Goal: Task Accomplishment & Management: Manage account settings

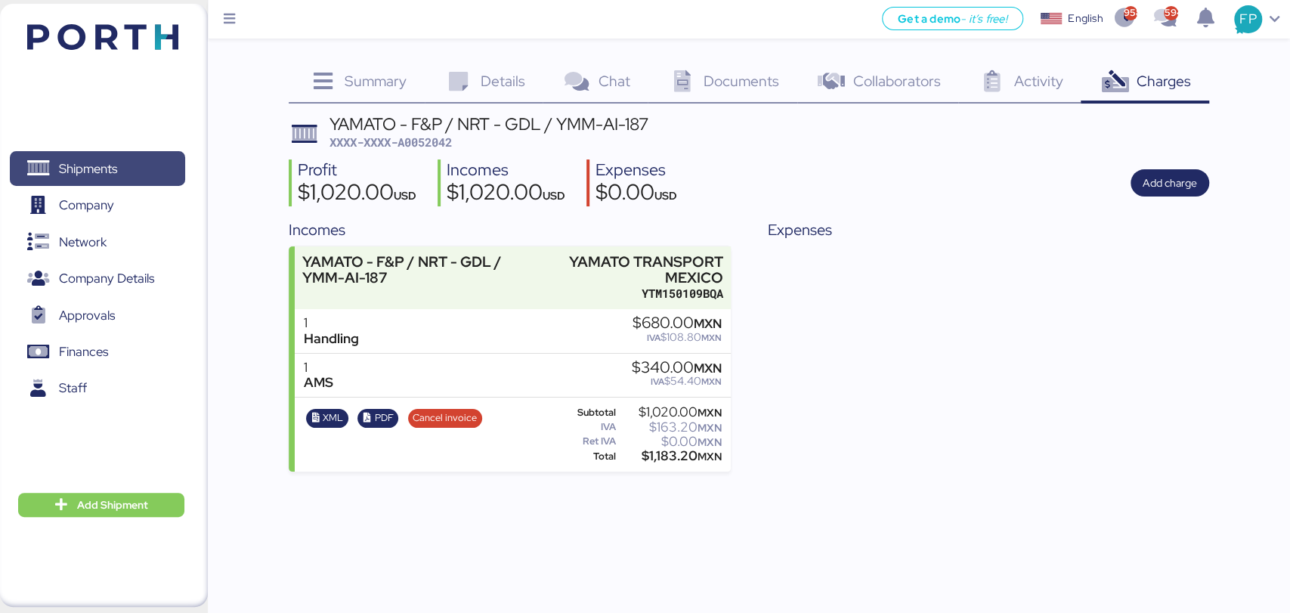
click at [76, 162] on span "Shipments" at bounding box center [88, 169] width 58 height 22
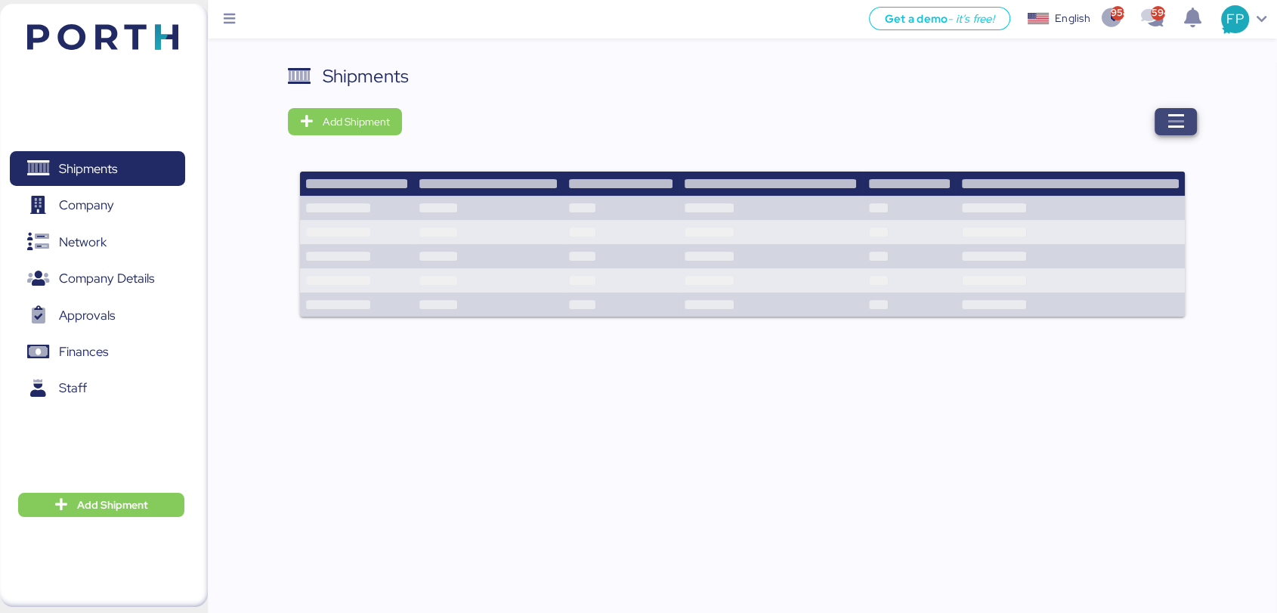
click at [1167, 122] on icon "button" at bounding box center [1176, 122] width 18 height 18
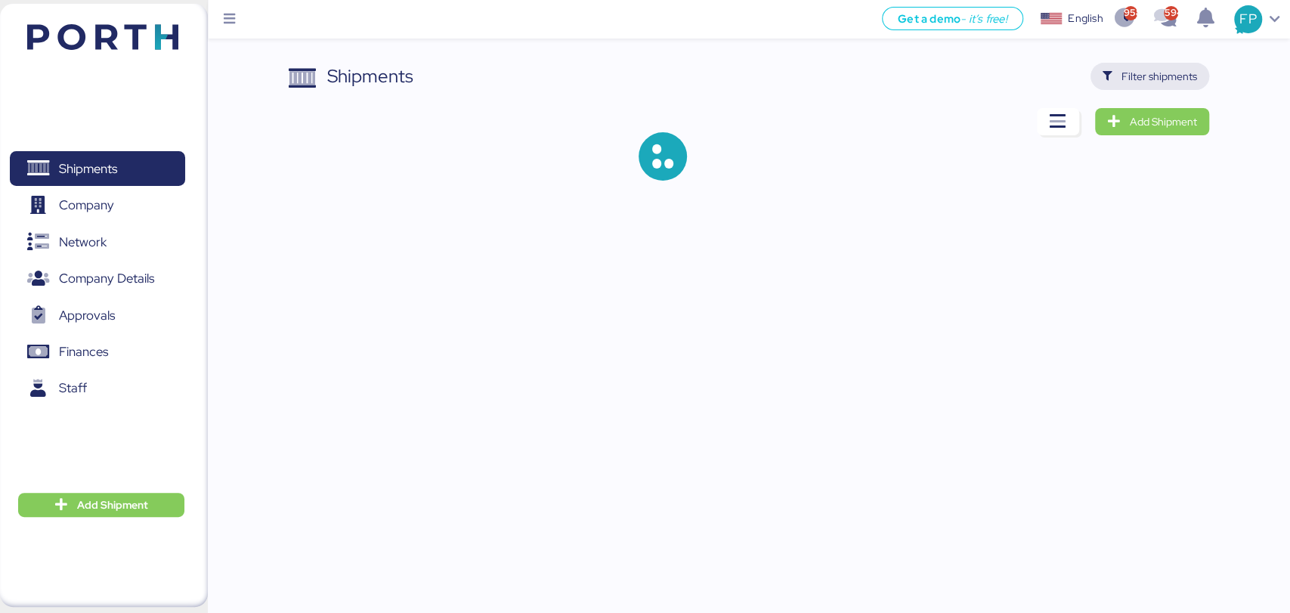
click at [1146, 76] on span "Filter shipments" at bounding box center [1159, 76] width 76 height 18
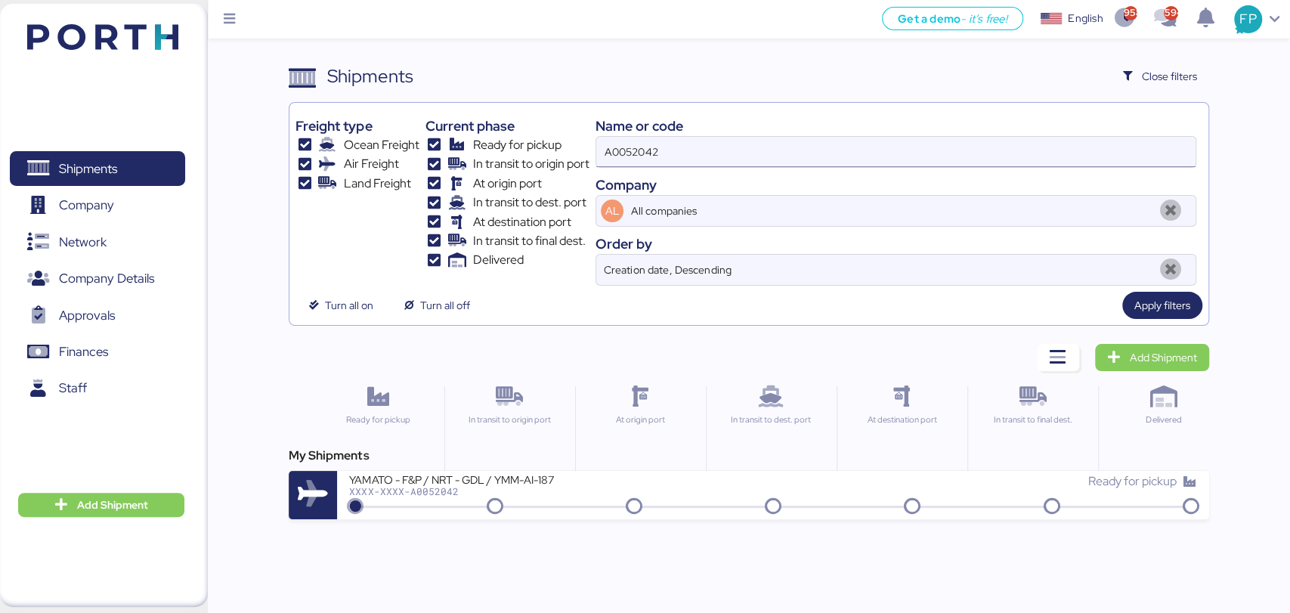
click at [646, 148] on input "A0052042" at bounding box center [895, 152] width 598 height 30
paste input "O0051787"
type input "O0051787"
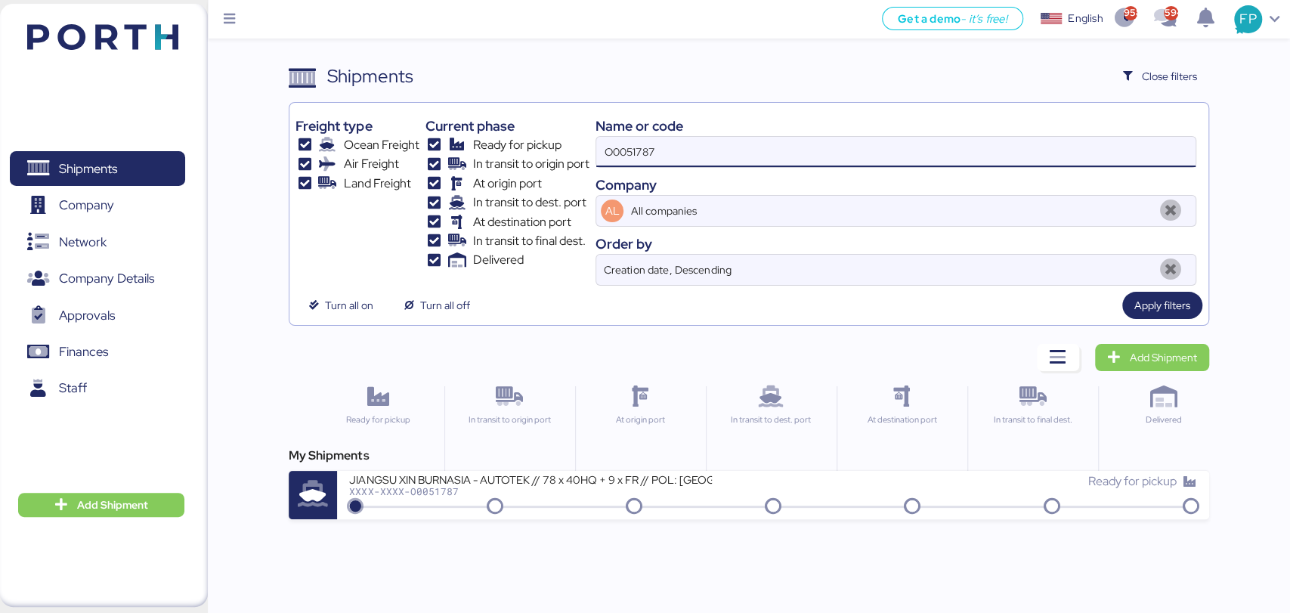
click at [531, 481] on div "JIANGSU XIN BURNASIA - AUTOTEK // 78 x 40HQ + 9 x FR // POL: SHANGHAI POD: MANZ…" at bounding box center [530, 478] width 363 height 13
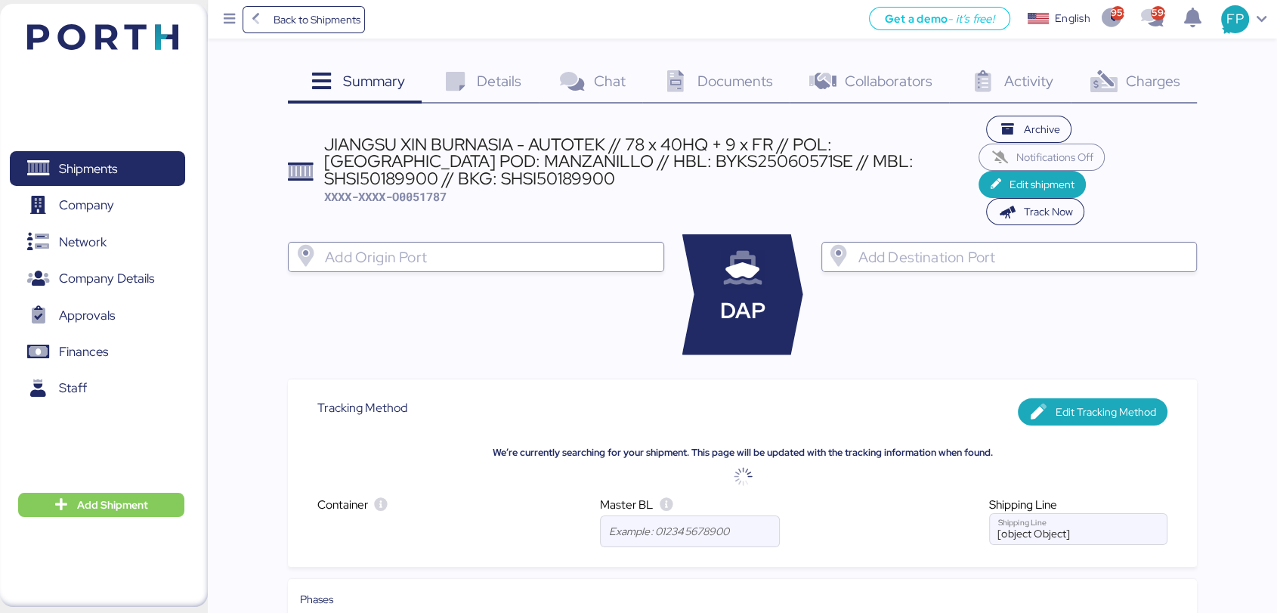
click at [1136, 79] on span "Charges" at bounding box center [1152, 81] width 54 height 20
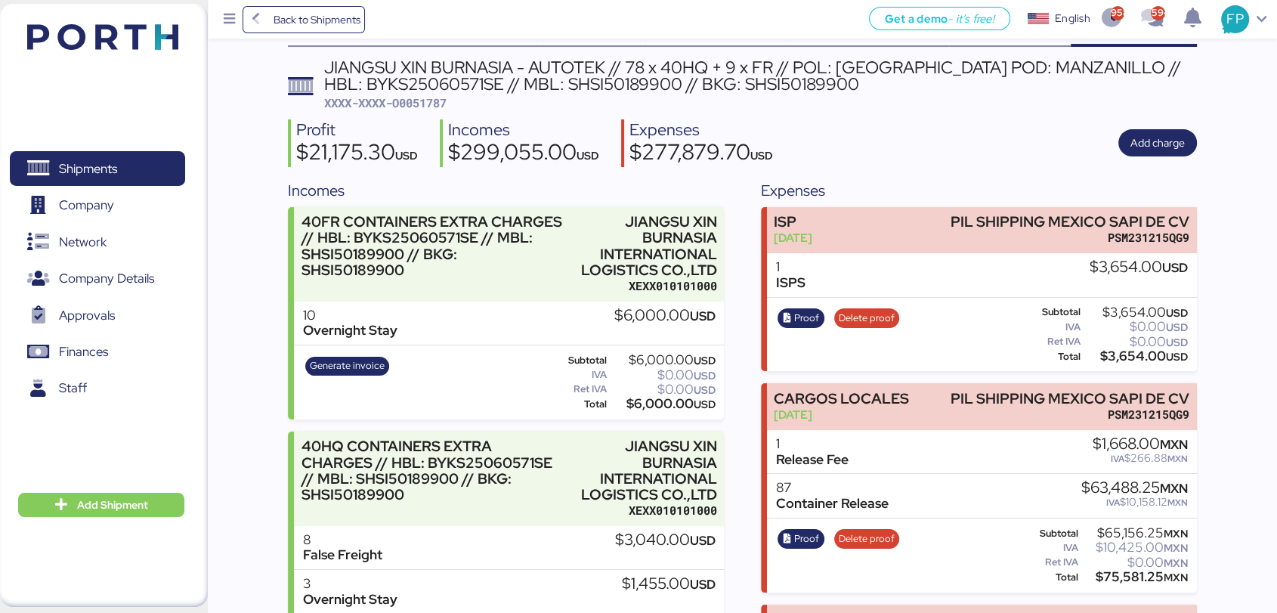
scroll to position [57, 0]
click at [421, 98] on span "XXXX-XXXX-O0051787" at bounding box center [385, 101] width 122 height 15
copy span "O0051787"
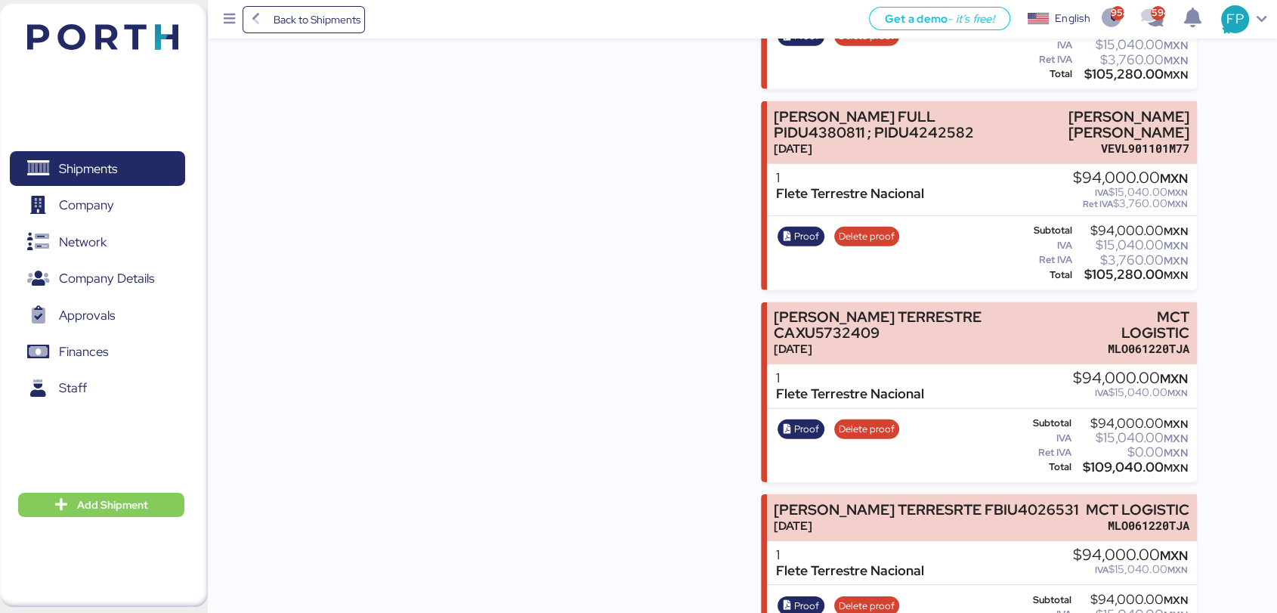
scroll to position [4559, 0]
click at [1105, 281] on div "$105,280.00 MXN" at bounding box center [1131, 275] width 113 height 11
copy div "105,280.00"
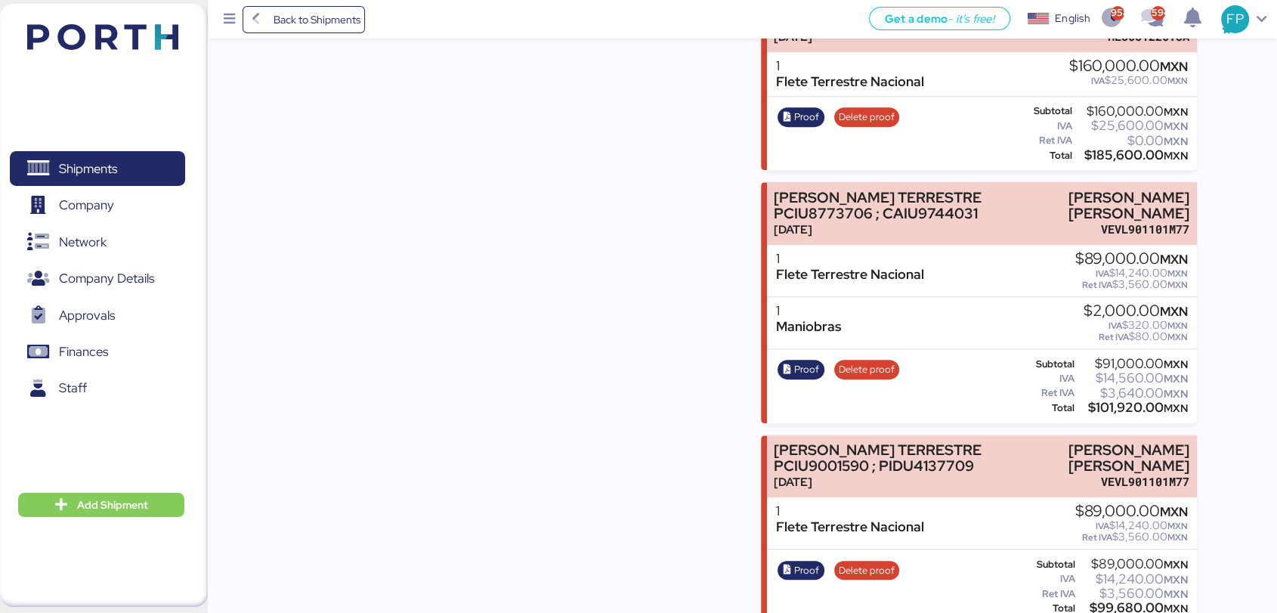
scroll to position [6397, 0]
click at [1118, 401] on div "$101,920.00 MXN" at bounding box center [1132, 406] width 111 height 11
copy div "101,920.00"
click at [792, 363] on icon "button" at bounding box center [787, 368] width 10 height 10
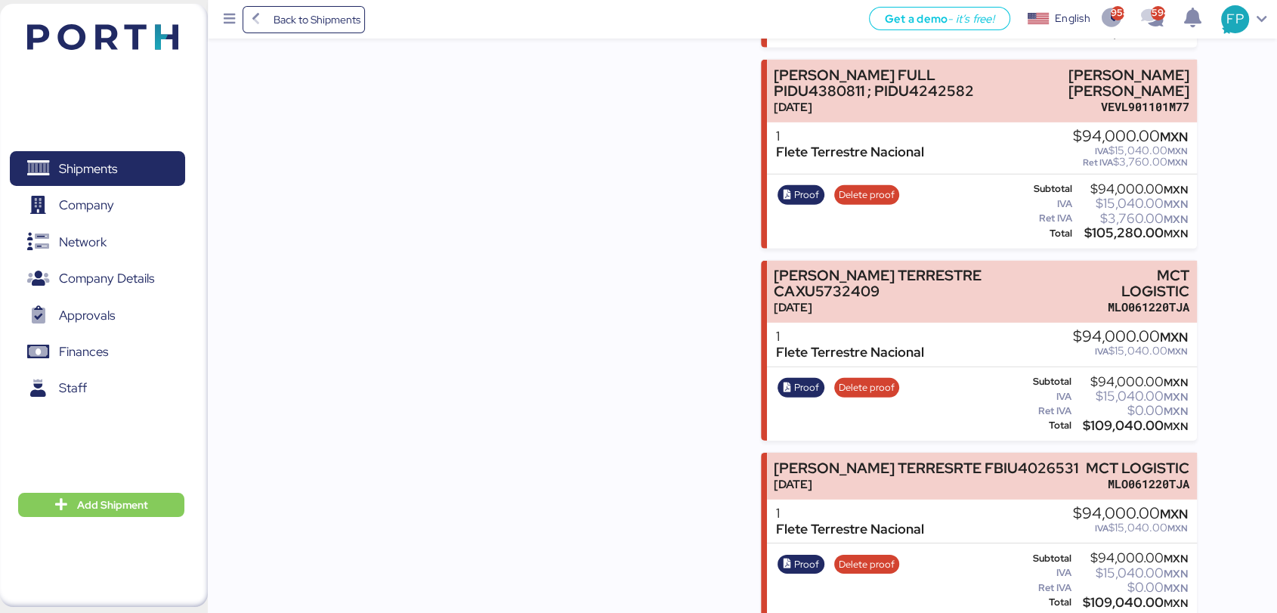
scroll to position [4551, 0]
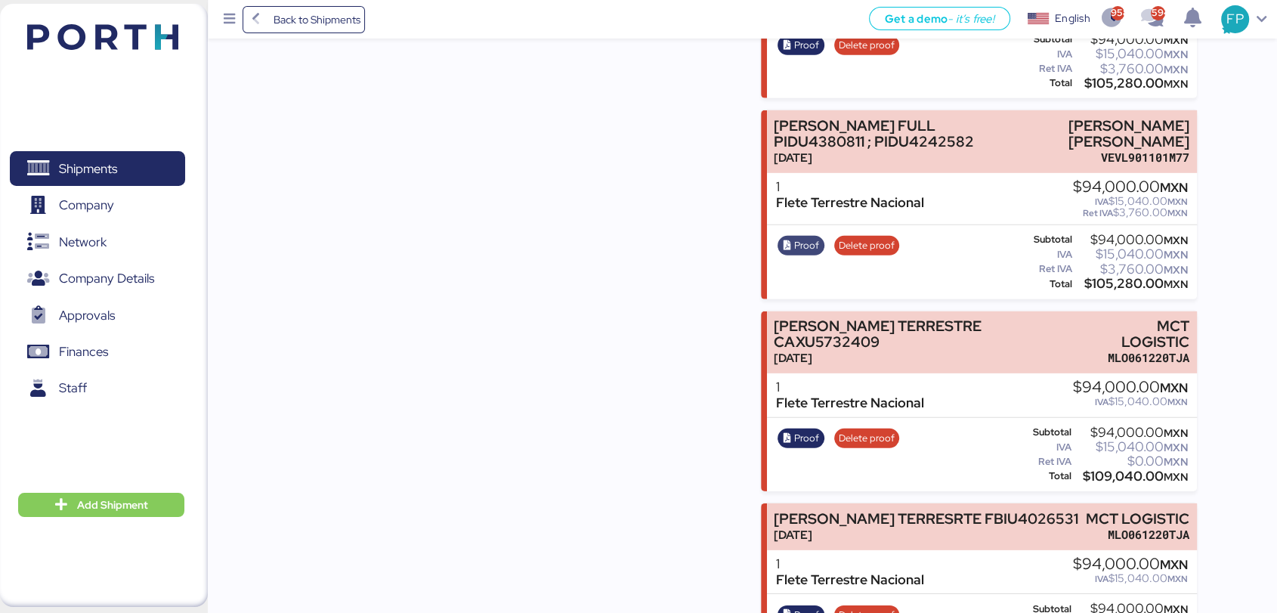
click at [786, 251] on icon "button" at bounding box center [787, 246] width 10 height 10
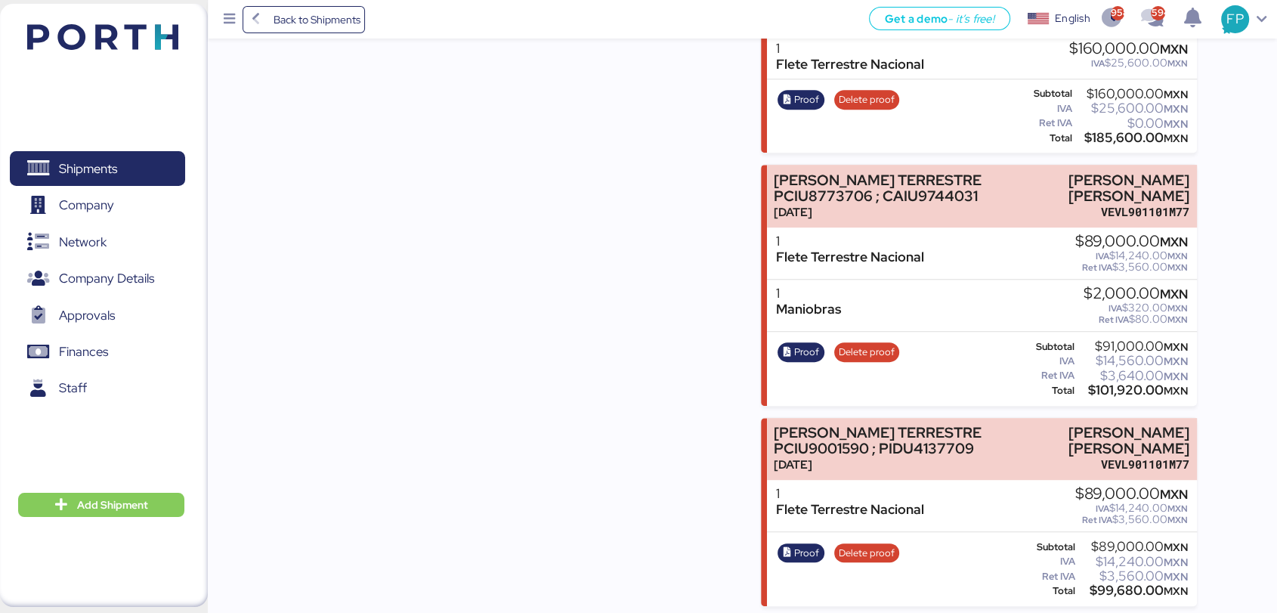
scroll to position [6555, 0]
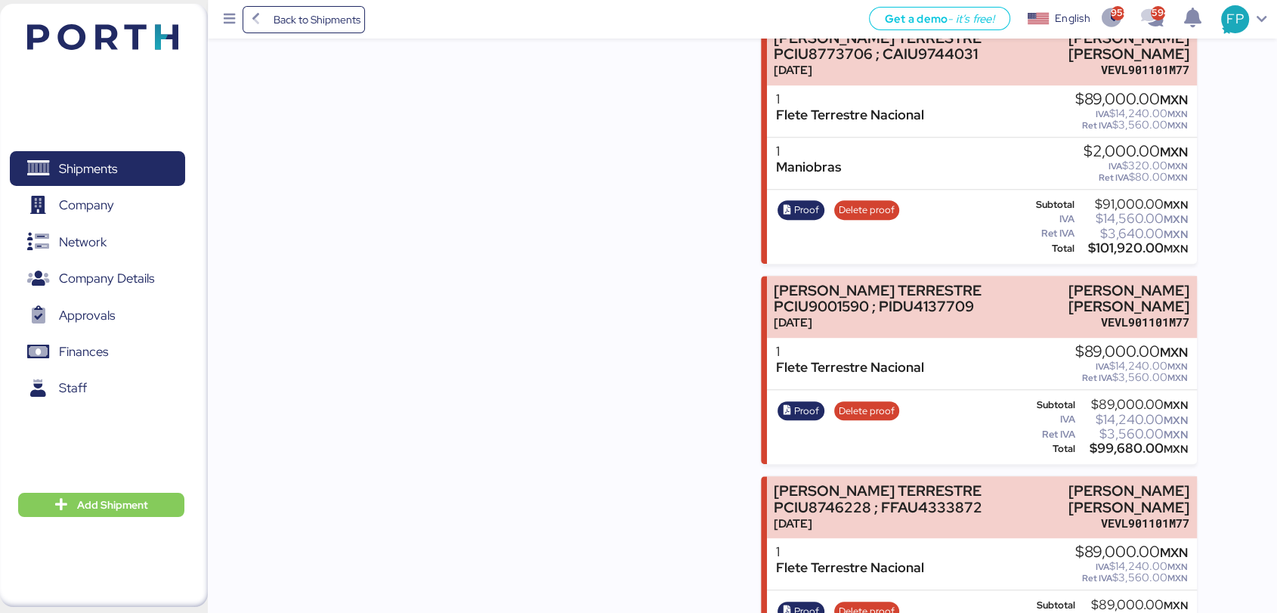
click at [1127, 443] on div "$99,680.00 MXN" at bounding box center [1133, 448] width 110 height 11
copy div "99,680.00"
click at [815, 403] on span "Proof" at bounding box center [806, 411] width 25 height 17
click at [157, 166] on span "Shipments" at bounding box center [97, 169] width 162 height 22
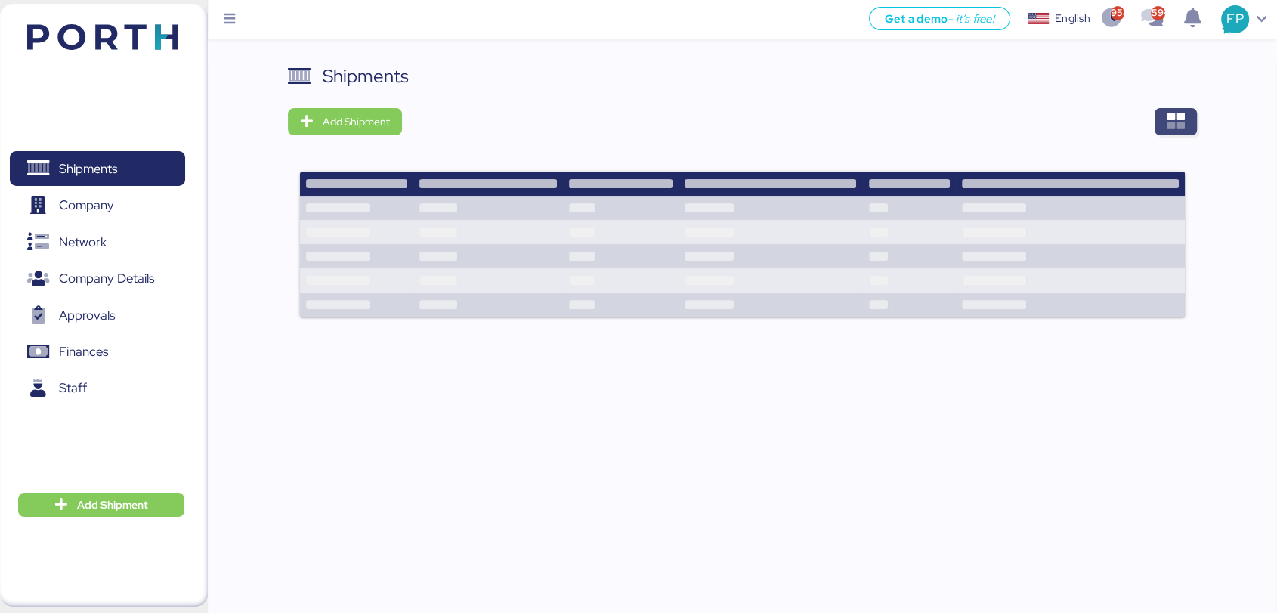
click at [1186, 118] on span "button" at bounding box center [1176, 121] width 42 height 27
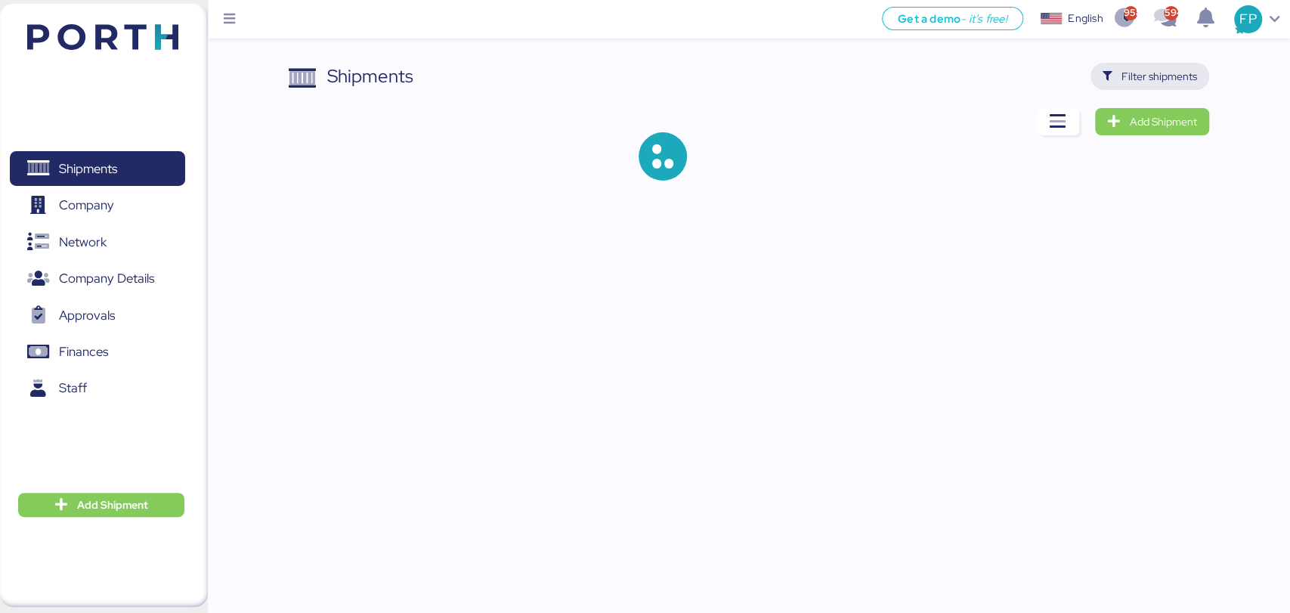
click at [1147, 82] on span "Filter shipments" at bounding box center [1159, 76] width 76 height 18
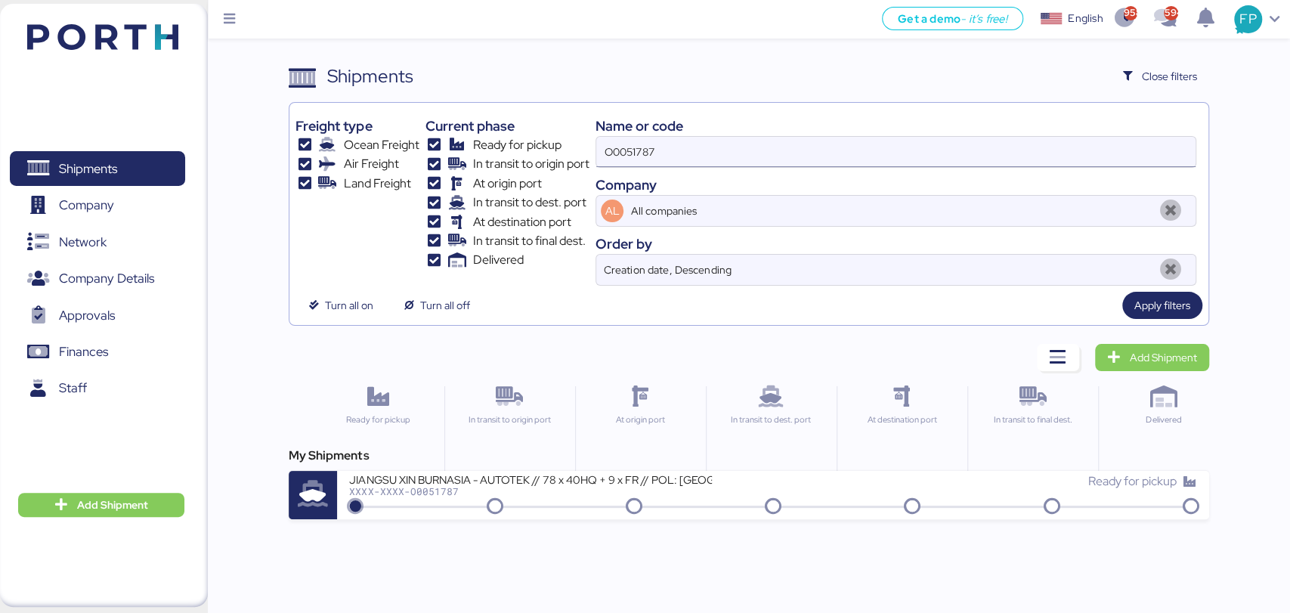
click at [626, 161] on input "O0051787" at bounding box center [895, 152] width 598 height 30
paste input "0763"
type input "O0050763"
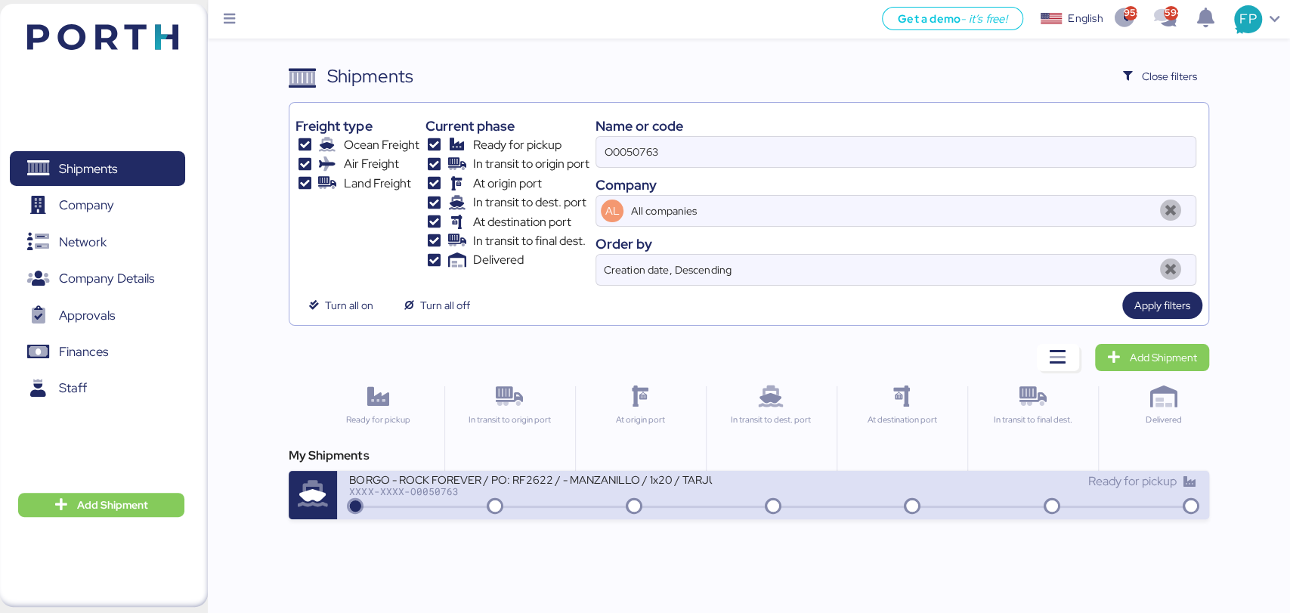
click at [637, 478] on div "BORGO - ROCK FOREVER / PO: RF2622 / - MANZANILLO / 1x20 / TARJUN" at bounding box center [530, 478] width 363 height 13
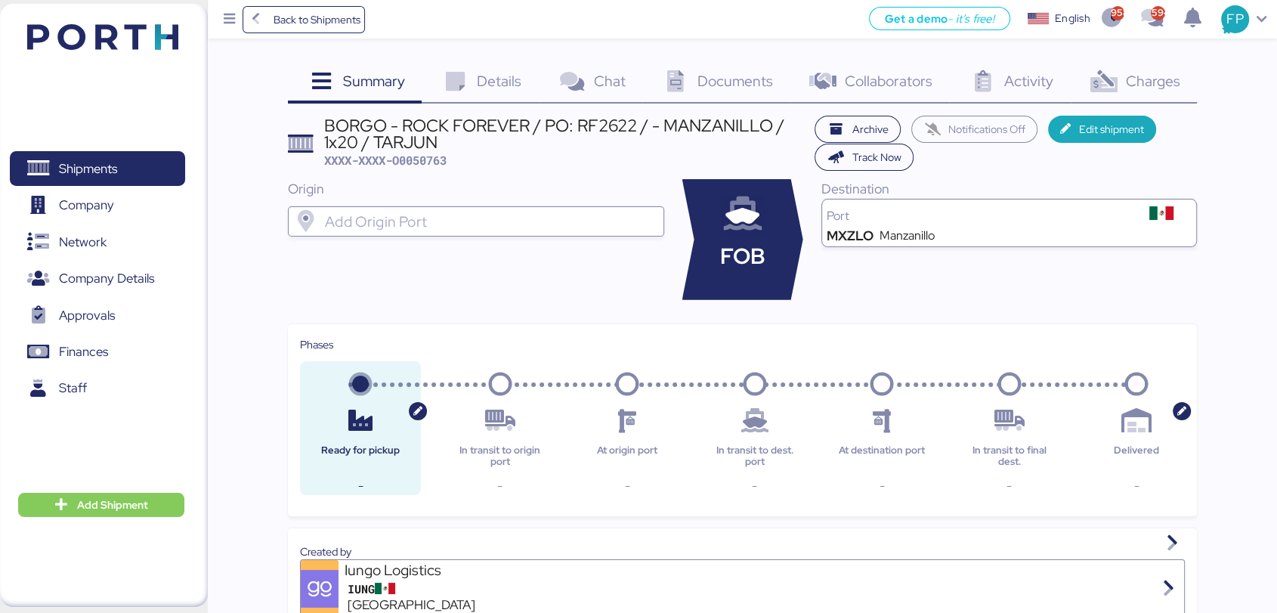
click at [1120, 86] on div "Charges 0" at bounding box center [1134, 83] width 126 height 41
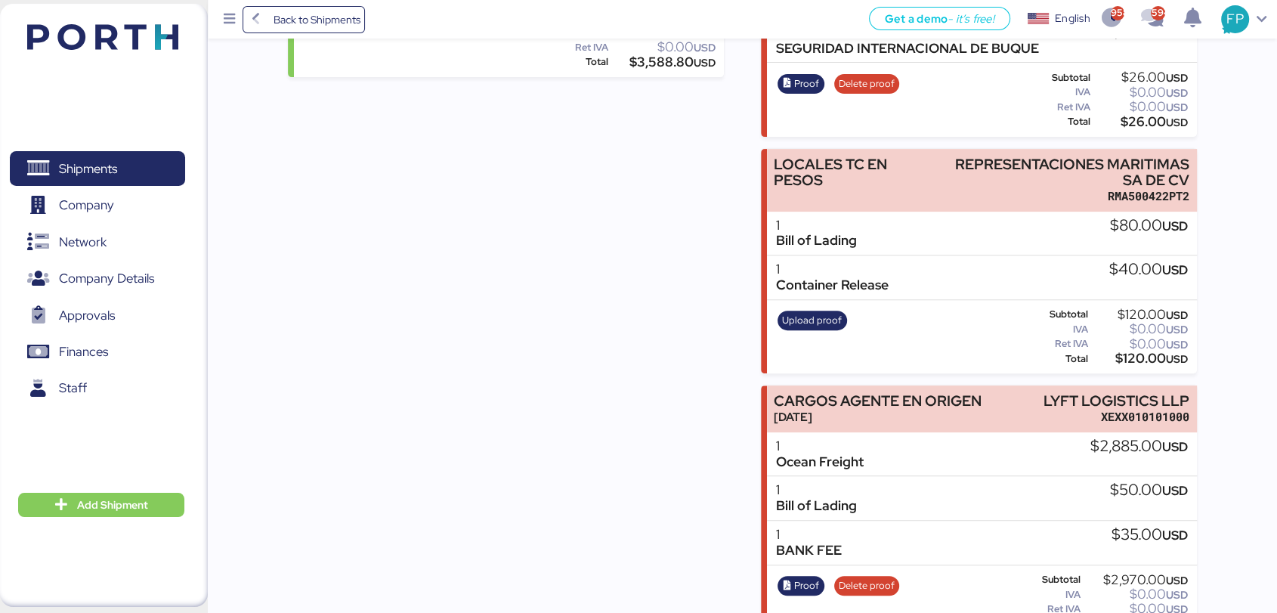
scroll to position [545, 0]
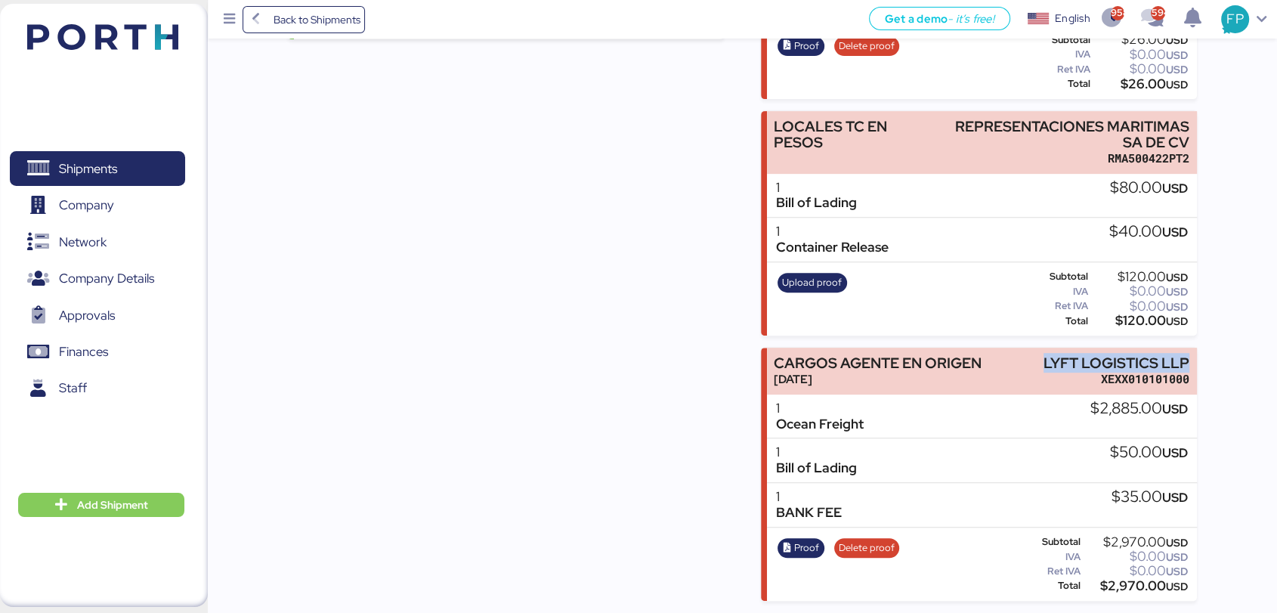
drag, startPoint x: 1034, startPoint y: 355, endPoint x: 1213, endPoint y: 358, distance: 179.1
click at [1213, 358] on div "Summary 0 Details 0 Chat 0 Documents 0 Collaborators 0 Activity 0 Charges 0 BOR…" at bounding box center [638, 31] width 1277 height 1137
copy div "LYFT LOGISTICS LLP"
click at [1119, 582] on div "$2,970.00 USD" at bounding box center [1135, 585] width 105 height 11
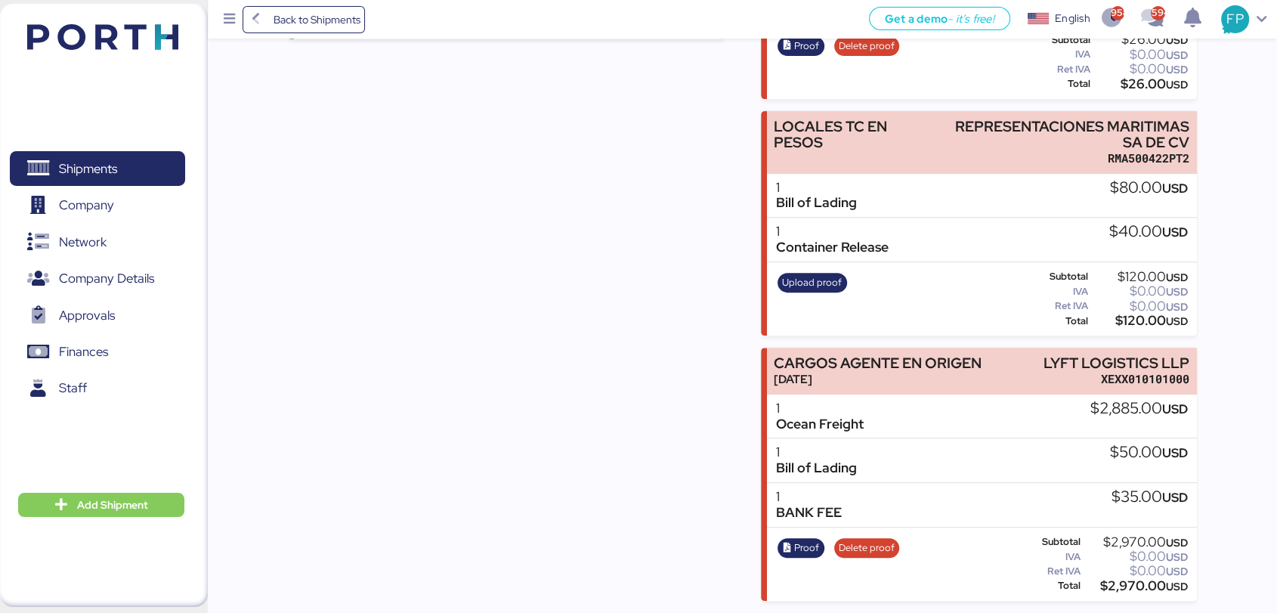
copy div "2,970.00"
click at [697, 471] on div "Incomes BORGO - ROCK FOREVER / PO: RF2622 / - MANZANILLO / 1x20 / TARJUN MARCO …" at bounding box center [506, 141] width 436 height 919
click at [791, 543] on icon "button" at bounding box center [787, 548] width 10 height 10
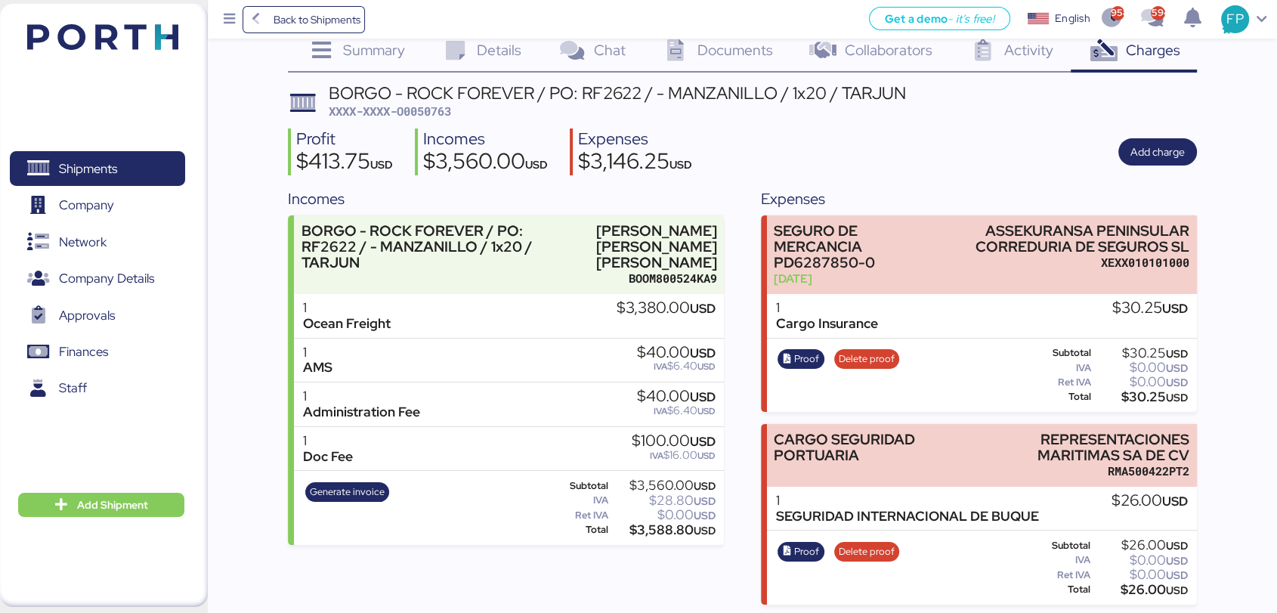
scroll to position [0, 0]
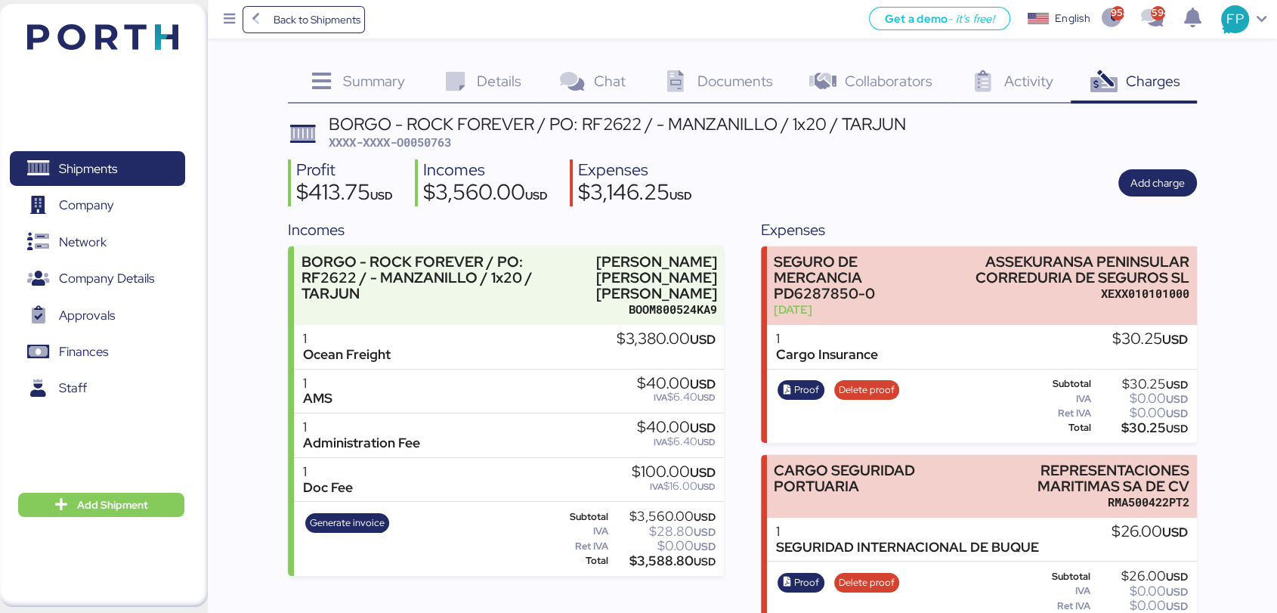
click at [431, 135] on span "XXXX-XXXX-O0050763" at bounding box center [390, 142] width 122 height 15
copy span "O0050763"
click at [100, 171] on span "Shipments" at bounding box center [88, 169] width 58 height 22
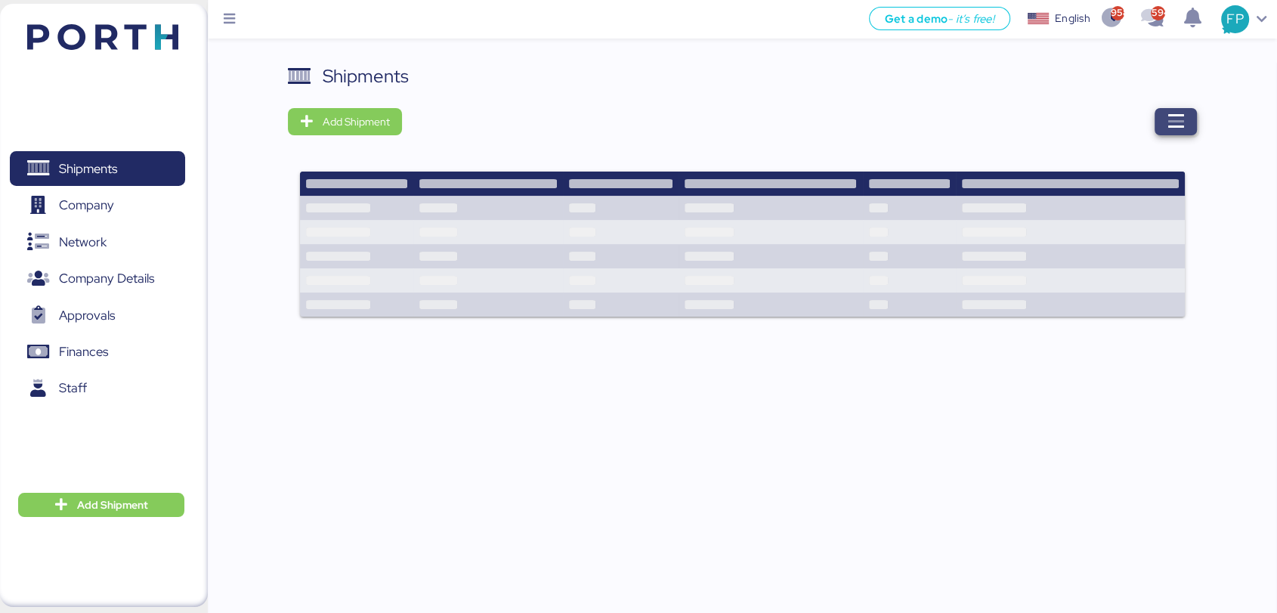
click at [1177, 131] on span "button" at bounding box center [1176, 121] width 18 height 21
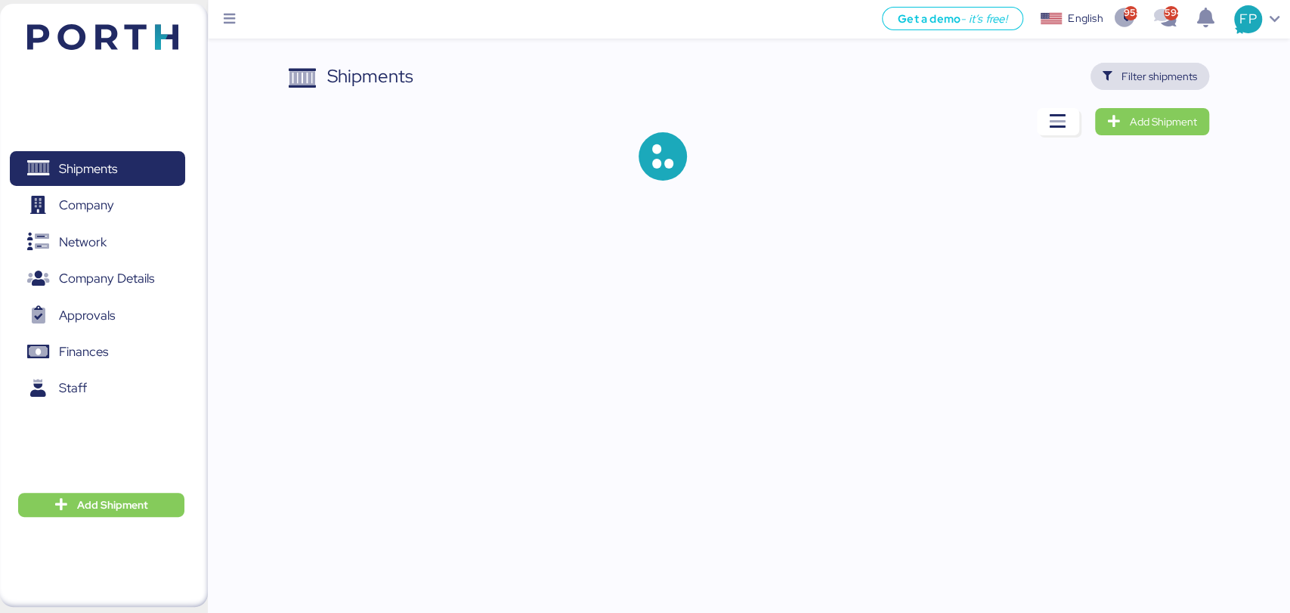
click at [1146, 76] on span "Filter shipments" at bounding box center [1159, 76] width 76 height 18
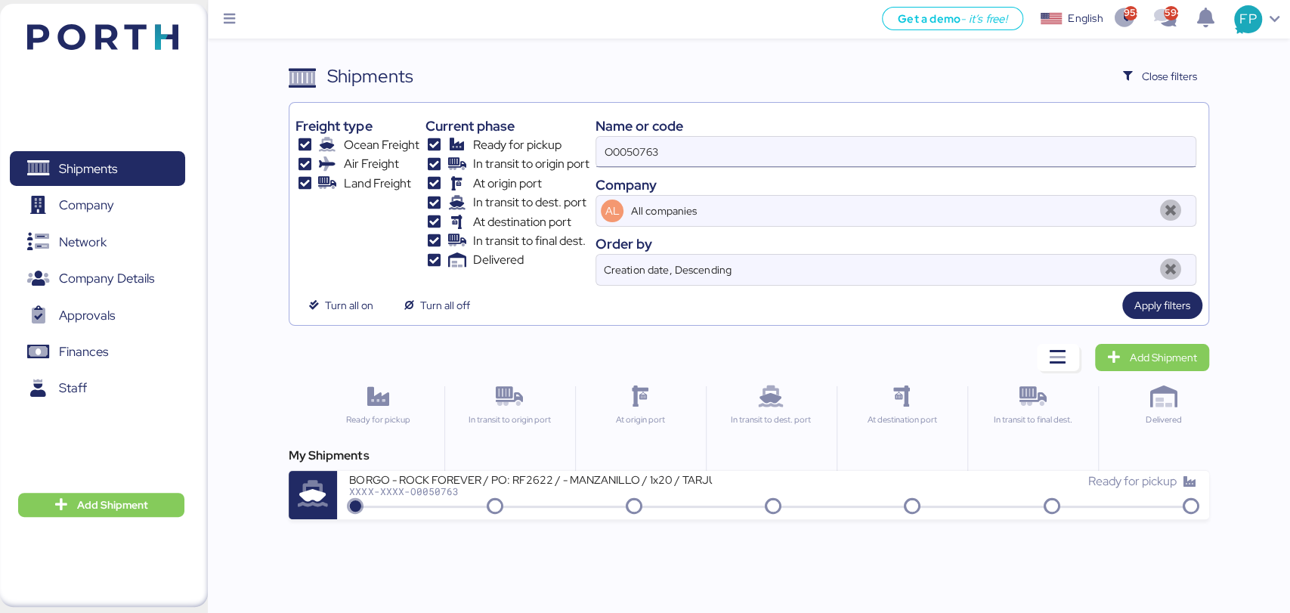
click at [641, 147] on input "O0050763" at bounding box center [895, 152] width 598 height 30
paste input "KMTCJKT5171314"
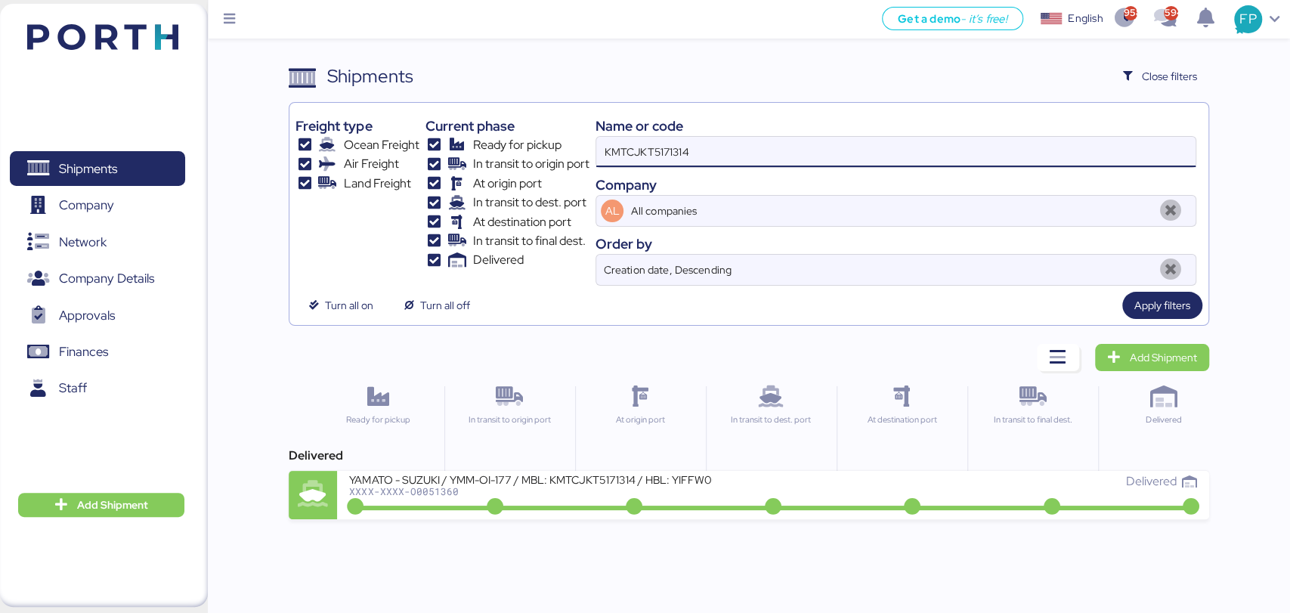
type input "KMTCJKT5171314"
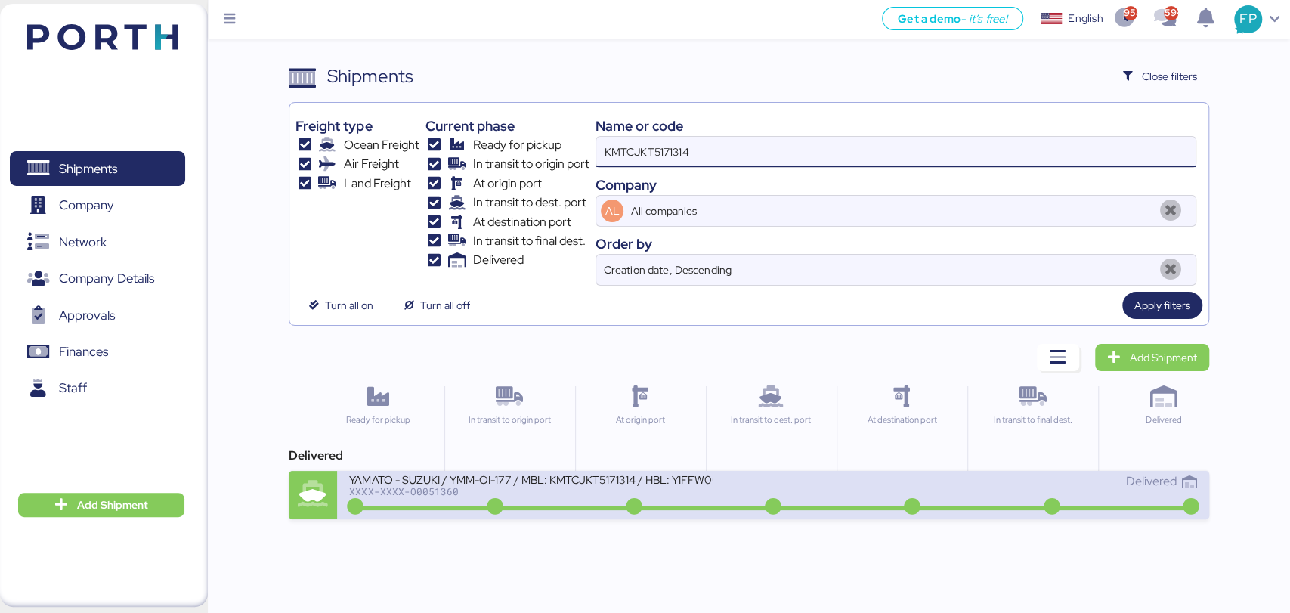
click at [580, 485] on div "YAMATO - SUZUKI / YMM-OI-177 / MBL: KMTCJKT5171314 / HBL: YIFFW0092085 / FCL" at bounding box center [530, 478] width 363 height 13
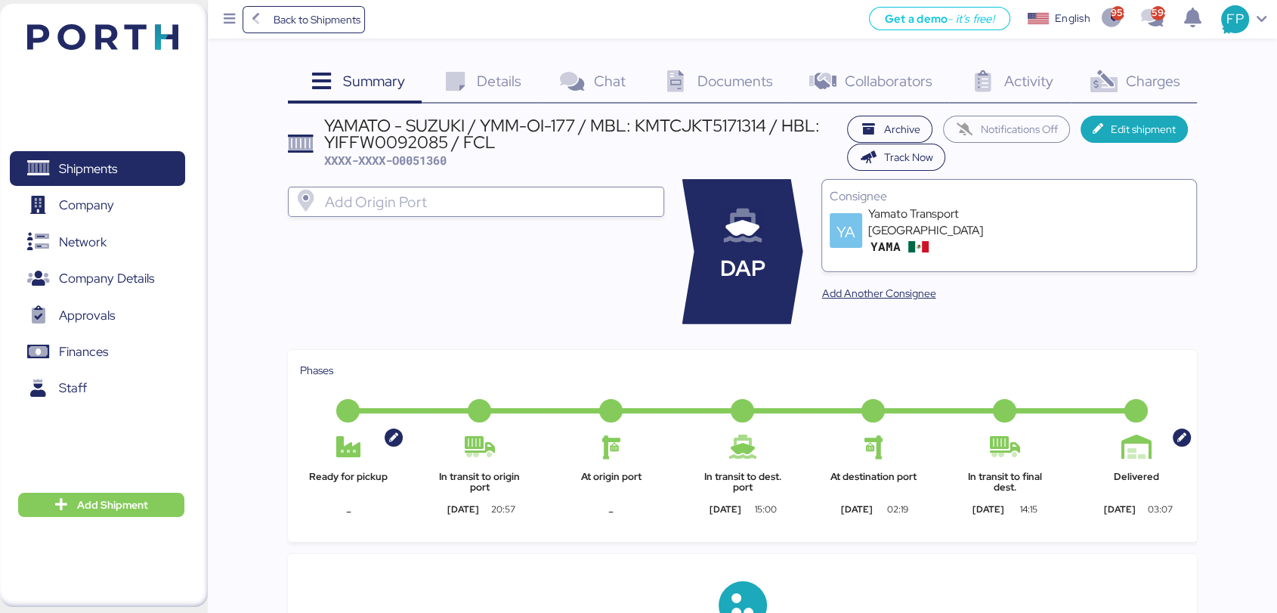
click at [1162, 80] on span "Charges" at bounding box center [1152, 81] width 54 height 20
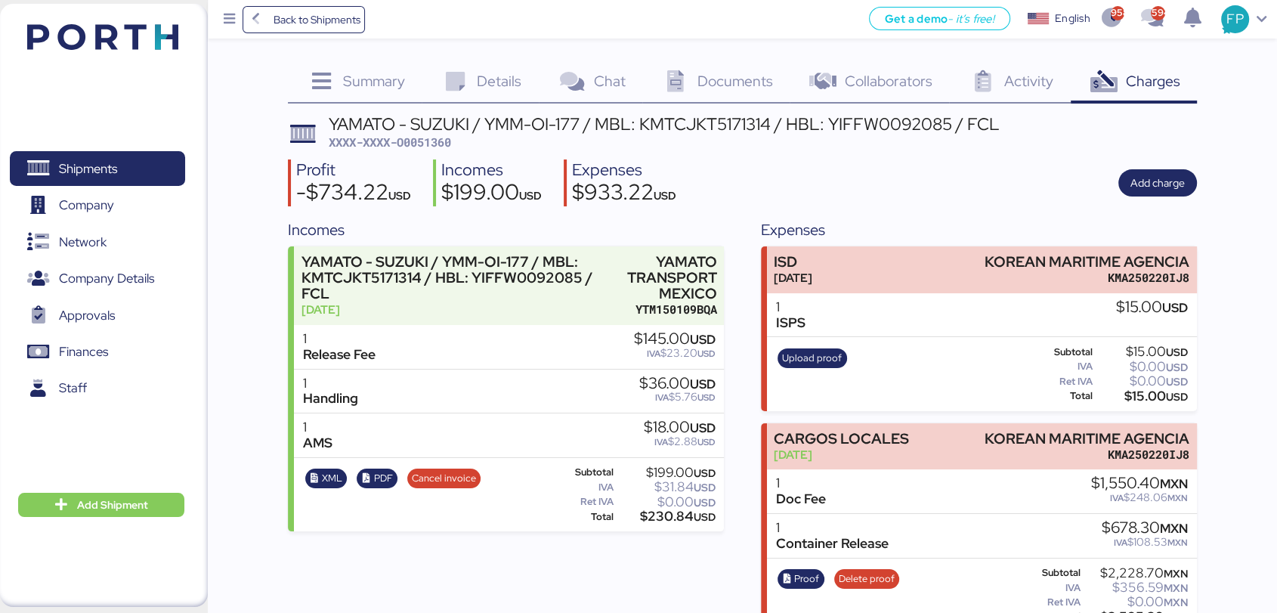
click at [449, 140] on span "XXXX-XXXX-O0051360" at bounding box center [390, 142] width 122 height 15
copy span "O0051360"
click at [715, 124] on div "YAMATO - SUZUKI / YMM-OI-177 / MBL: KMTCJKT5171314 / HBL: YIFFW0092085 / FCL" at bounding box center [664, 124] width 671 height 17
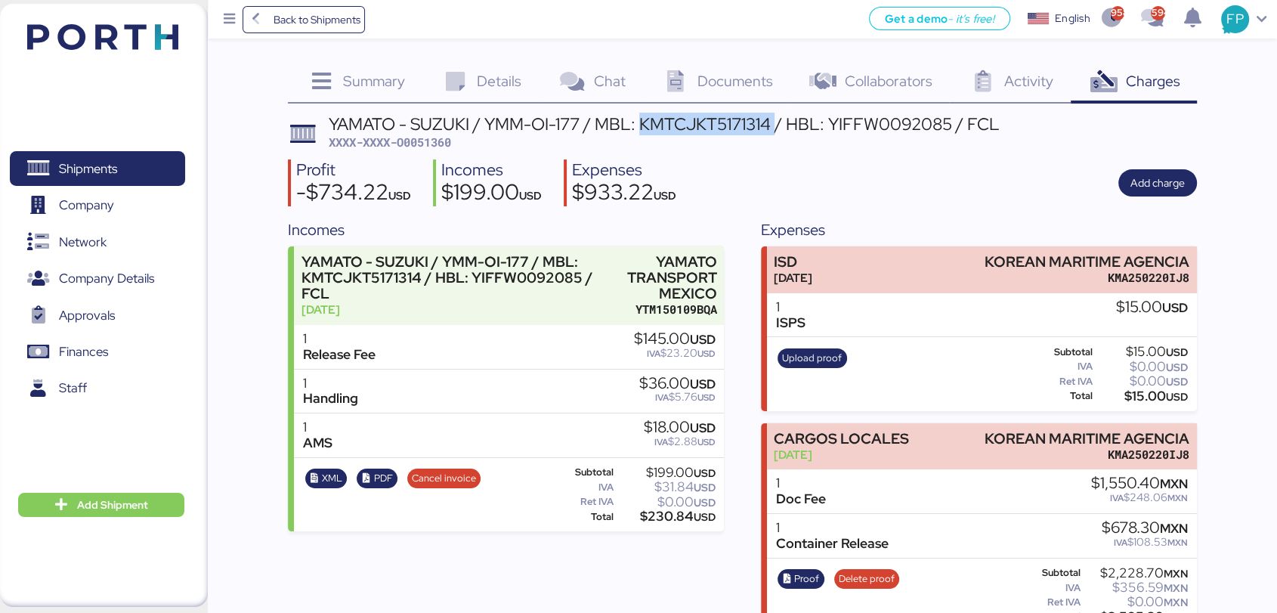
copy div "KMTCJKT5171314"
click at [151, 159] on span "Shipments" at bounding box center [97, 169] width 162 height 22
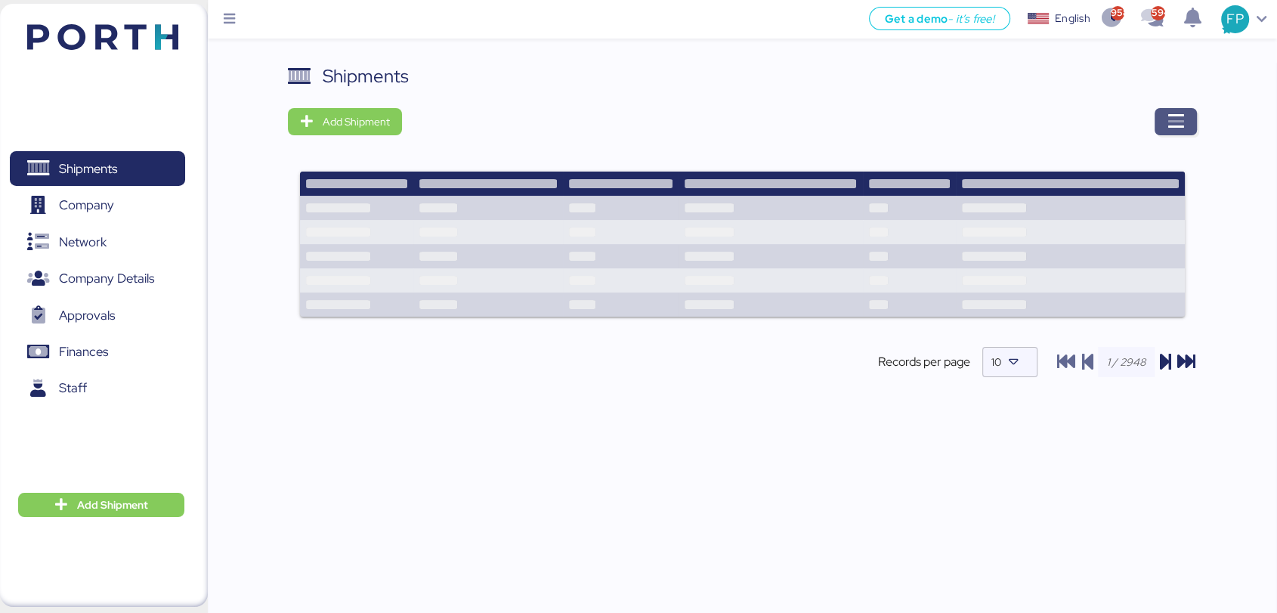
click at [1167, 116] on icon "button" at bounding box center [1176, 122] width 18 height 18
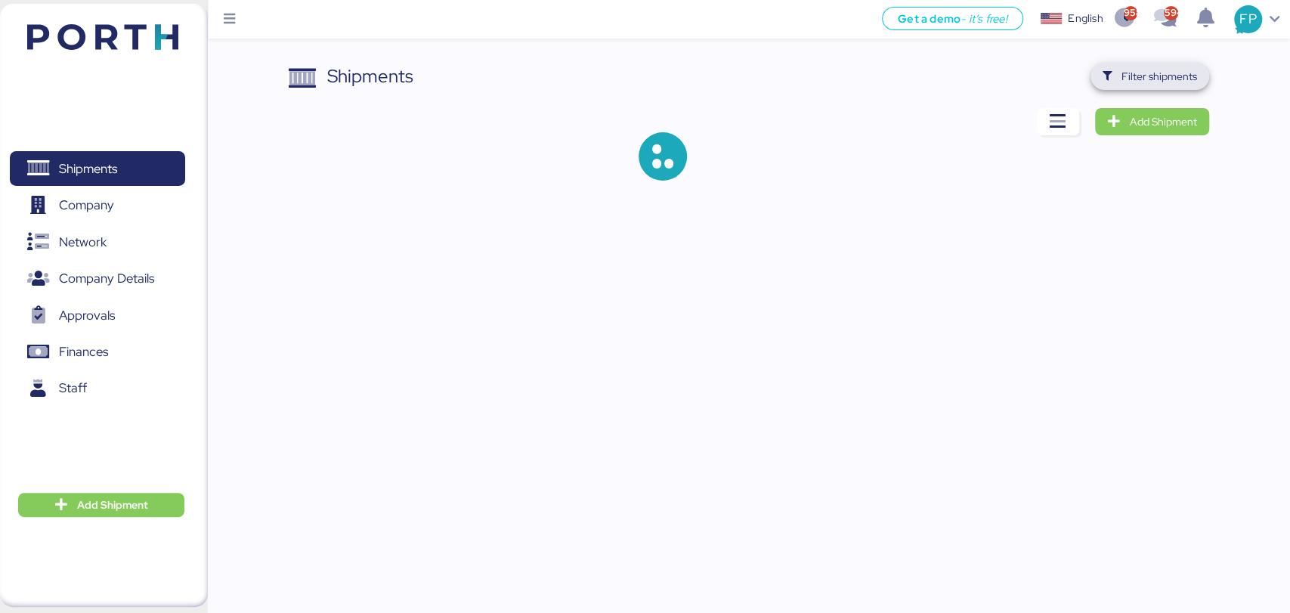
click at [1155, 82] on span "Filter shipments" at bounding box center [1159, 76] width 76 height 18
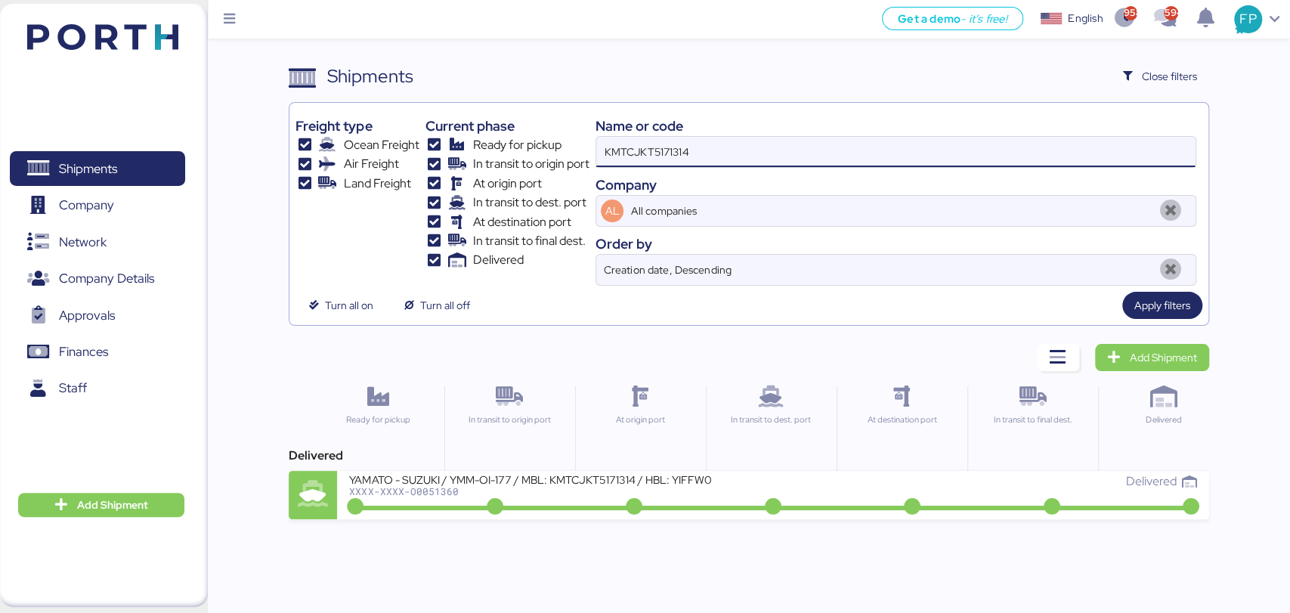
click at [653, 150] on input "KMTCJKT5171314" at bounding box center [895, 152] width 598 height 30
paste input "26948"
type input "KMTCJKT5126948"
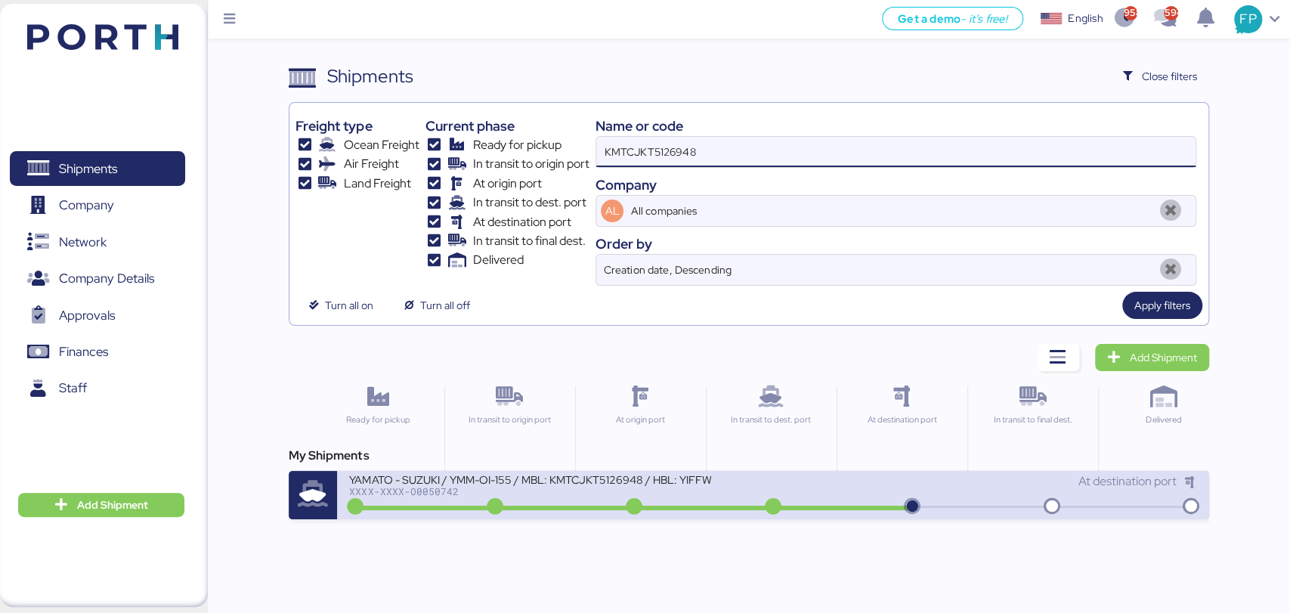
click at [577, 484] on div "YAMATO - SUZUKI / YMM-OI-155 / MBL: KMTCJKT5126948 / HBL: YIFFW0025255 / FCL" at bounding box center [530, 478] width 363 height 13
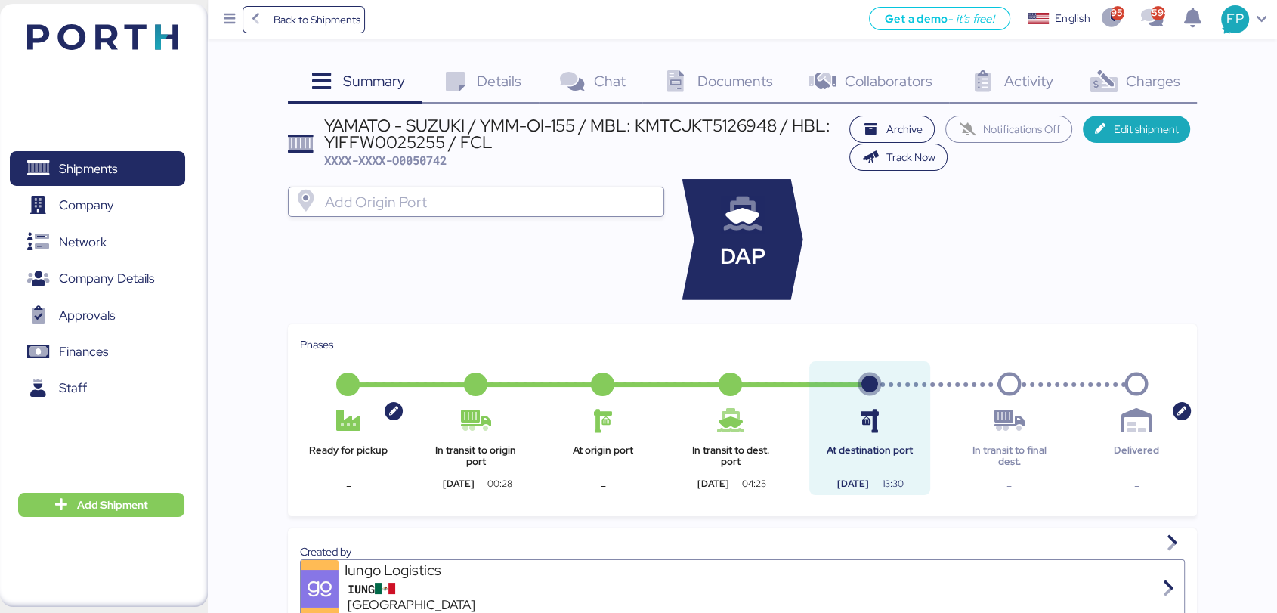
click at [1140, 66] on div "Charges 0" at bounding box center [1134, 83] width 126 height 41
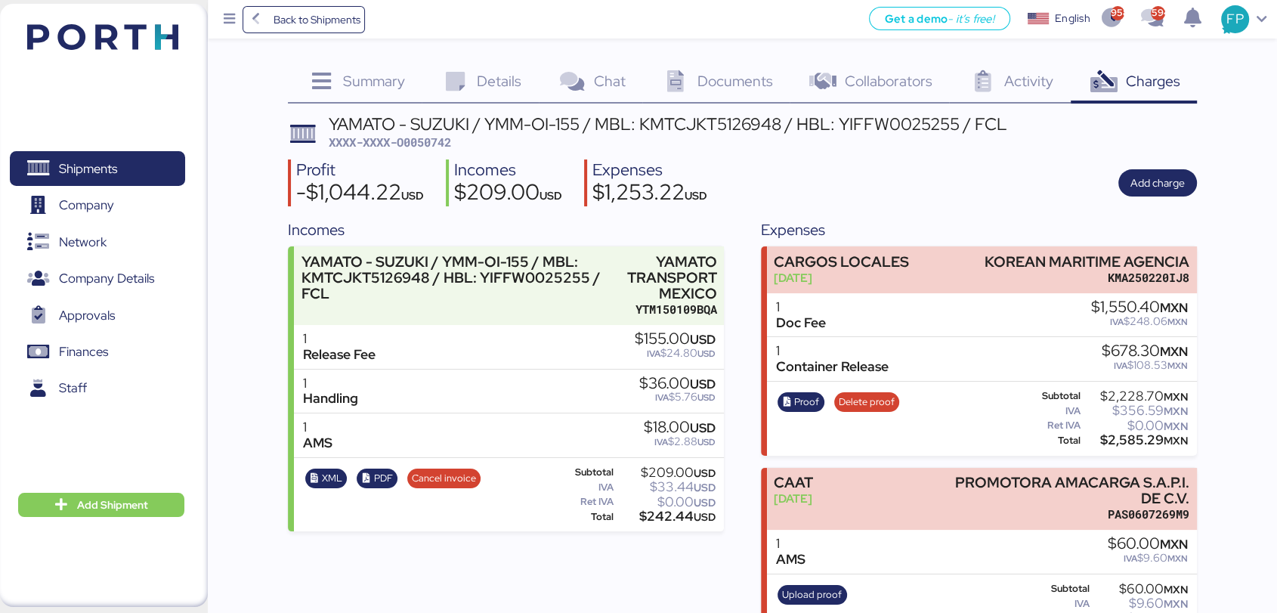
click at [725, 129] on div "YAMATO - SUZUKI / YMM-OI-155 / MBL: KMTCJKT5126948 / HBL: YIFFW0025255 / FCL" at bounding box center [668, 124] width 679 height 17
copy div "KMTCJKT5126948"
click at [424, 147] on span "XXXX-XXXX-O0050742" at bounding box center [390, 142] width 122 height 15
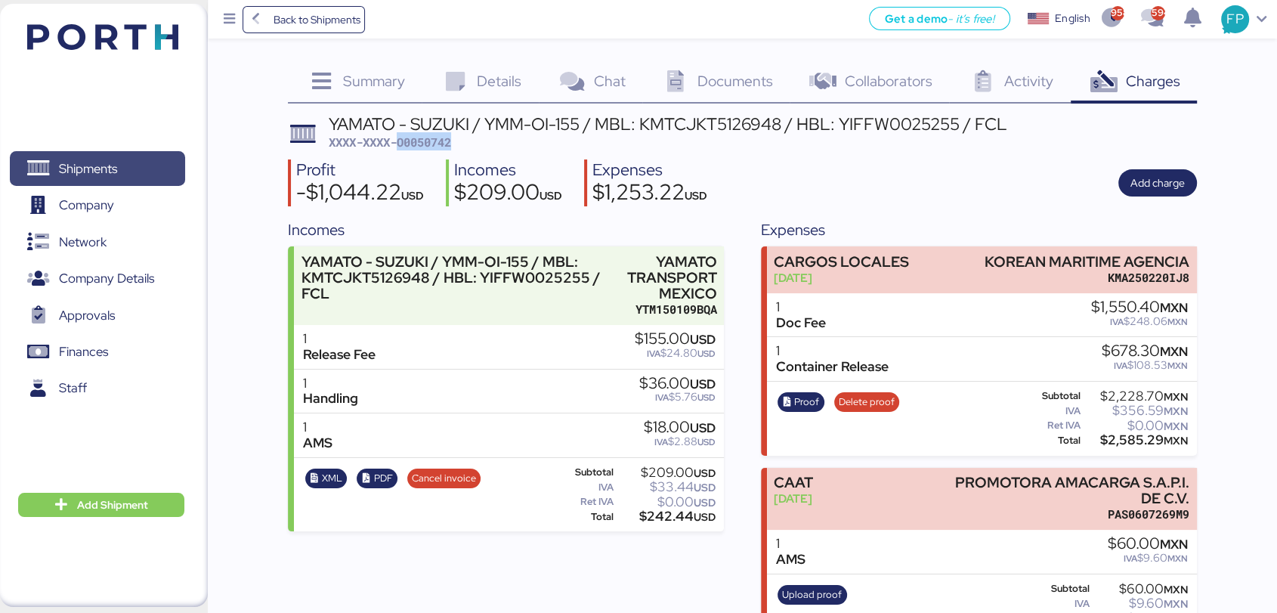
click at [141, 159] on span "Shipments" at bounding box center [97, 169] width 162 height 22
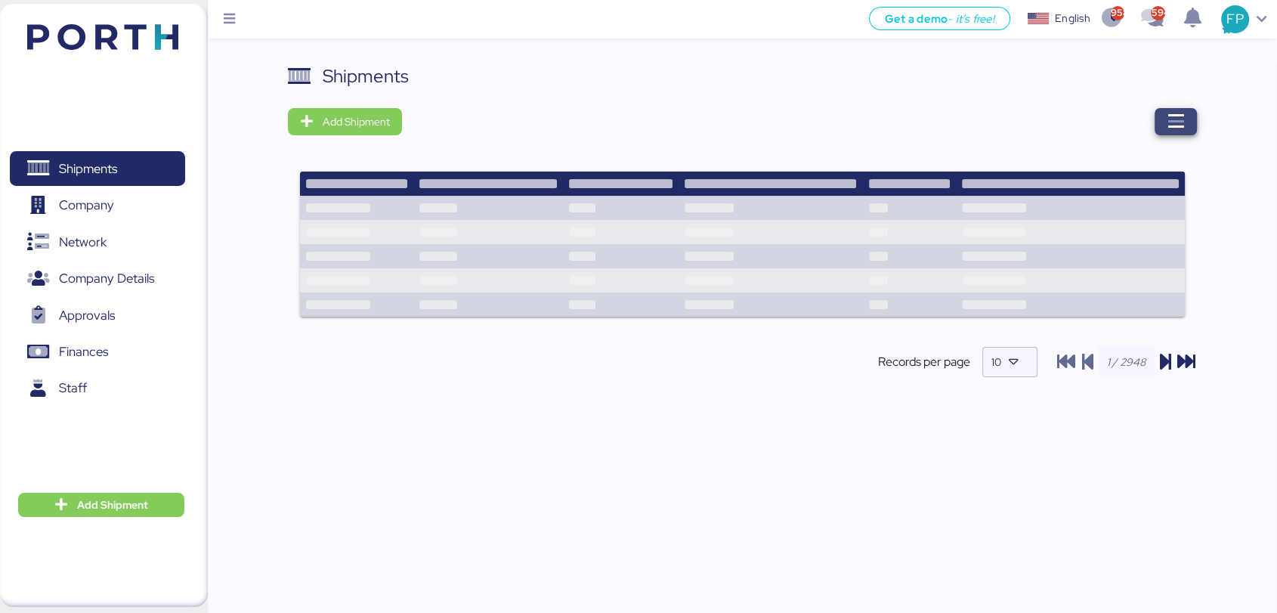
click at [1180, 119] on icon "button" at bounding box center [1176, 122] width 18 height 18
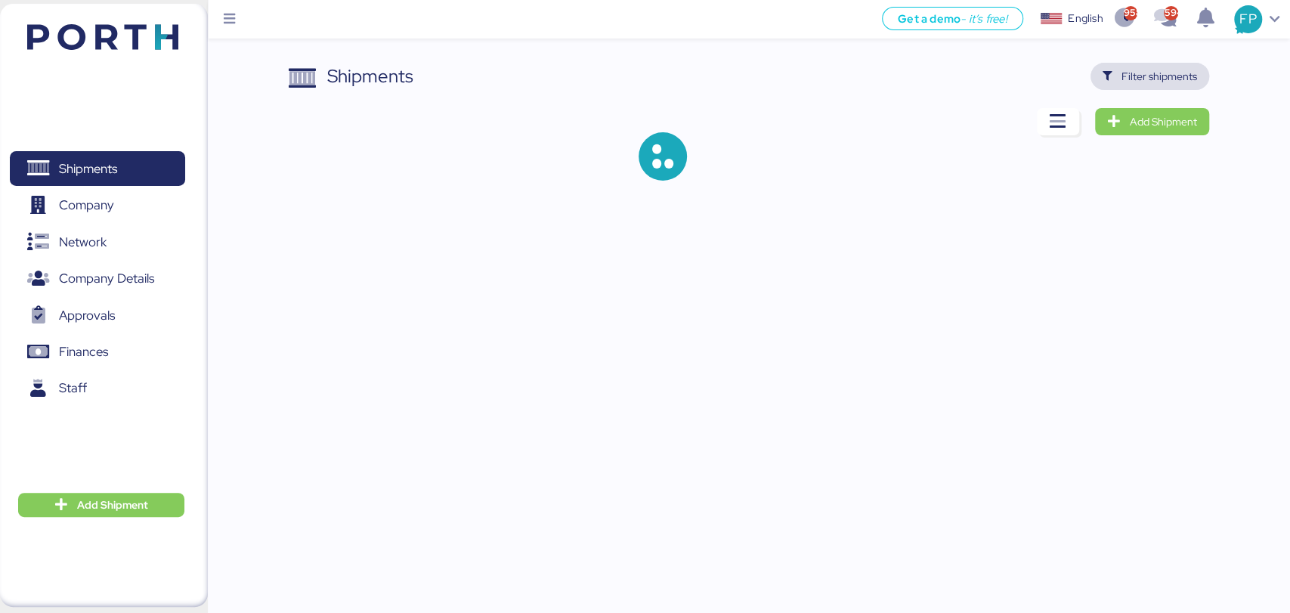
click at [1134, 76] on span "Filter shipments" at bounding box center [1159, 76] width 76 height 18
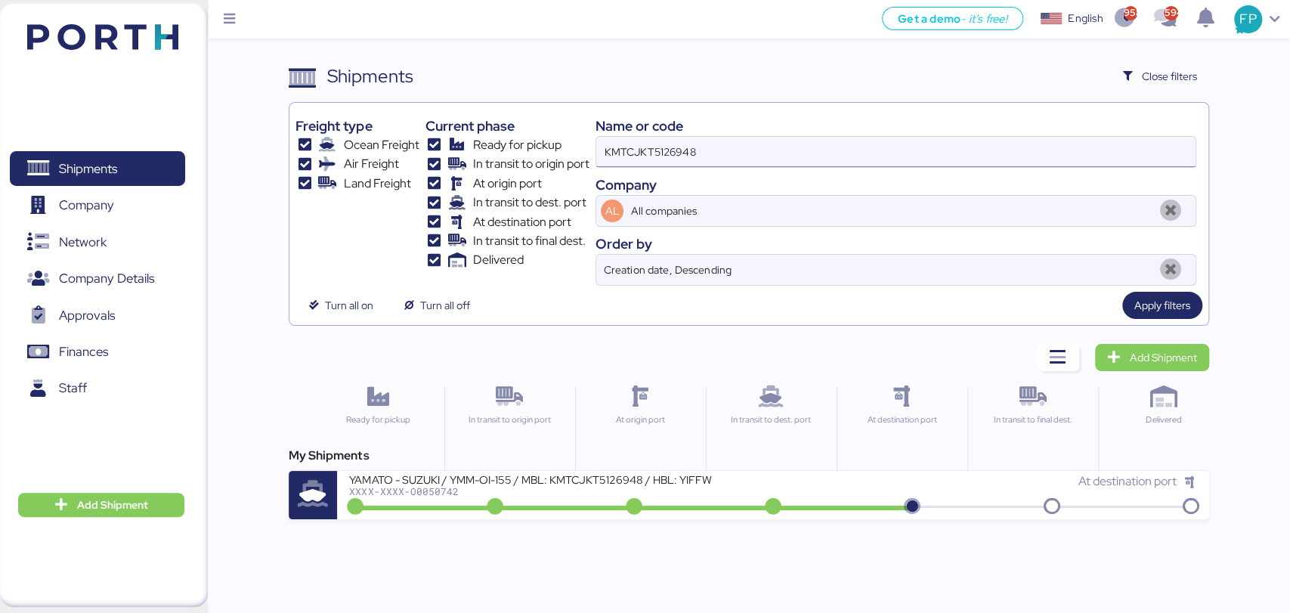
click at [647, 159] on input "KMTCJKT5126948" at bounding box center [895, 152] width 598 height 30
paste input "71314"
type input "KMTCJKT5171314"
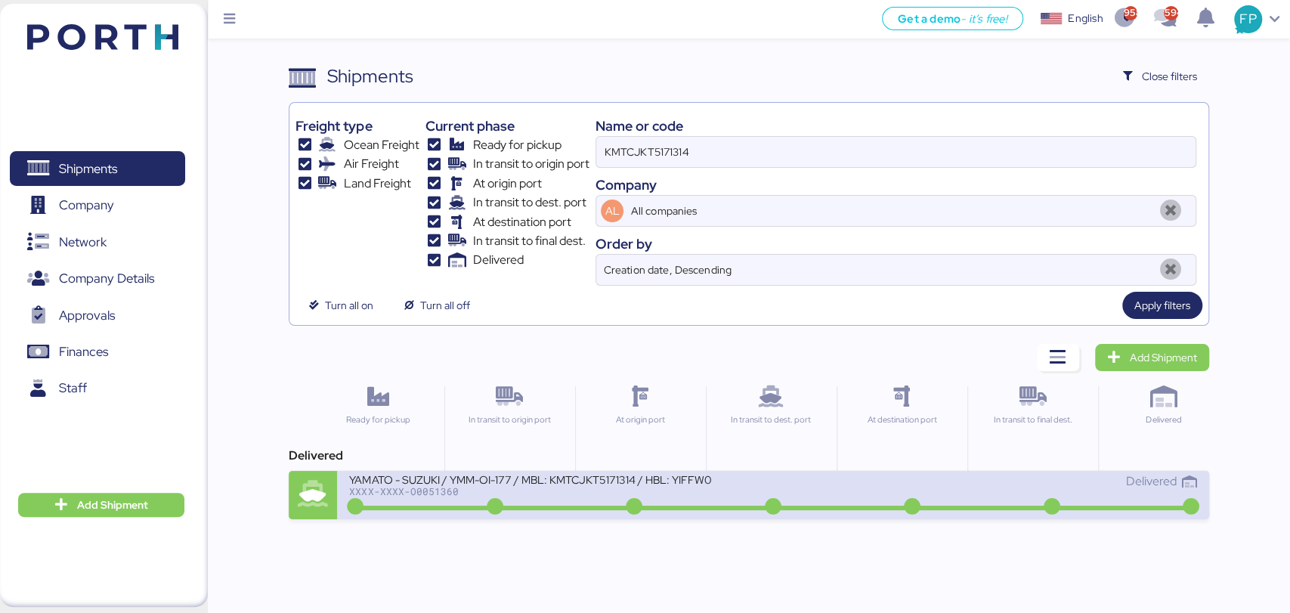
click at [544, 497] on div "YAMATO - SUZUKI / YMM-OI-177 / MBL: KMTCJKT5171314 / HBL: YIFFW0092085 / FCL XX…" at bounding box center [561, 488] width 424 height 32
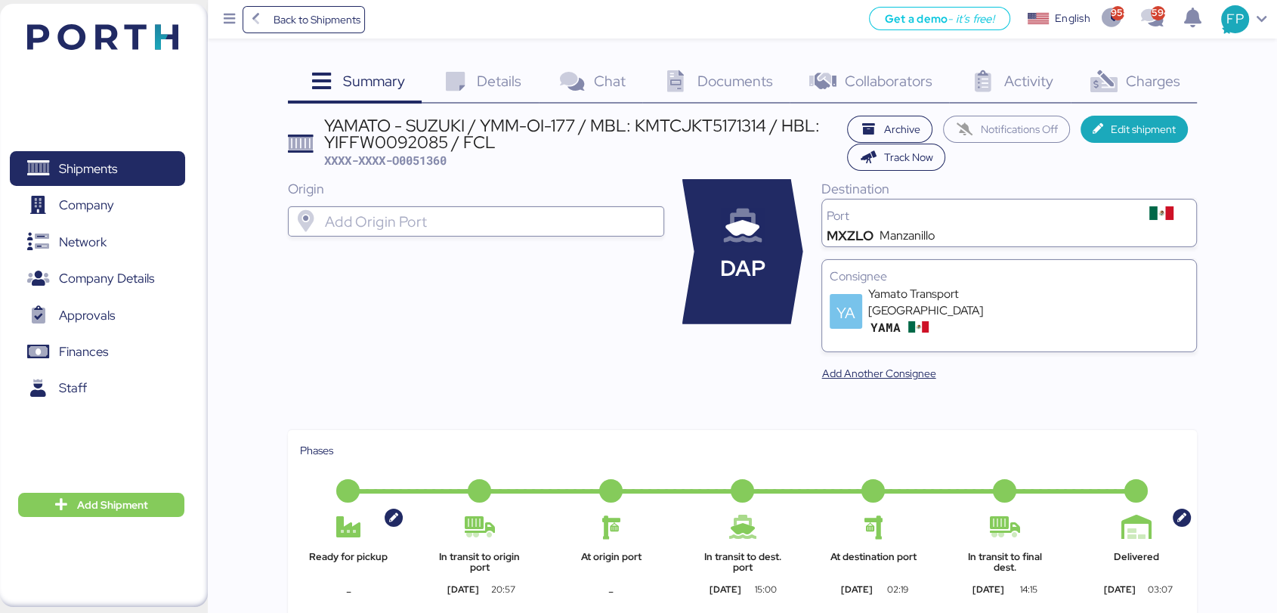
click at [708, 119] on div "YAMATO - SUZUKI / YMM-OI-177 / MBL: KMTCJKT5171314 / HBL: YIFFW0092085 / FCL" at bounding box center [581, 134] width 515 height 34
click at [1159, 89] on span "Charges" at bounding box center [1152, 81] width 54 height 20
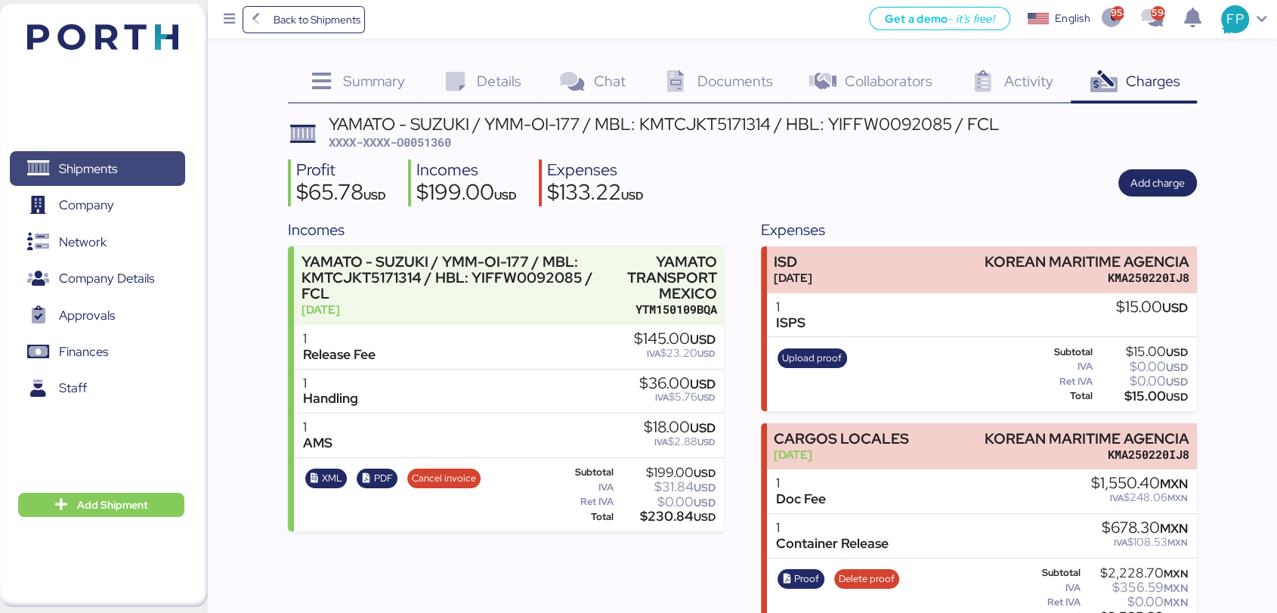
click at [139, 162] on span "Shipments" at bounding box center [97, 169] width 162 height 22
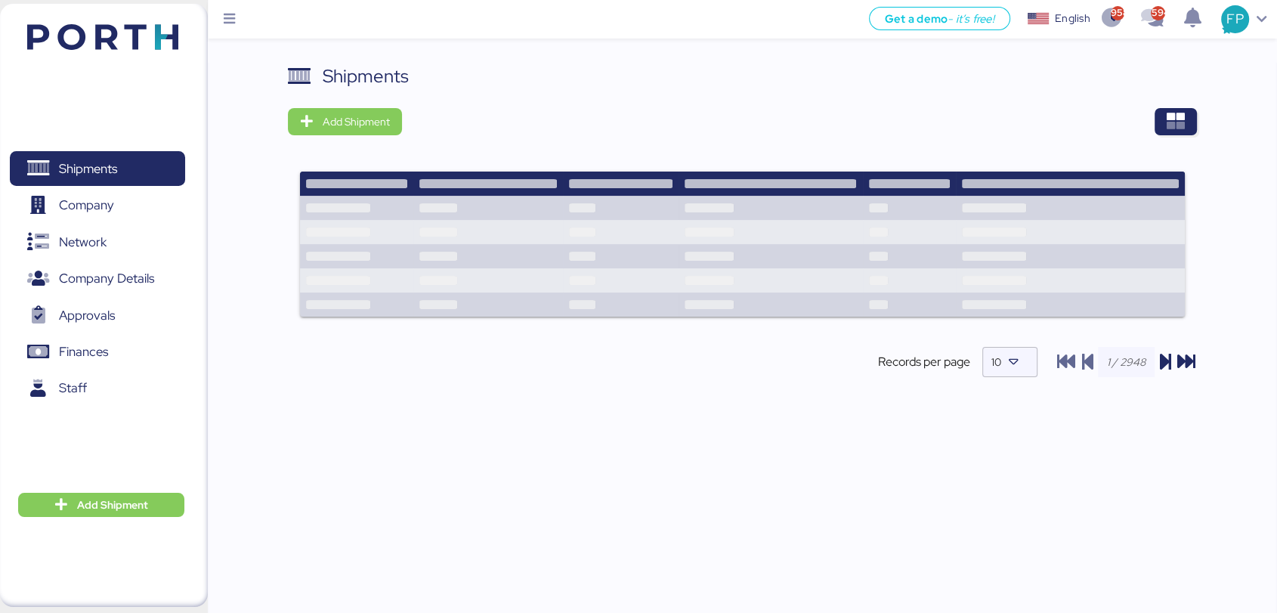
click at [1198, 116] on div "Shipments Add Shipment Records per page 10" at bounding box center [742, 342] width 1069 height 558
click at [1192, 120] on span "button" at bounding box center [1176, 121] width 42 height 27
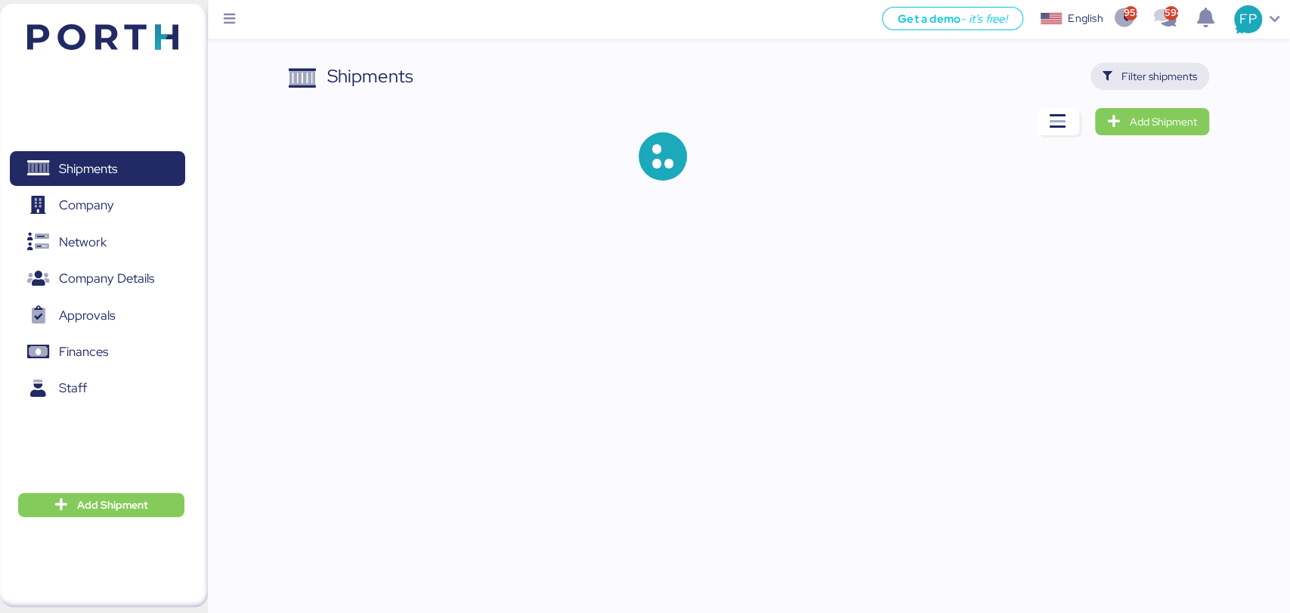
click at [1152, 63] on span "Filter shipments" at bounding box center [1149, 76] width 119 height 27
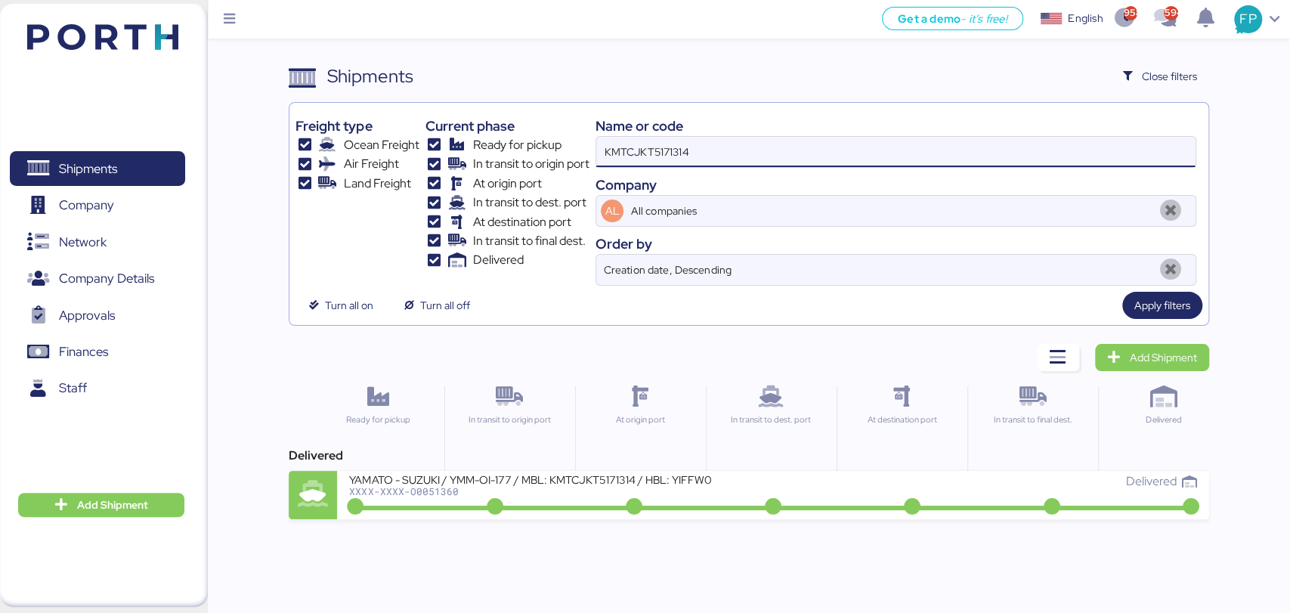
click at [653, 152] on input "KMTCJKT5171314" at bounding box center [895, 152] width 598 height 30
paste input "O0052013"
type input "O0052013"
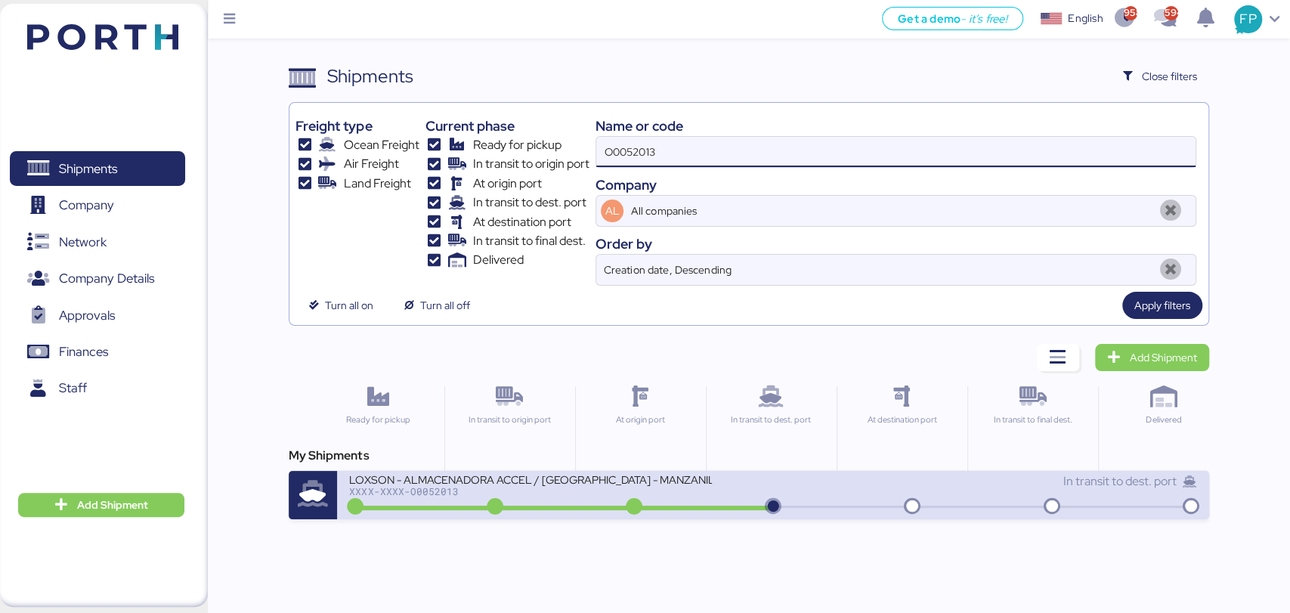
click at [605, 494] on div "XXXX-XXXX-O0052013" at bounding box center [530, 491] width 363 height 11
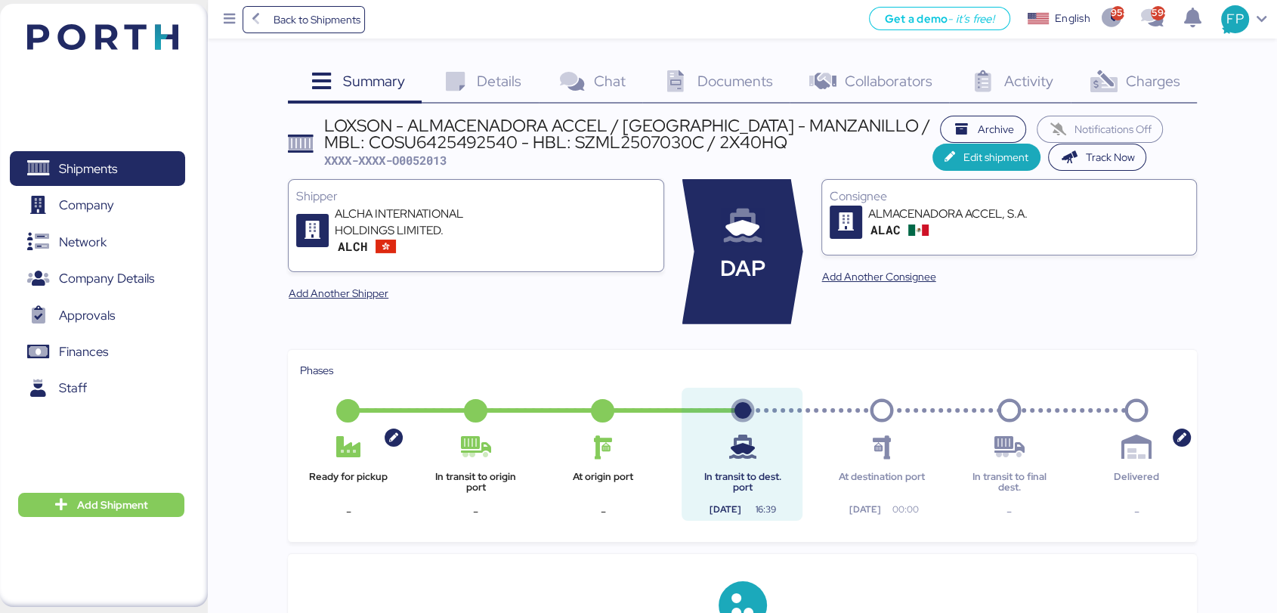
click at [1124, 74] on div "Charges 0" at bounding box center [1134, 83] width 126 height 41
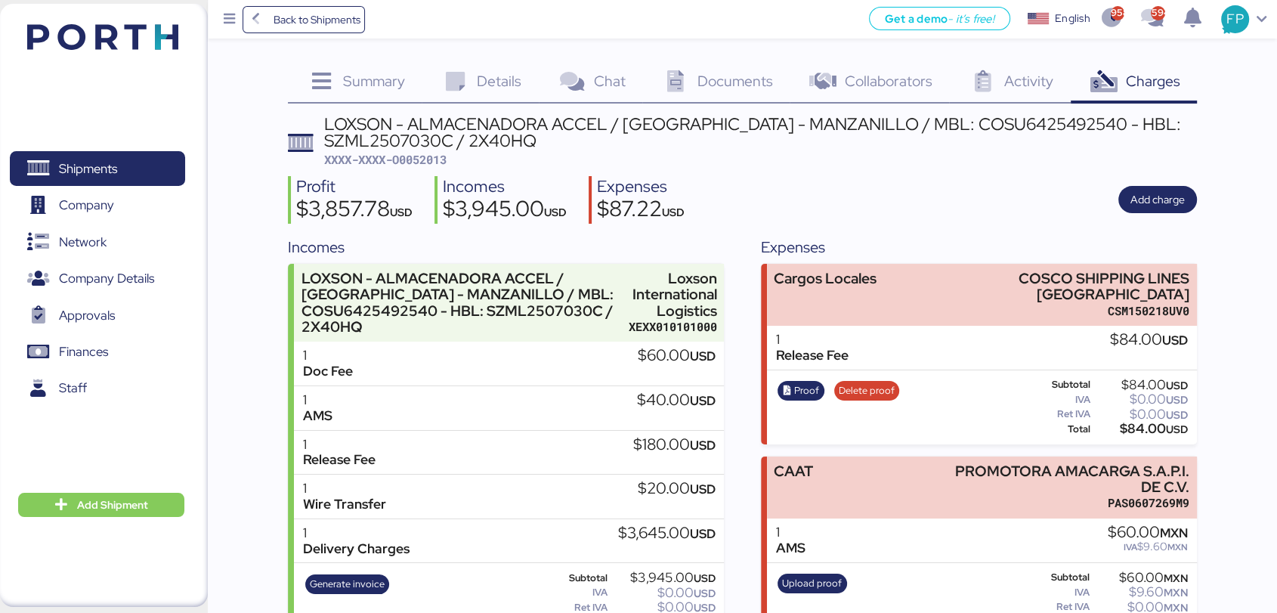
scroll to position [37, 0]
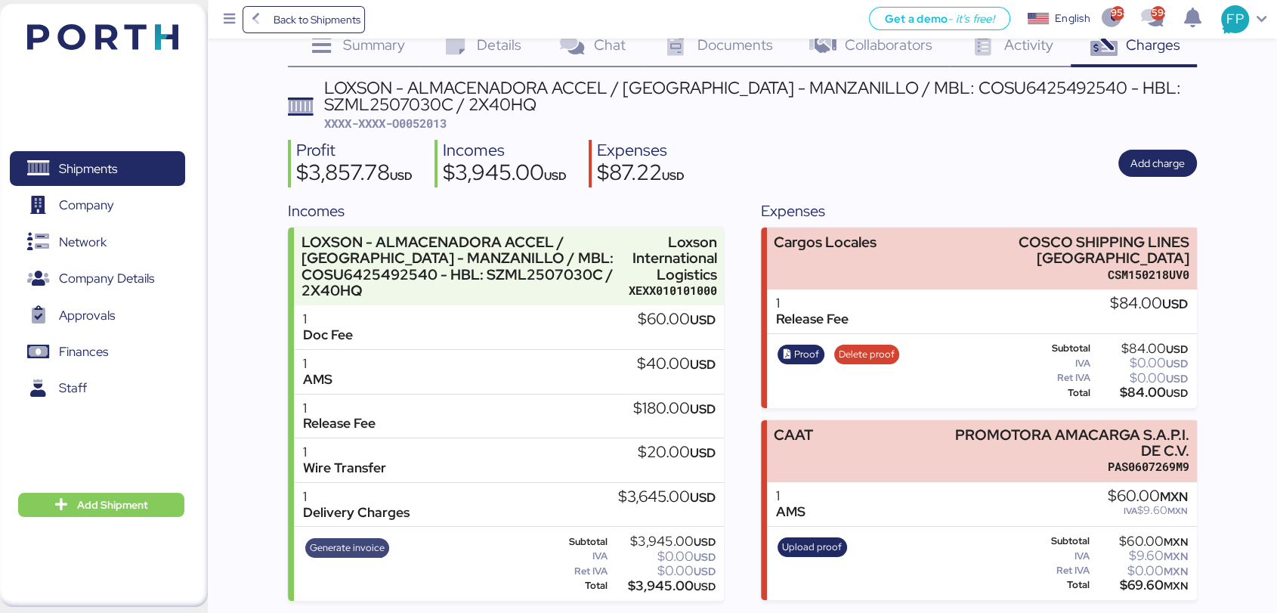
click at [363, 540] on span "Generate invoice" at bounding box center [347, 548] width 75 height 17
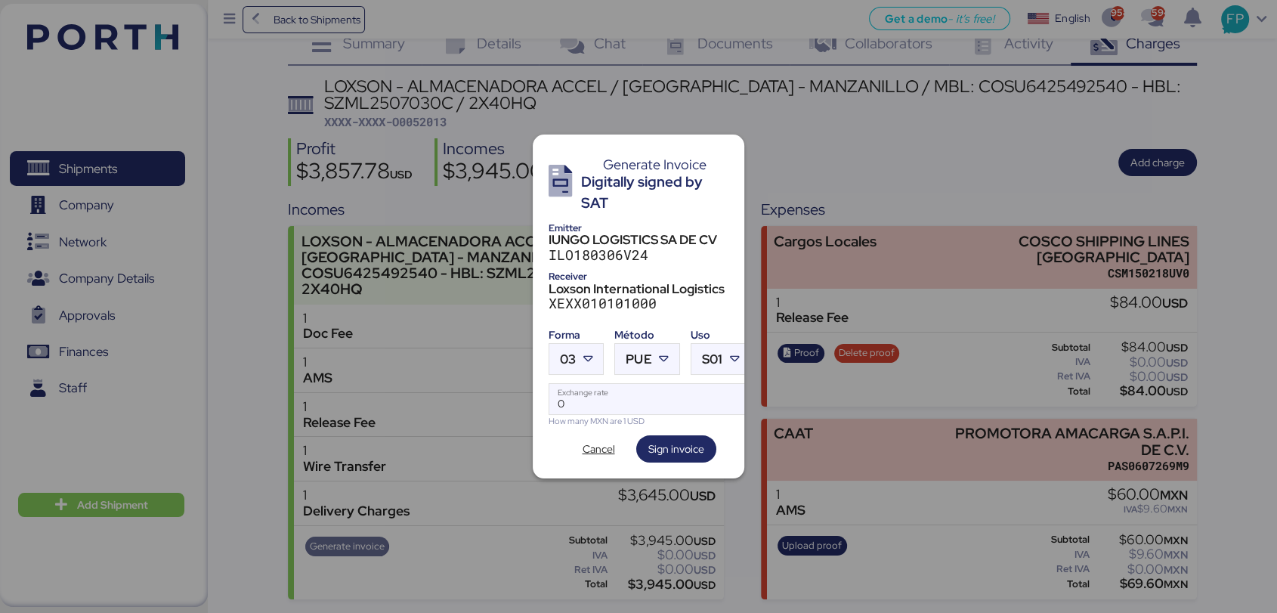
scroll to position [0, 0]
click at [595, 362] on div at bounding box center [589, 359] width 27 height 30
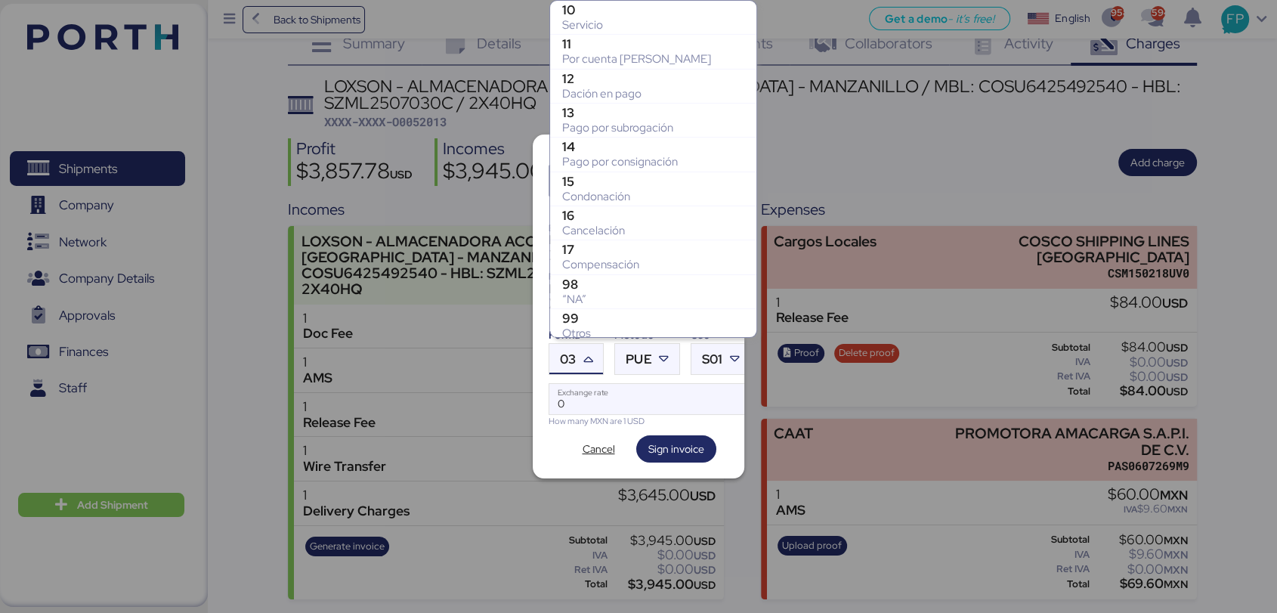
scroll to position [312, 0]
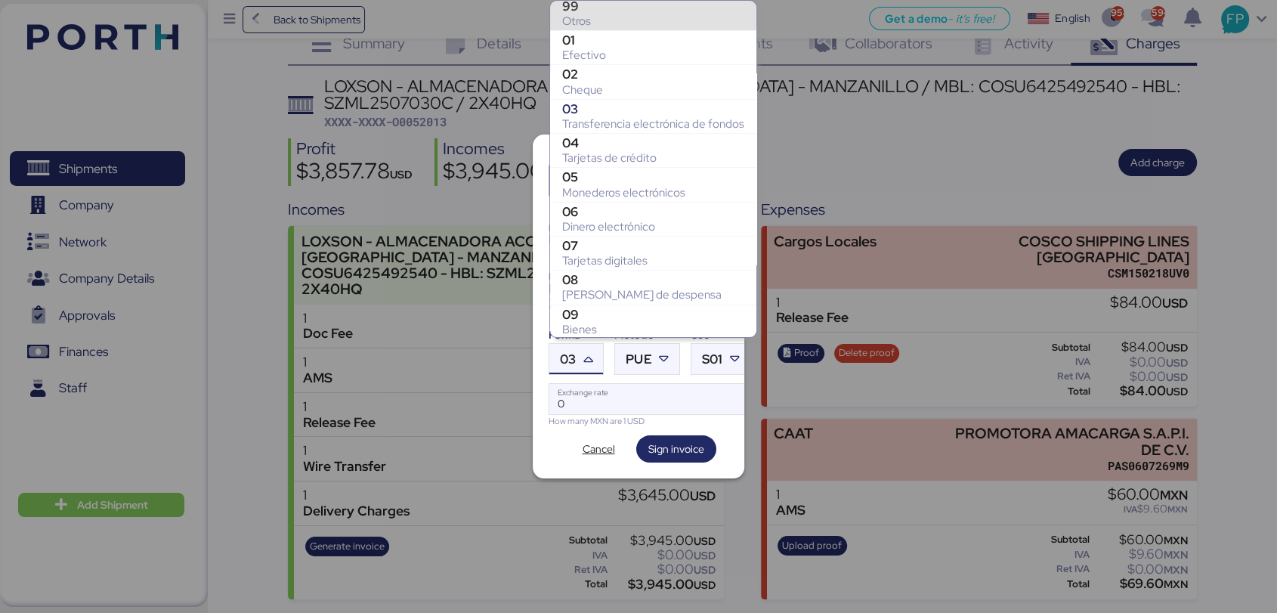
click at [599, 7] on div "99" at bounding box center [653, 5] width 182 height 15
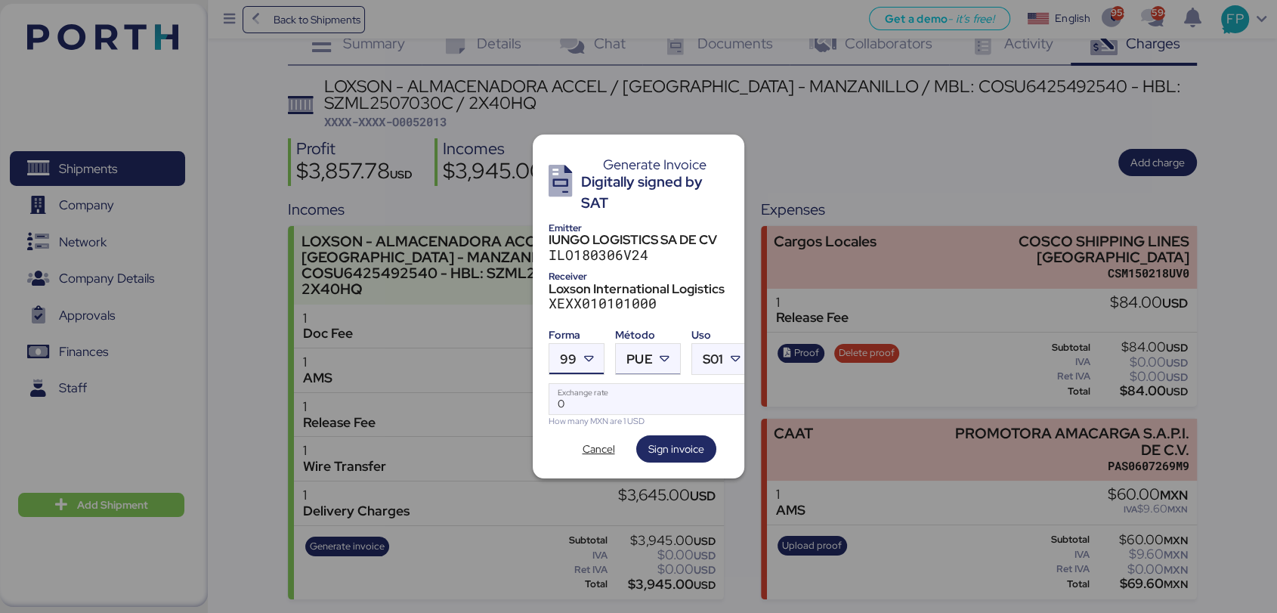
click at [658, 344] on div at bounding box center [666, 359] width 27 height 30
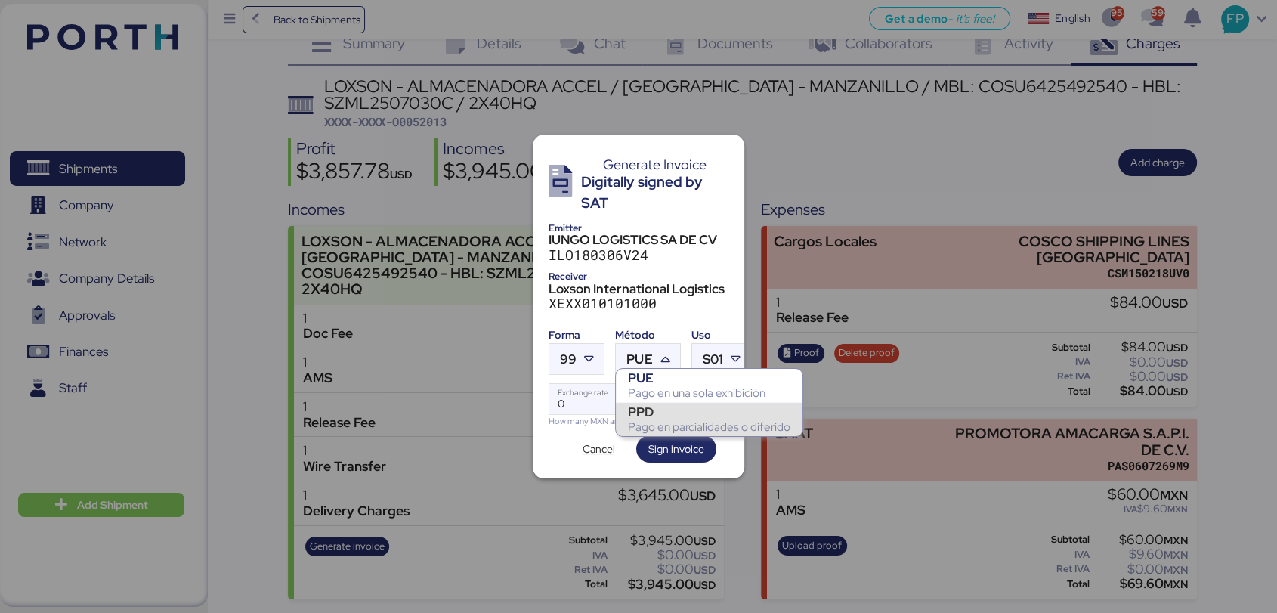
click at [665, 416] on div "PPD" at bounding box center [709, 411] width 162 height 15
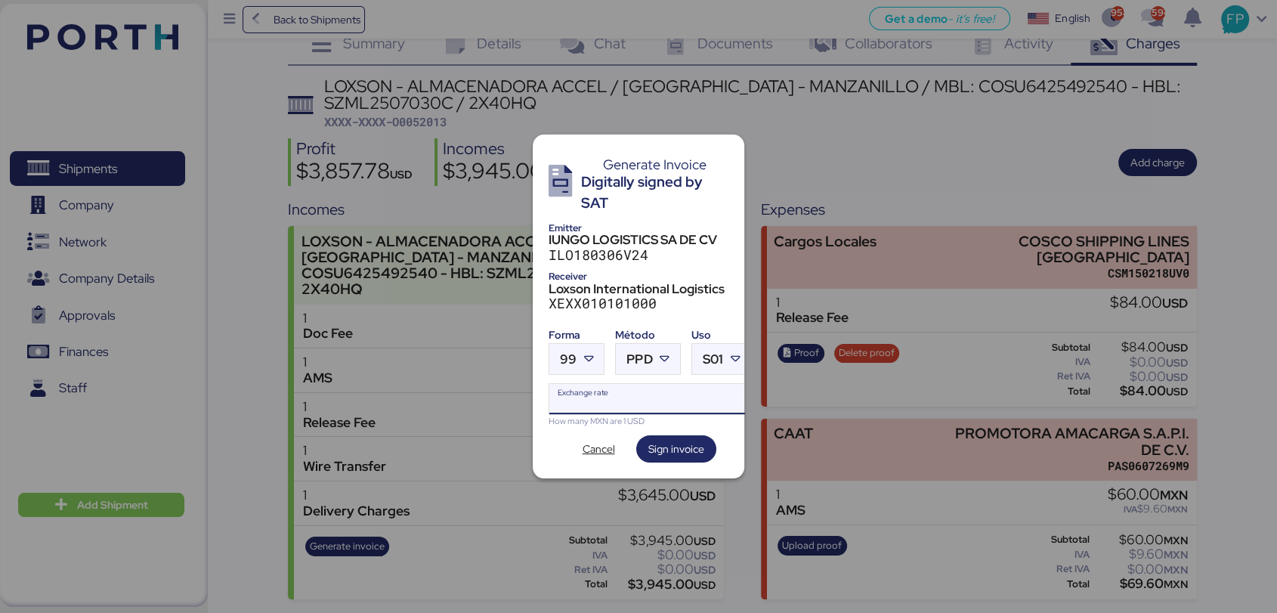
click at [640, 401] on input "Exchange rate" at bounding box center [649, 399] width 201 height 30
type input "0"
paste input "18.8159"
type input "18.8159"
click at [664, 440] on span "Sign invoice" at bounding box center [676, 449] width 56 height 18
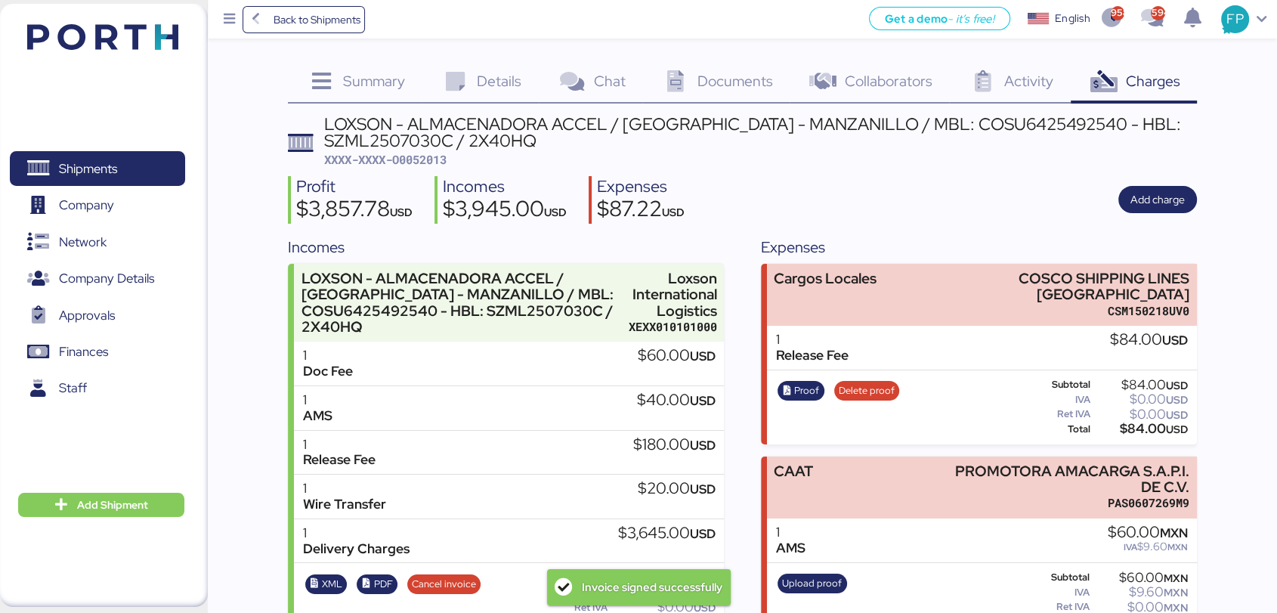
click at [425, 159] on span "XXXX-XXXX-O0052013" at bounding box center [385, 159] width 122 height 15
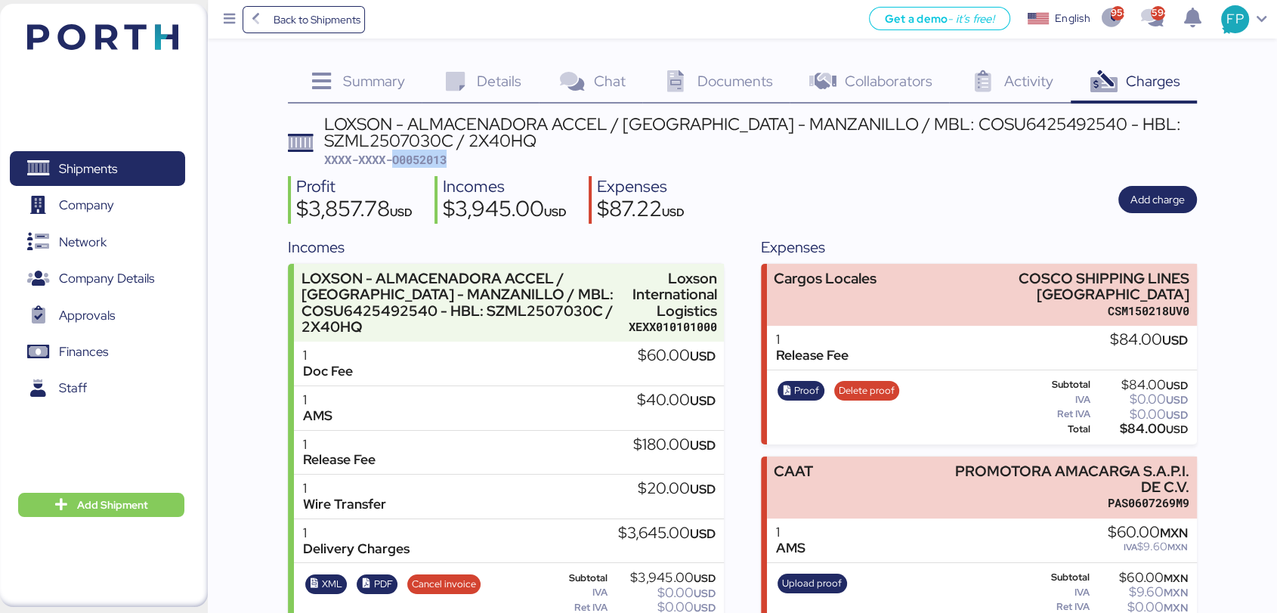
scroll to position [37, 0]
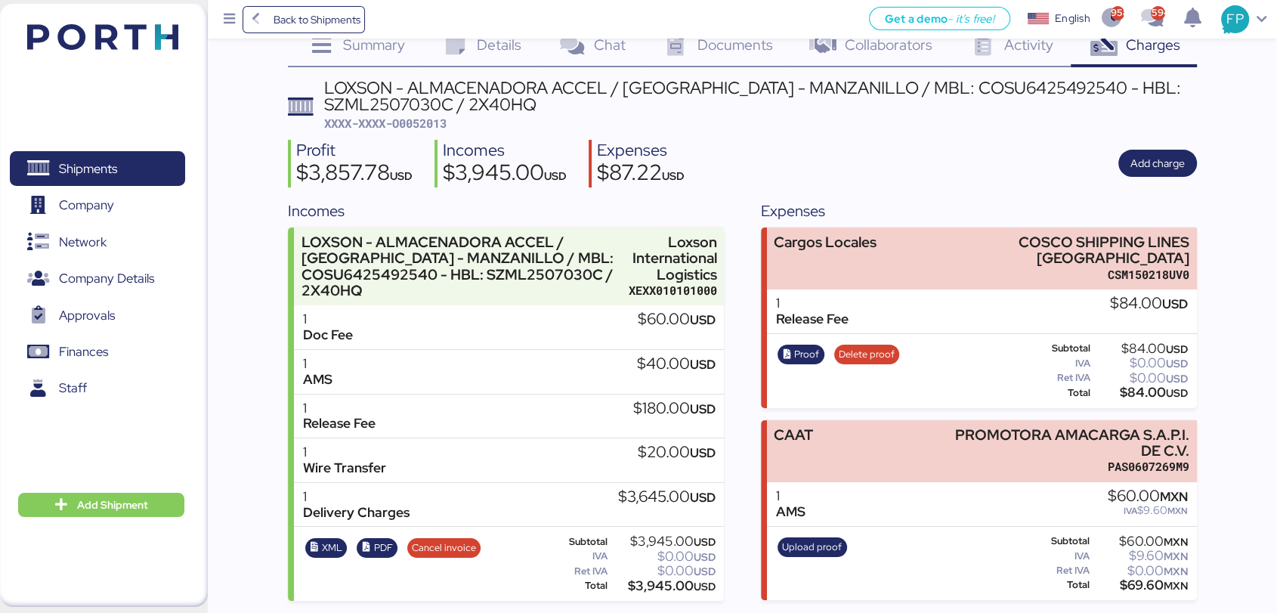
click at [652, 580] on div "$3,945.00 USD" at bounding box center [663, 585] width 105 height 11
click at [939, 86] on div "LOXSON - ALMACENADORA ACCEL / SHANGHAI - MANZANILLO / MBL: COSU6425492540 - HBL…" at bounding box center [760, 96] width 873 height 34
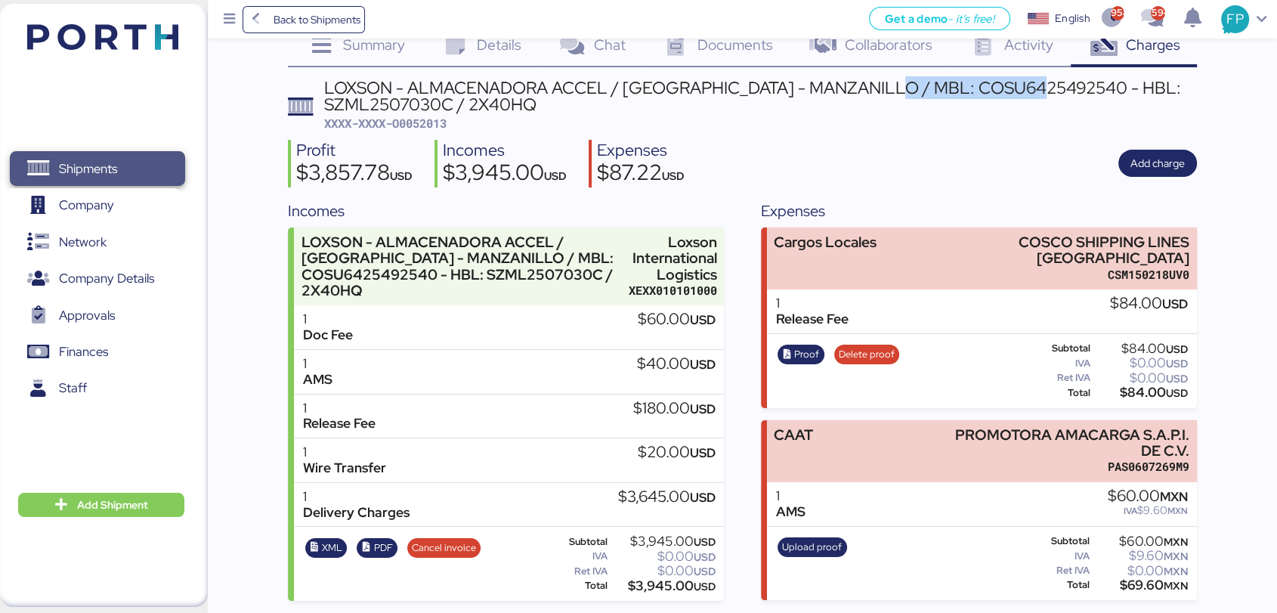
click at [149, 159] on span "Shipments" at bounding box center [97, 169] width 162 height 22
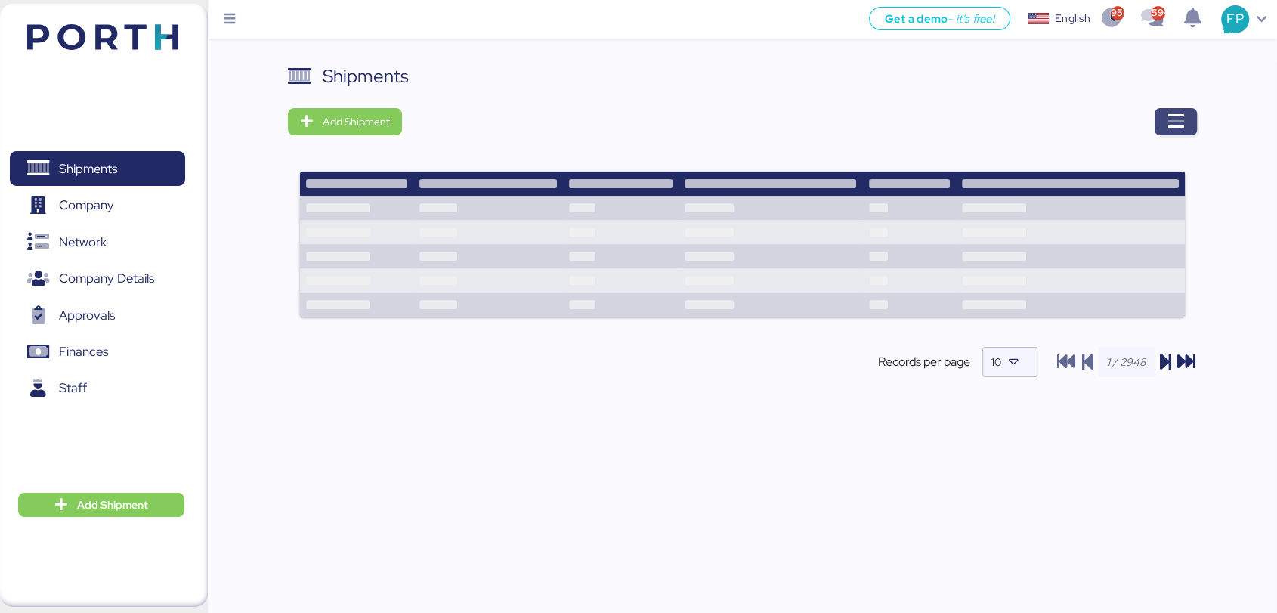
click at [1186, 117] on span "button" at bounding box center [1176, 121] width 42 height 27
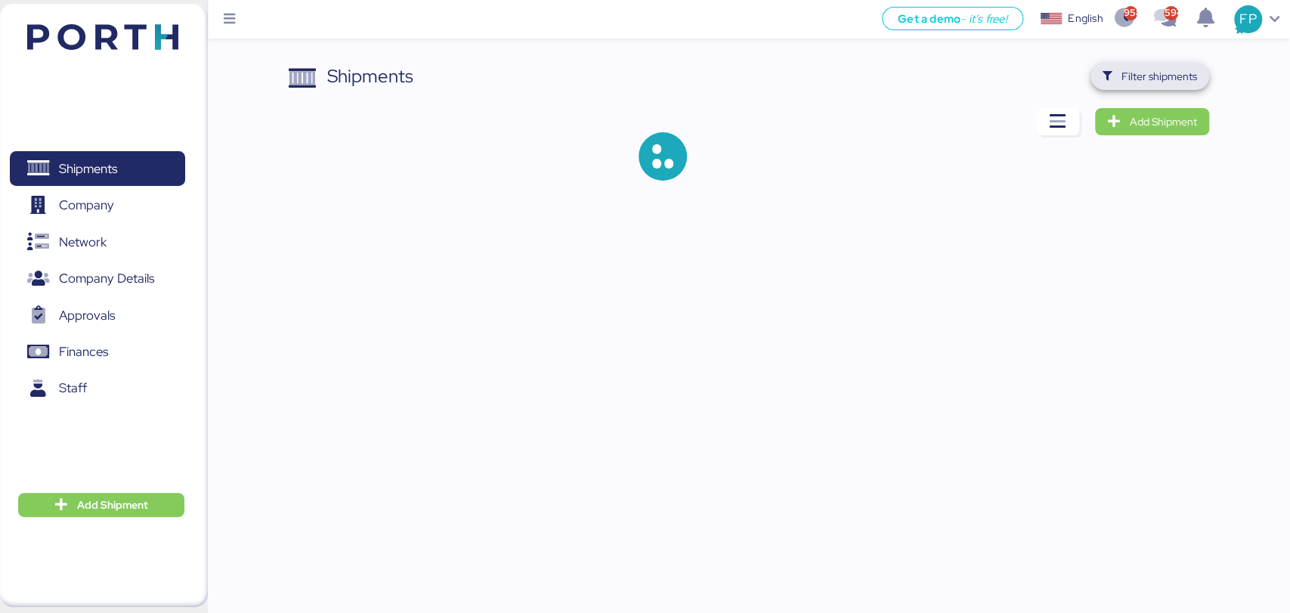
click at [1161, 86] on span "Filter shipments" at bounding box center [1150, 76] width 94 height 21
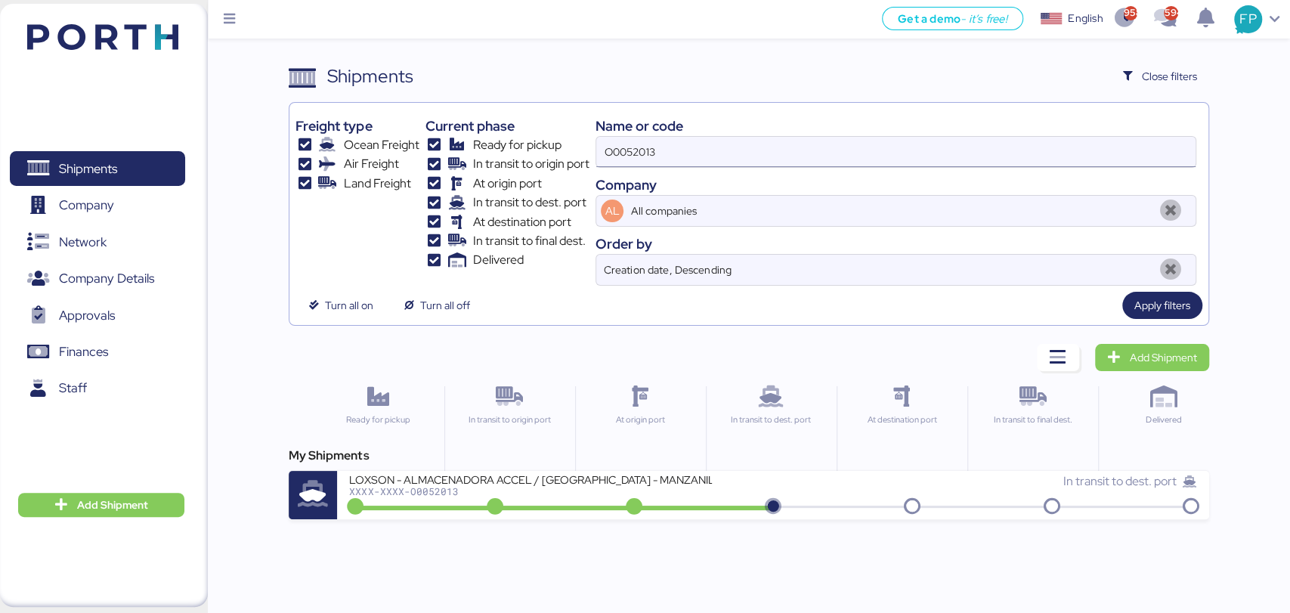
click at [653, 161] on input "O0052013" at bounding box center [895, 152] width 598 height 30
click at [643, 155] on input "O0052013" at bounding box center [895, 152] width 598 height 30
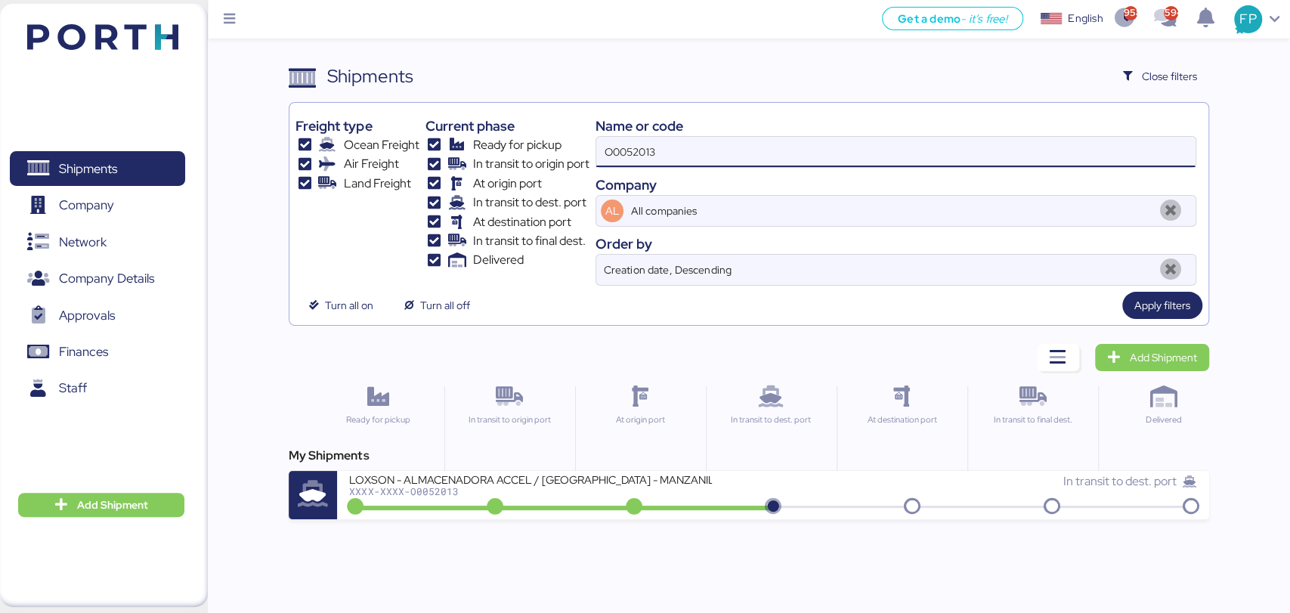
paste input "A0052042"
type input "A0052042"
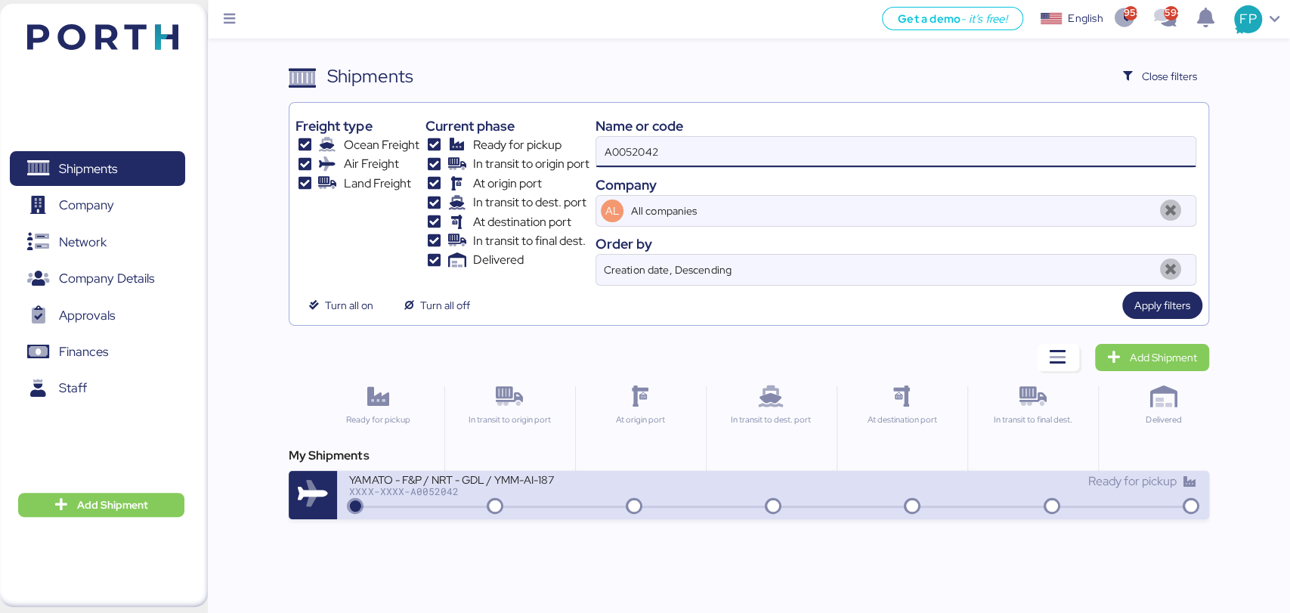
click at [555, 493] on div "XXXX-XXXX-A0052042" at bounding box center [530, 491] width 363 height 11
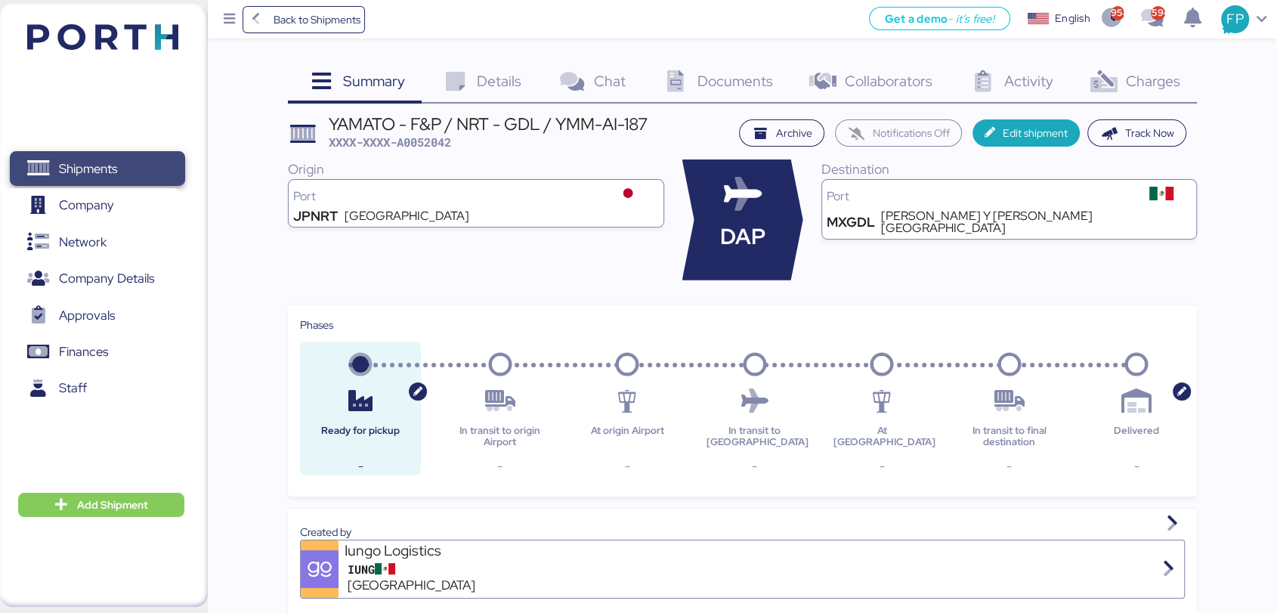
click at [93, 174] on span "Shipments" at bounding box center [88, 169] width 58 height 22
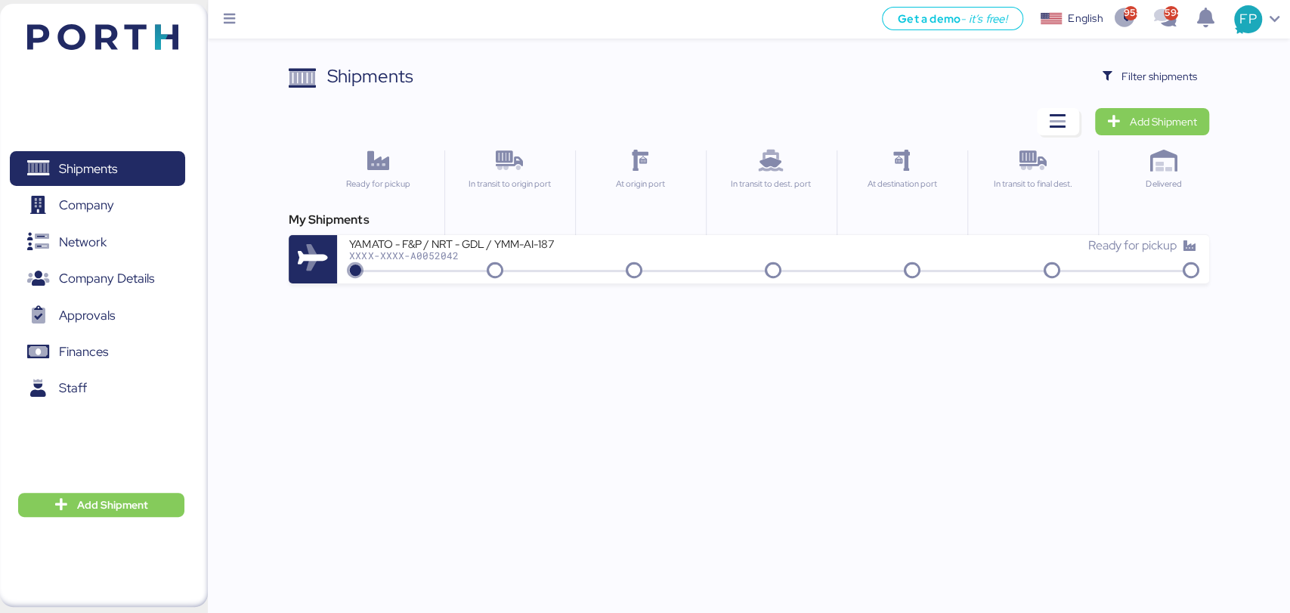
click at [1155, 91] on div "Shipments Clear Filters Filter shipments Add Shipment Ready for pickup In trans…" at bounding box center [749, 173] width 920 height 221
click at [1131, 76] on span "Filter shipments" at bounding box center [1159, 76] width 76 height 18
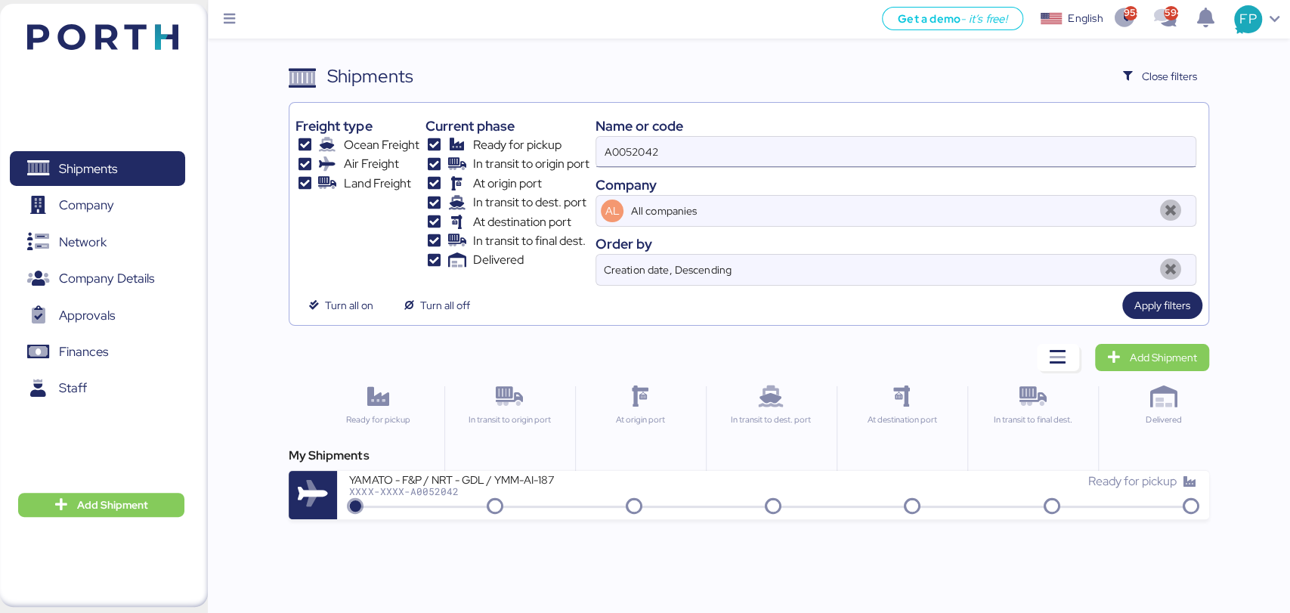
click at [605, 154] on input "A0052042" at bounding box center [895, 152] width 598 height 30
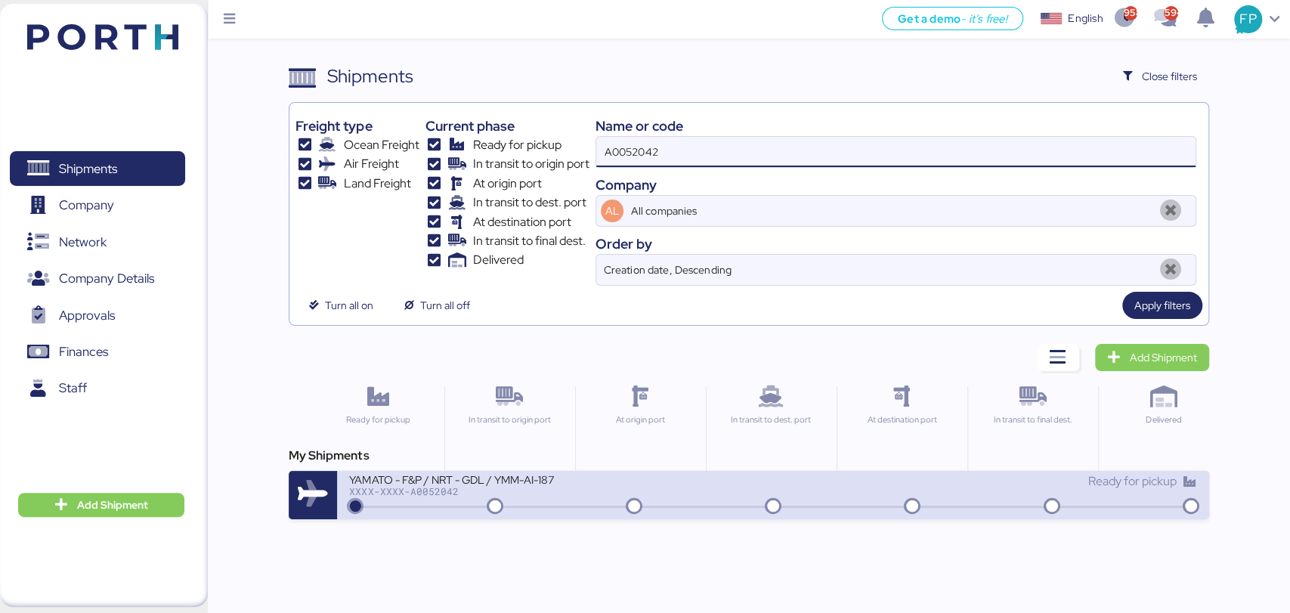
click at [557, 486] on div "XXXX-XXXX-A0052042" at bounding box center [530, 491] width 363 height 11
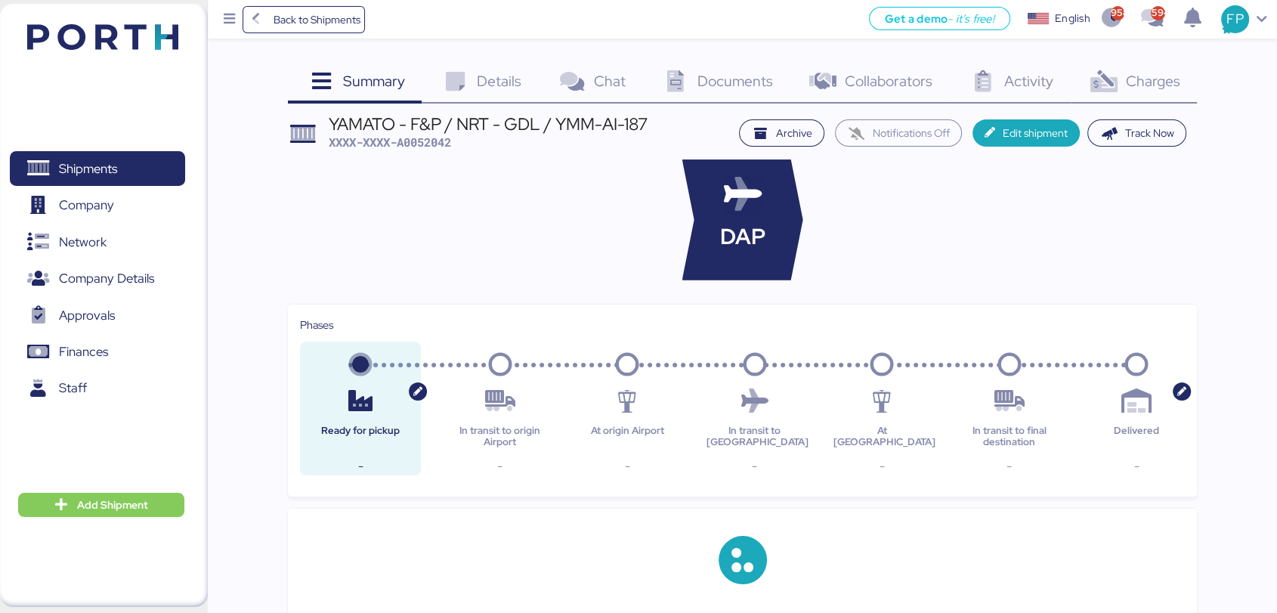
click at [1155, 90] on div "Charges 0" at bounding box center [1134, 83] width 126 height 41
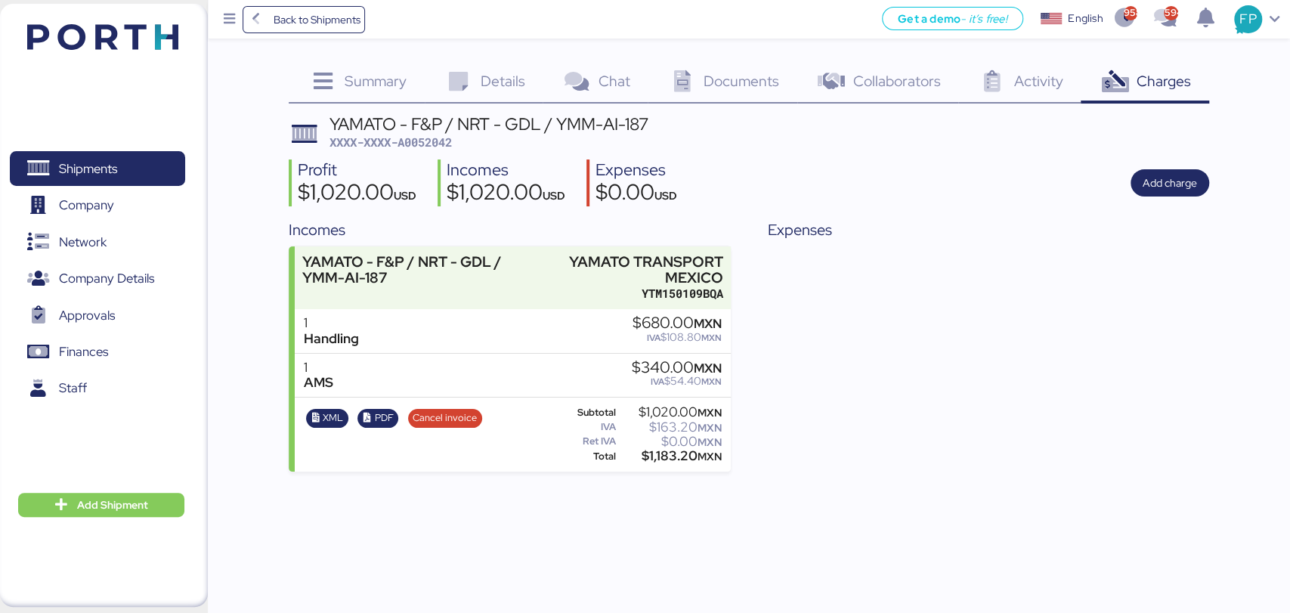
drag, startPoint x: 1155, startPoint y: 90, endPoint x: 633, endPoint y: 506, distance: 666.8
click at [633, 506] on div "Back to Shipments Get a demo - it’s free! Get a demo English Inglés English 958…" at bounding box center [645, 306] width 1290 height 613
click at [456, 410] on span "Cancel invoice" at bounding box center [445, 418] width 64 height 17
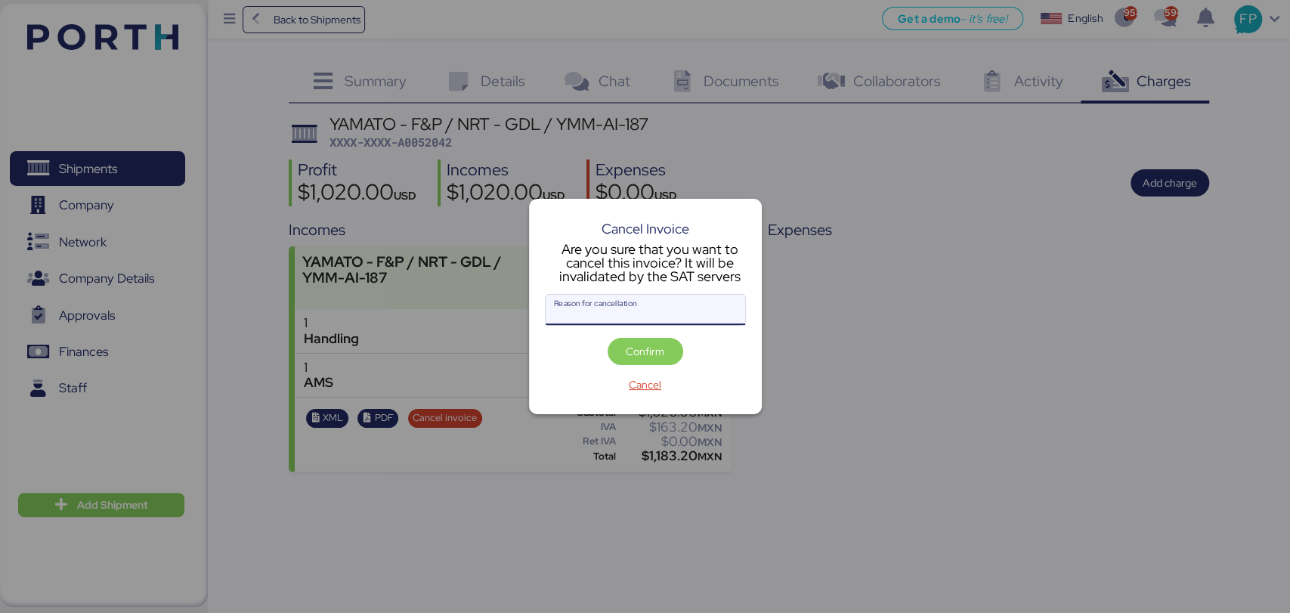
click at [597, 310] on input "Reason for cancellation" at bounding box center [645, 310] width 199 height 30
type input "monto incorrecto"
click at [646, 345] on span "Confirm" at bounding box center [645, 351] width 39 height 18
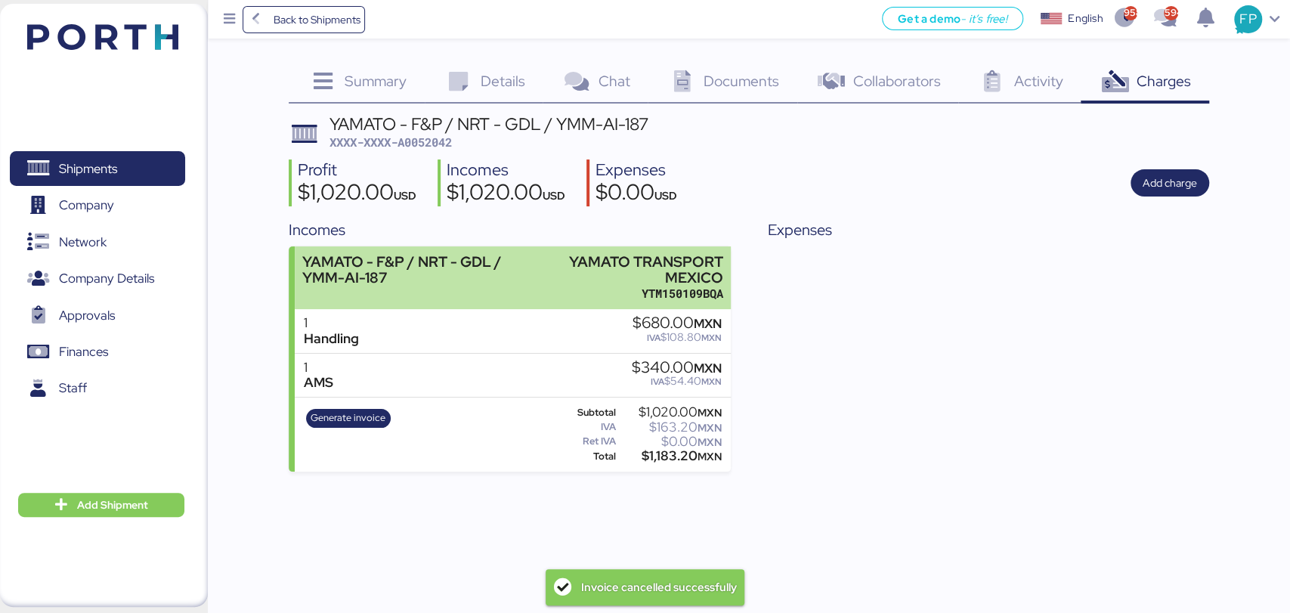
click at [476, 298] on div "YAMATO - F&P / NRT - GDL / YMM-AI-187" at bounding box center [420, 278] width 237 height 48
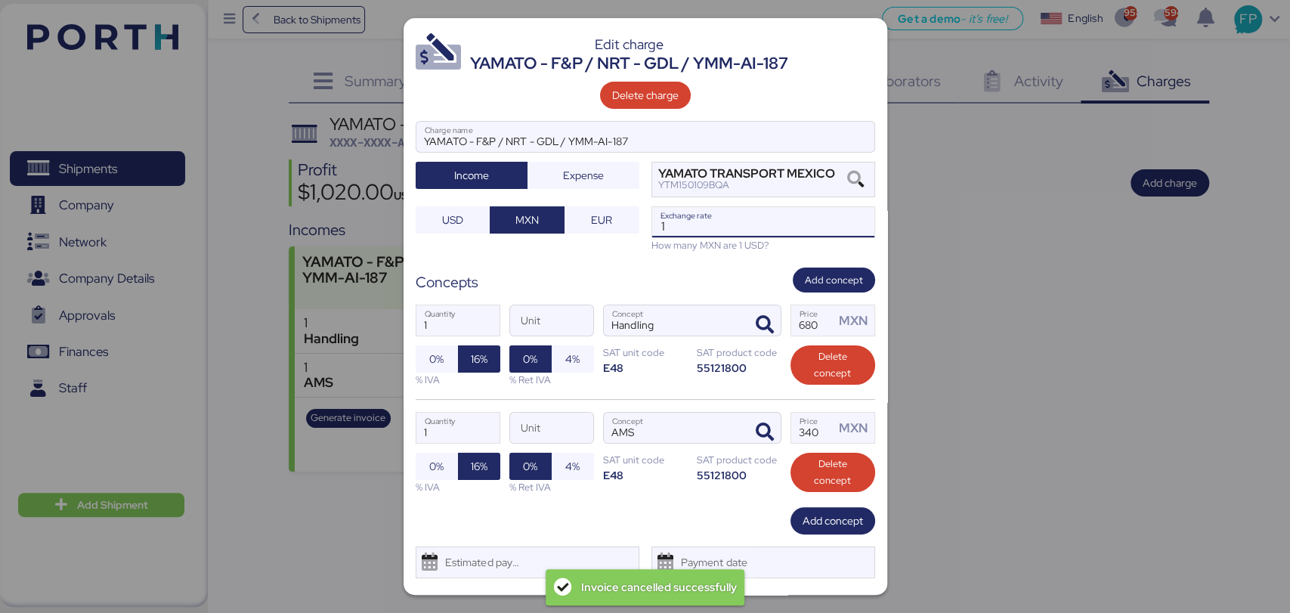
drag, startPoint x: 689, startPoint y: 237, endPoint x: 615, endPoint y: 237, distance: 74.1
click at [615, 237] on div "YAMATO - F&P / NRT - GDL / YMM-AI-187 Charge name Income Expense YAMATO TRANSPO…" at bounding box center [645, 186] width 459 height 131
paste input "8.8159"
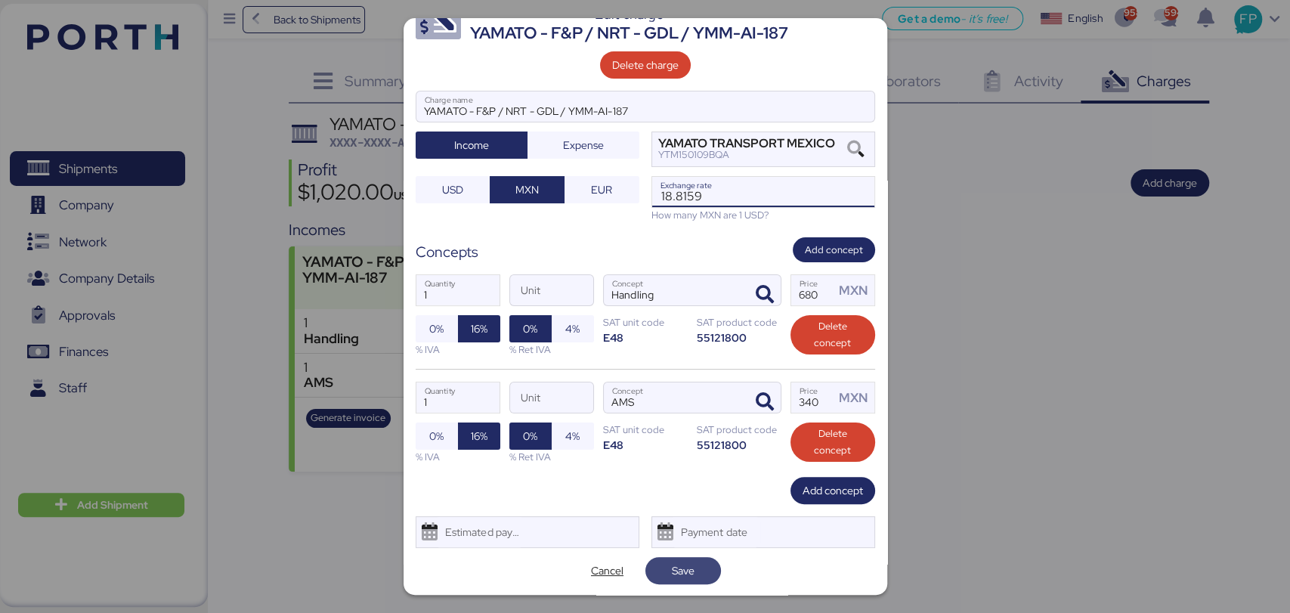
type input "18.8159"
click at [660, 573] on span "Save" at bounding box center [682, 570] width 51 height 21
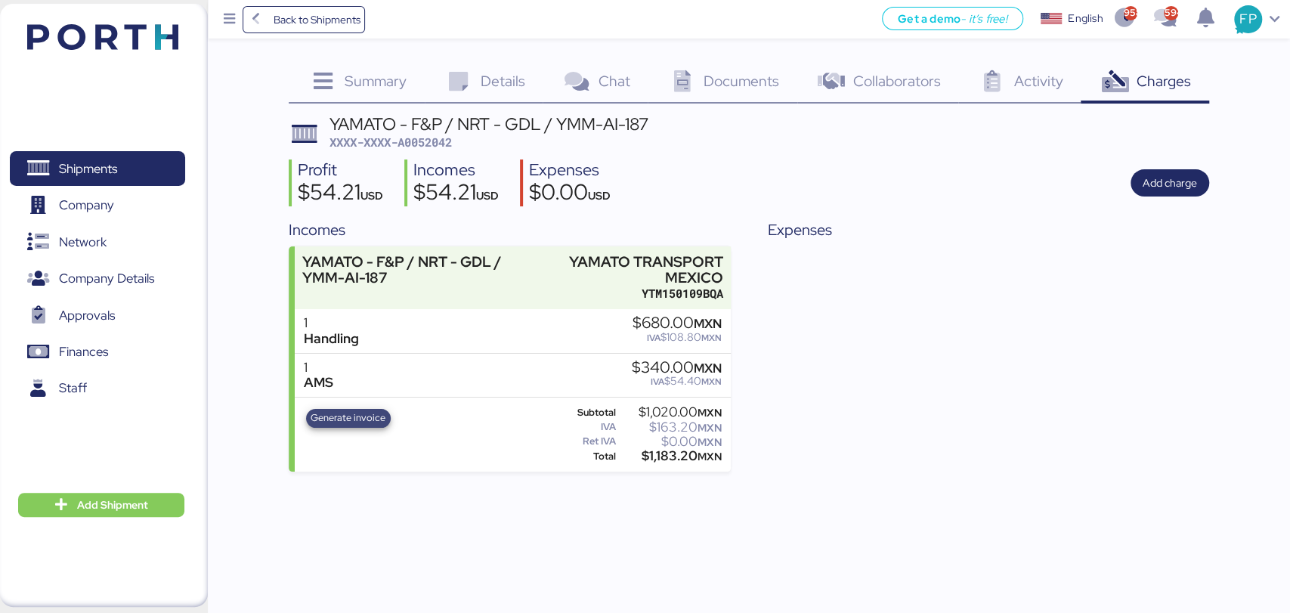
click at [351, 415] on span "Generate invoice" at bounding box center [348, 418] width 75 height 17
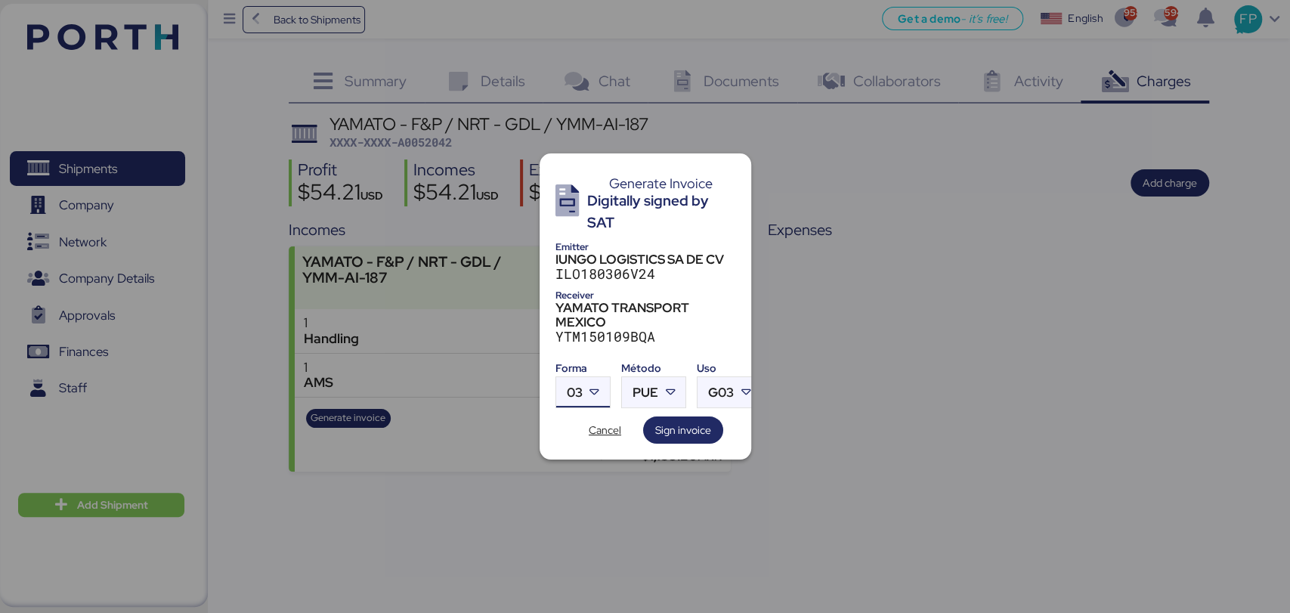
click at [587, 398] on div at bounding box center [596, 392] width 27 height 30
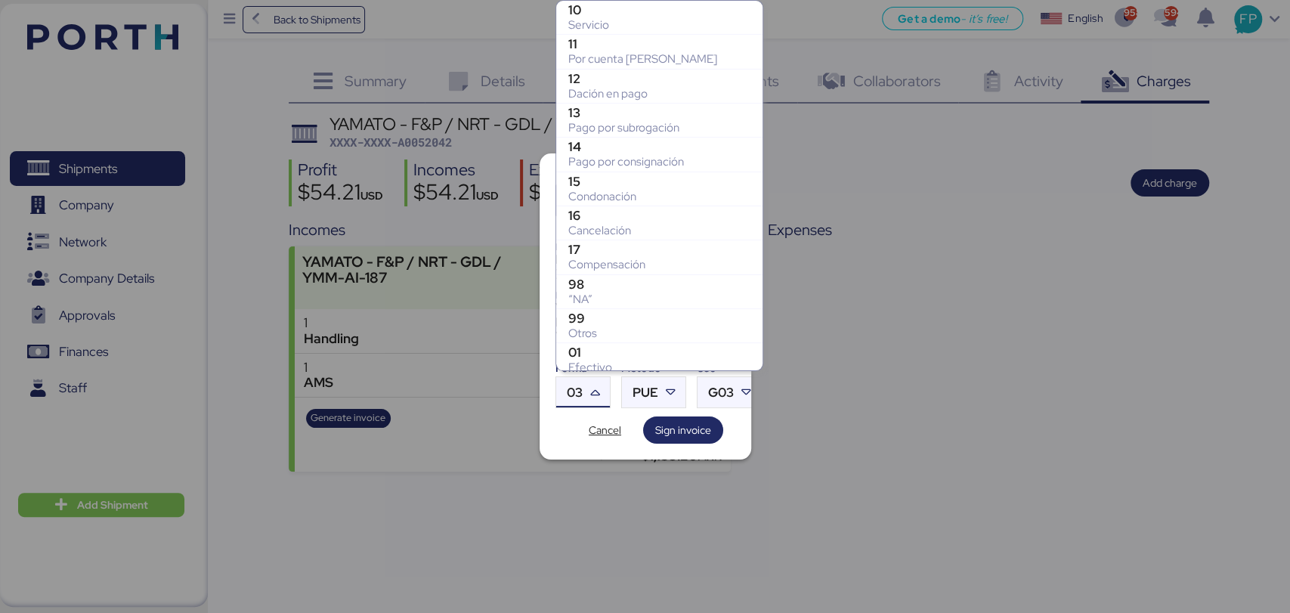
scroll to position [279, 0]
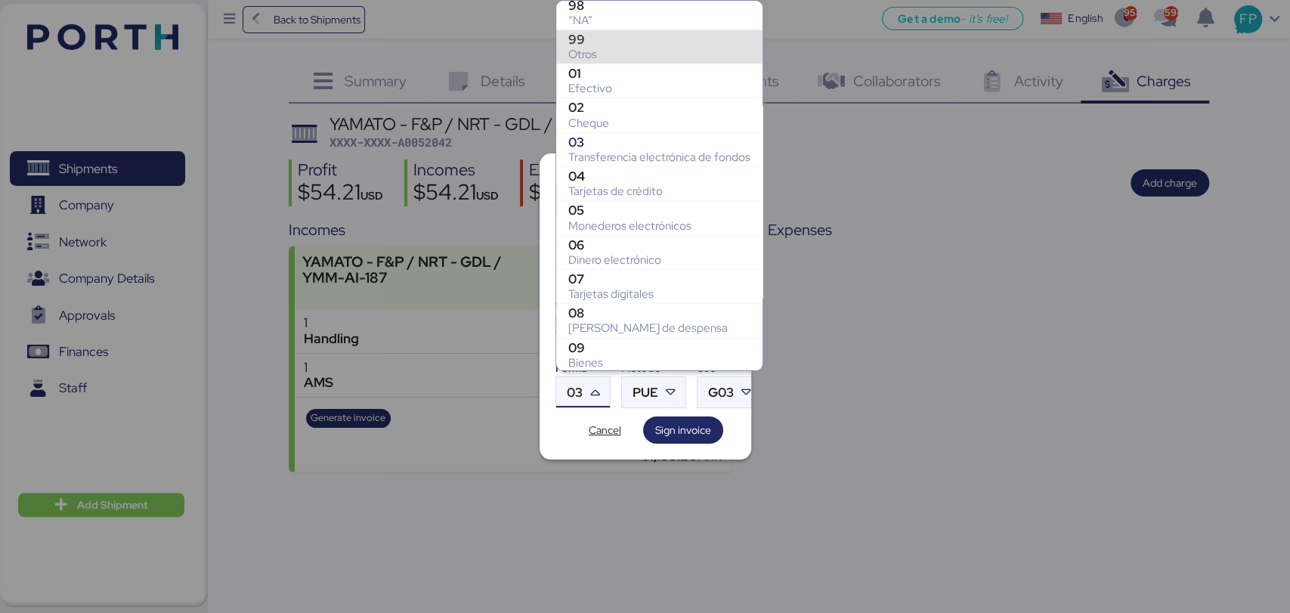
click at [598, 47] on div "Otros" at bounding box center [659, 54] width 182 height 15
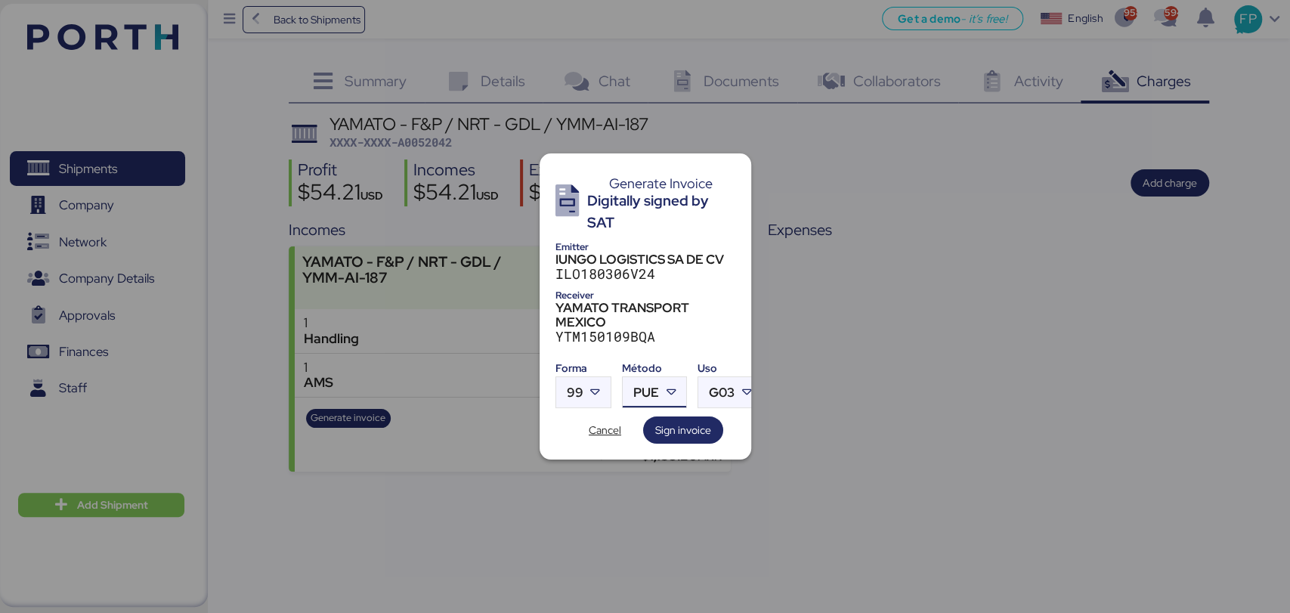
click at [642, 386] on span "PUE" at bounding box center [646, 392] width 26 height 13
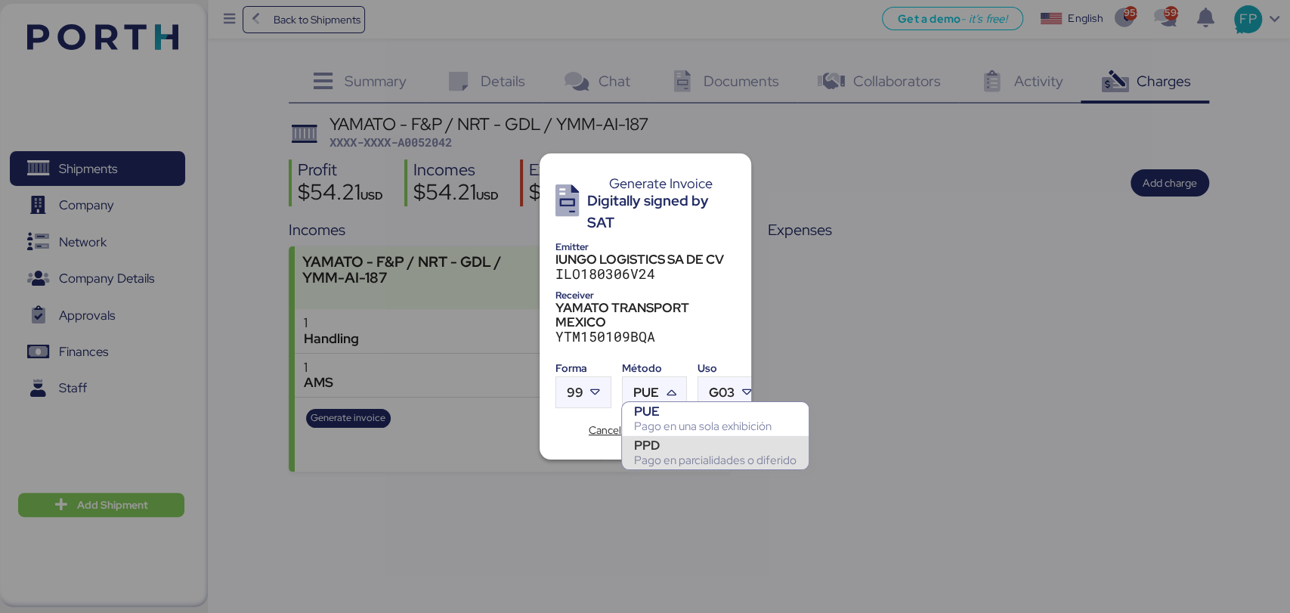
click at [685, 440] on div "PPD" at bounding box center [715, 445] width 162 height 15
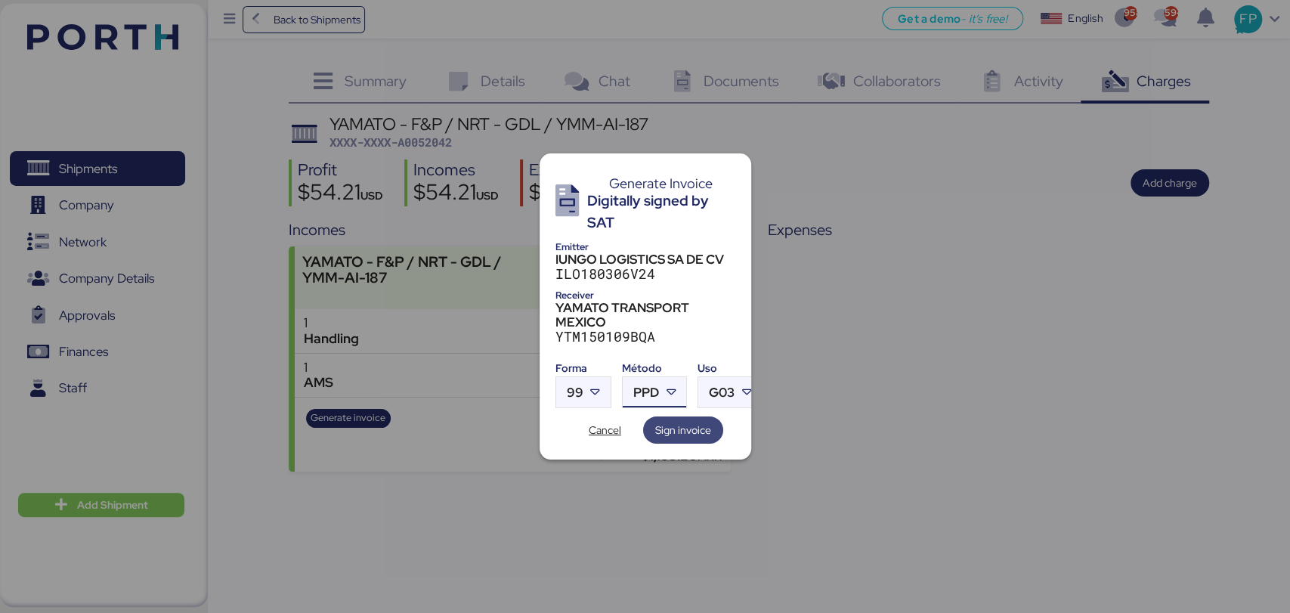
click at [688, 425] on span "Sign invoice" at bounding box center [683, 430] width 56 height 18
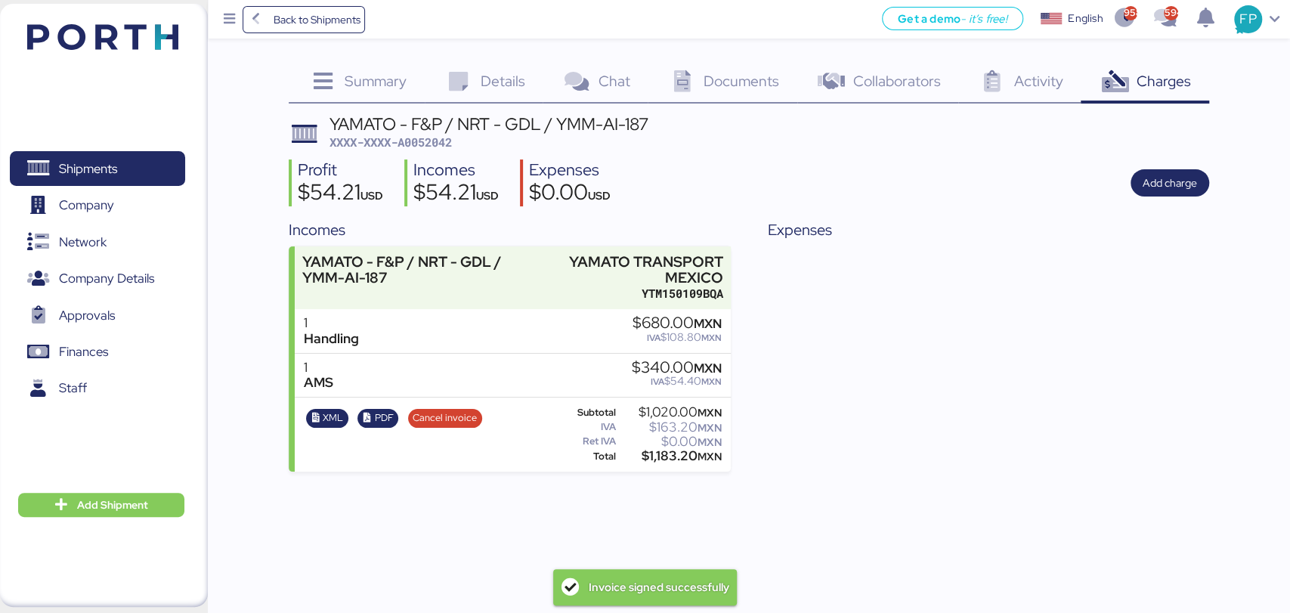
click at [429, 144] on span "XXXX-XXXX-A0052042" at bounding box center [390, 142] width 122 height 15
click at [666, 462] on div "$1,183.20 MXN" at bounding box center [670, 455] width 103 height 11
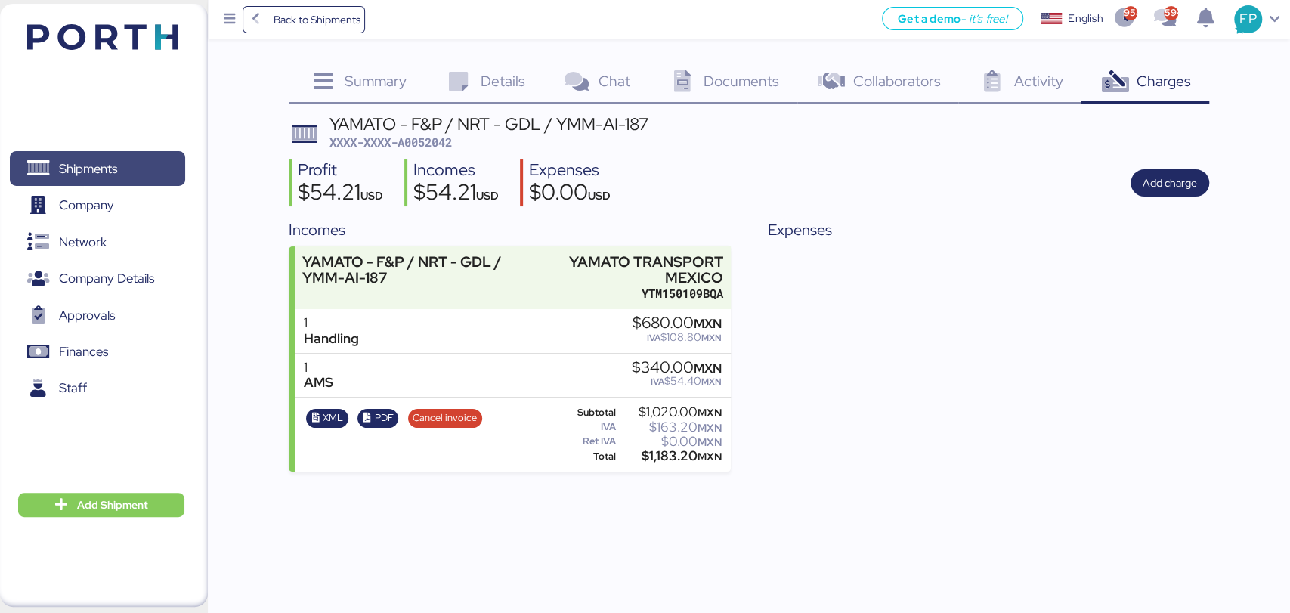
click at [133, 169] on span "Shipments" at bounding box center [97, 169] width 162 height 22
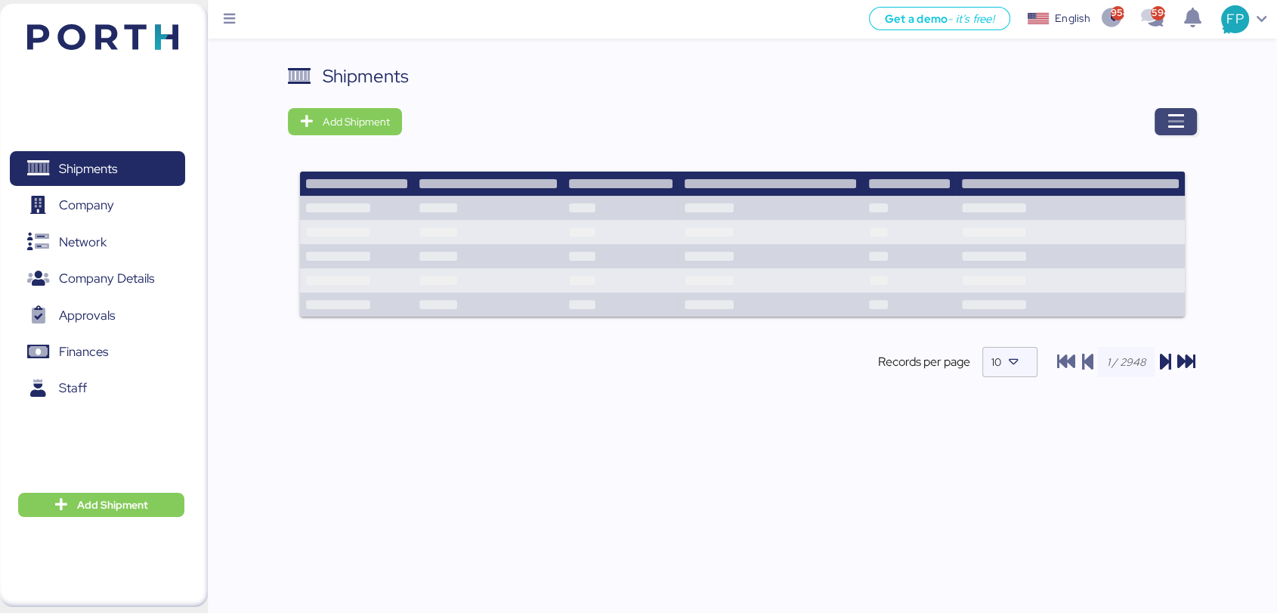
click at [1166, 110] on span "button" at bounding box center [1176, 121] width 42 height 27
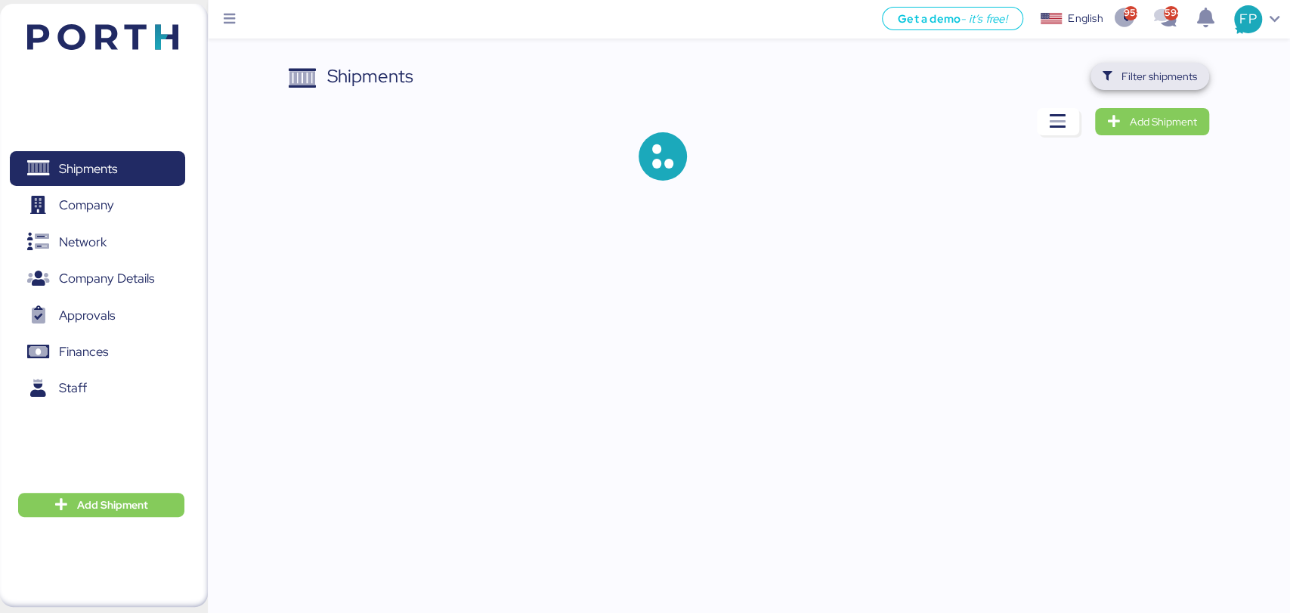
click at [1161, 82] on span "Filter shipments" at bounding box center [1159, 76] width 76 height 18
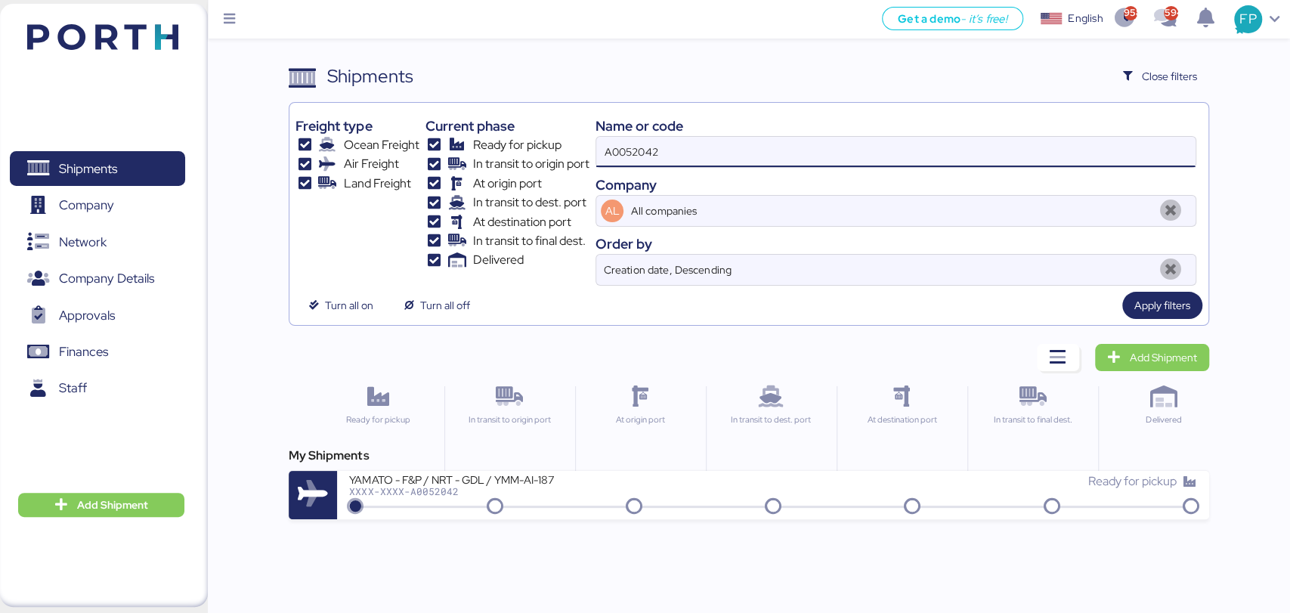
click at [613, 159] on input "A0052042" at bounding box center [895, 152] width 598 height 30
paste input "O0051995"
type input "O0051995"
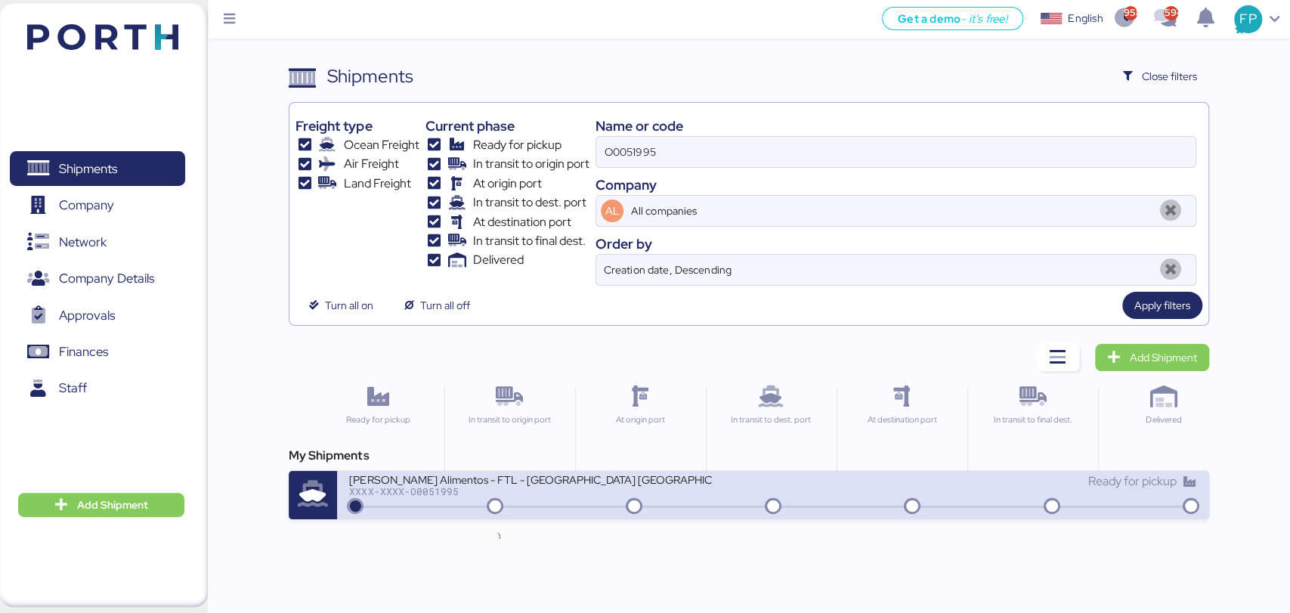
click at [530, 503] on icon at bounding box center [495, 507] width 73 height 17
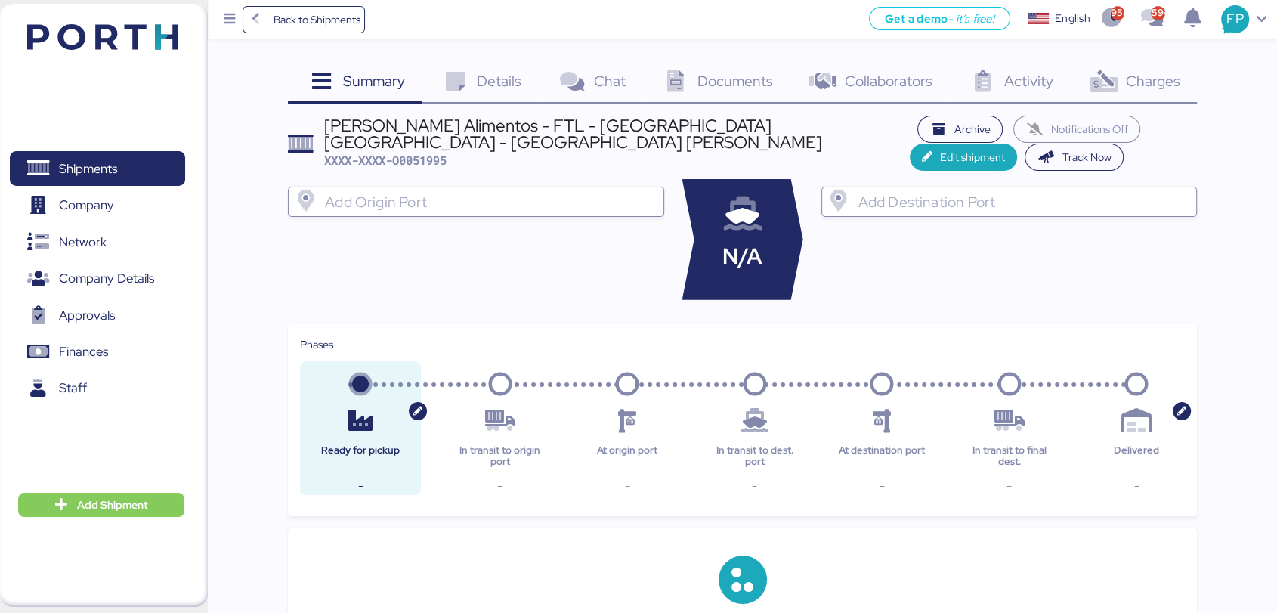
click at [1138, 86] on span "Charges" at bounding box center [1152, 81] width 54 height 20
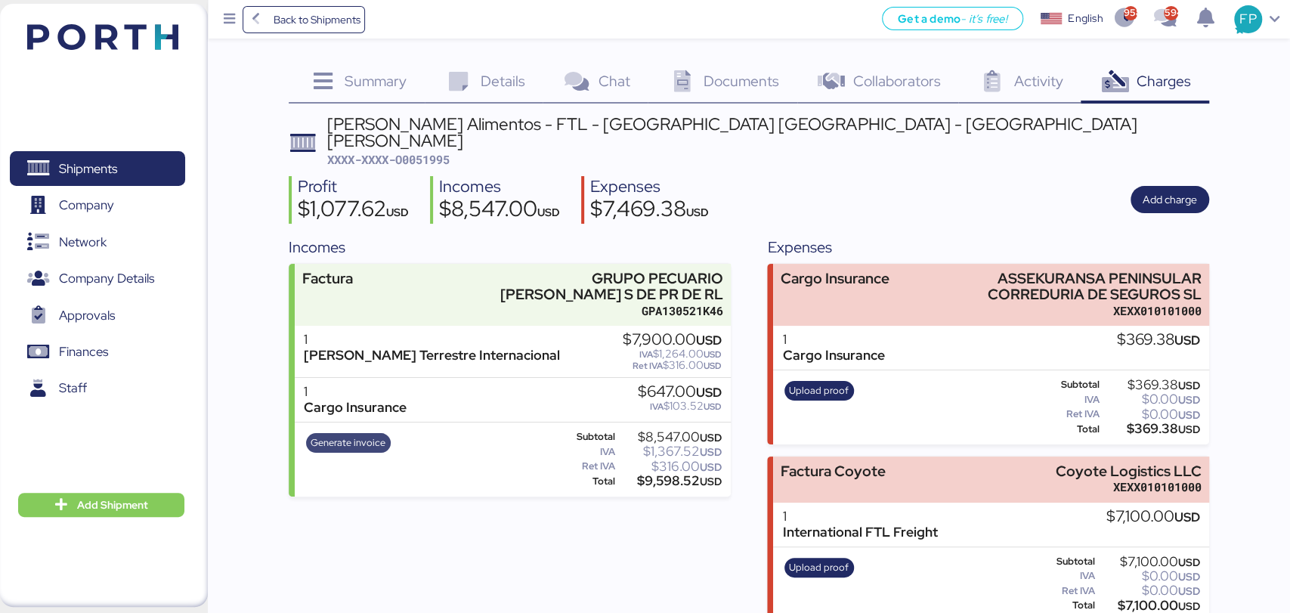
click at [357, 435] on span "Generate invoice" at bounding box center [348, 443] width 75 height 17
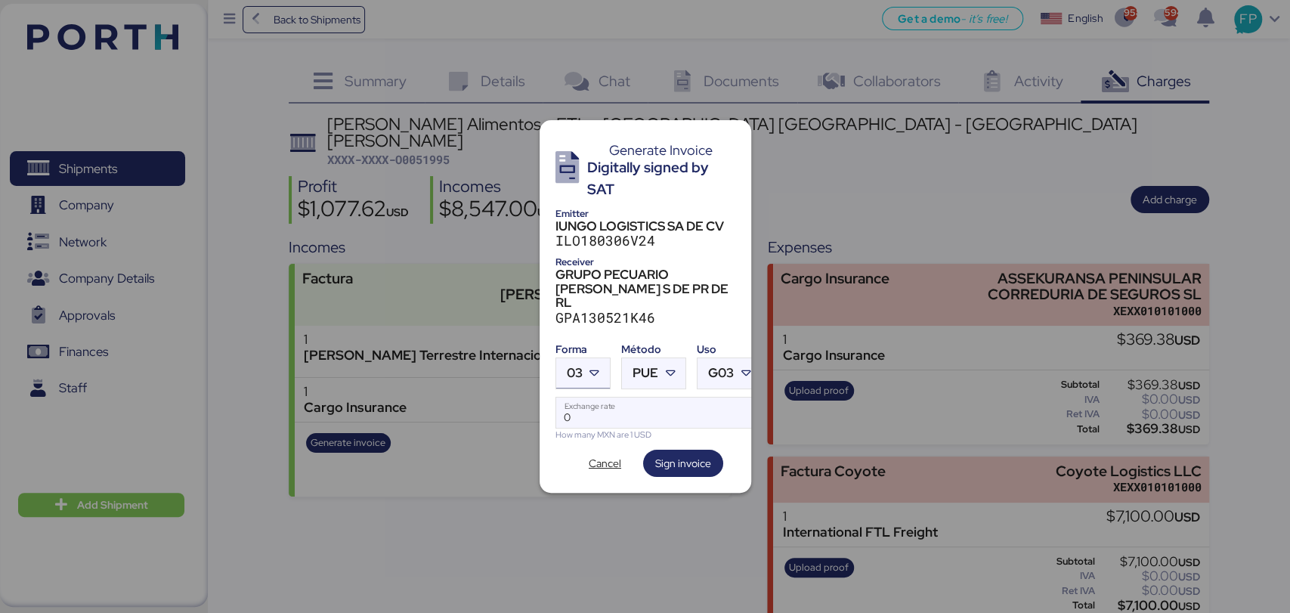
click at [571, 366] on span "03" at bounding box center [575, 372] width 16 height 13
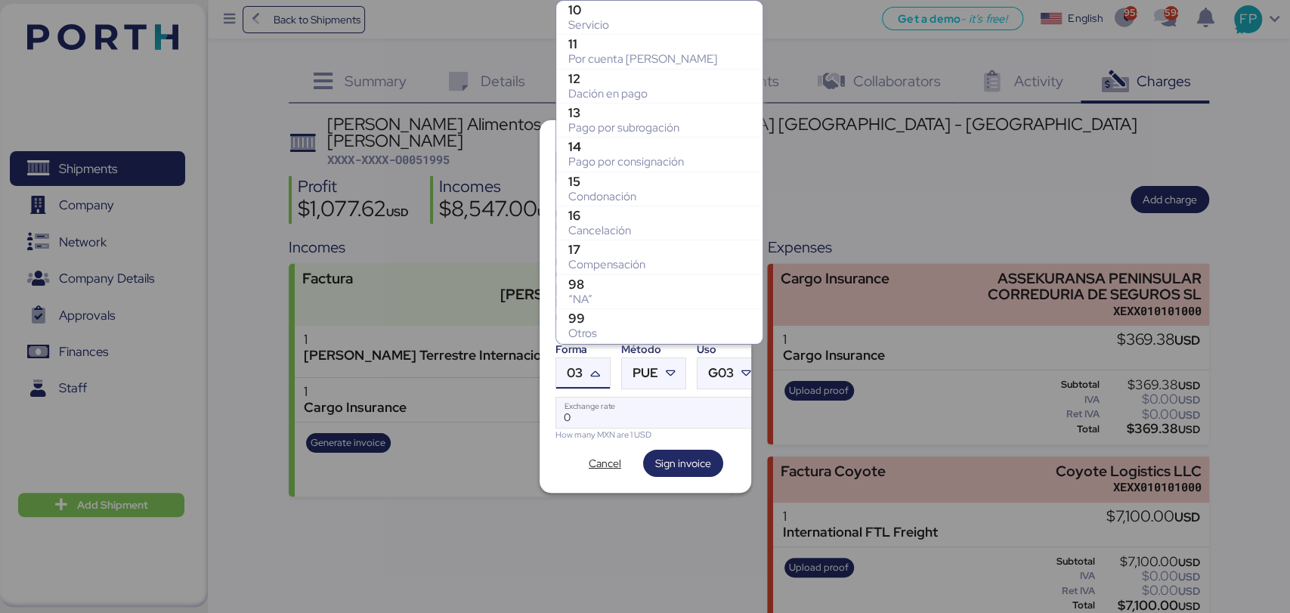
scroll to position [305, 0]
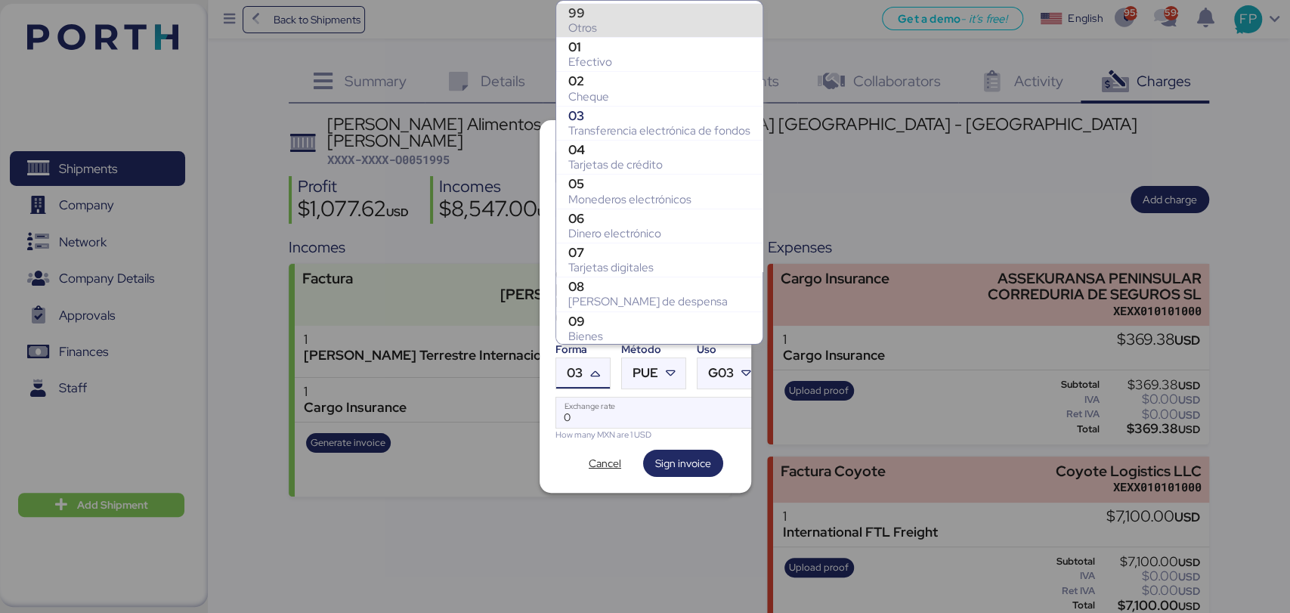
click at [606, 21] on div "Otros" at bounding box center [659, 27] width 182 height 15
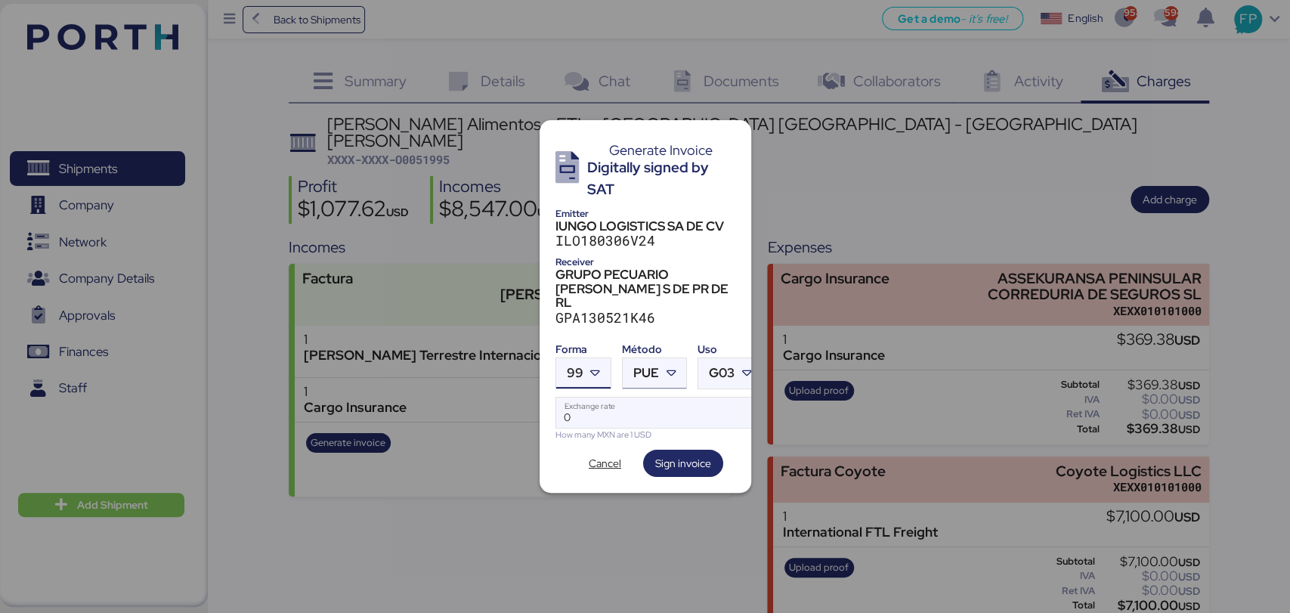
click at [668, 358] on div at bounding box center [672, 373] width 27 height 30
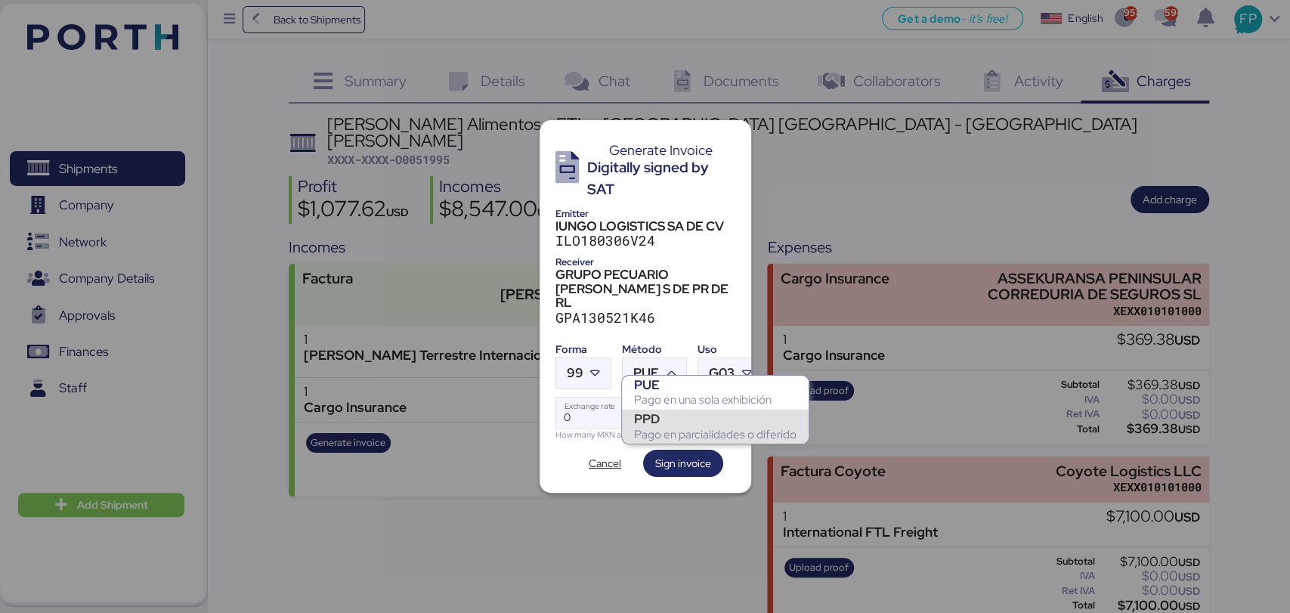
click at [666, 422] on div "PPD" at bounding box center [715, 418] width 162 height 15
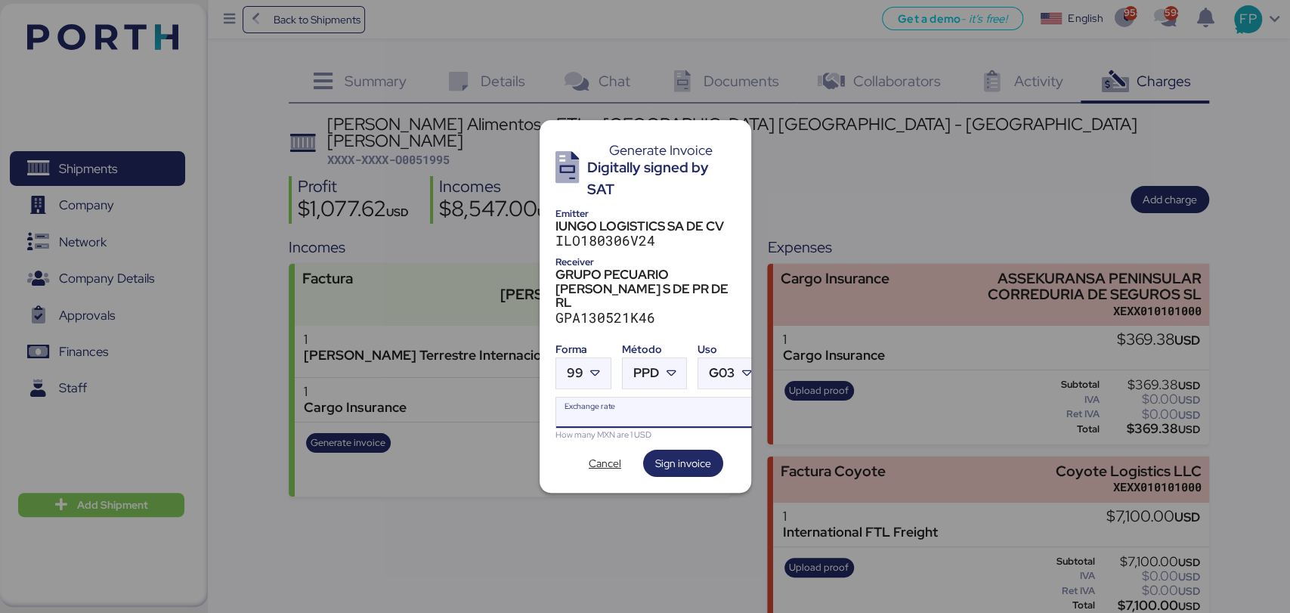
click at [623, 406] on input "Exchange rate" at bounding box center [659, 412] width 206 height 30
type input "0"
paste input "18.8159"
type input "18.8159"
click at [667, 454] on span "Sign invoice" at bounding box center [683, 463] width 56 height 18
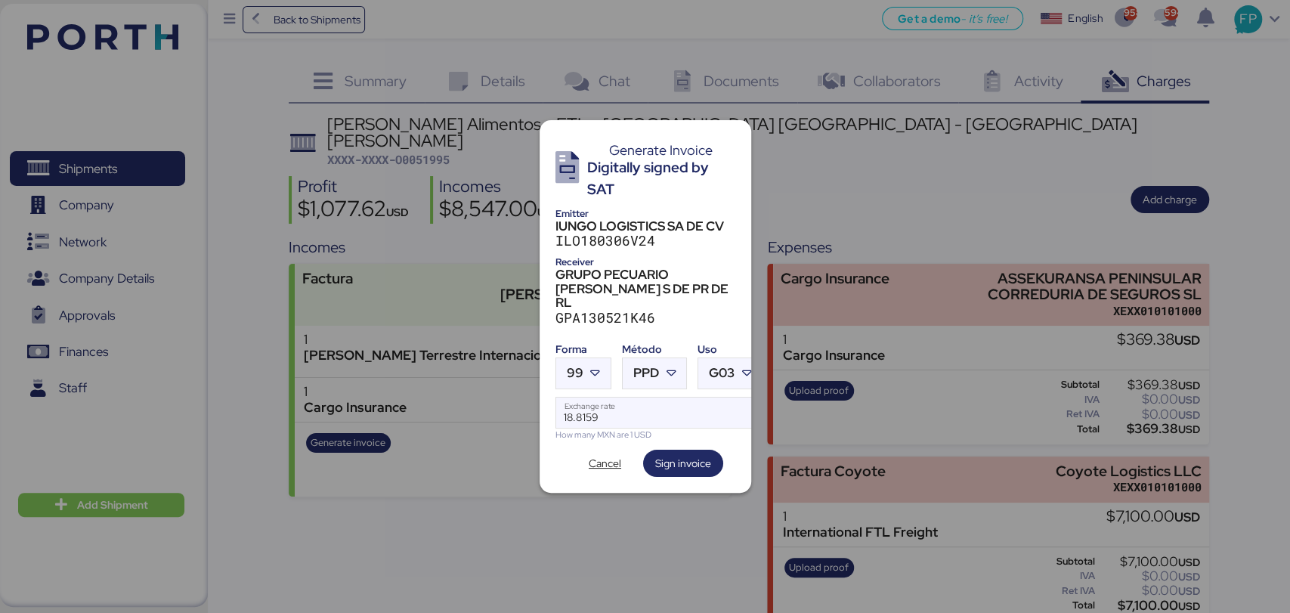
click at [409, 179] on div at bounding box center [645, 306] width 1290 height 613
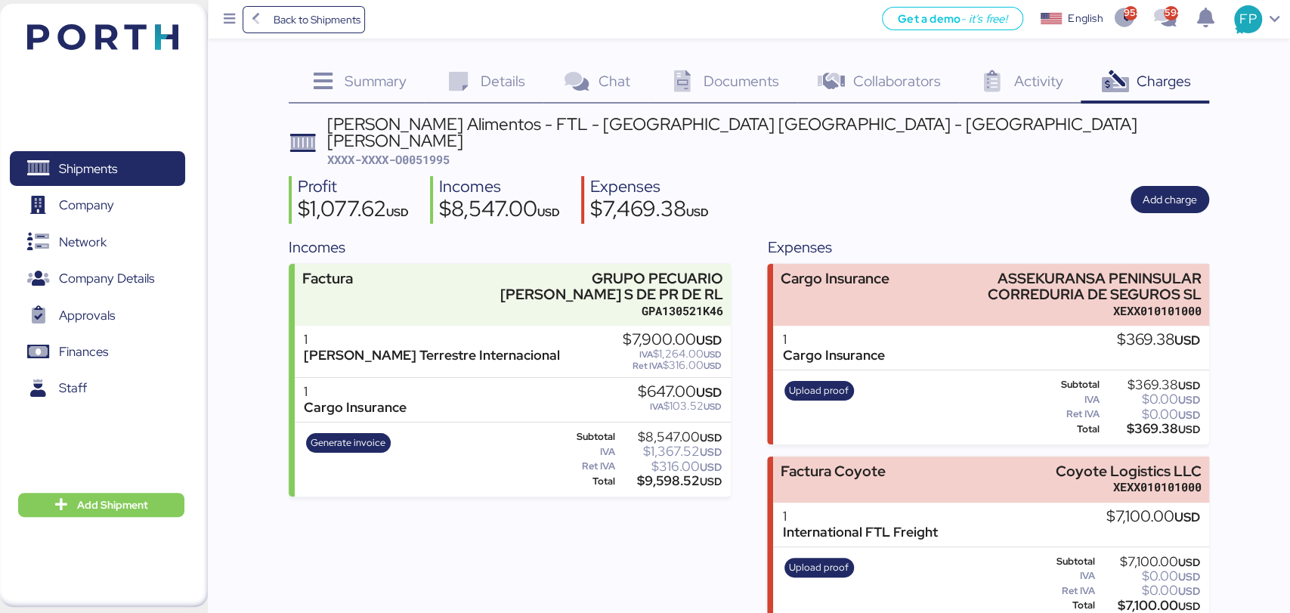
click at [424, 152] on span "XXXX-XXXX-O0051995" at bounding box center [388, 159] width 122 height 15
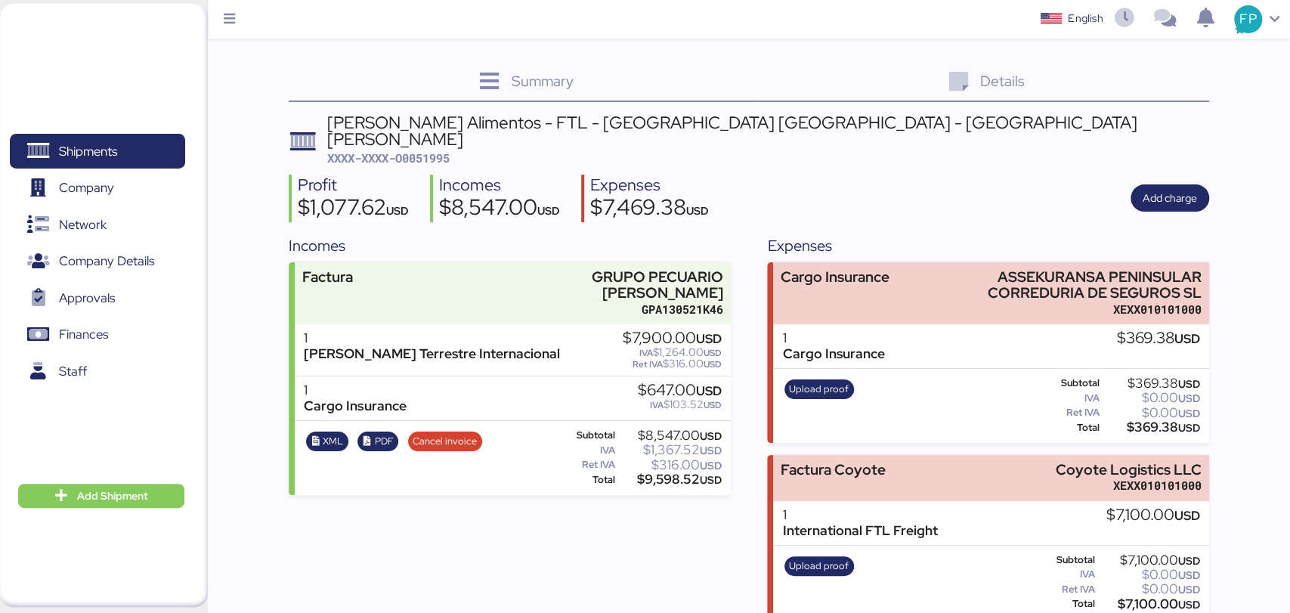
click at [444, 150] on span "XXXX-XXXX-O0051995" at bounding box center [388, 157] width 122 height 15
copy span "O0051995"
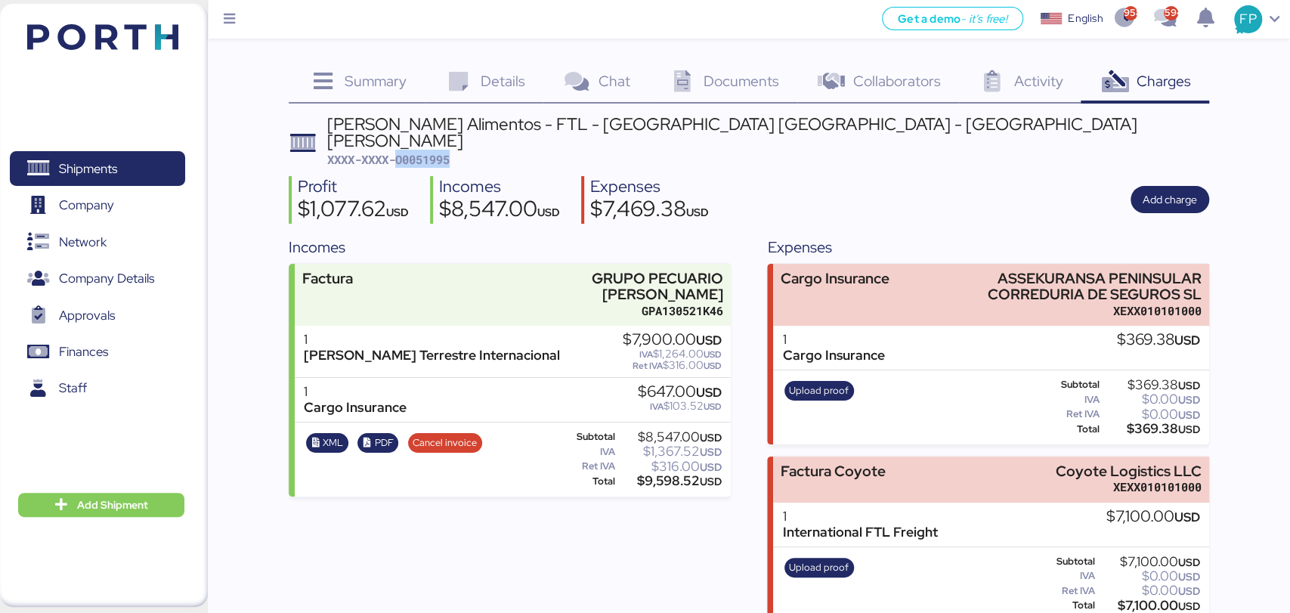
copy span "O0051995"
click at [104, 179] on span "Shipments" at bounding box center [97, 169] width 162 height 22
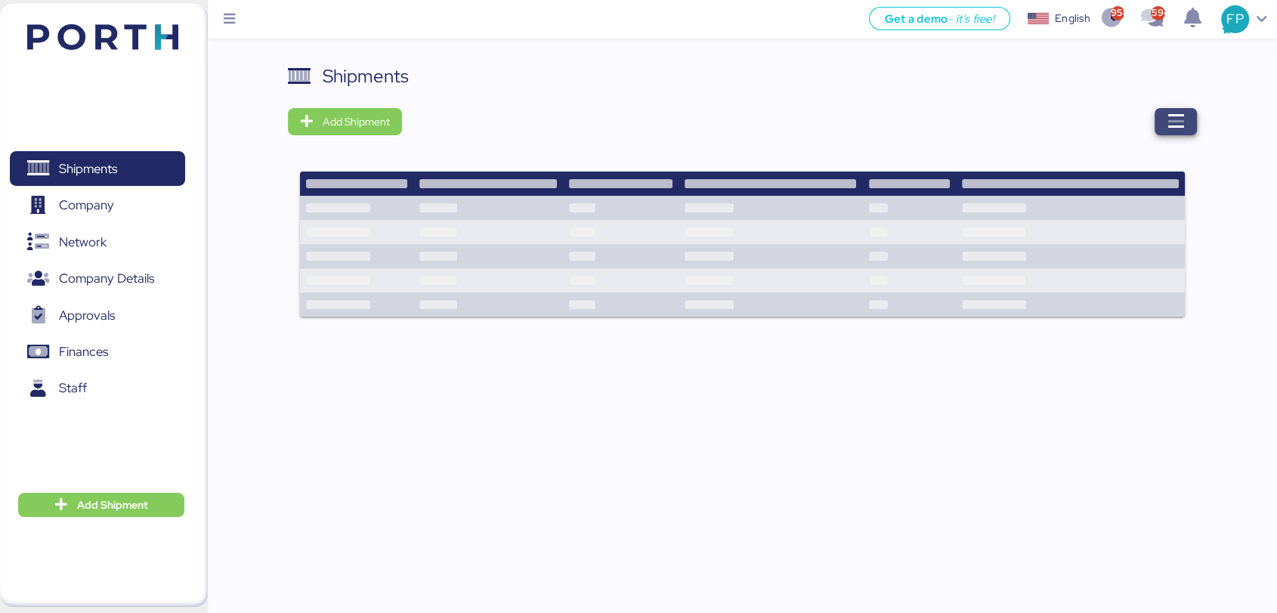
click at [1167, 130] on icon "button" at bounding box center [1176, 122] width 18 height 18
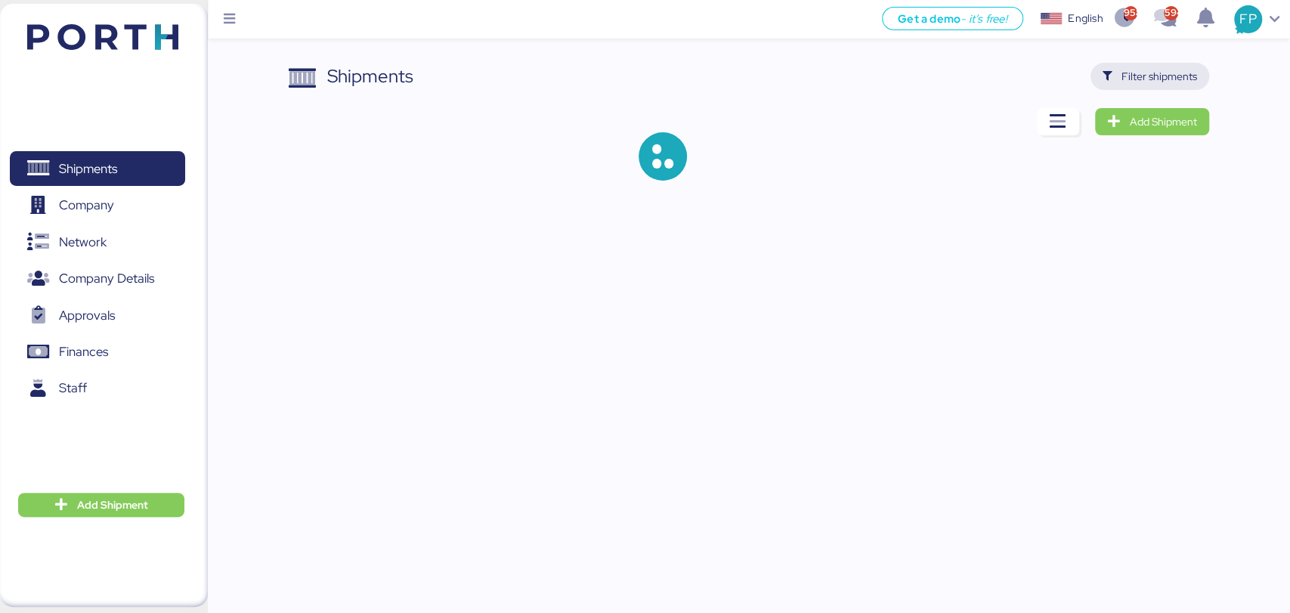
click at [1170, 76] on span "Filter shipments" at bounding box center [1159, 76] width 76 height 18
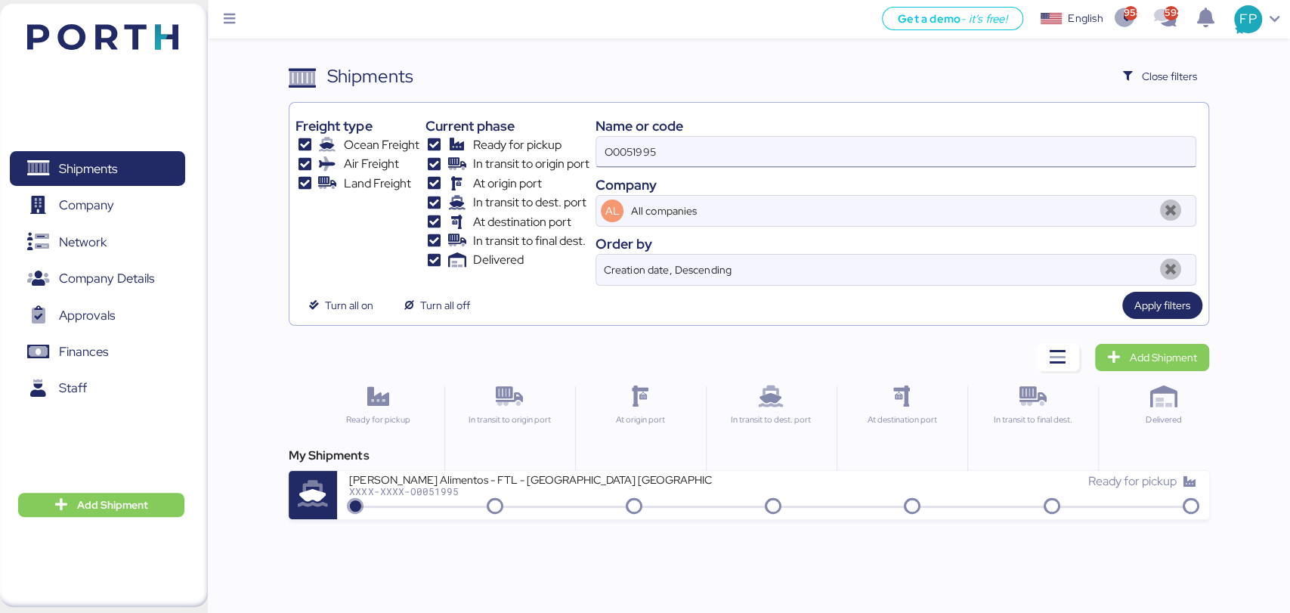
click at [630, 156] on input "O0051995" at bounding box center [895, 152] width 598 height 30
paste input "597"
type input "O0051597"
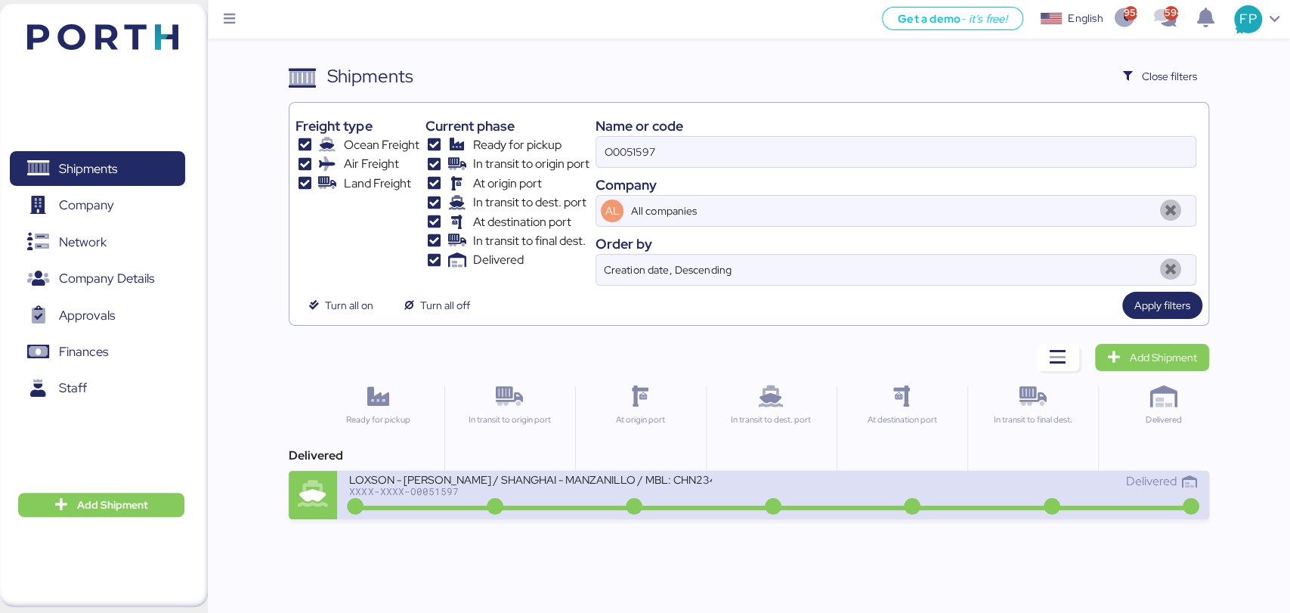
click at [579, 479] on div "LOXSON - [PERSON_NAME] / SHANGHAI - MANZANILLO / MBL: CHN2347044 - HBL: KSSE250…" at bounding box center [530, 478] width 363 height 13
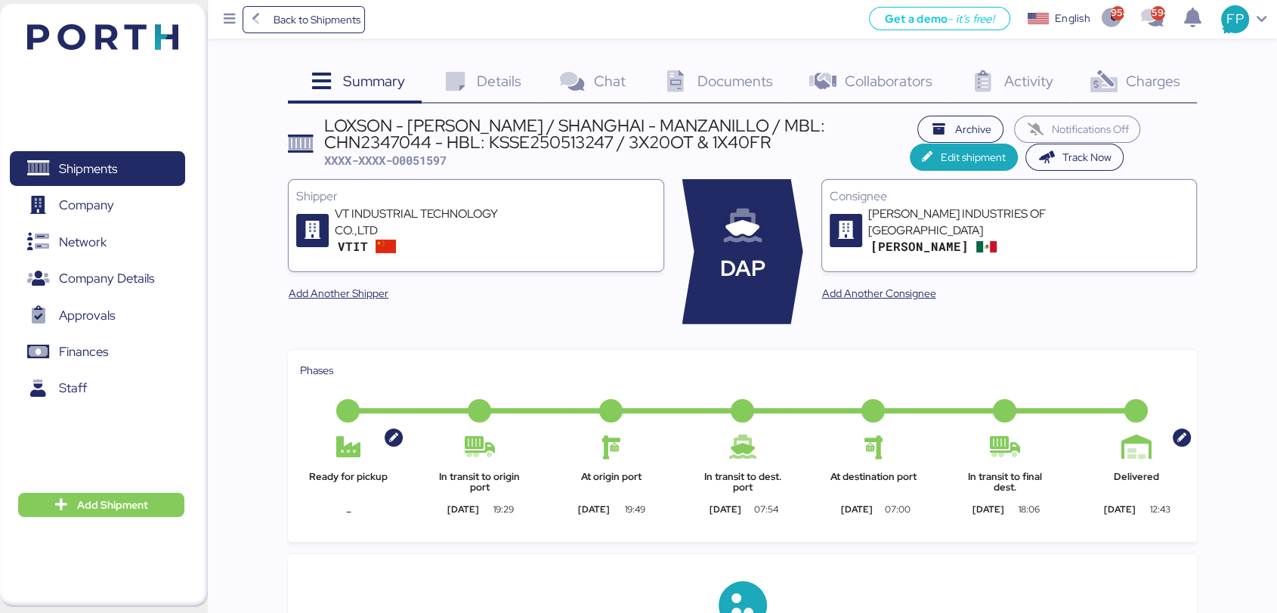
click at [1127, 99] on div "Charges 0" at bounding box center [1134, 83] width 126 height 41
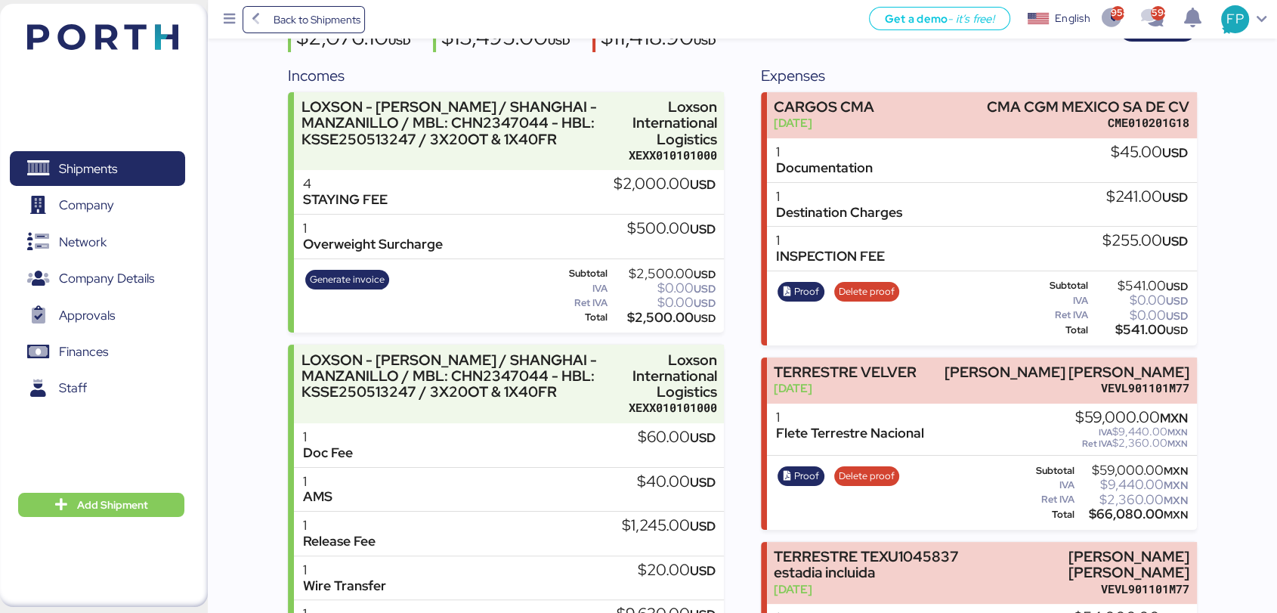
scroll to position [81, 0]
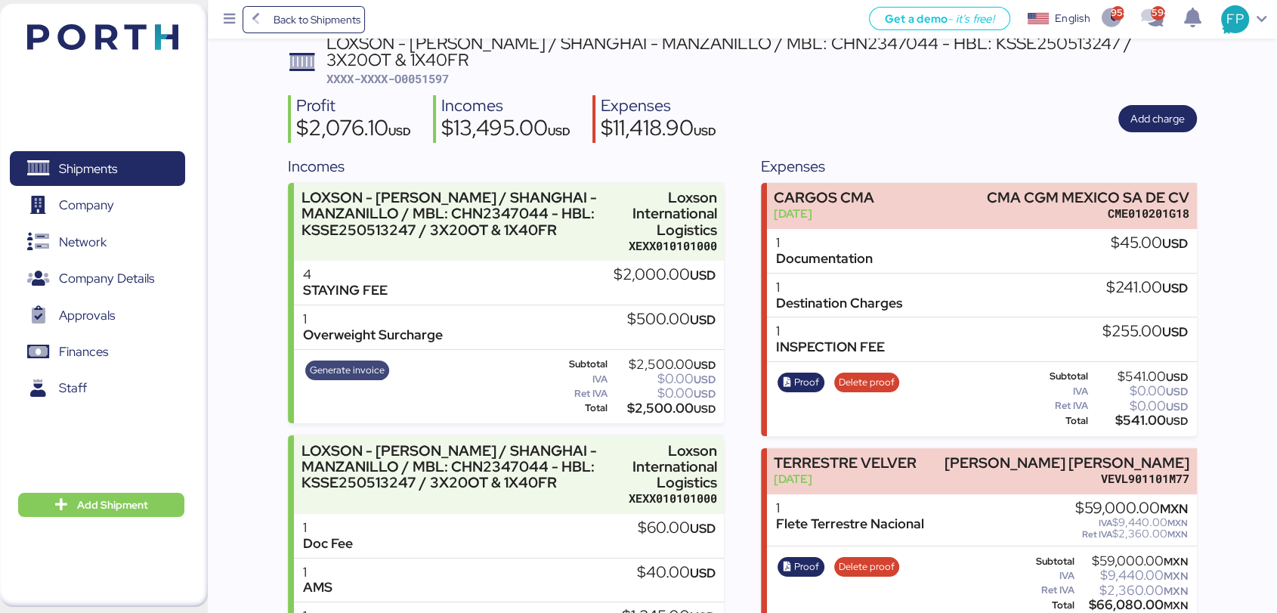
click at [336, 362] on span "Generate invoice" at bounding box center [347, 370] width 75 height 17
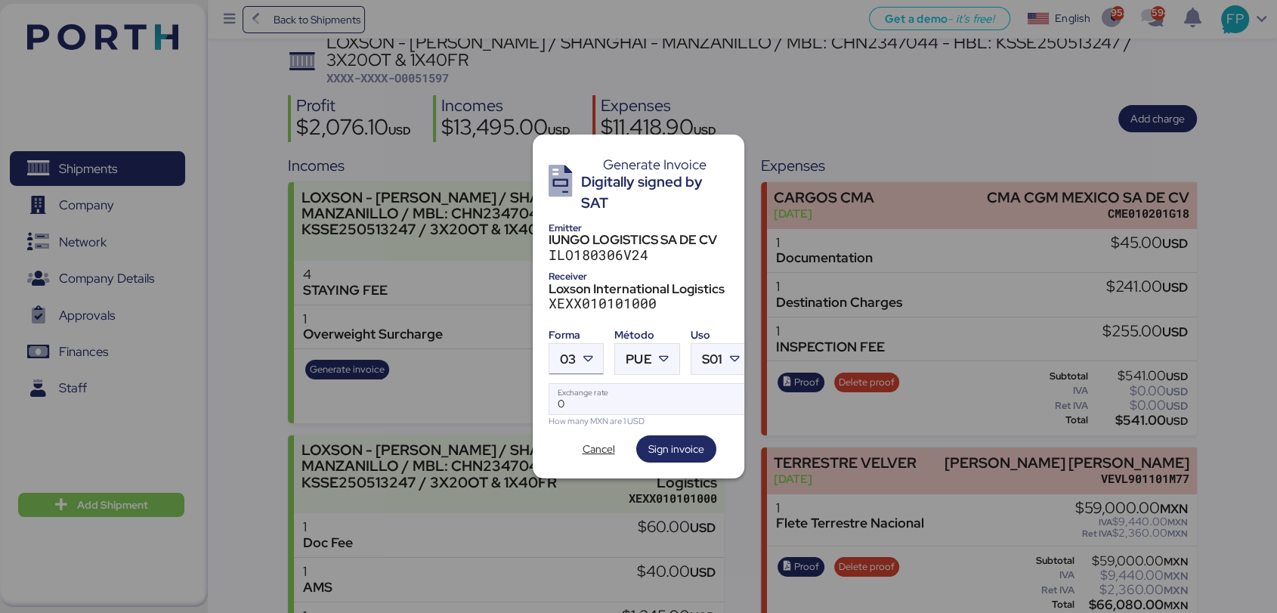
click at [562, 354] on span "03" at bounding box center [568, 359] width 16 height 13
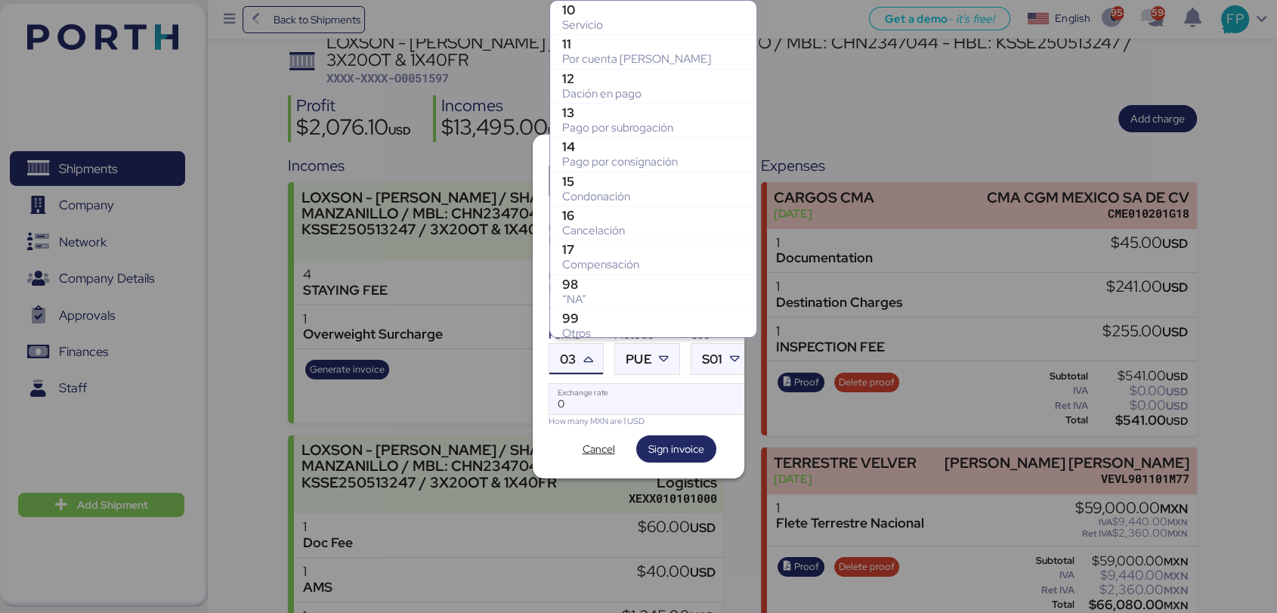
scroll to position [312, 0]
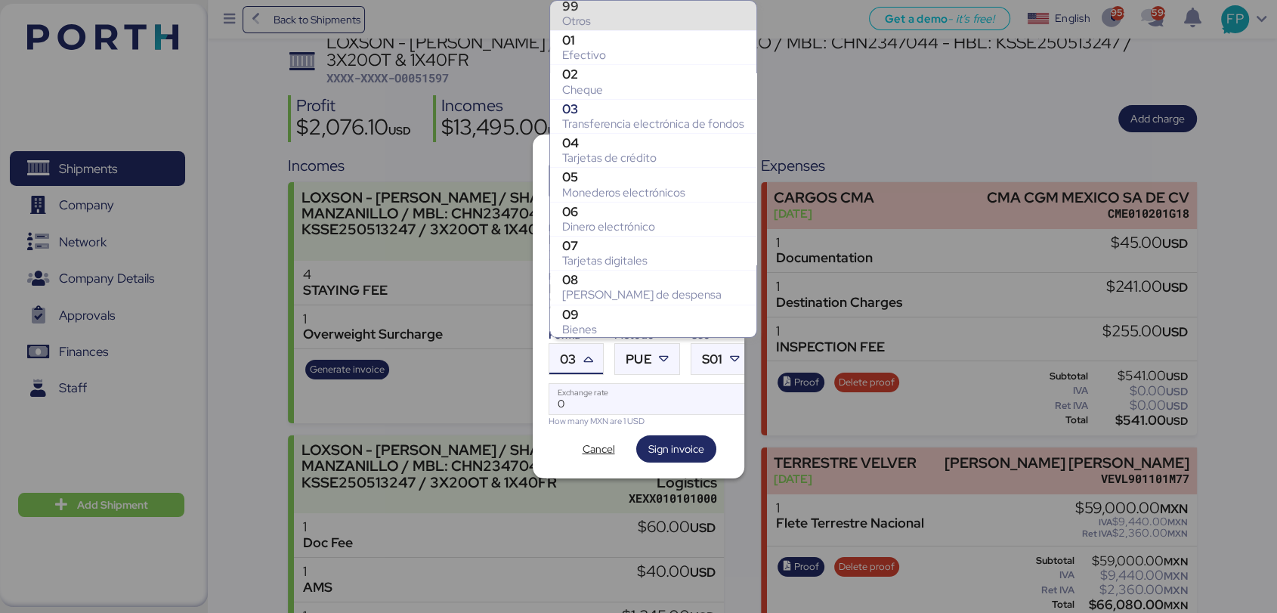
click at [602, 11] on div "99" at bounding box center [653, 5] width 182 height 15
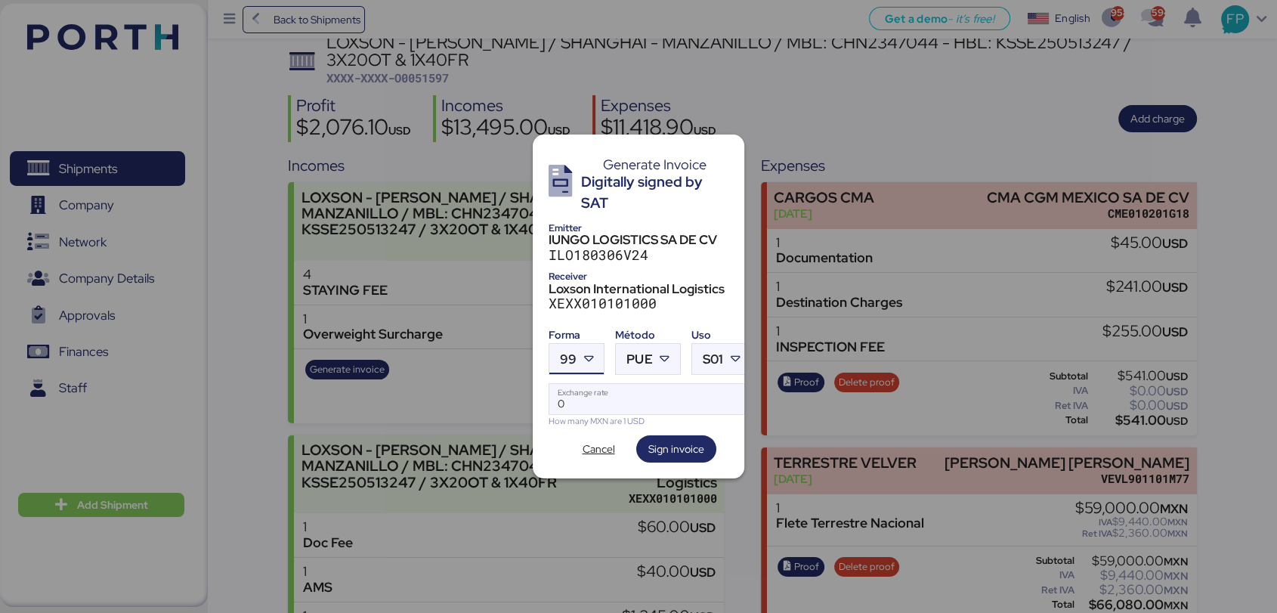
scroll to position [308, 0]
click at [625, 369] on div "Forma 99 Método PUE Uso S01 0 Exchange rate How many MXN are 1 USD" at bounding box center [639, 374] width 180 height 105
click at [637, 363] on div "PUE" at bounding box center [639, 359] width 26 height 30
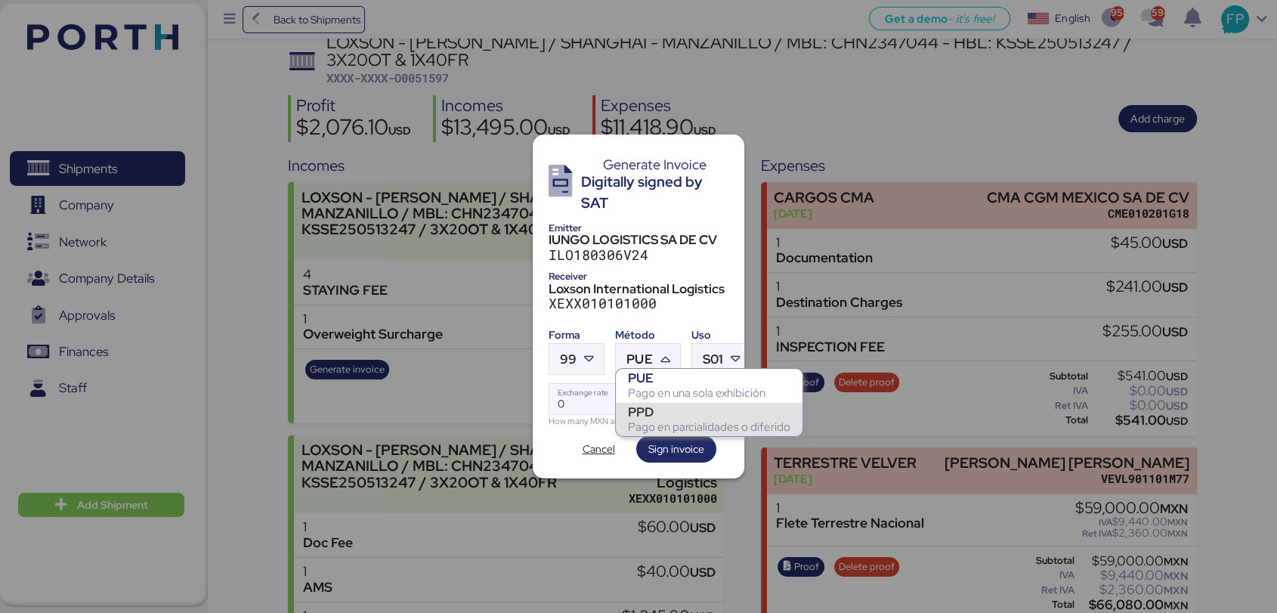
click at [647, 420] on div "Pago en parcialidades o diferido" at bounding box center [709, 426] width 162 height 15
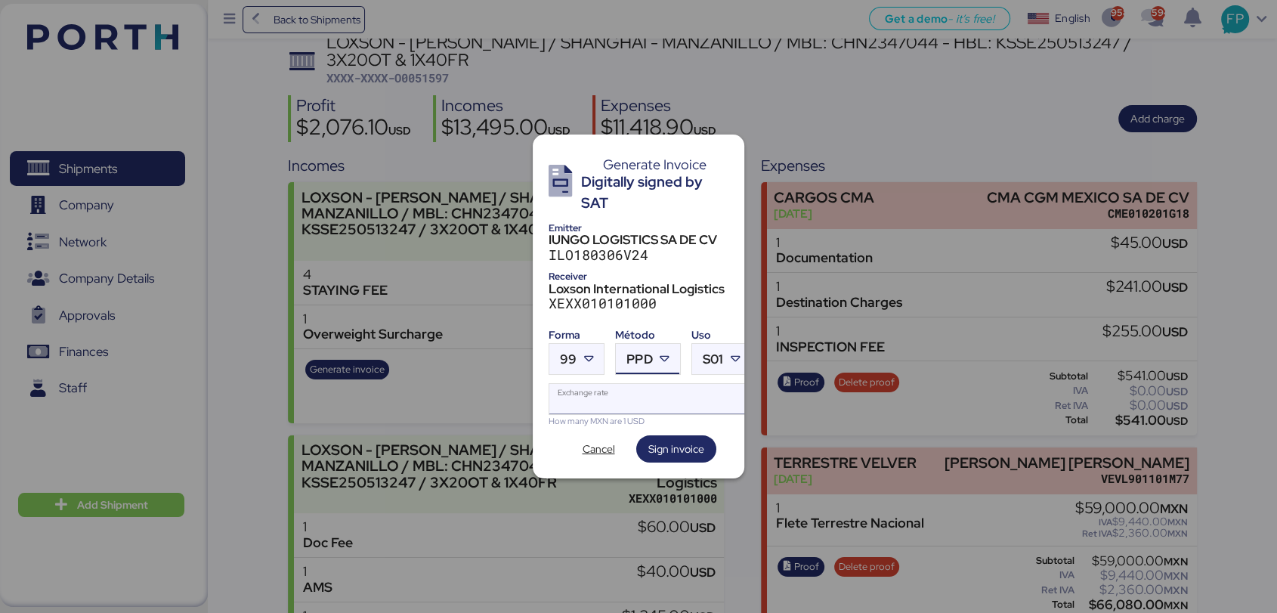
click at [585, 402] on input "Exchange rate" at bounding box center [649, 399] width 201 height 30
type input "0"
paste input "18.8159"
type input "18.8159"
click at [701, 440] on span "Sign invoice" at bounding box center [676, 449] width 56 height 18
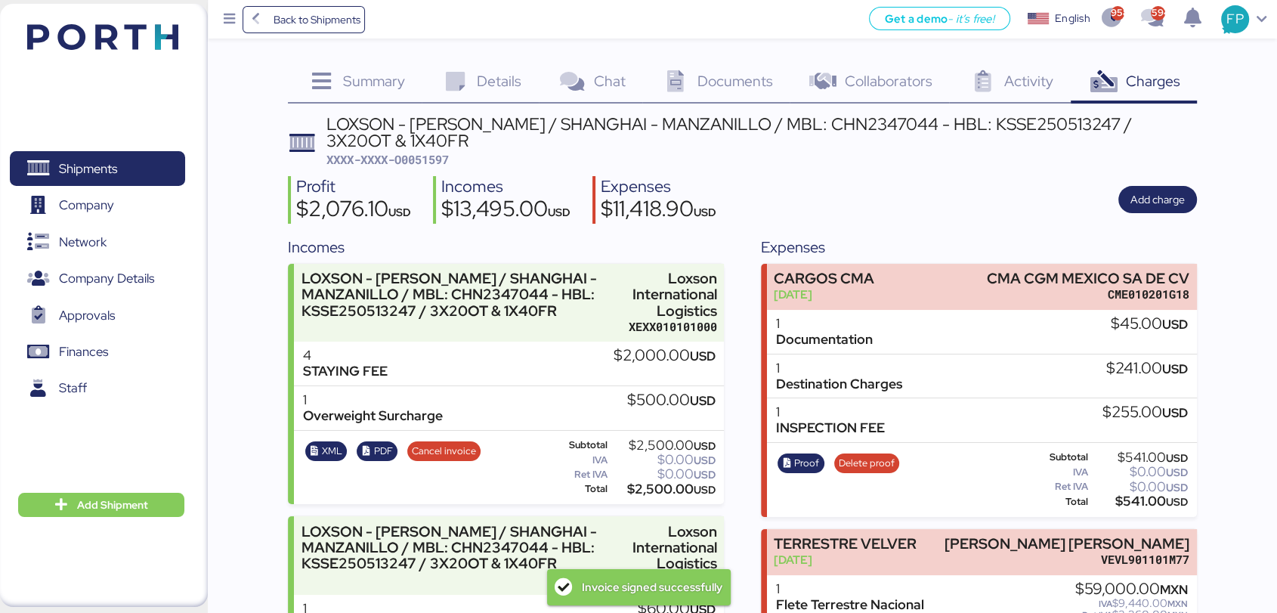
click at [440, 152] on span "XXXX-XXXX-O0051597" at bounding box center [387, 159] width 122 height 15
copy span "O0051597"
click at [478, 72] on span "Details" at bounding box center [499, 81] width 45 height 20
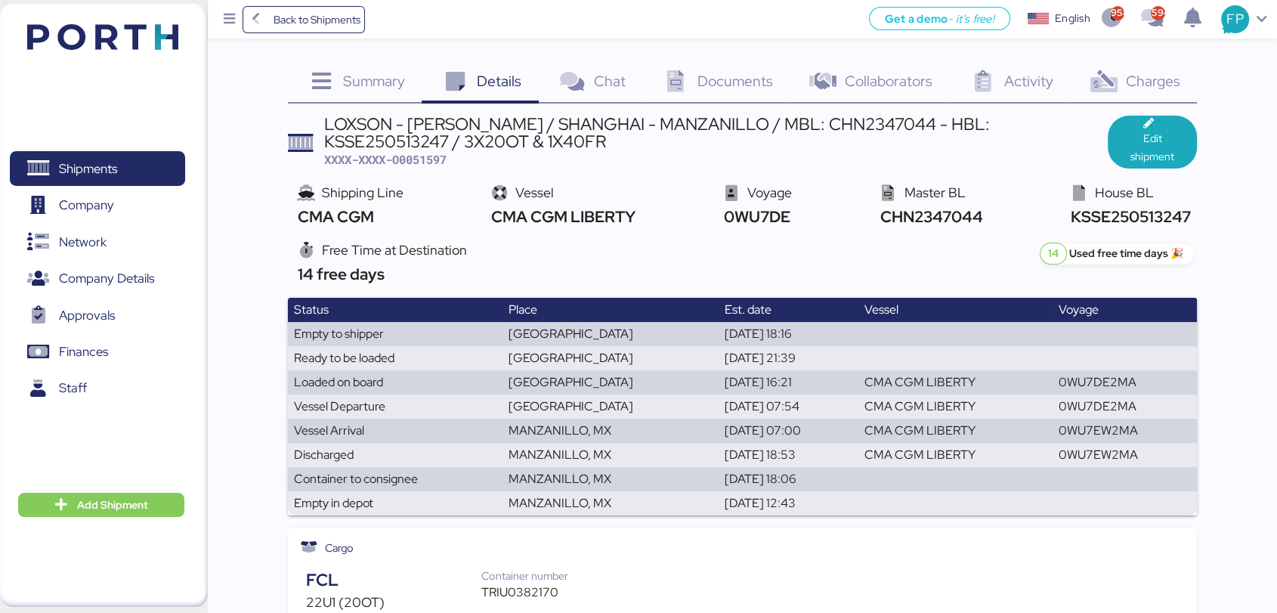
click at [803, 127] on div "LOXSON - [PERSON_NAME] / SHANGHAI - MANZANILLO / MBL: CHN2347044 - HBL: KSSE250…" at bounding box center [716, 133] width 784 height 34
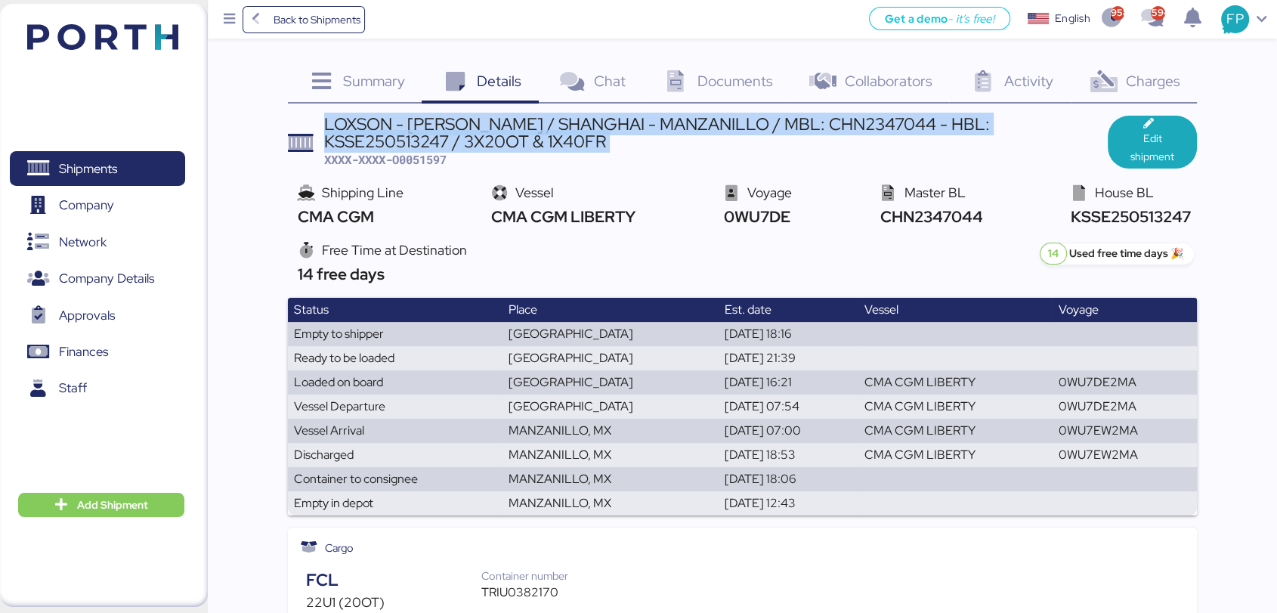
click at [803, 127] on div "LOXSON - [PERSON_NAME] / SHANGHAI - MANZANILLO / MBL: CHN2347044 - HBL: KSSE250…" at bounding box center [716, 133] width 784 height 34
copy div "LOXSON - [PERSON_NAME] / SHANGHAI - MANZANILLO / MBL: CHN2347044 - HBL: KSSE250…"
click at [786, 122] on div "LOXSON - [PERSON_NAME] / SHANGHAI - MANZANILLO / MBL: CHN2347044 - HBL: KSSE250…" at bounding box center [716, 133] width 784 height 34
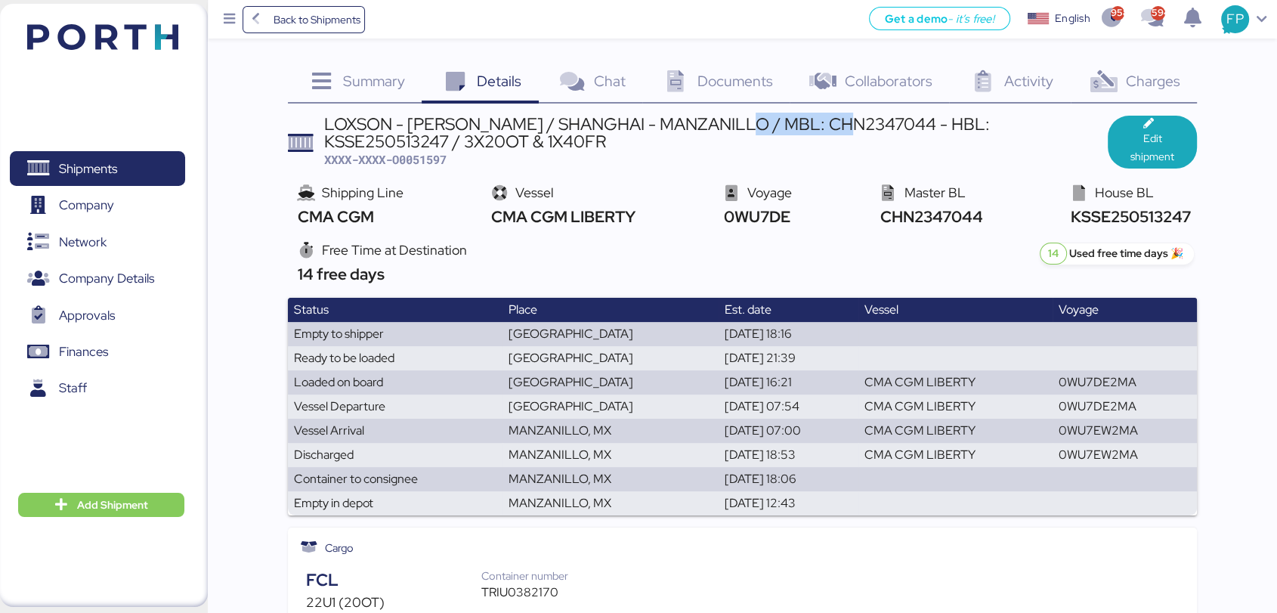
click at [786, 122] on div "LOXSON - [PERSON_NAME] / SHANGHAI - MANZANILLO / MBL: CHN2347044 - HBL: KSSE250…" at bounding box center [716, 133] width 784 height 34
click at [1158, 81] on span "Charges" at bounding box center [1152, 81] width 54 height 20
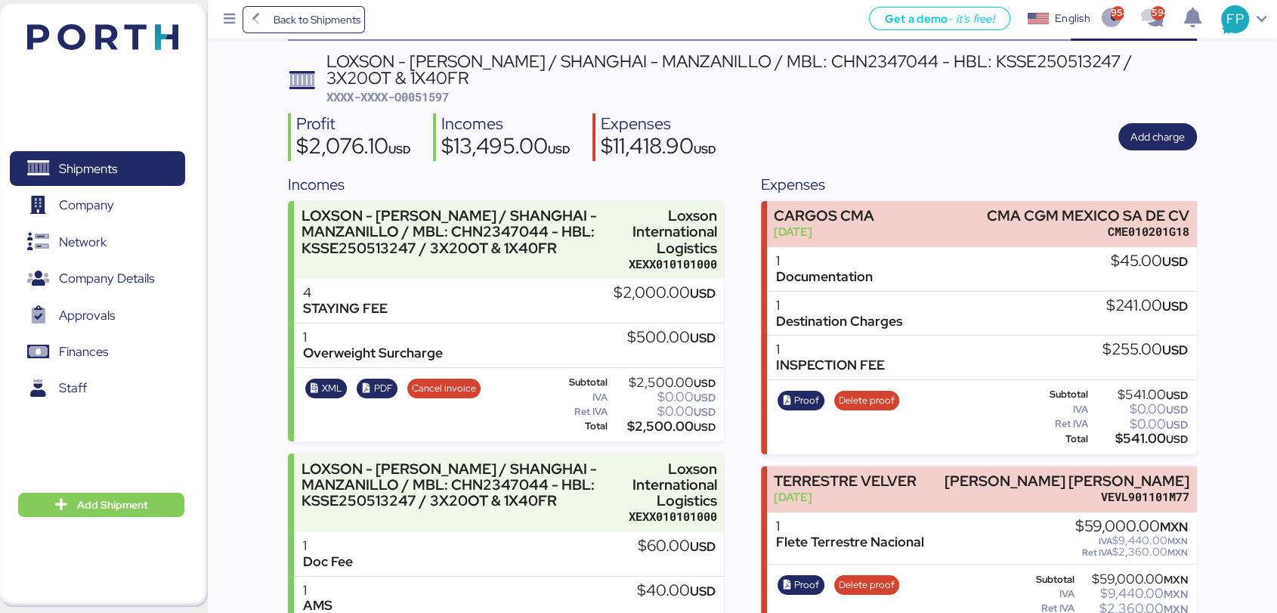
scroll to position [66, 0]
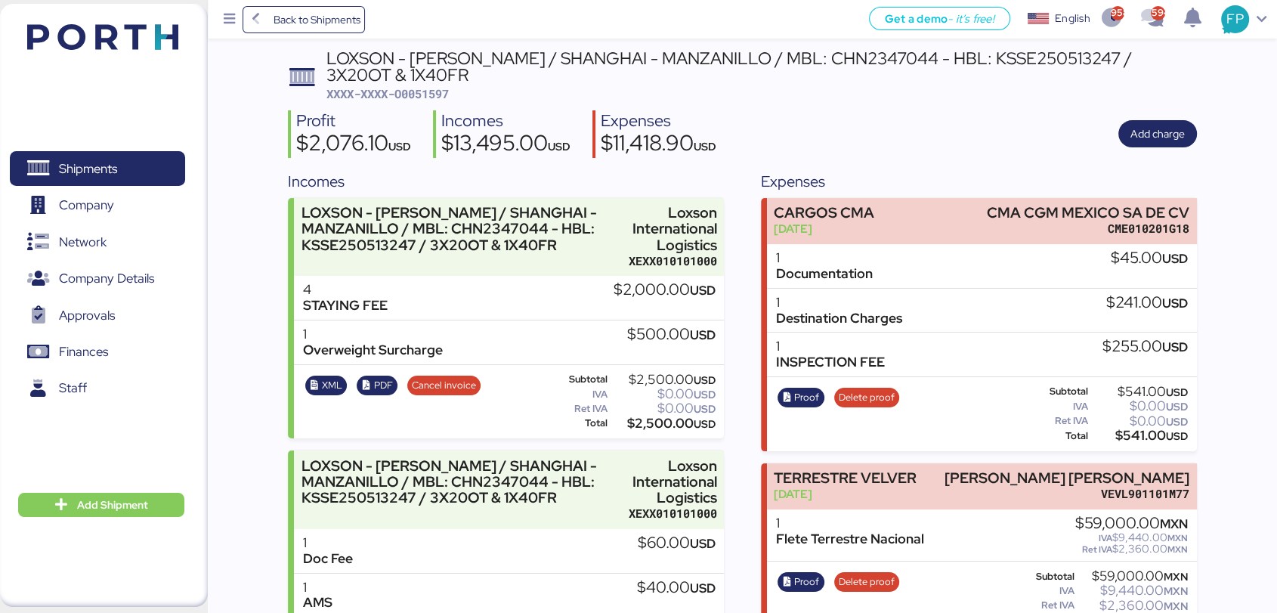
click at [656, 416] on div "Subtotal $2,500.00 USD IVA $0.00 USD Ret IVA $0.00 USD Total $2,500.00 USD" at bounding box center [633, 402] width 169 height 62
copy div "2,500.00"
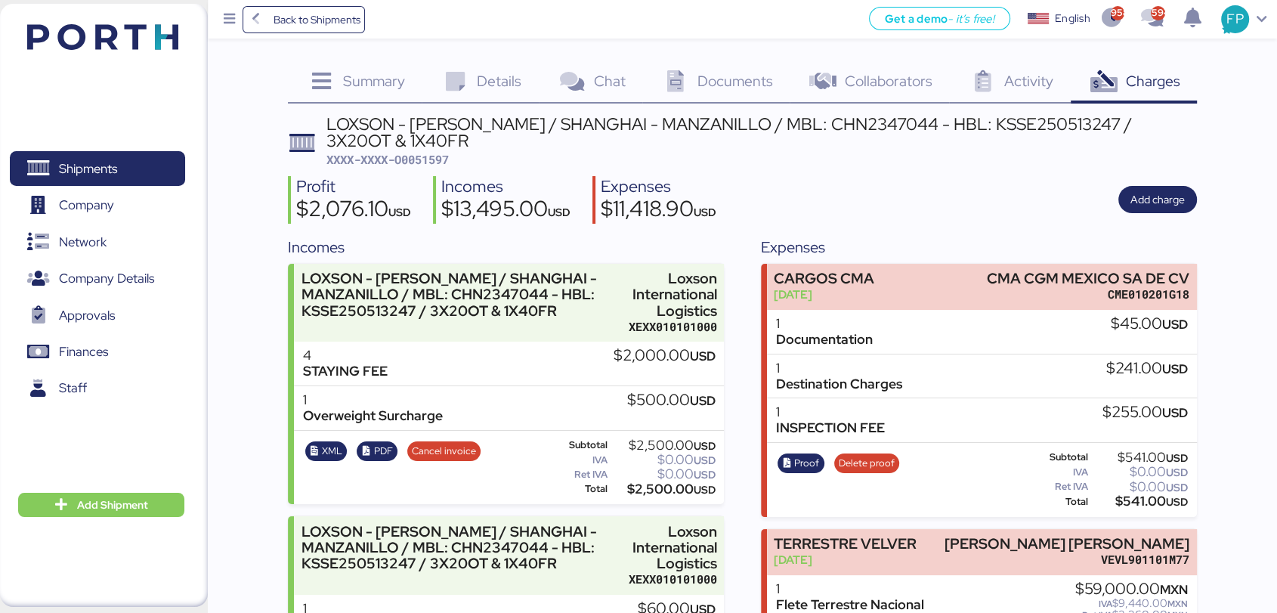
click at [504, 88] on span "Details" at bounding box center [499, 81] width 45 height 20
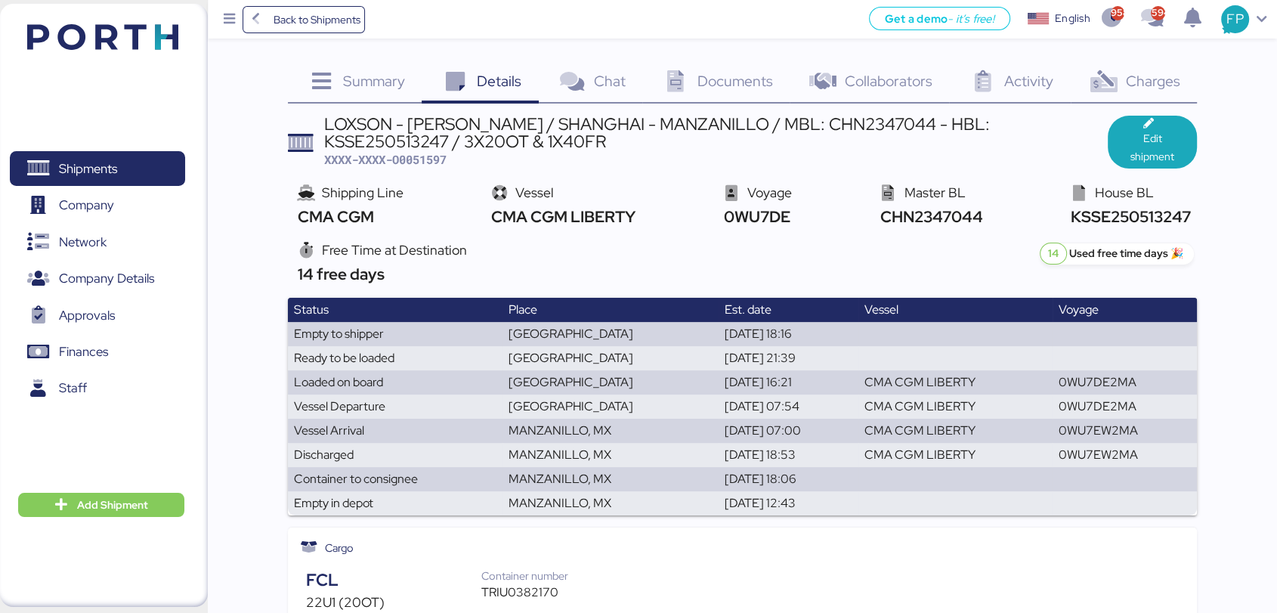
click at [444, 154] on span "XXXX-XXXX-O0051597" at bounding box center [385, 159] width 122 height 15
copy span "O0051597"
click at [1110, 88] on icon at bounding box center [1103, 82] width 32 height 22
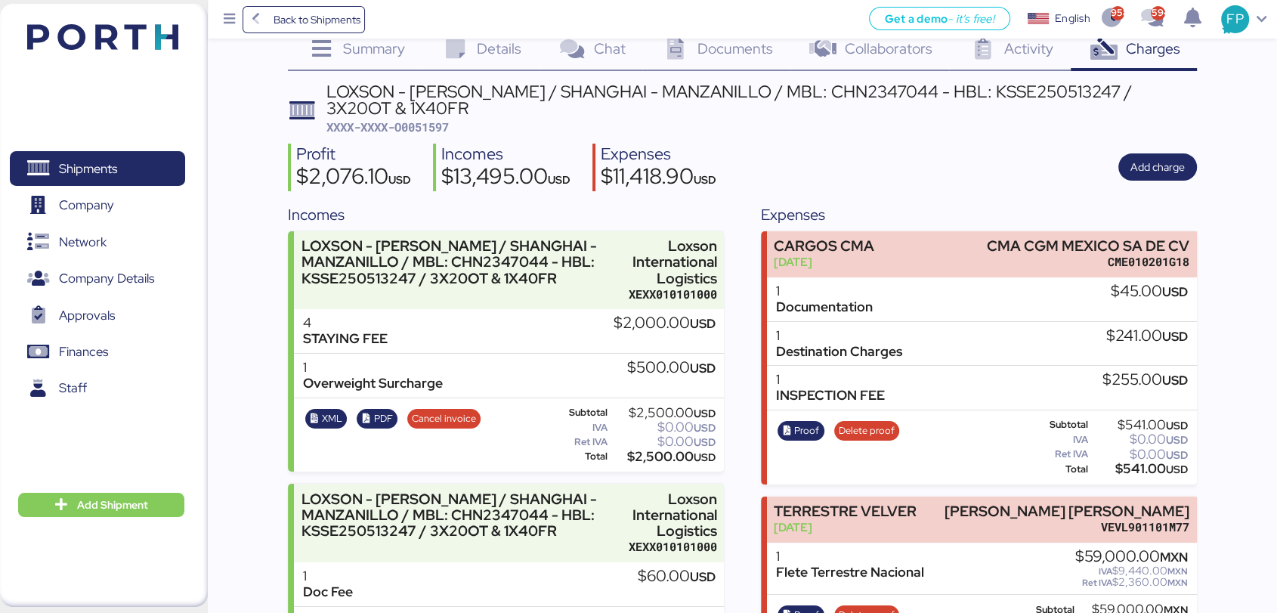
scroll to position [30, 0]
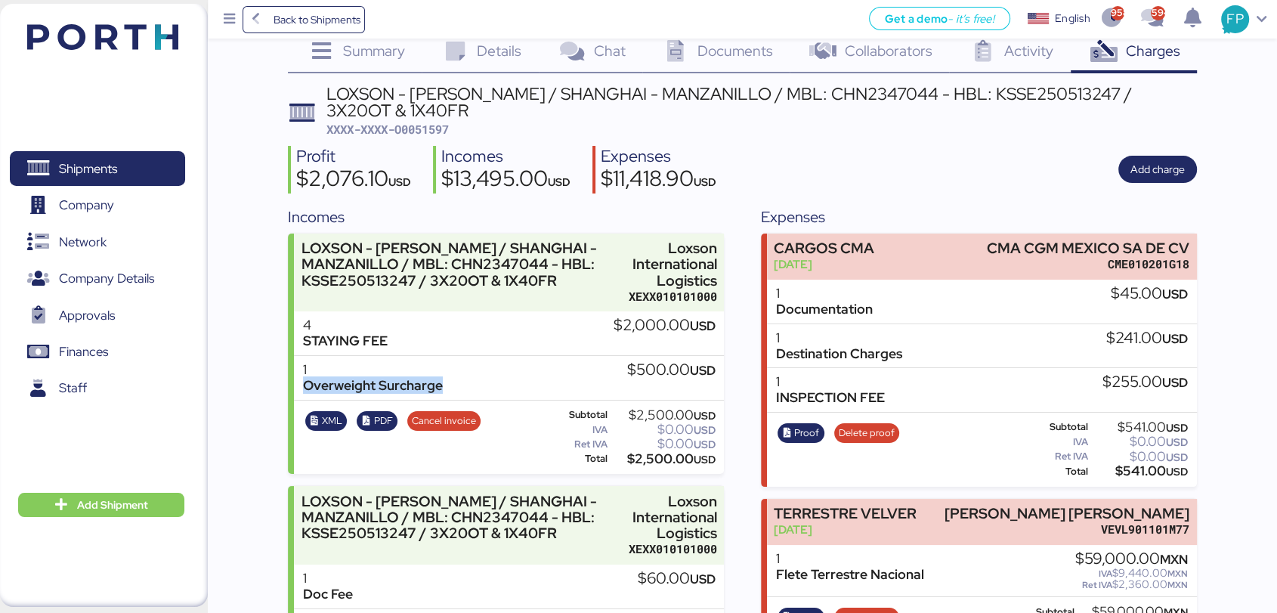
drag, startPoint x: 450, startPoint y: 366, endPoint x: 280, endPoint y: 375, distance: 171.0
click at [280, 375] on div "Summary 0 Details 0 Chat 0 Documents 0 Collaborators 0 Activity 0 Charges 0 LOX…" at bounding box center [638, 513] width 1277 height 1086
copy div "Overweight Surcharge"
click at [156, 175] on span "Shipments" at bounding box center [97, 169] width 162 height 22
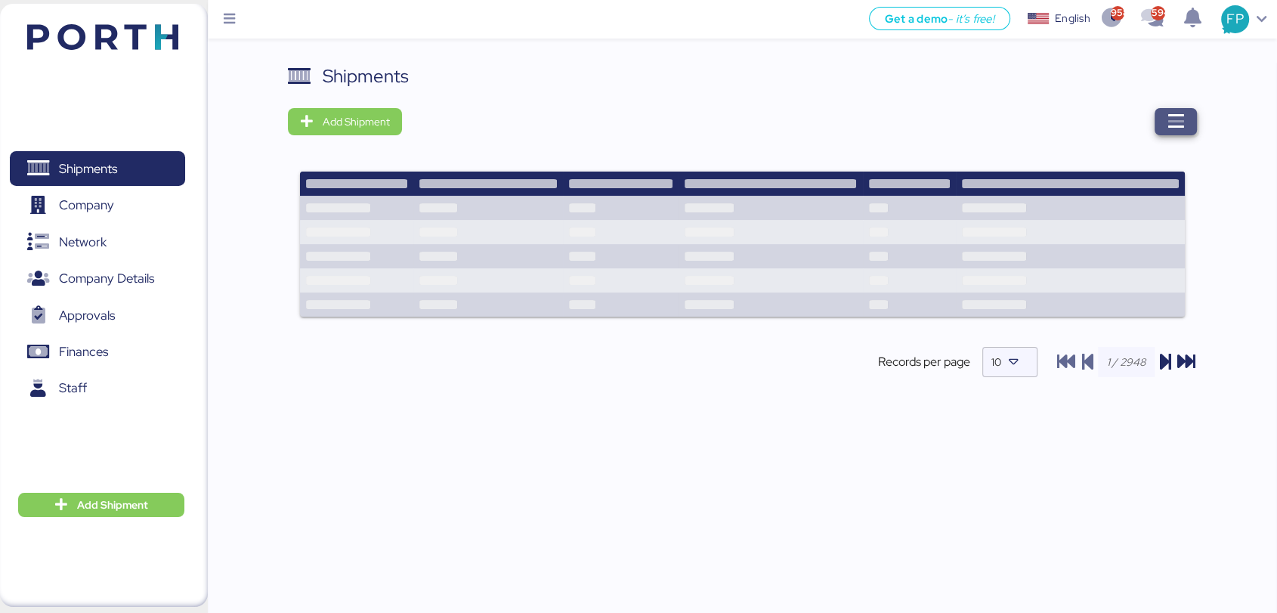
click at [1194, 116] on span "button" at bounding box center [1176, 121] width 42 height 27
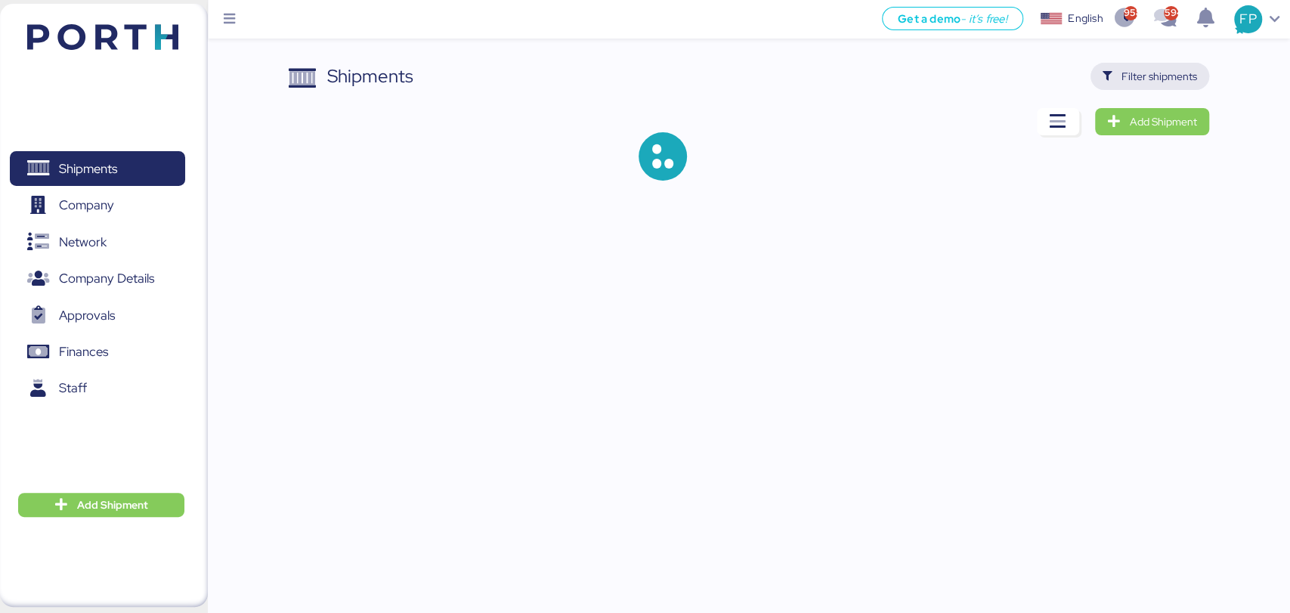
click at [1152, 83] on span "Filter shipments" at bounding box center [1159, 76] width 76 height 18
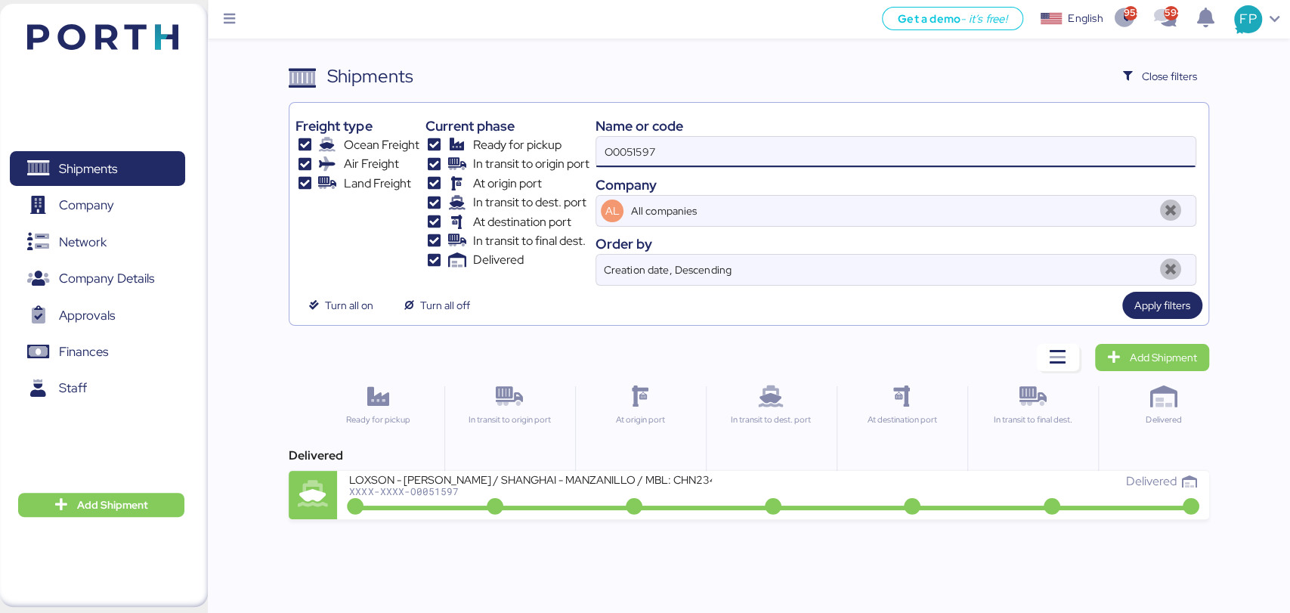
click at [613, 155] on input "O0051597" at bounding box center [895, 152] width 598 height 30
paste input "928"
type input "O0051928"
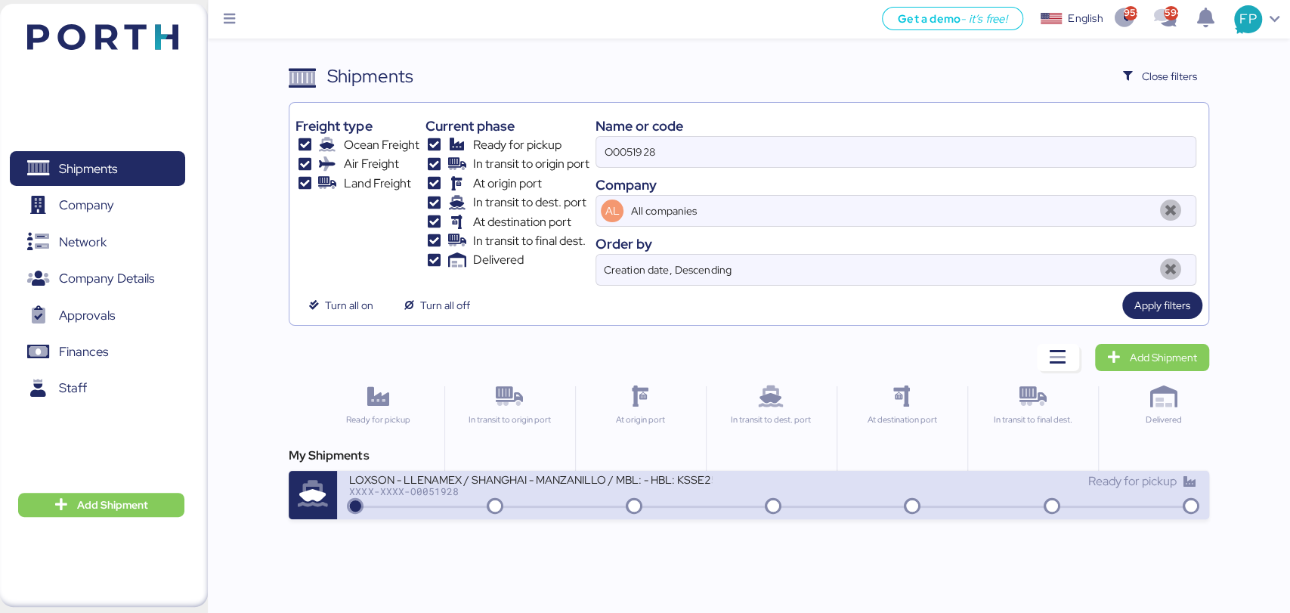
click at [562, 479] on div "LOXSON - LLENAMEX / SHANGHAI - MANZANILLO / MBL: - HBL: KSSE250706376 / LCL" at bounding box center [530, 478] width 363 height 13
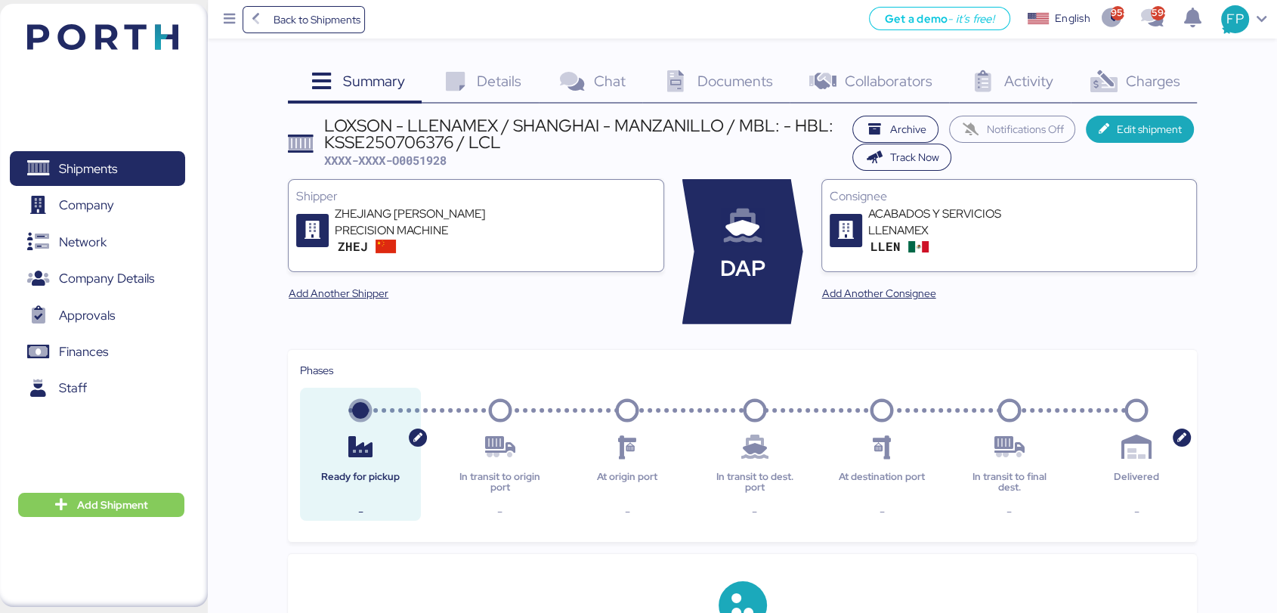
click at [1127, 92] on div "Charges 0" at bounding box center [1134, 83] width 126 height 41
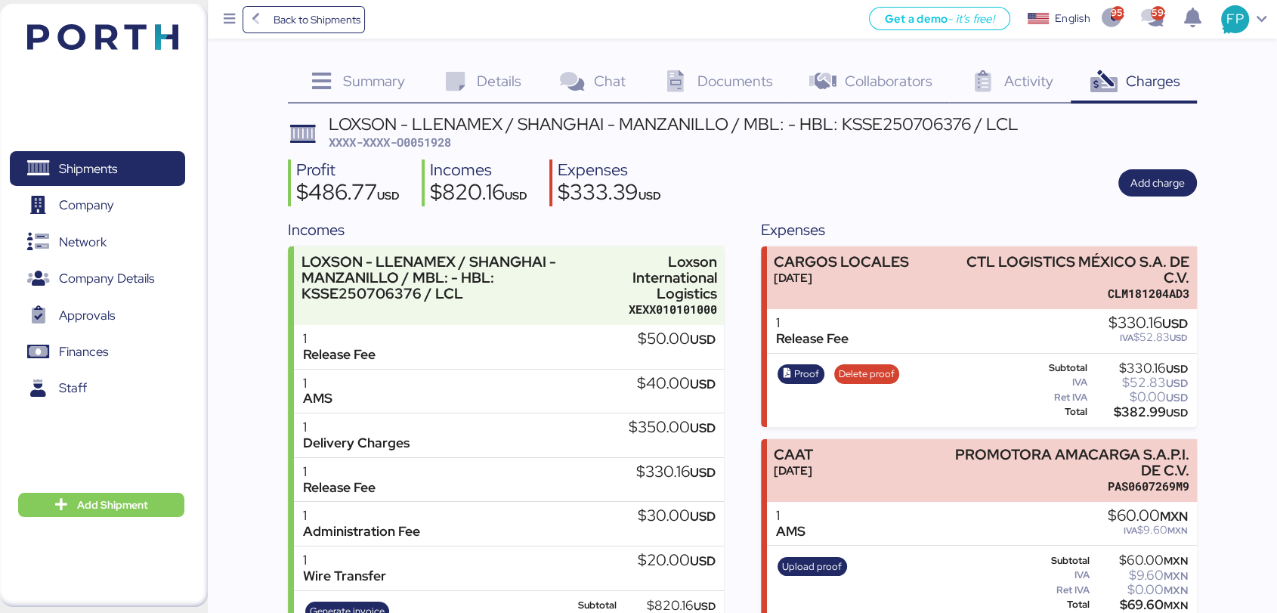
click at [435, 147] on span "XXXX-XXXX-O0051928" at bounding box center [390, 142] width 122 height 15
copy span "O0051928"
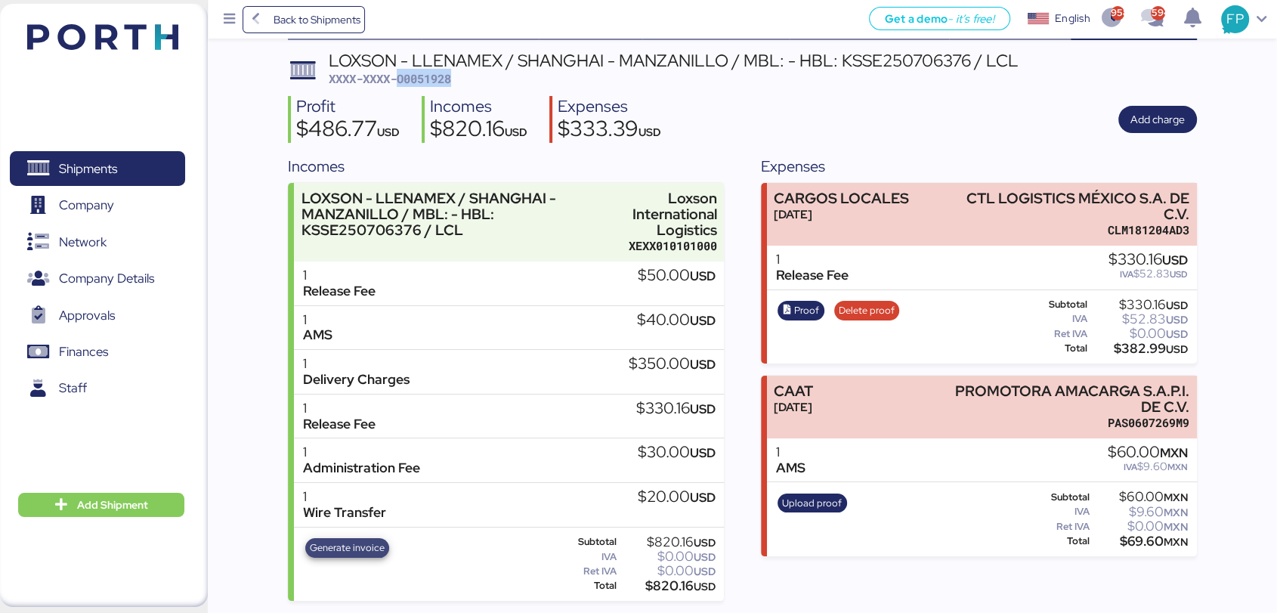
click at [343, 546] on span "Generate invoice" at bounding box center [347, 548] width 75 height 17
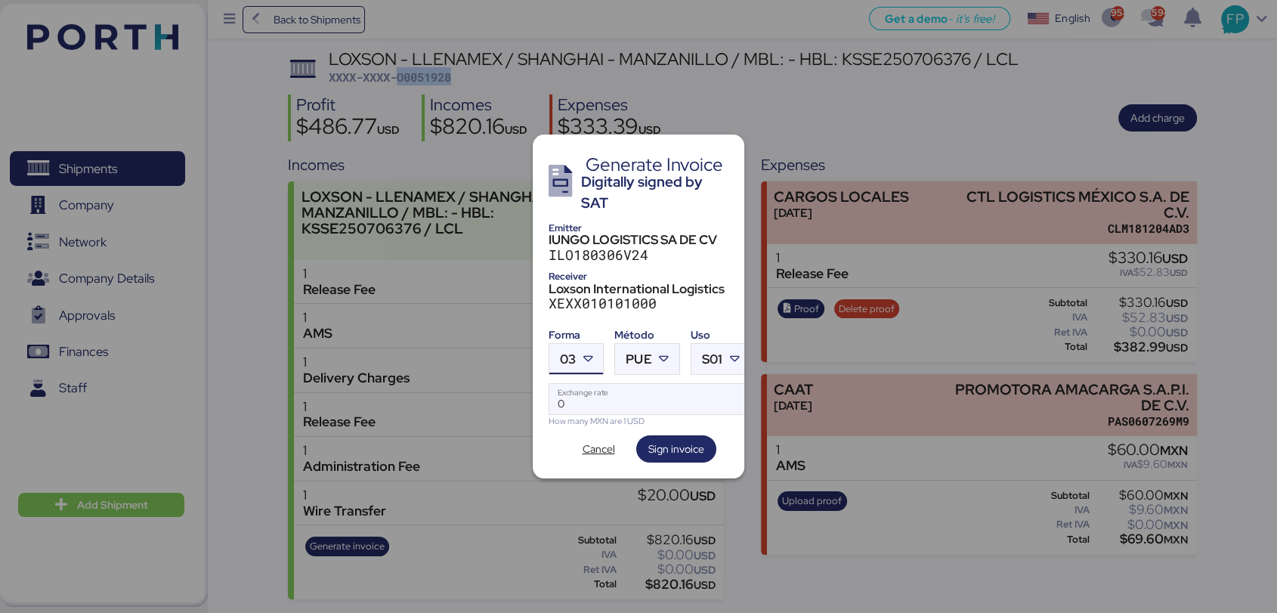
click at [588, 351] on icon at bounding box center [587, 358] width 15 height 15
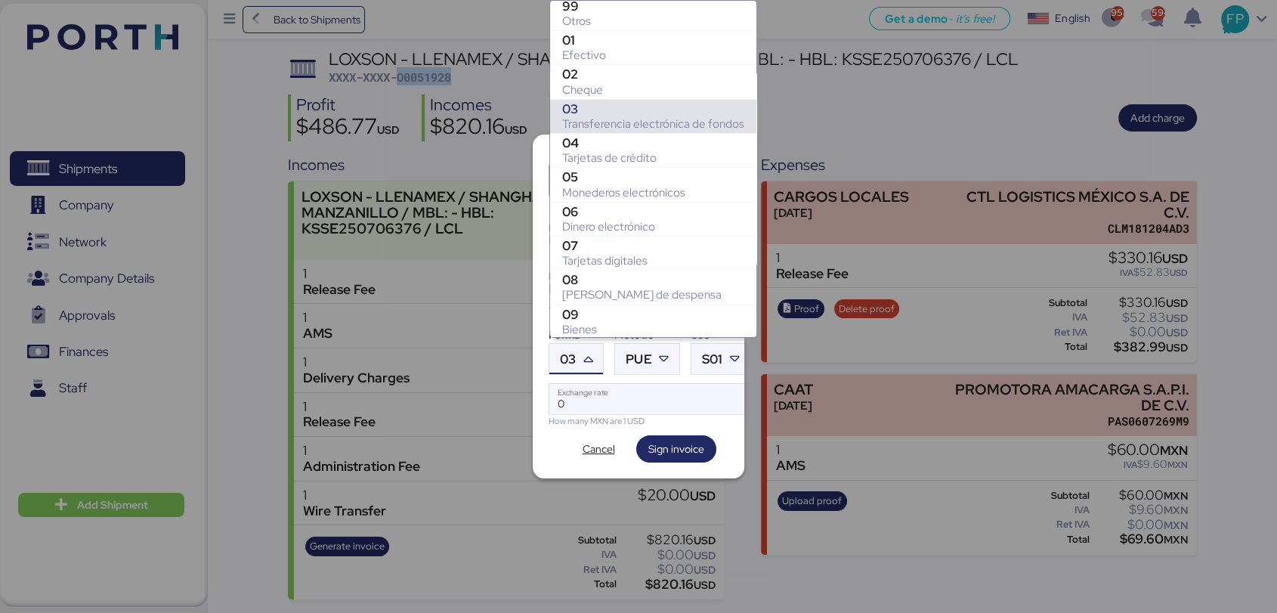
scroll to position [251, 0]
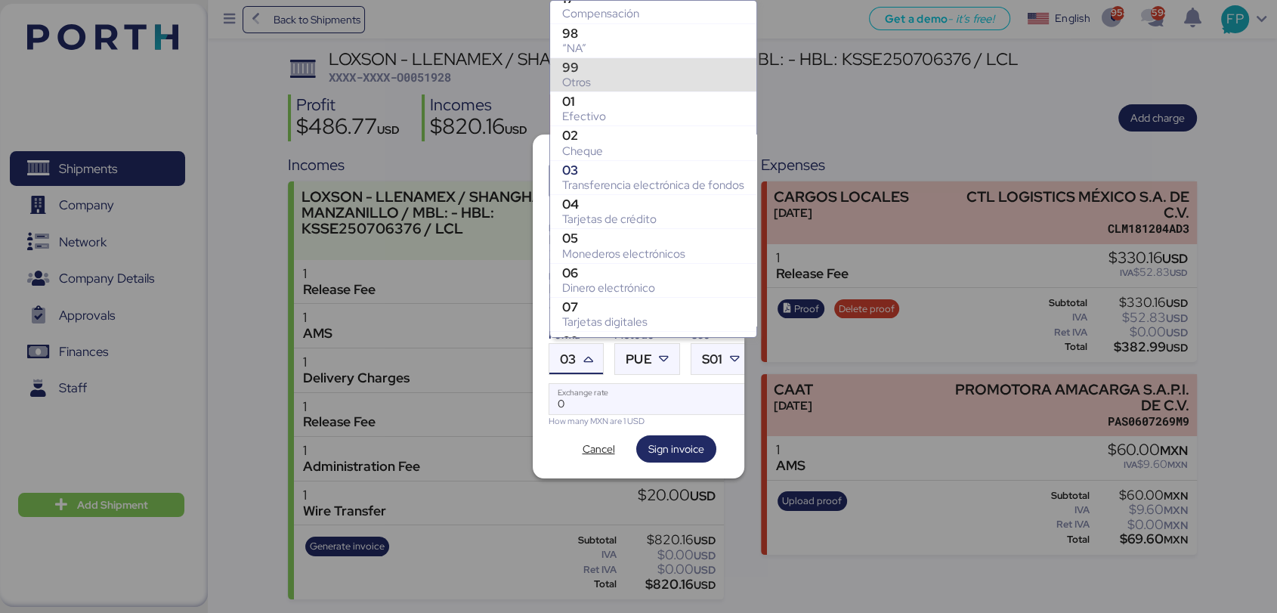
click at [591, 76] on div "Otros" at bounding box center [653, 82] width 182 height 15
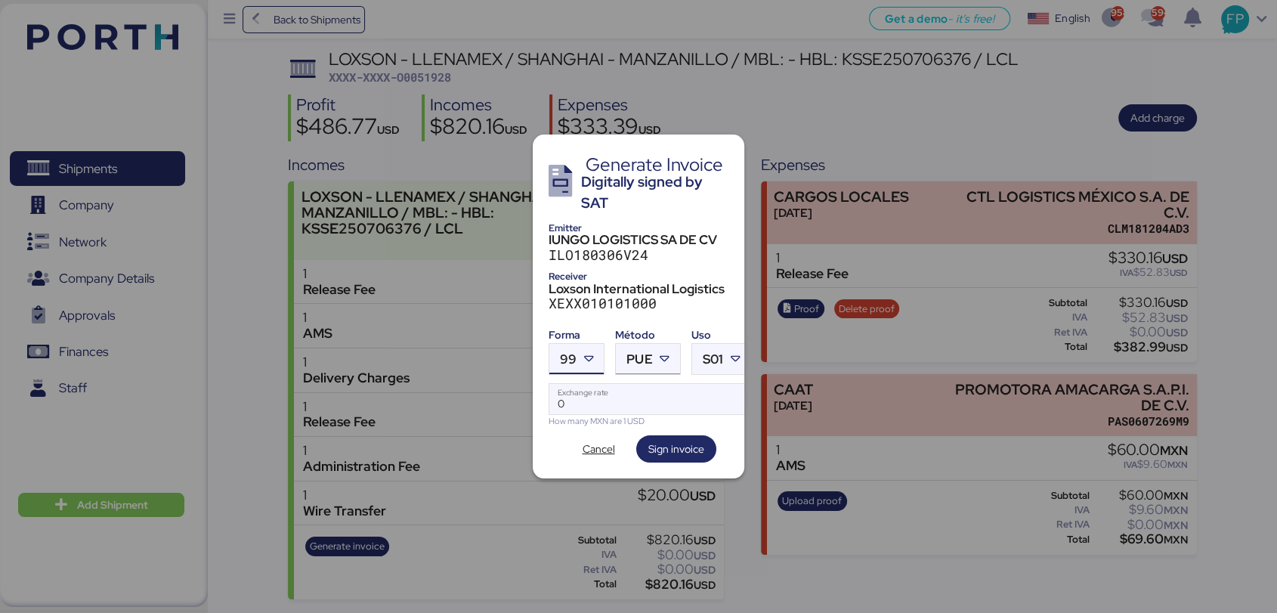
click at [645, 355] on span "PUE" at bounding box center [639, 359] width 26 height 13
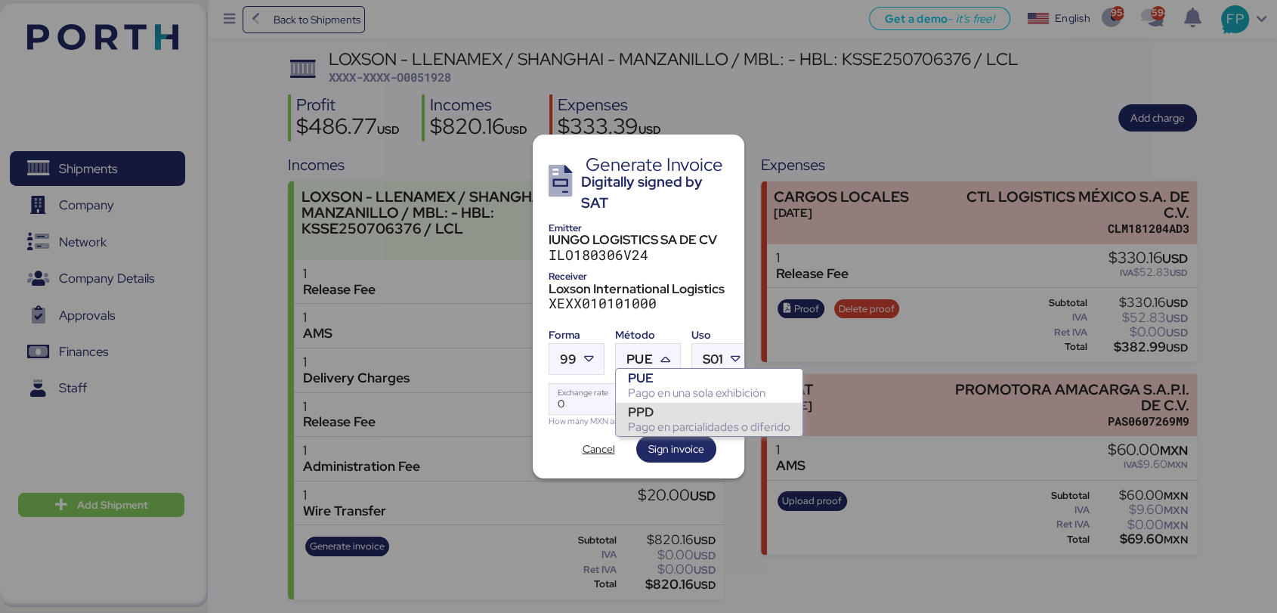
click at [652, 418] on div "PPD" at bounding box center [709, 411] width 162 height 15
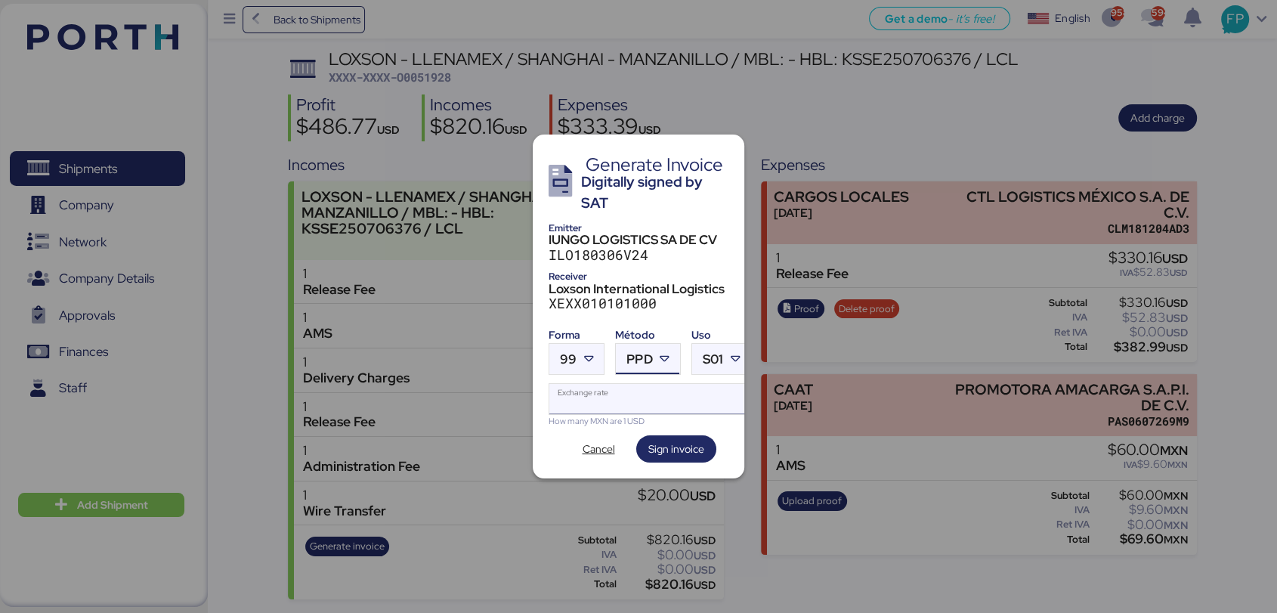
click at [610, 397] on input "Exchange rate" at bounding box center [649, 399] width 201 height 30
type input "0"
paste input "18.8159"
type input "18.8159"
click at [671, 440] on span "Sign invoice" at bounding box center [676, 449] width 56 height 18
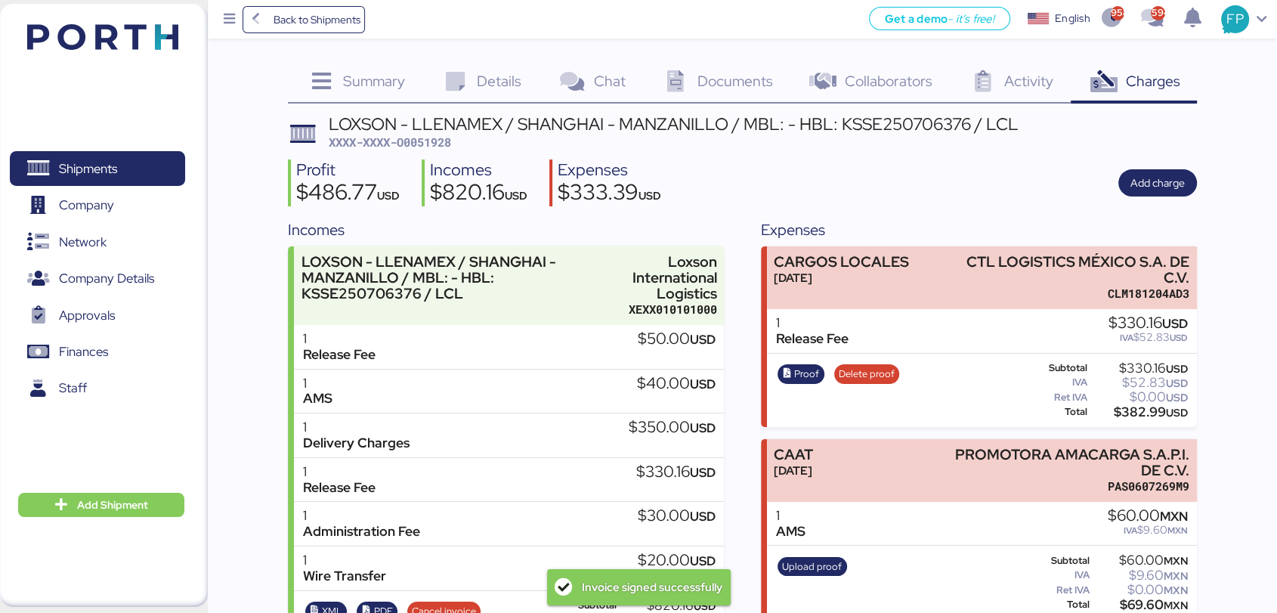
click at [436, 136] on span "XXXX-XXXX-O0051928" at bounding box center [390, 142] width 122 height 15
copy span "O0051928"
click at [489, 75] on span "Details" at bounding box center [499, 81] width 45 height 20
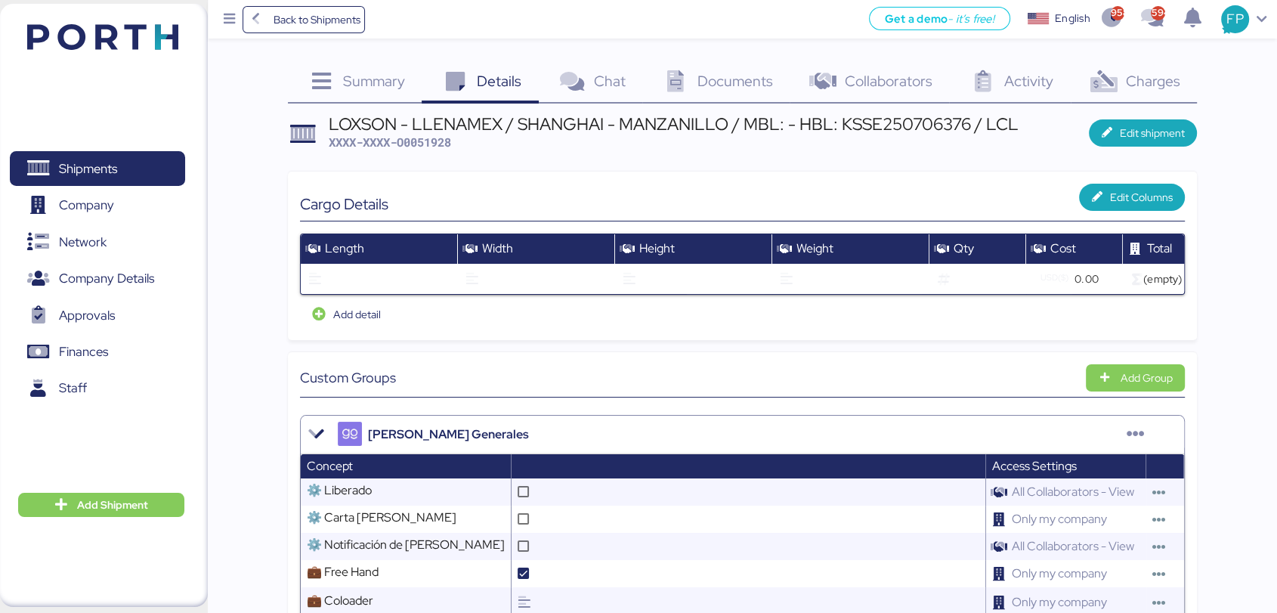
click at [1123, 91] on div "Charges 0" at bounding box center [1134, 83] width 126 height 41
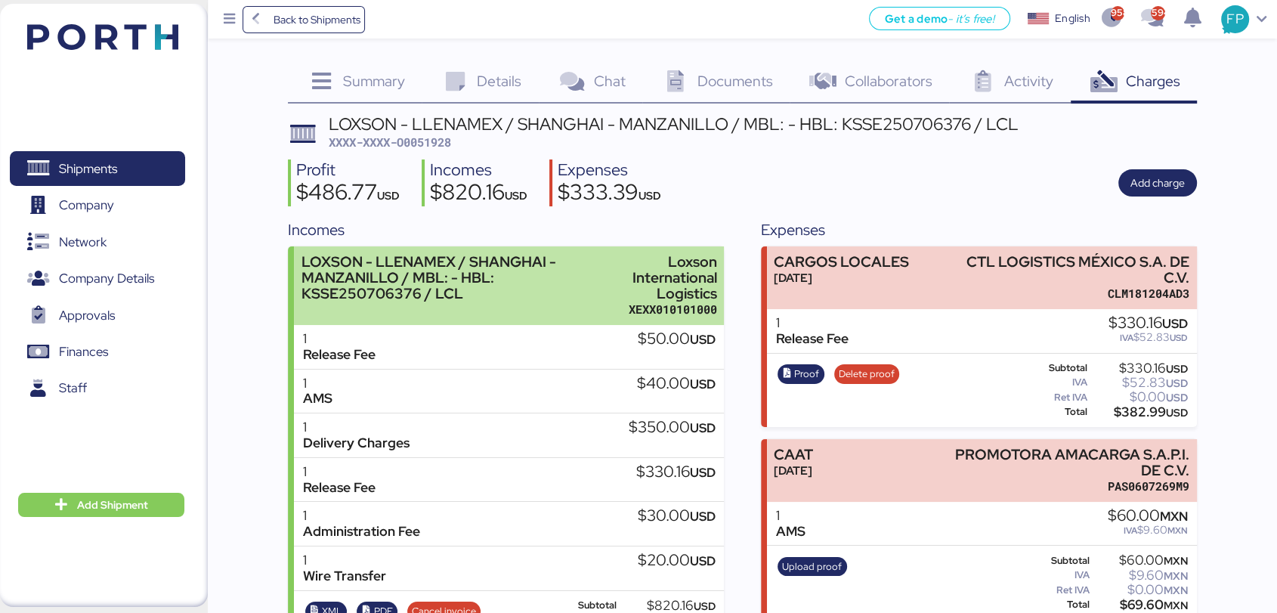
scroll to position [65, 0]
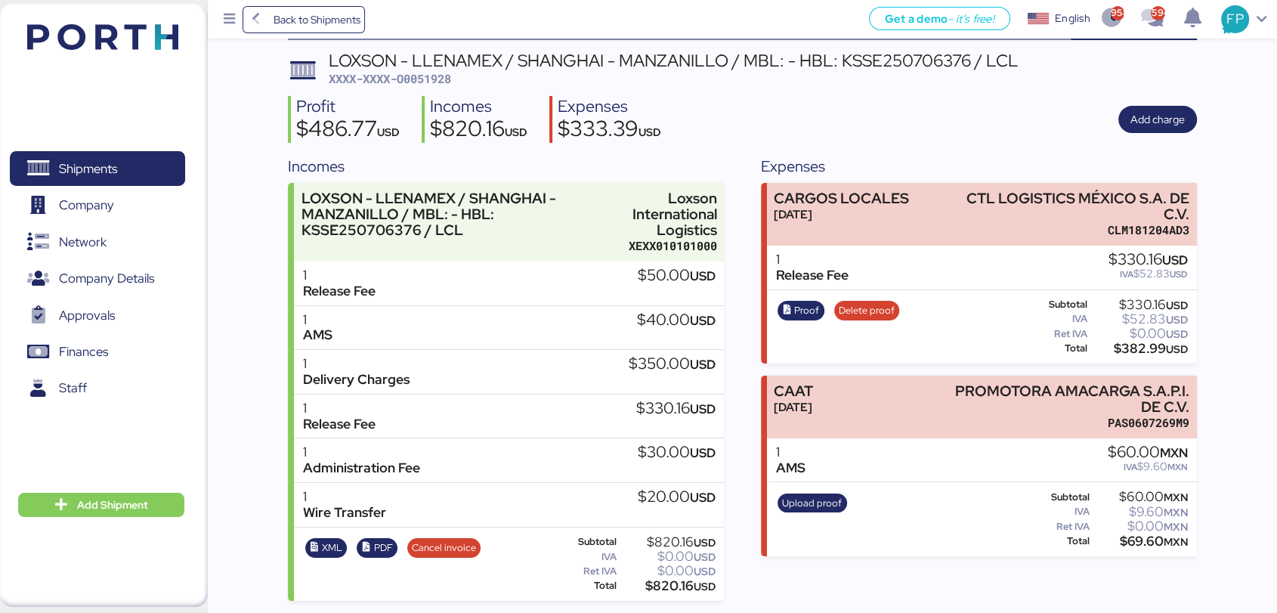
click at [659, 588] on div "$820.16 USD" at bounding box center [667, 585] width 96 height 11
copy div "820.16"
click at [119, 161] on span "Shipments" at bounding box center [97, 169] width 162 height 22
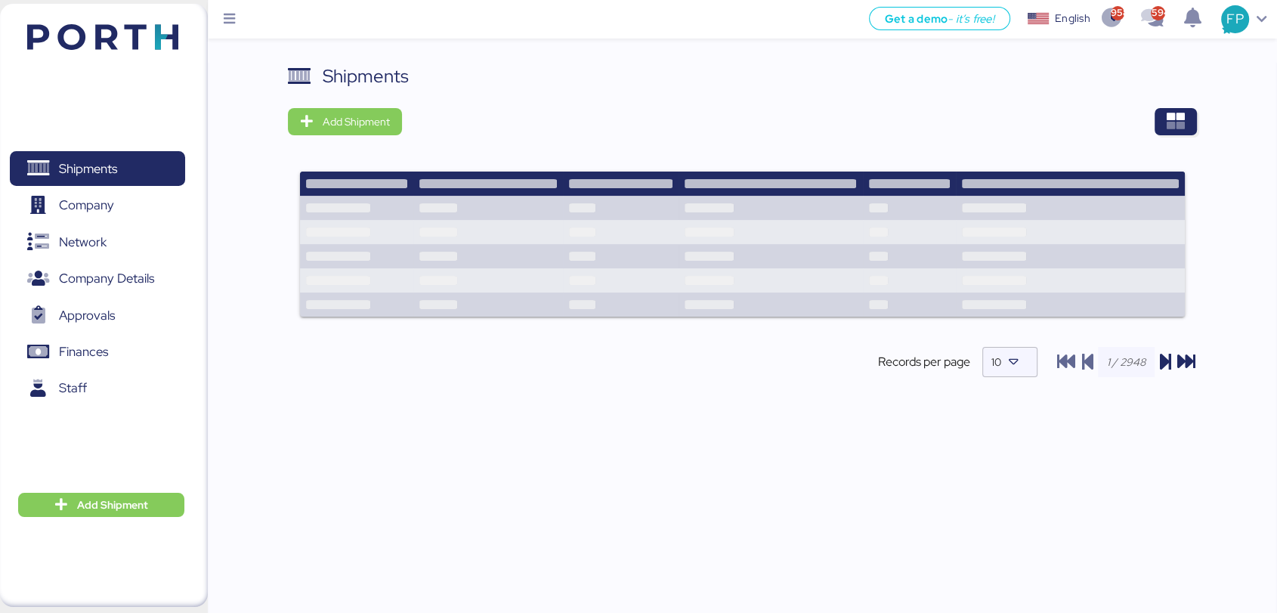
click at [1151, 133] on div at bounding box center [805, 121] width 784 height 27
click at [1166, 133] on span "button" at bounding box center [1176, 121] width 42 height 27
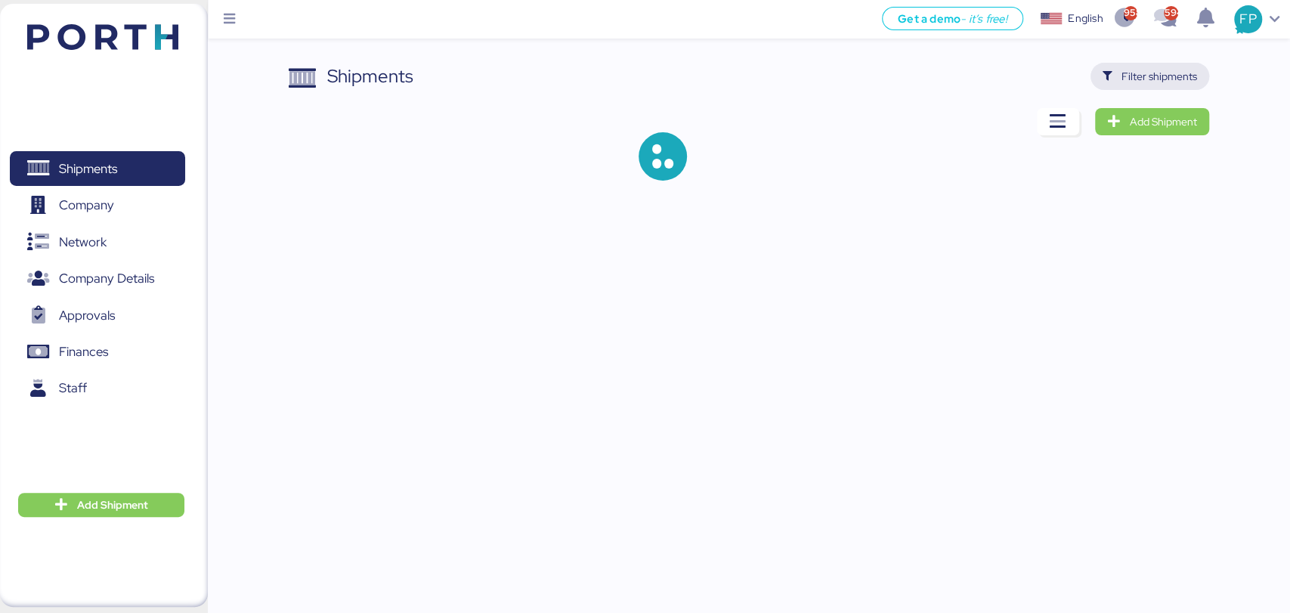
click at [1144, 76] on span "Filter shipments" at bounding box center [1159, 76] width 76 height 18
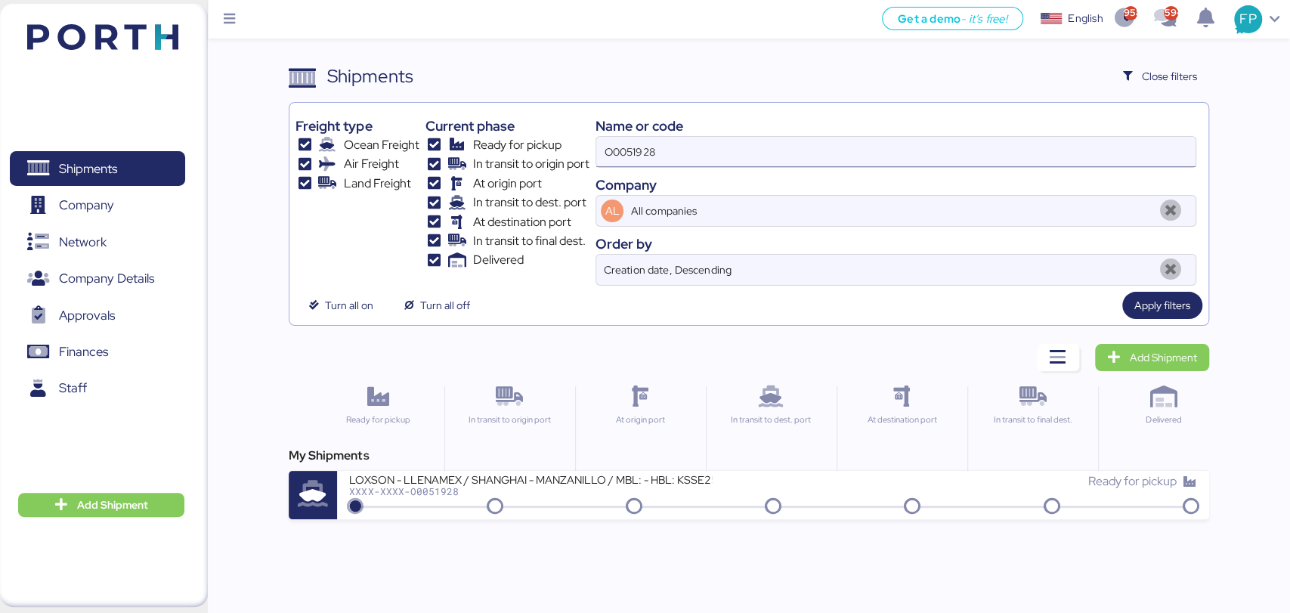
click at [626, 140] on input "O0051928" at bounding box center [895, 152] width 598 height 30
paste input "899"
type input "O0051899"
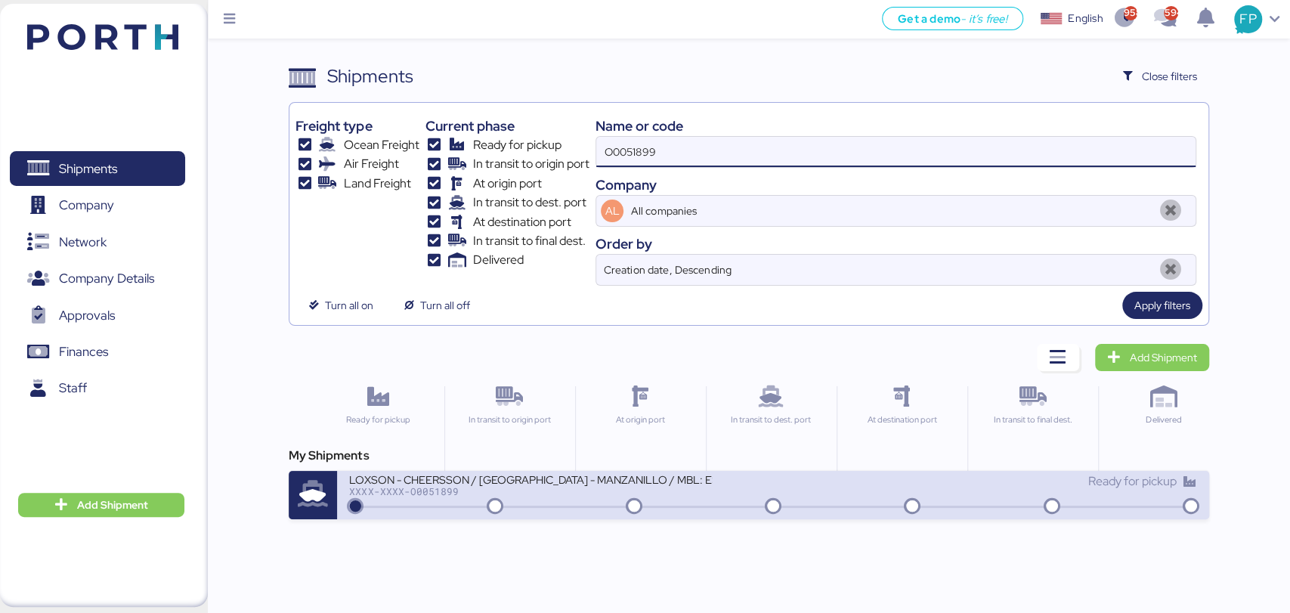
click at [570, 483] on div "LOXSON - CHEERSSON / [GEOGRAPHIC_DATA] - MANZANILLO / MBL: ESLCHNSHG038927 - HB…" at bounding box center [530, 478] width 363 height 13
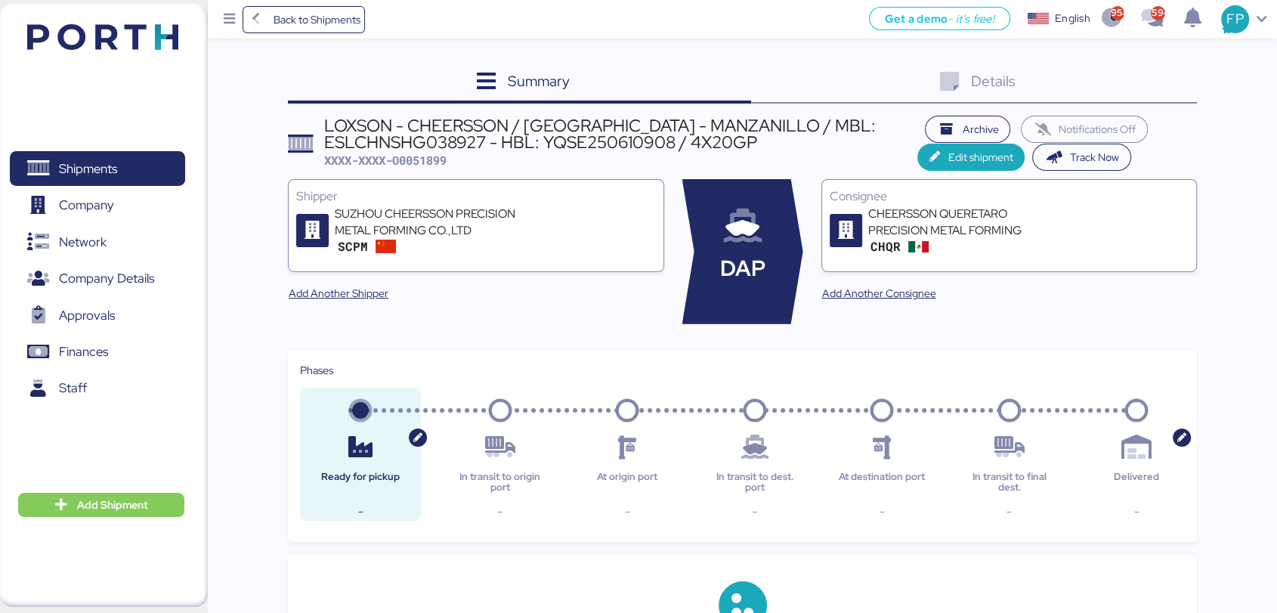
click at [1152, 87] on div "Details 0" at bounding box center [974, 83] width 446 height 41
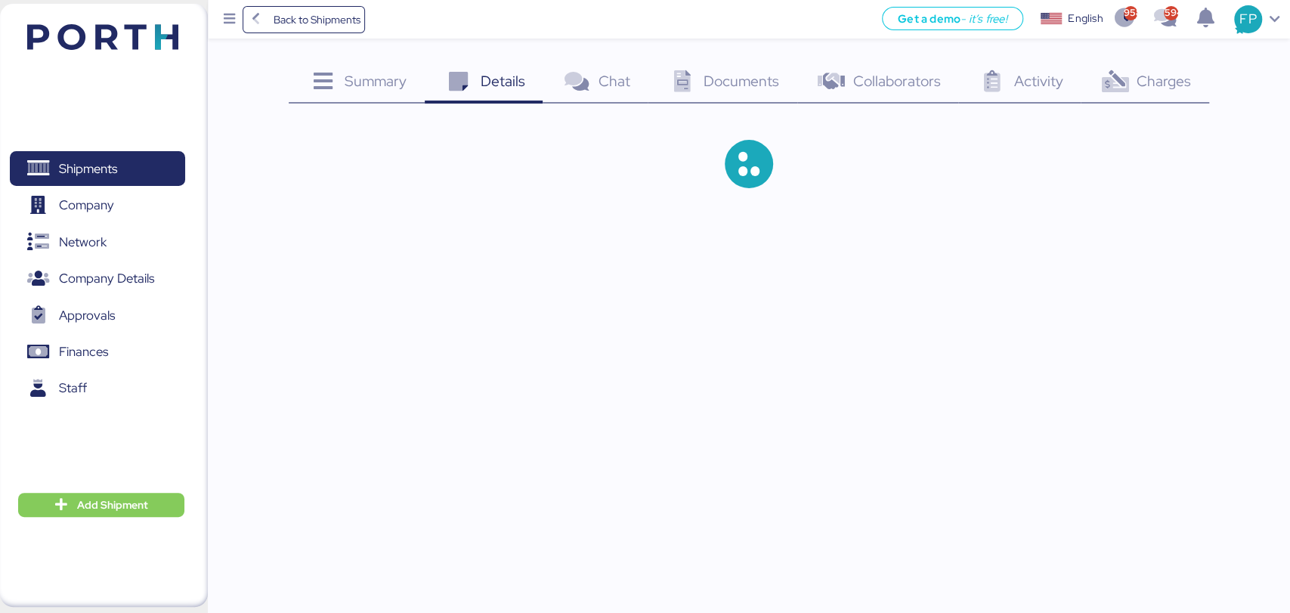
click at [1145, 106] on div "Summary 0 Details 0 Chat 0 Documents 0 Collaborators 0 Activity 0 Charges 0" at bounding box center [749, 138] width 920 height 150
click at [1143, 92] on div "Charges 0" at bounding box center [1145, 83] width 128 height 41
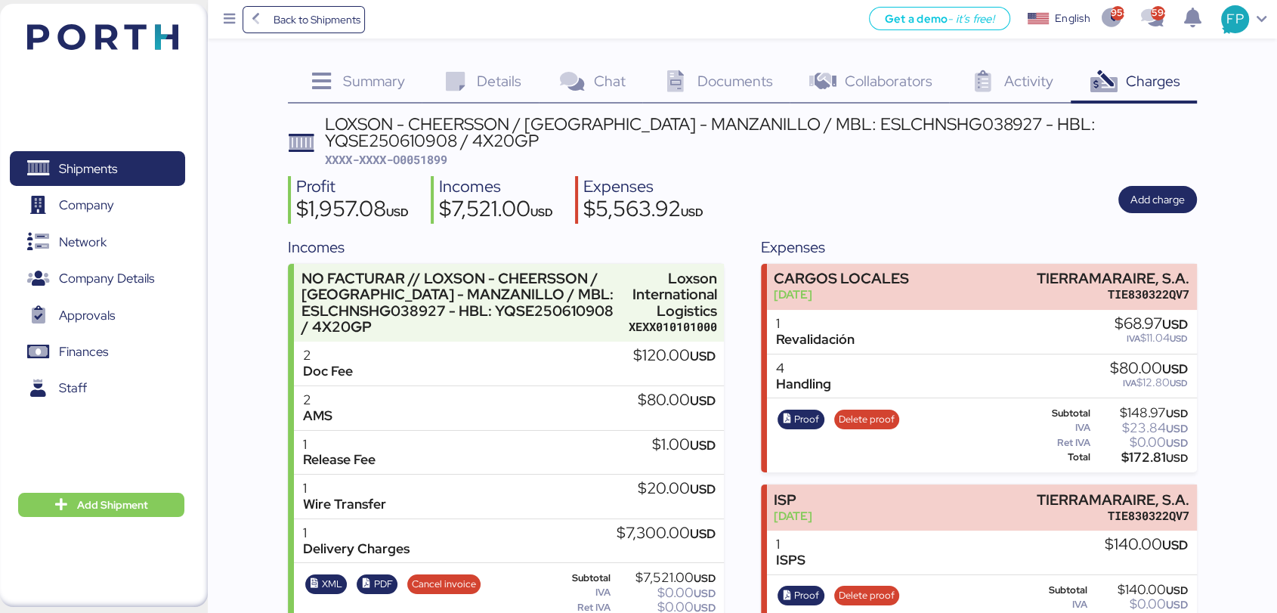
click at [430, 153] on span "XXXX-XXXX-O0051899" at bounding box center [386, 159] width 122 height 15
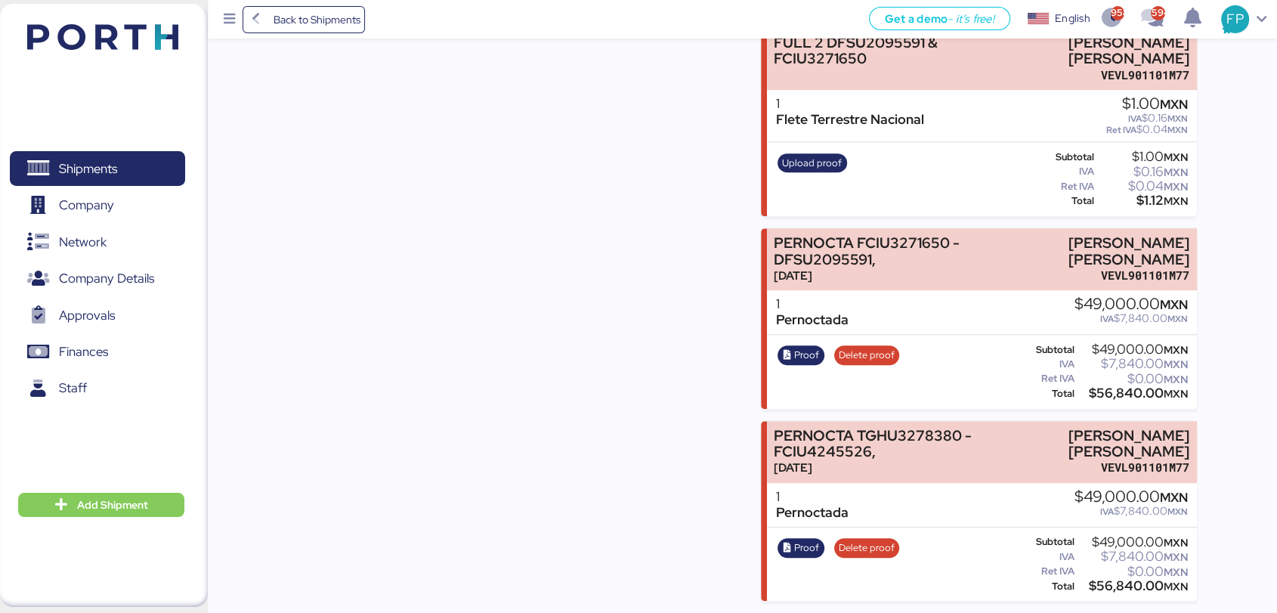
scroll to position [1041, 0]
click at [1118, 396] on div "$56,840.00 MXN" at bounding box center [1133, 393] width 110 height 11
click at [800, 347] on span "Proof" at bounding box center [806, 355] width 25 height 17
click at [802, 546] on span "Proof" at bounding box center [806, 548] width 25 height 17
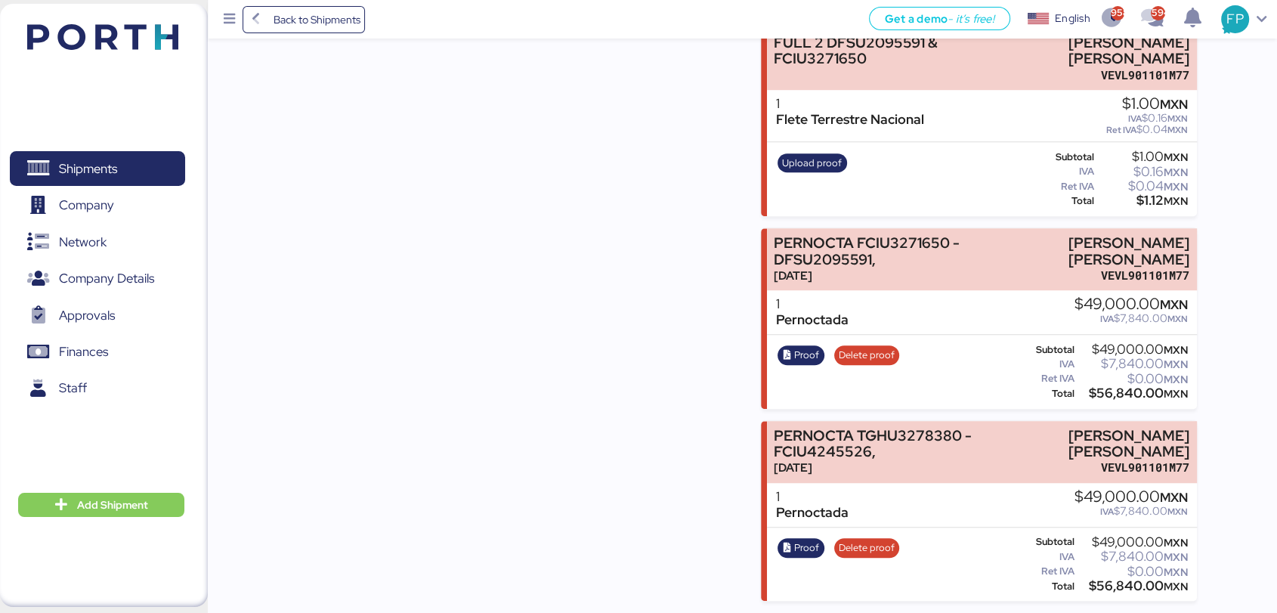
scroll to position [0, 0]
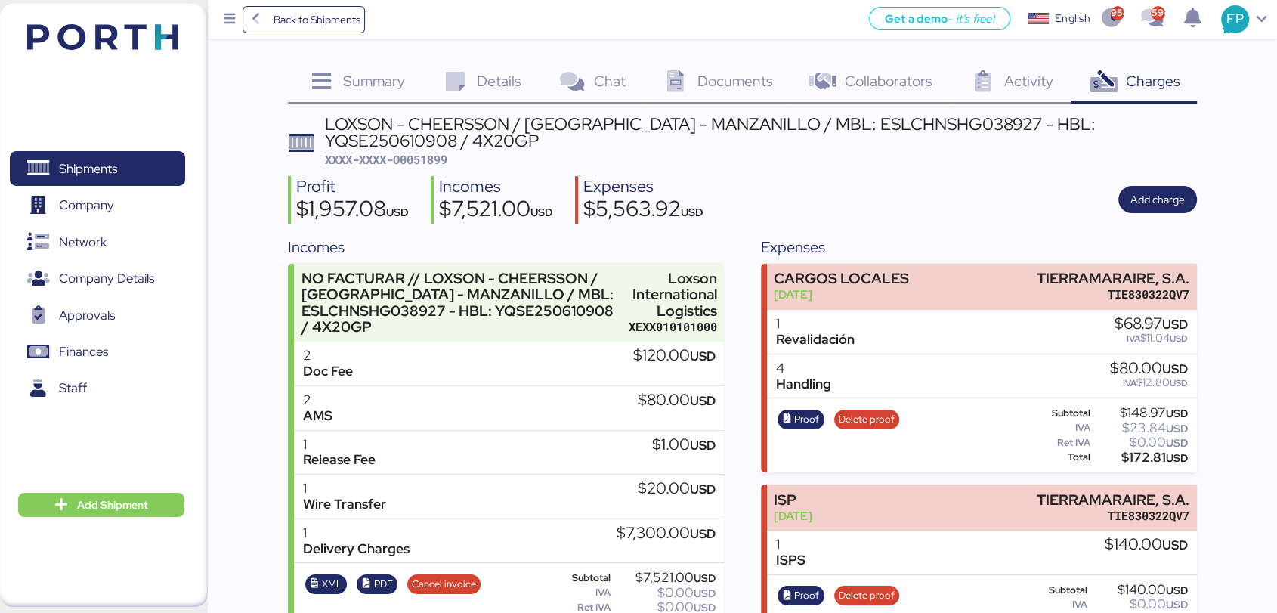
click at [422, 157] on span "XXXX-XXXX-O0051899" at bounding box center [386, 159] width 122 height 15
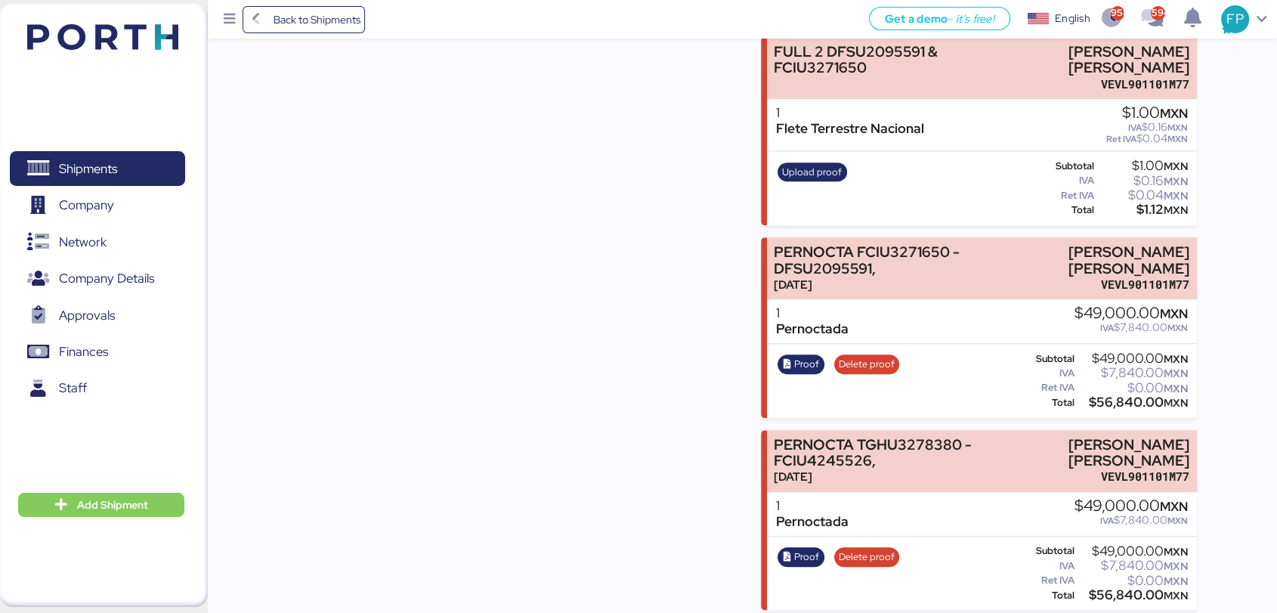
scroll to position [1042, 0]
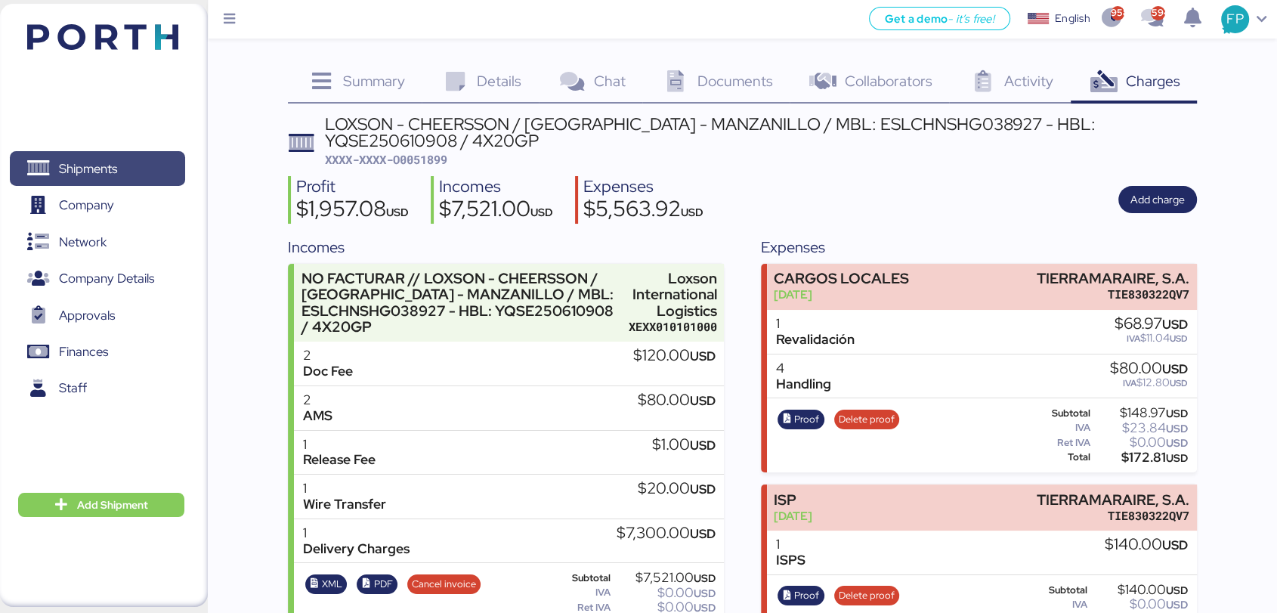
click at [150, 159] on span "Shipments" at bounding box center [97, 169] width 162 height 22
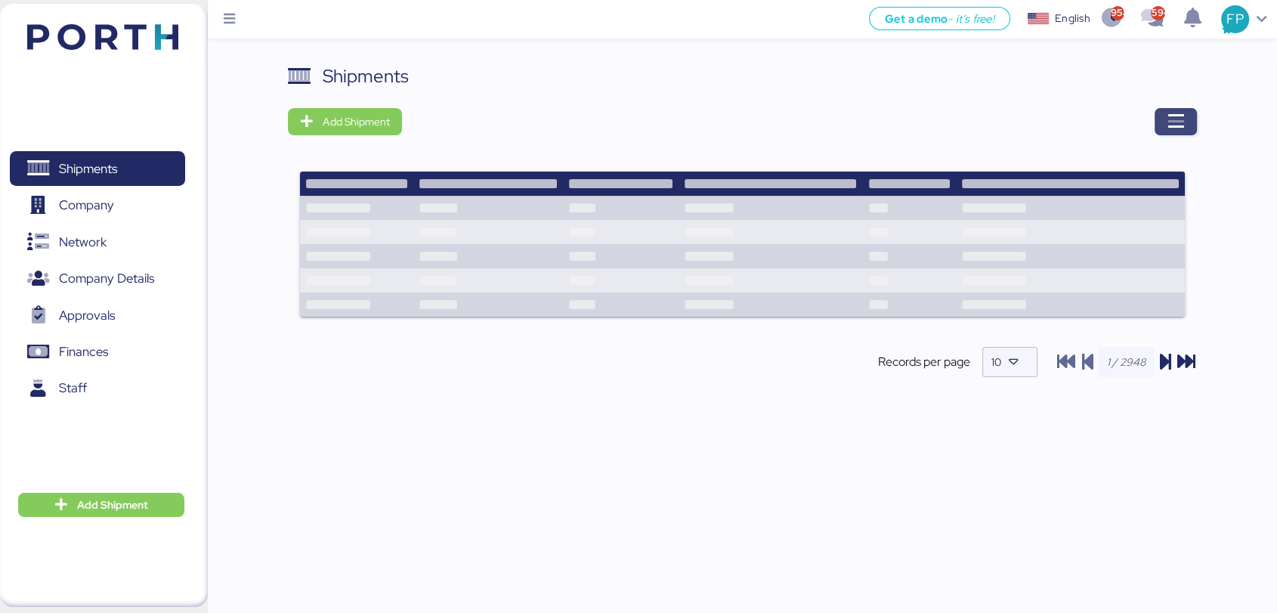
click at [1179, 126] on icon "button" at bounding box center [1176, 122] width 18 height 18
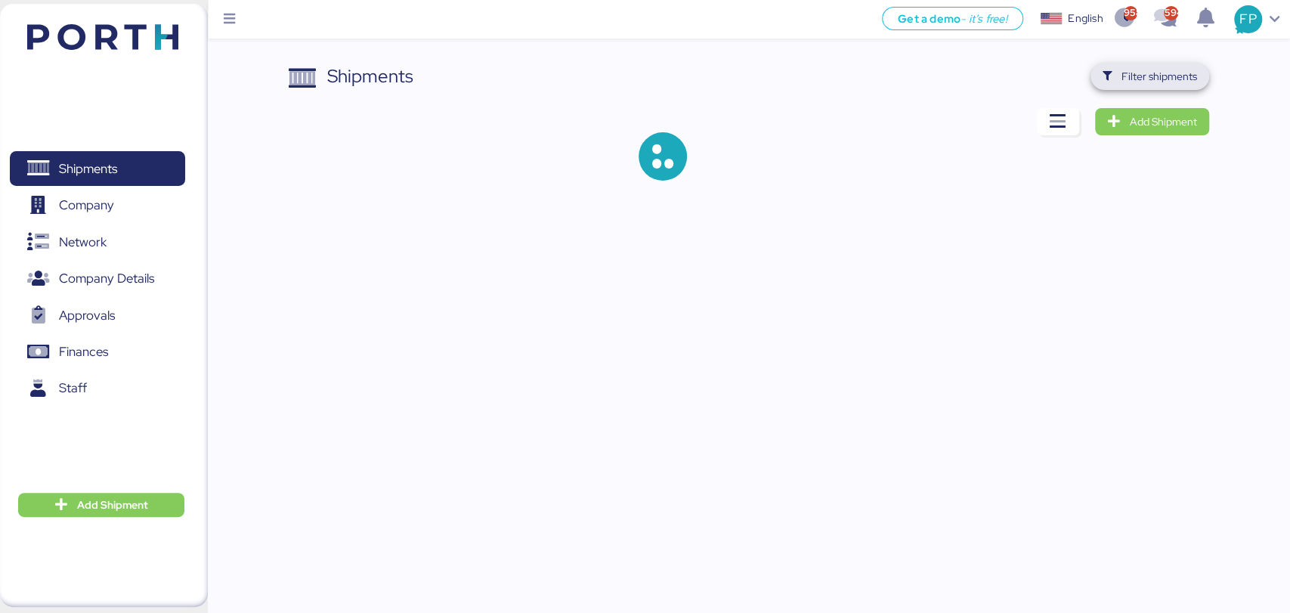
click at [1141, 79] on span "Filter shipments" at bounding box center [1159, 76] width 76 height 18
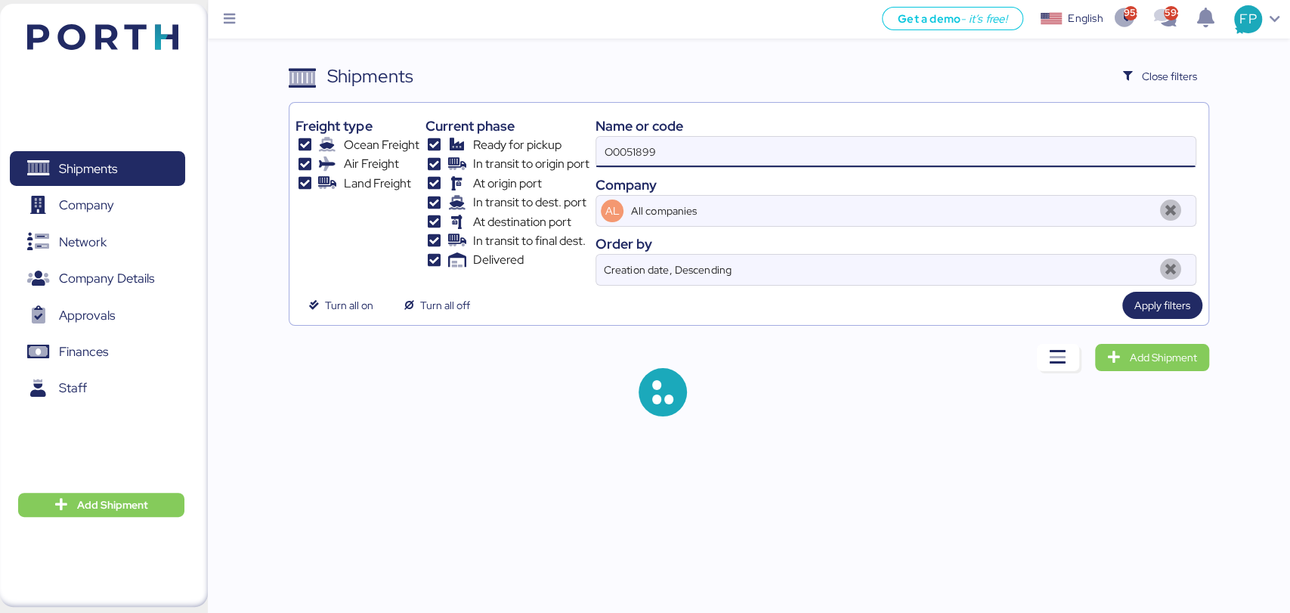
click at [629, 163] on input "O0051899" at bounding box center [895, 152] width 598 height 30
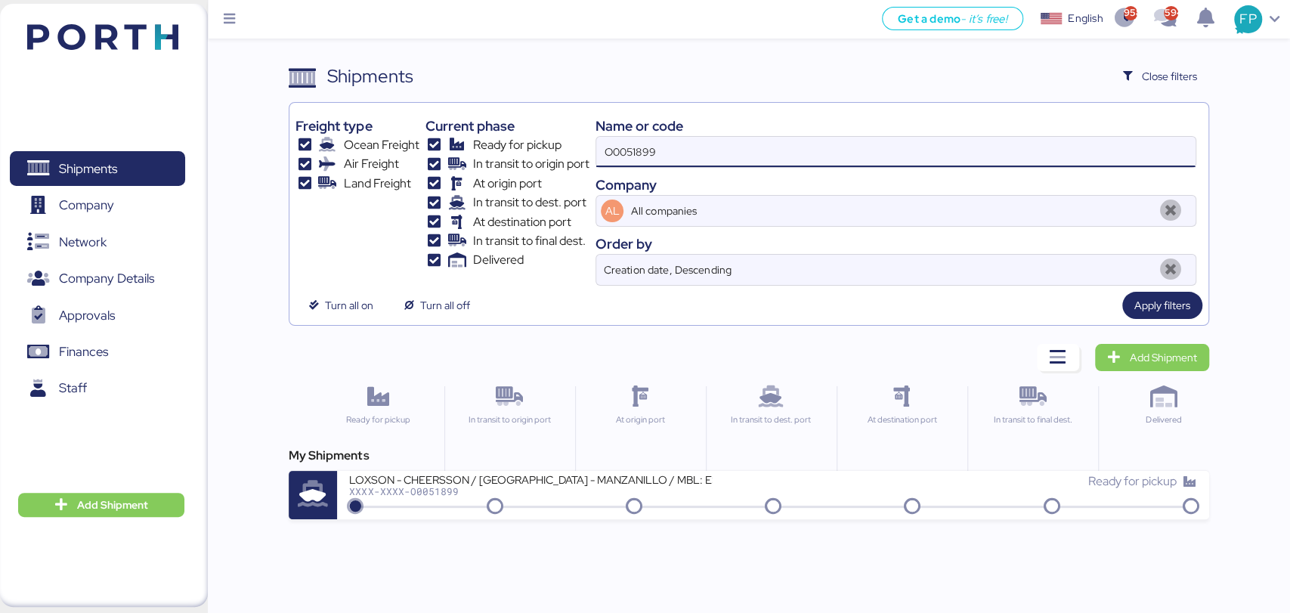
click at [629, 163] on input "O0051899" at bounding box center [895, 152] width 598 height 30
paste input "72"
type input "O0051729"
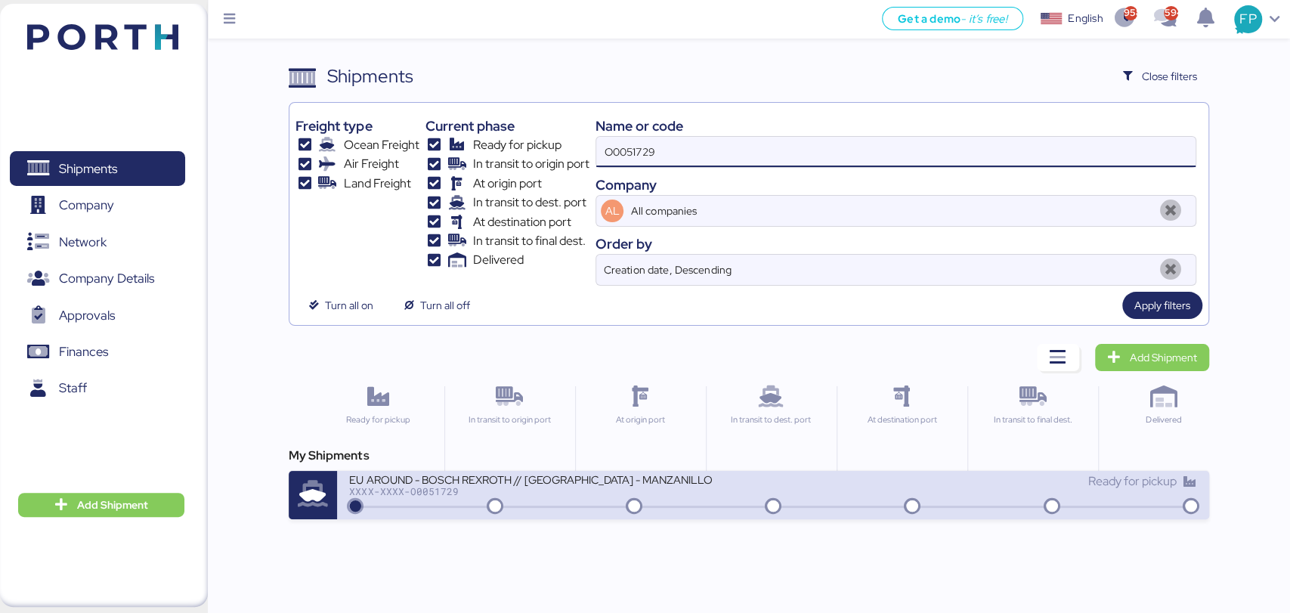
click at [583, 484] on div "EU AROUND - BOSCH REXROTH // SHANGHAI - MANZANILLO // MBL: SNKO020250609634 HBL…" at bounding box center [530, 478] width 363 height 13
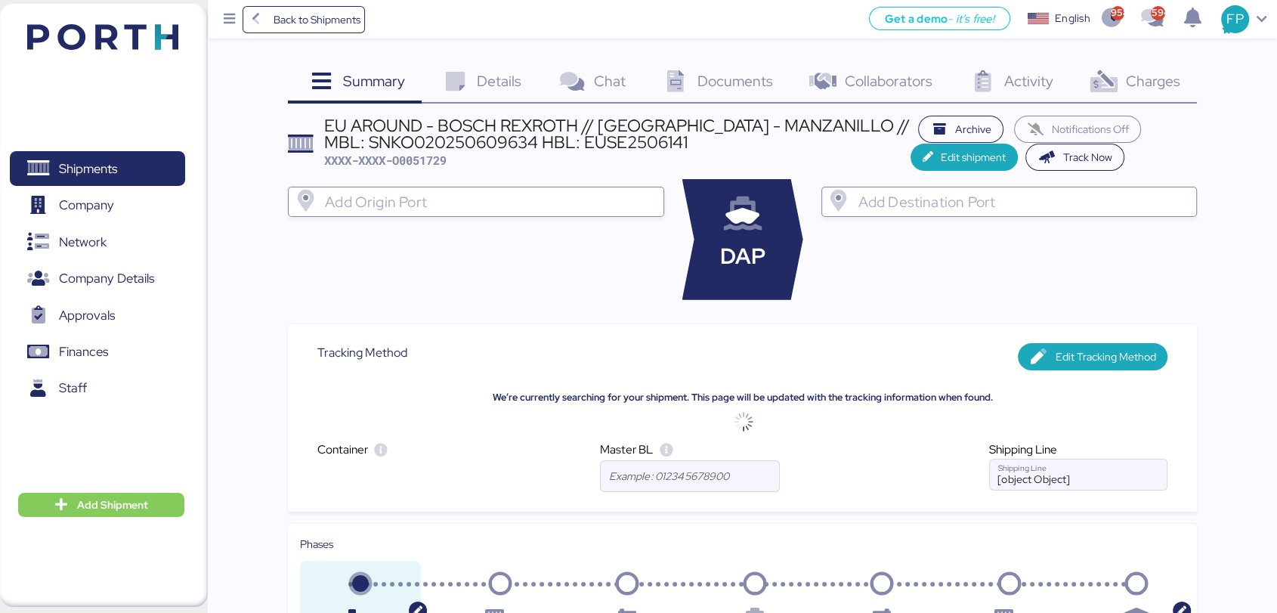
click at [1152, 71] on span "Charges" at bounding box center [1152, 81] width 54 height 20
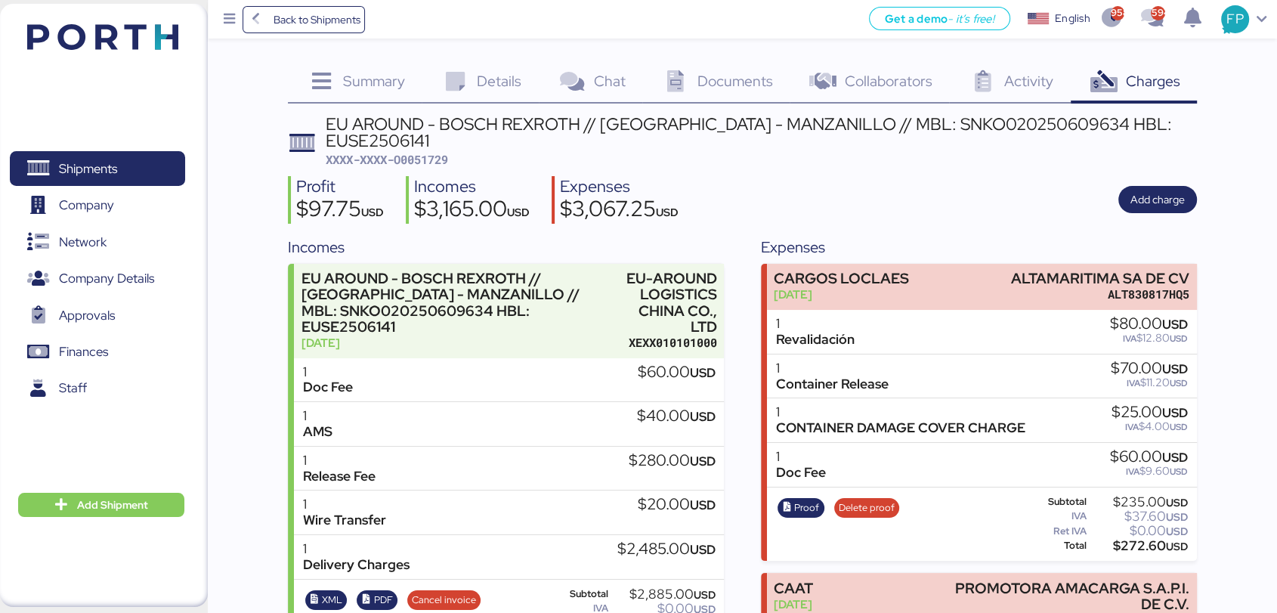
click at [438, 152] on span "XXXX-XXXX-O0051729" at bounding box center [387, 159] width 122 height 15
copy span "O0051729"
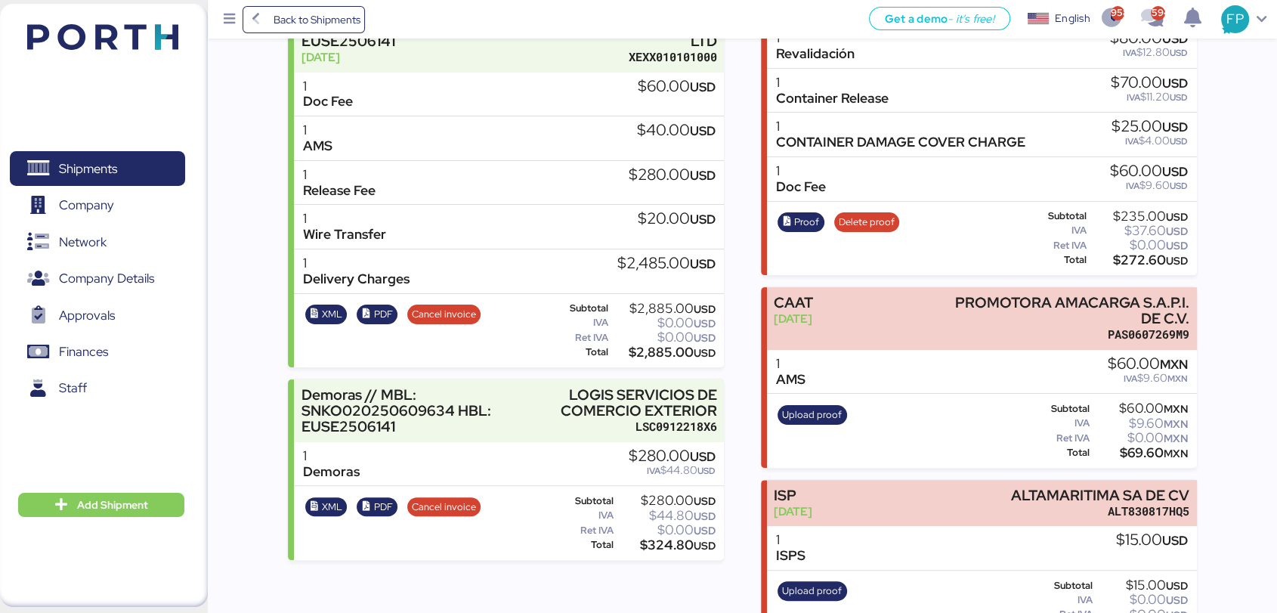
scroll to position [684, 0]
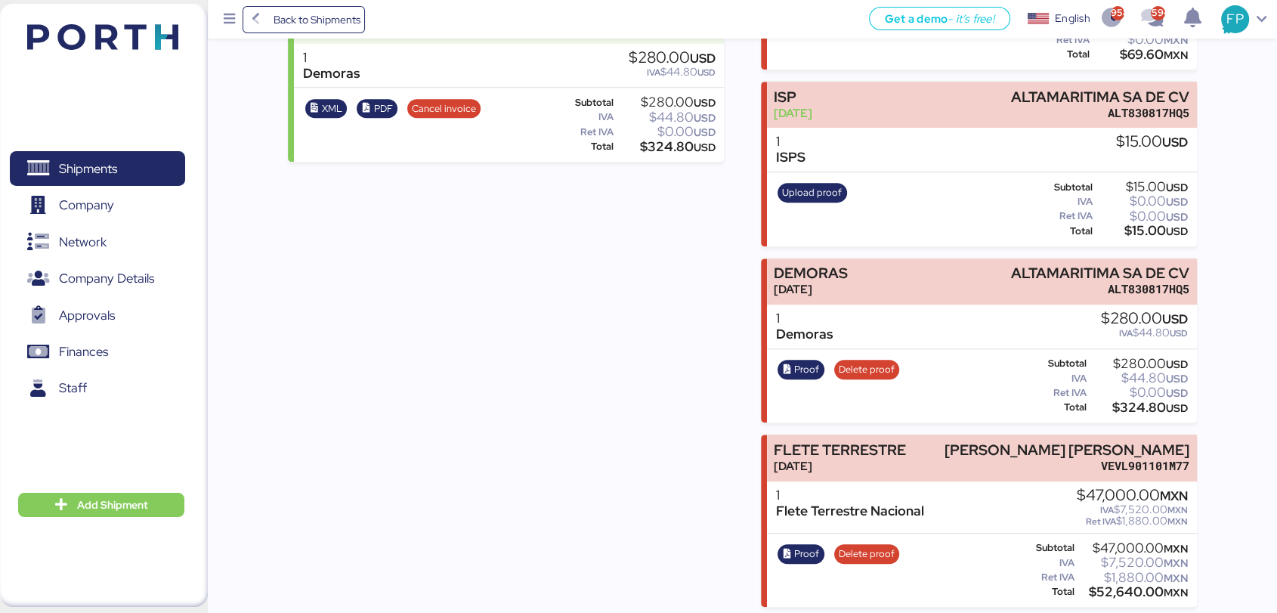
click at [1115, 589] on div "$52,640.00 MXN" at bounding box center [1133, 591] width 110 height 11
copy div "52,640.00"
click at [796, 546] on span "Proof" at bounding box center [806, 554] width 25 height 17
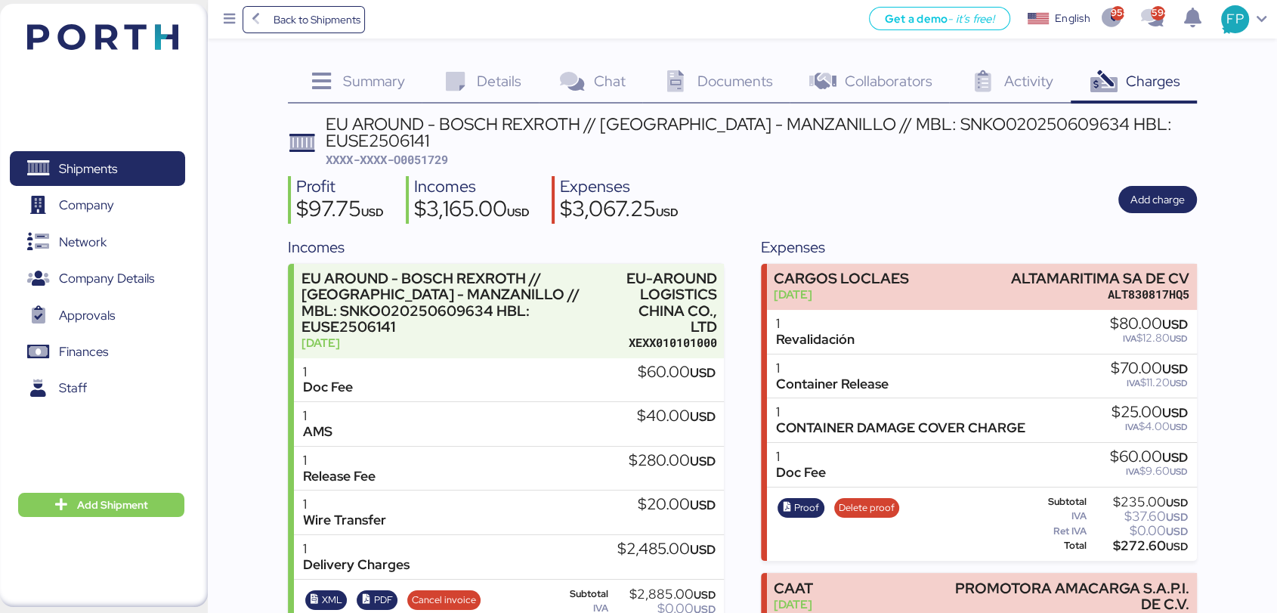
scroll to position [0, 0]
click at [92, 158] on span "Shipments" at bounding box center [88, 169] width 58 height 22
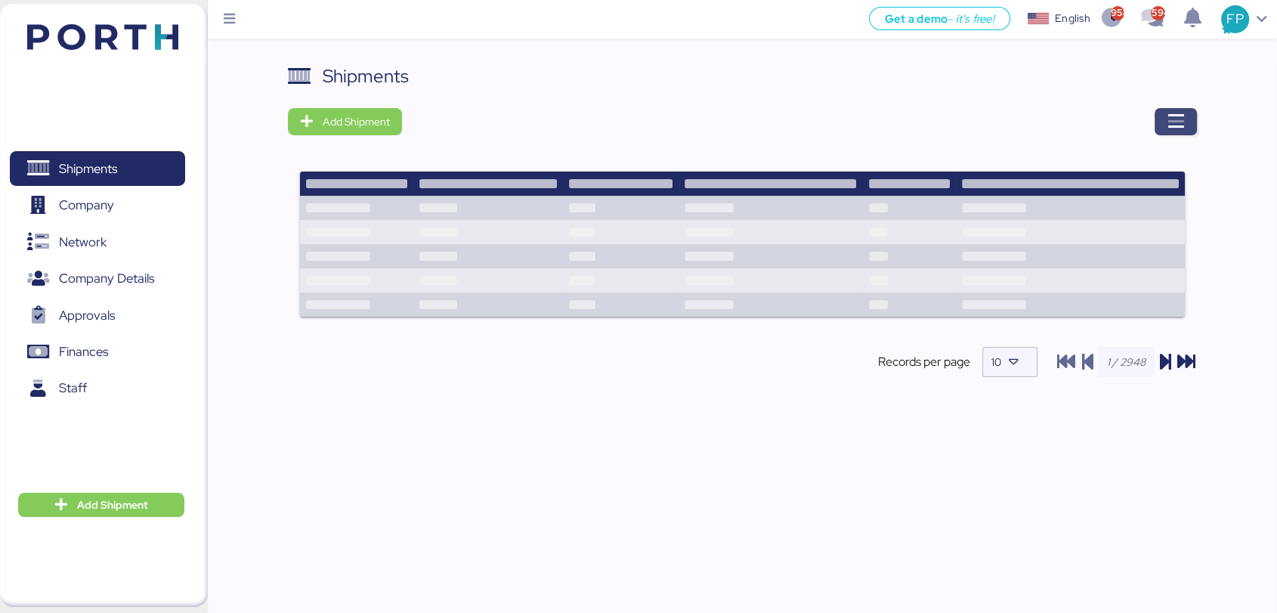
click at [1181, 119] on icon "button" at bounding box center [1176, 122] width 18 height 18
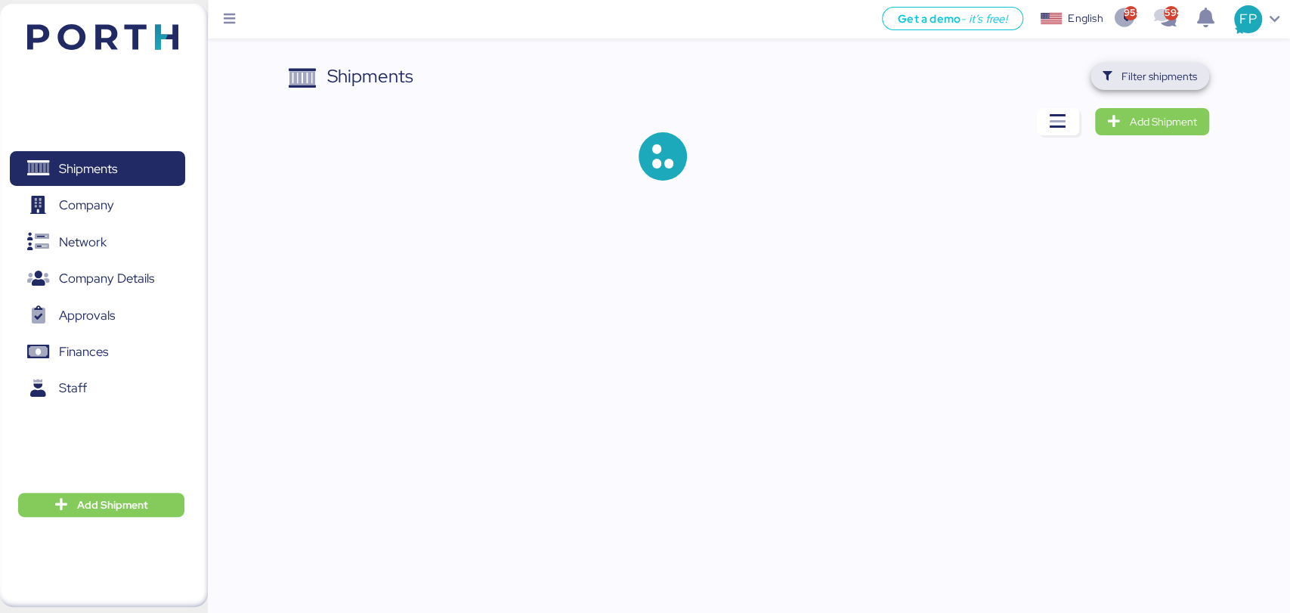
click at [1137, 78] on span "Filter shipments" at bounding box center [1159, 76] width 76 height 18
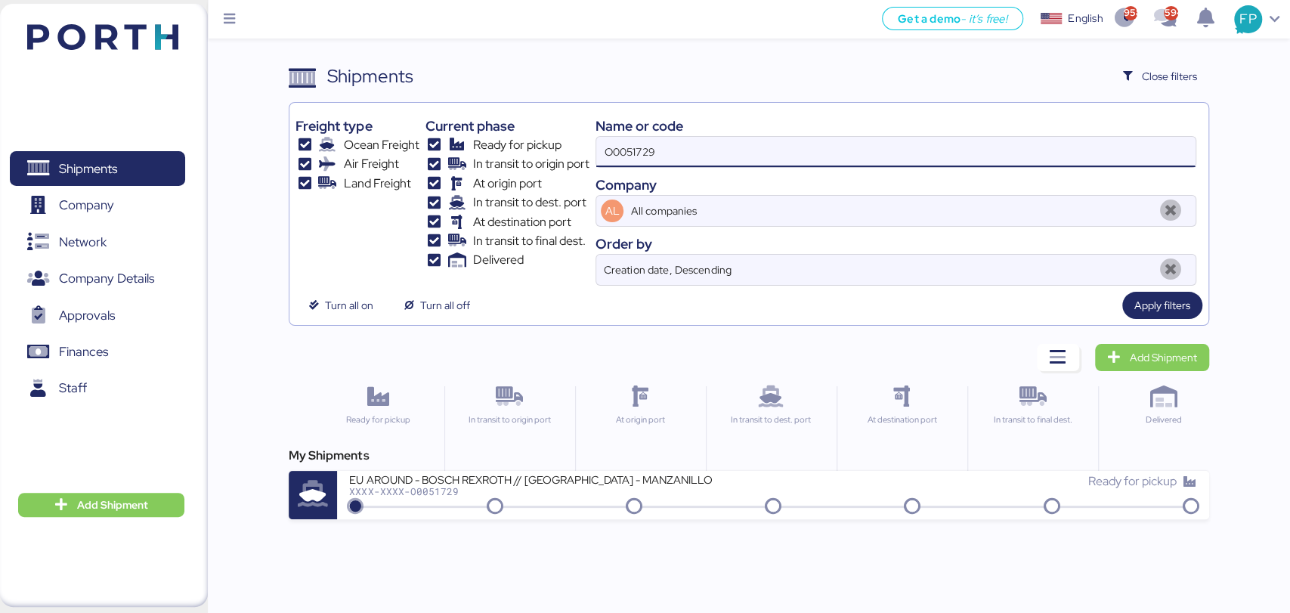
click at [629, 150] on input "O0051729" at bounding box center [895, 152] width 598 height 30
paste input "900"
type input "O0051900"
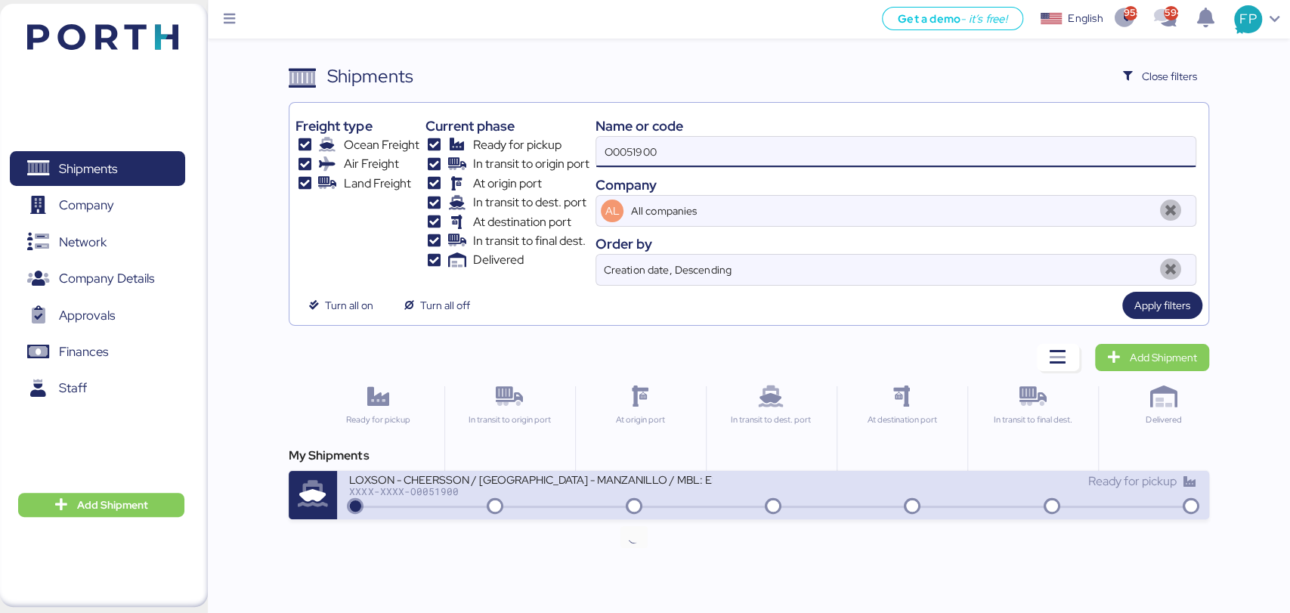
click at [603, 495] on div "XXXX-XXXX-O0051900" at bounding box center [530, 491] width 363 height 11
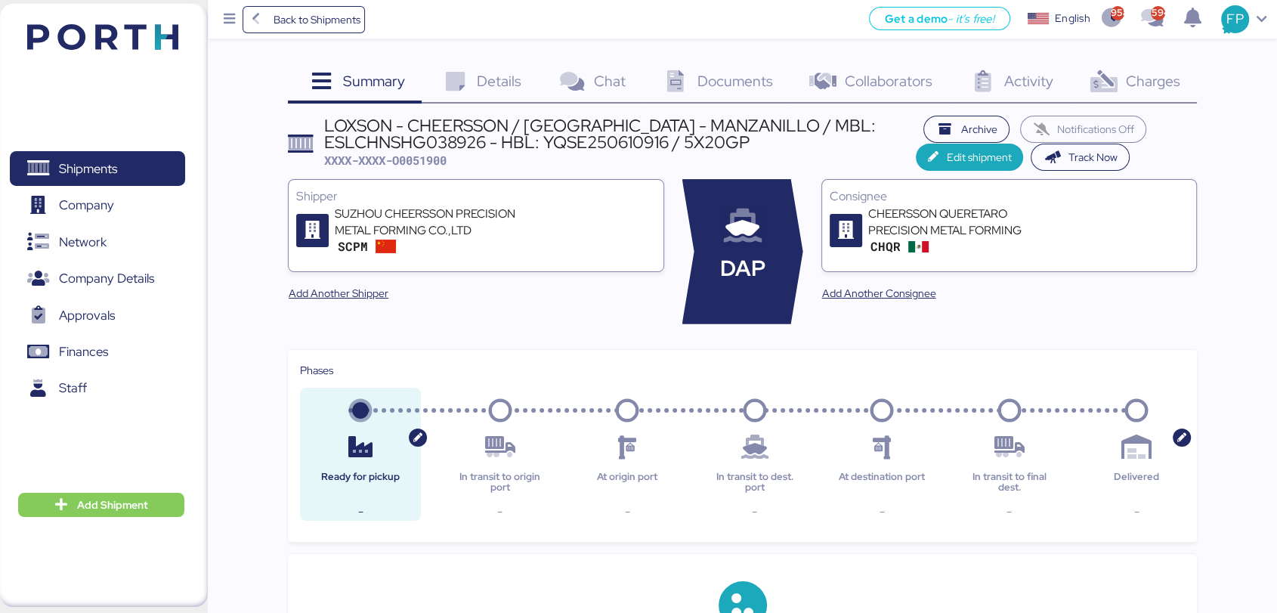
click at [1099, 80] on icon at bounding box center [1103, 82] width 32 height 22
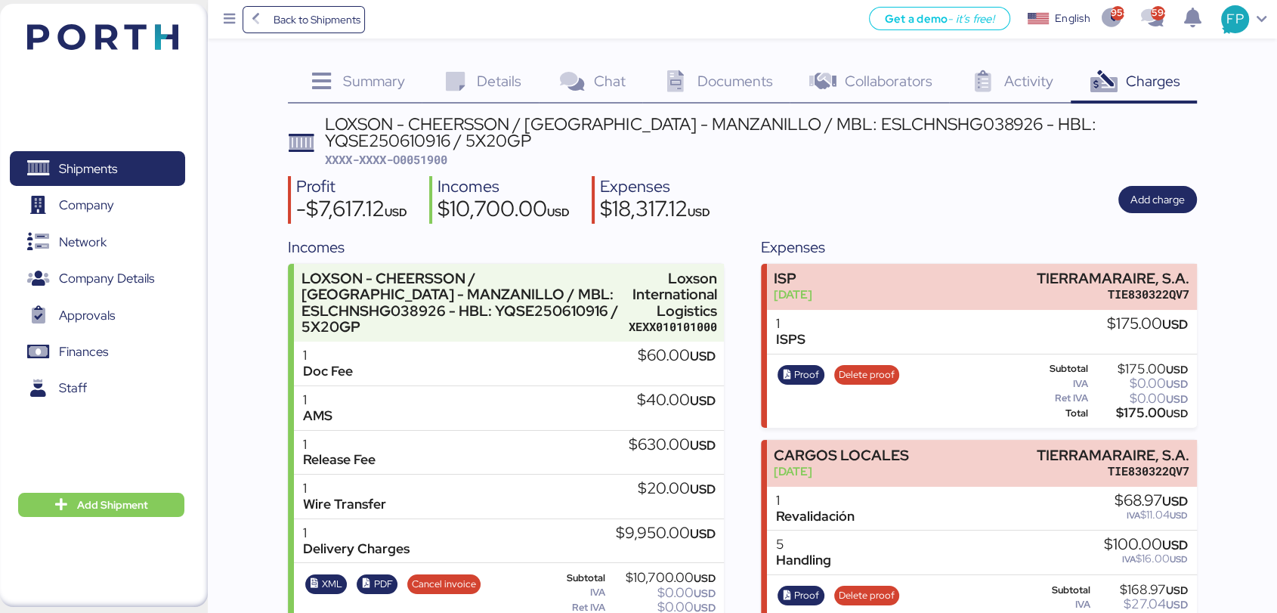
click at [435, 159] on span "XXXX-XXXX-O0051900" at bounding box center [386, 159] width 122 height 15
copy span "O0051900"
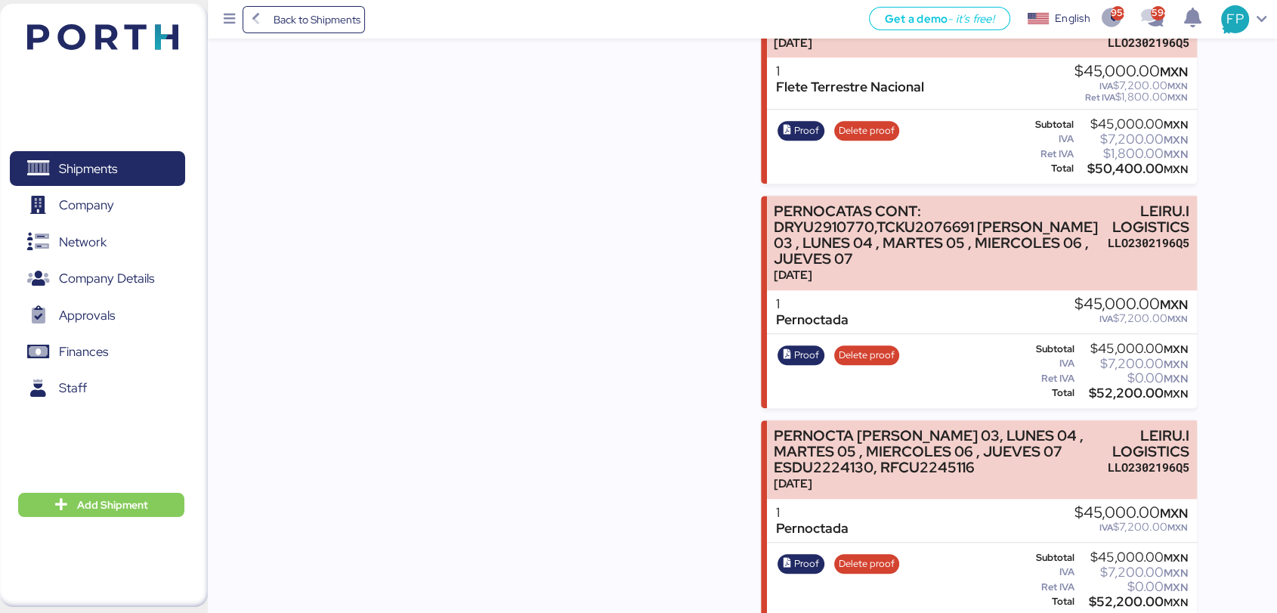
scroll to position [1305, 0]
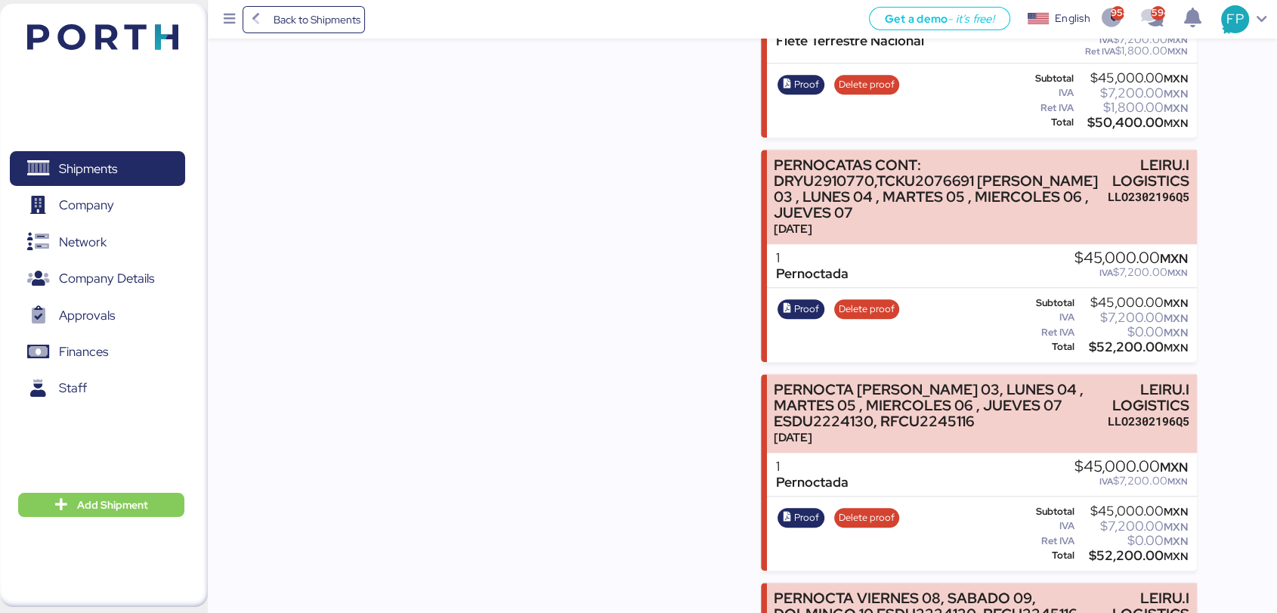
click at [1129, 352] on div "$52,200.00 MXN" at bounding box center [1133, 347] width 110 height 11
copy div "52,200.00"
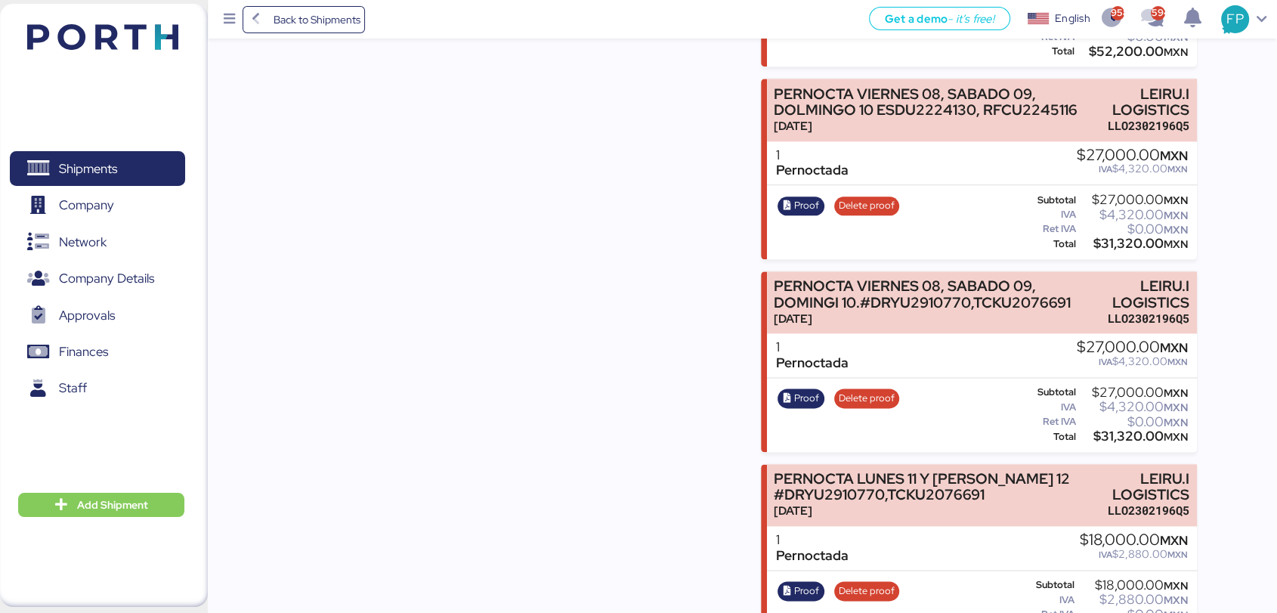
scroll to position [1811, 0]
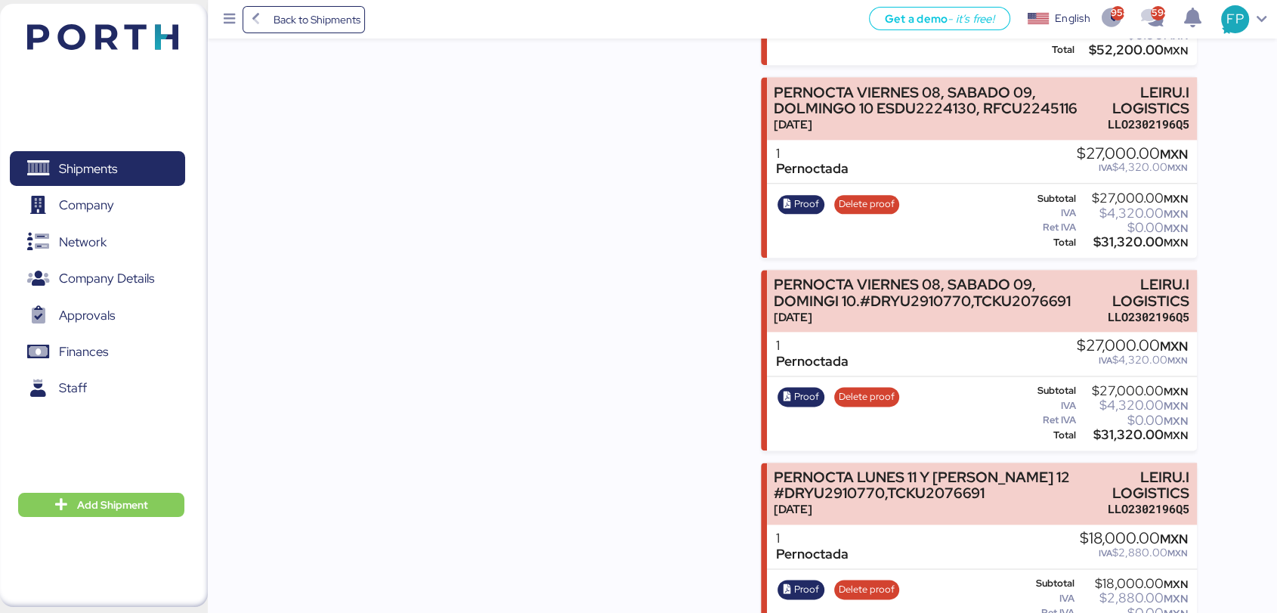
click at [1120, 243] on div "$31,320.00 MXN" at bounding box center [1133, 242] width 109 height 11
copy div "31,320.00"
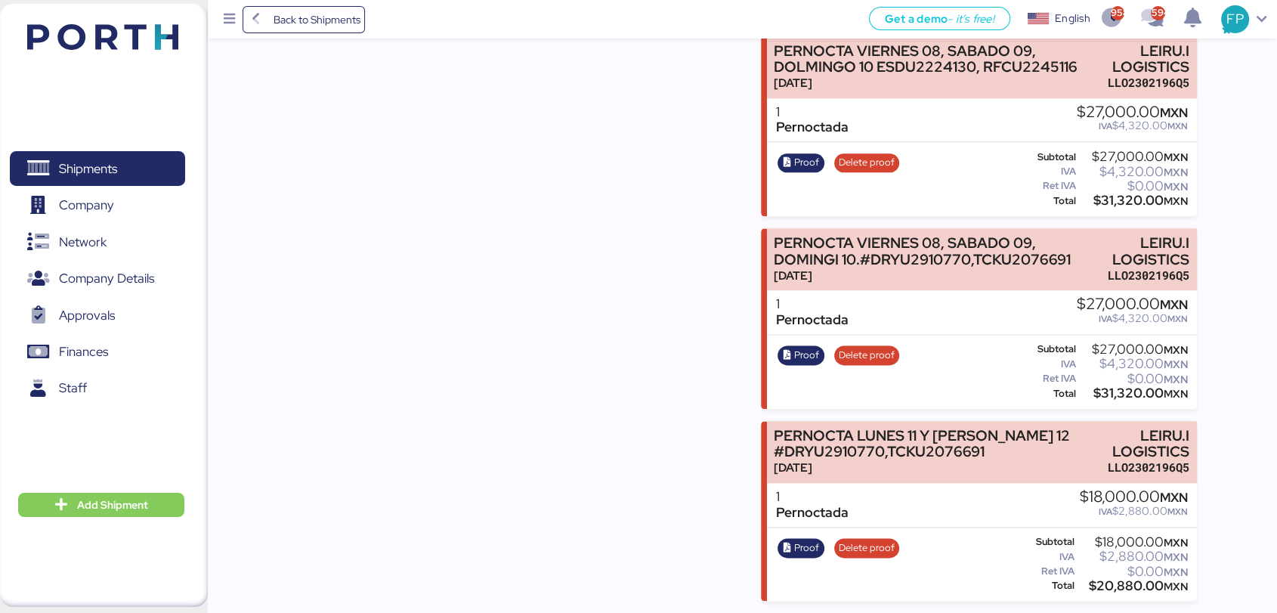
scroll to position [1861, 0]
click at [1112, 573] on div "$0.00 MXN" at bounding box center [1133, 571] width 110 height 11
click at [1115, 582] on div "$20,880.00 MXN" at bounding box center [1133, 585] width 110 height 11
copy div "20,880.00"
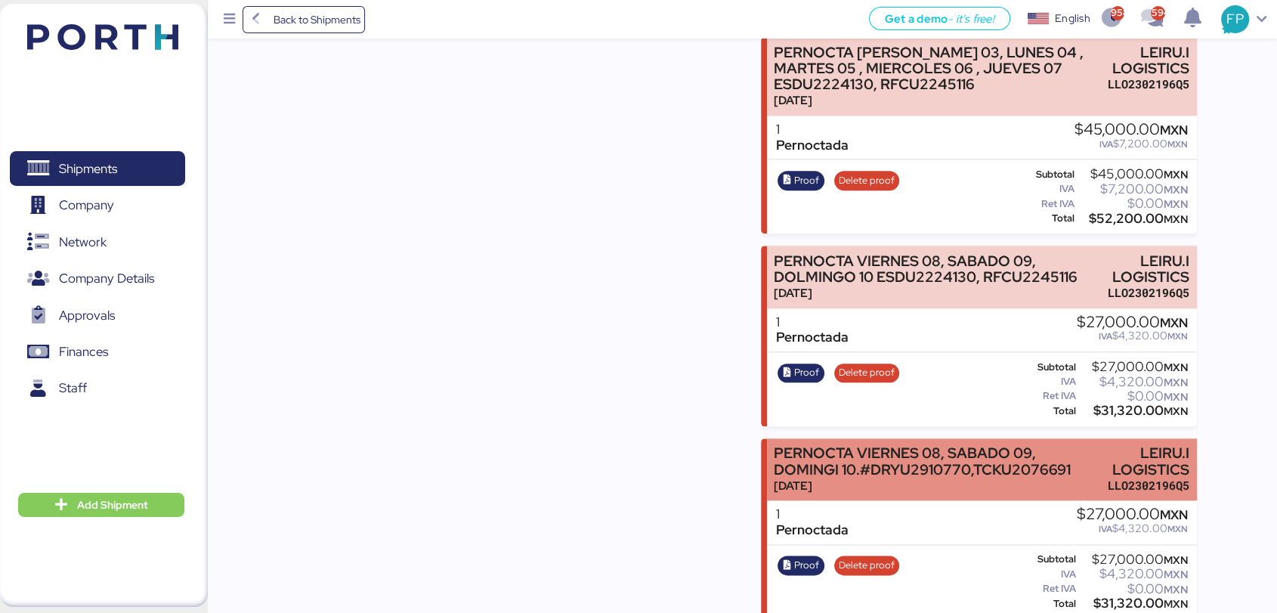
scroll to position [1509, 0]
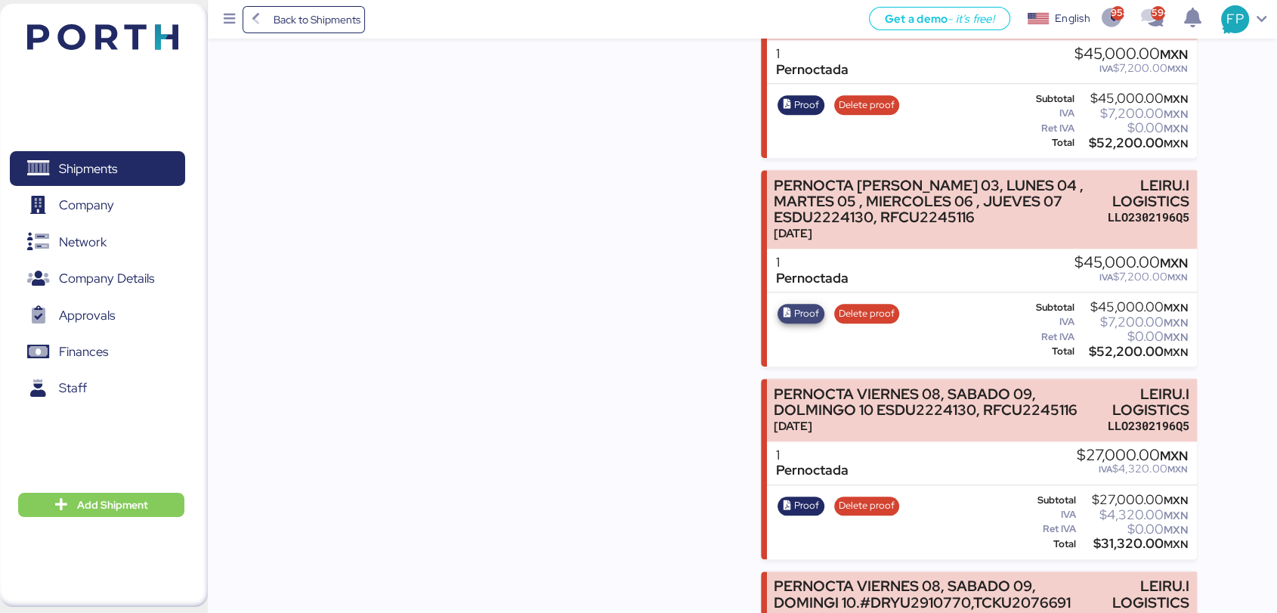
click at [799, 316] on span "Proof" at bounding box center [806, 313] width 25 height 17
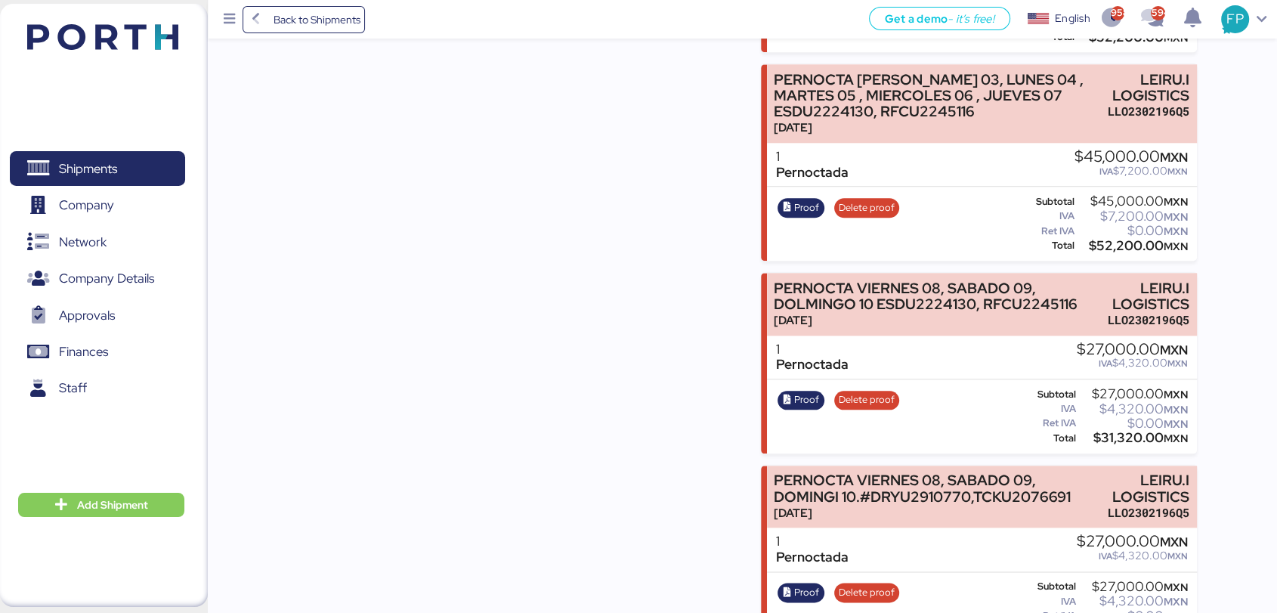
click at [788, 413] on div "Proof Delete proof" at bounding box center [838, 416] width 131 height 62
click at [790, 408] on span "Proof" at bounding box center [800, 399] width 37 height 17
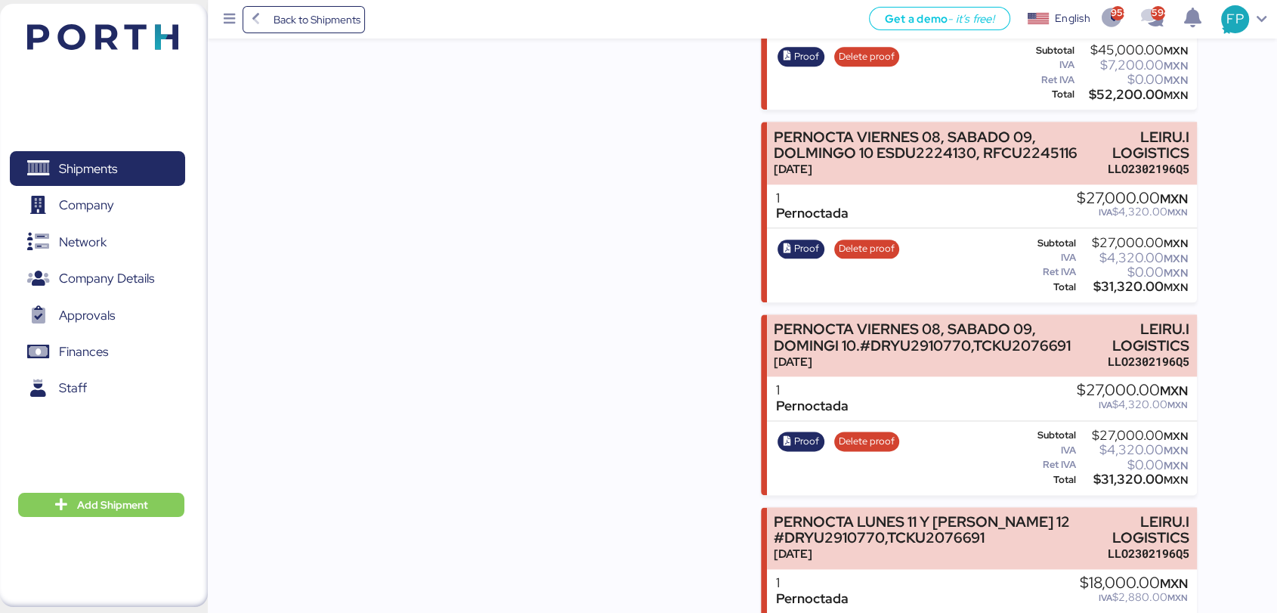
scroll to position [1767, 0]
click at [799, 444] on span "Proof" at bounding box center [806, 440] width 25 height 17
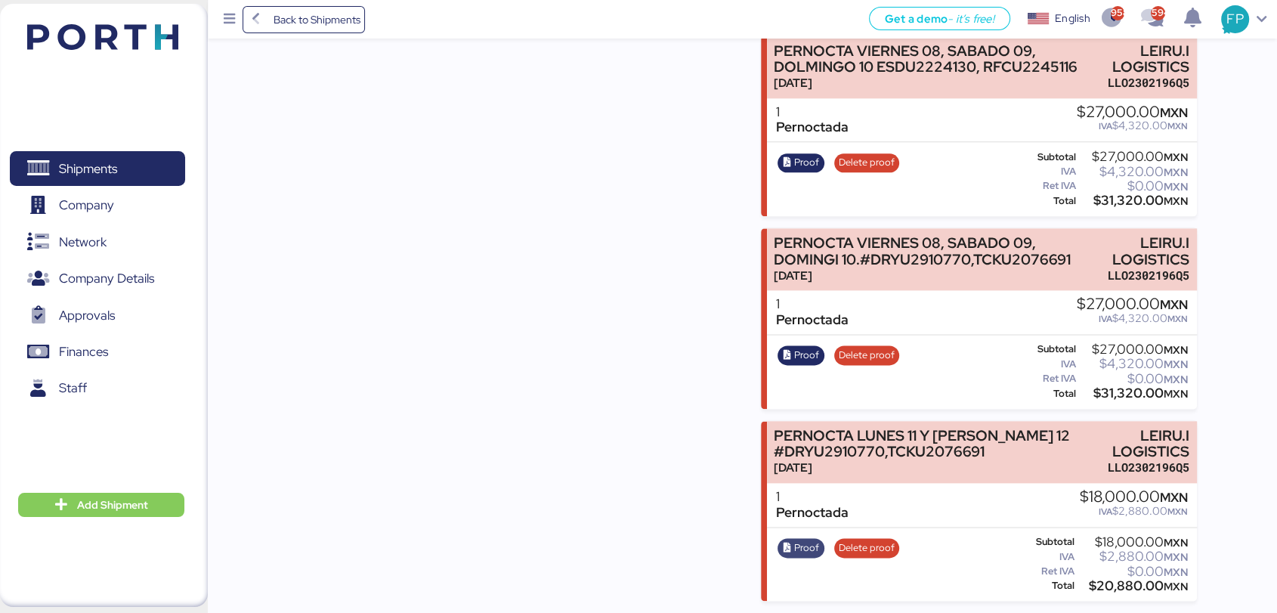
click at [804, 540] on span "Proof" at bounding box center [806, 548] width 25 height 17
